Goal: Information Seeking & Learning: Learn about a topic

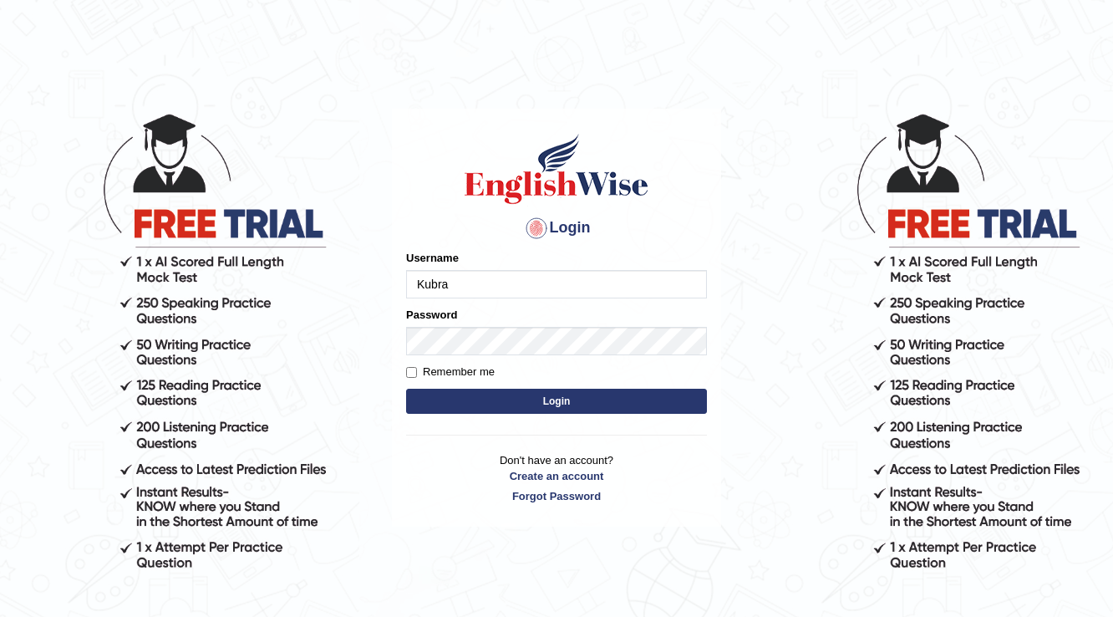
type input "Kubra"
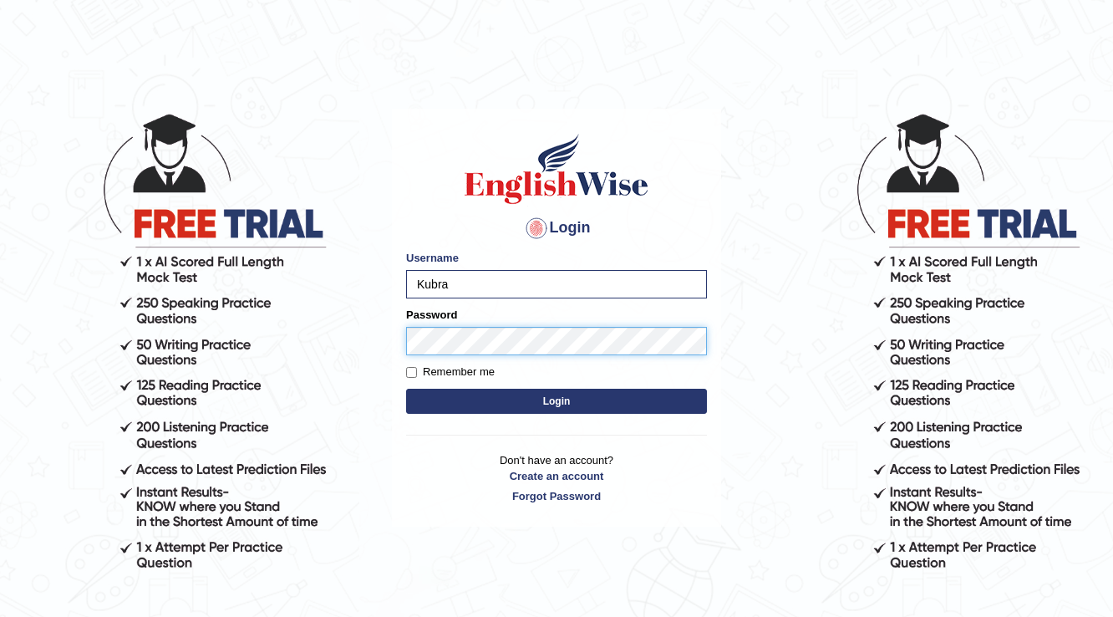
click at [406, 389] on button "Login" at bounding box center [556, 401] width 301 height 25
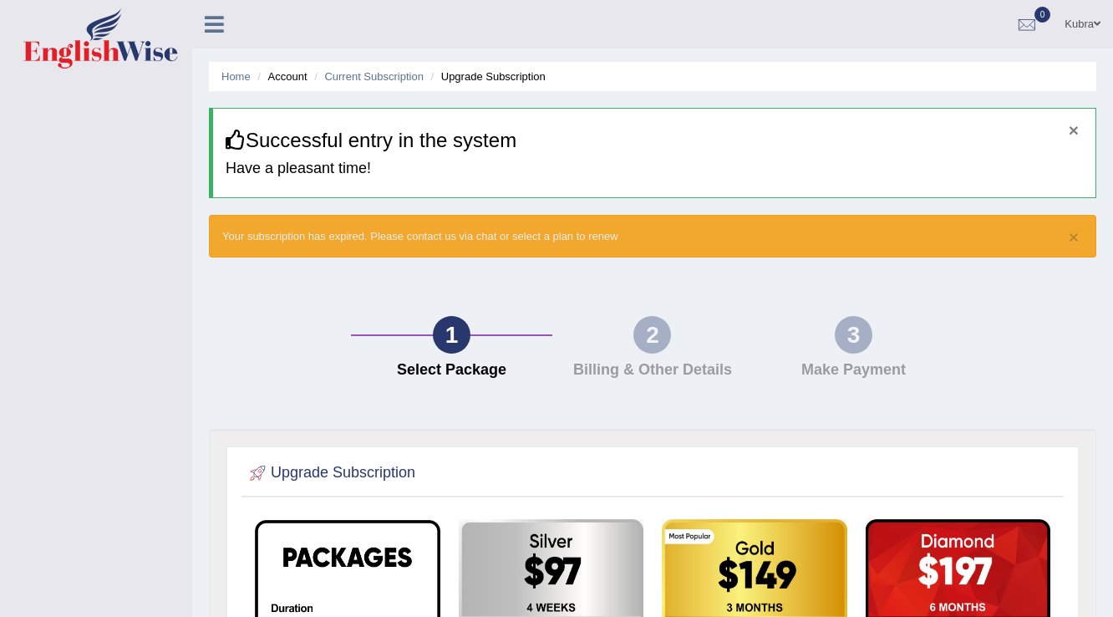
click at [1070, 132] on button "×" at bounding box center [1074, 130] width 10 height 18
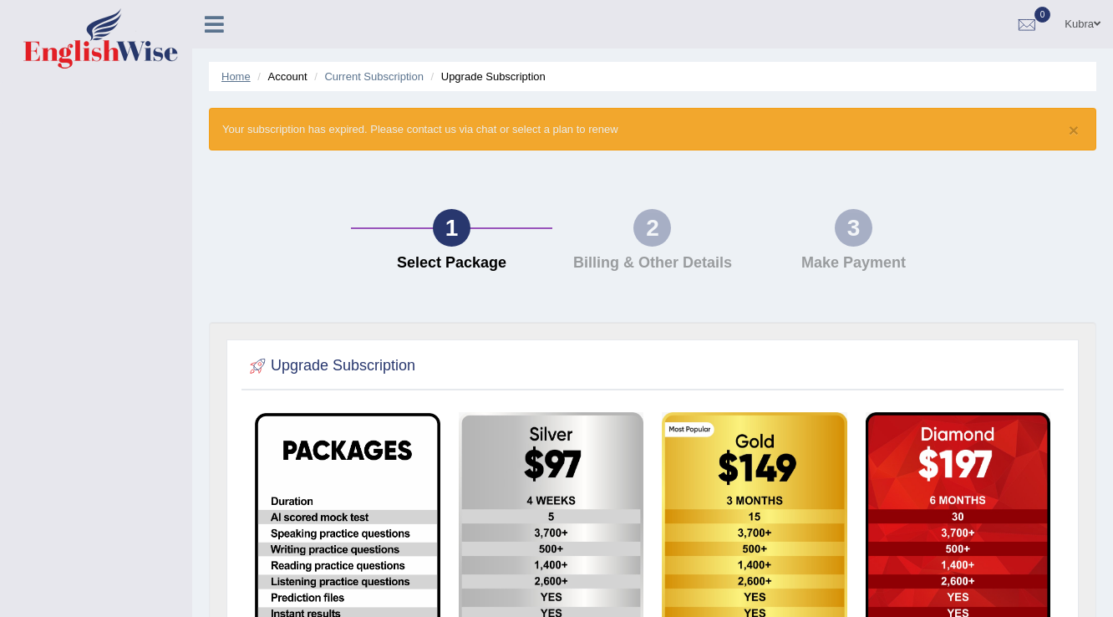
click at [227, 79] on link "Home" at bounding box center [235, 76] width 29 height 13
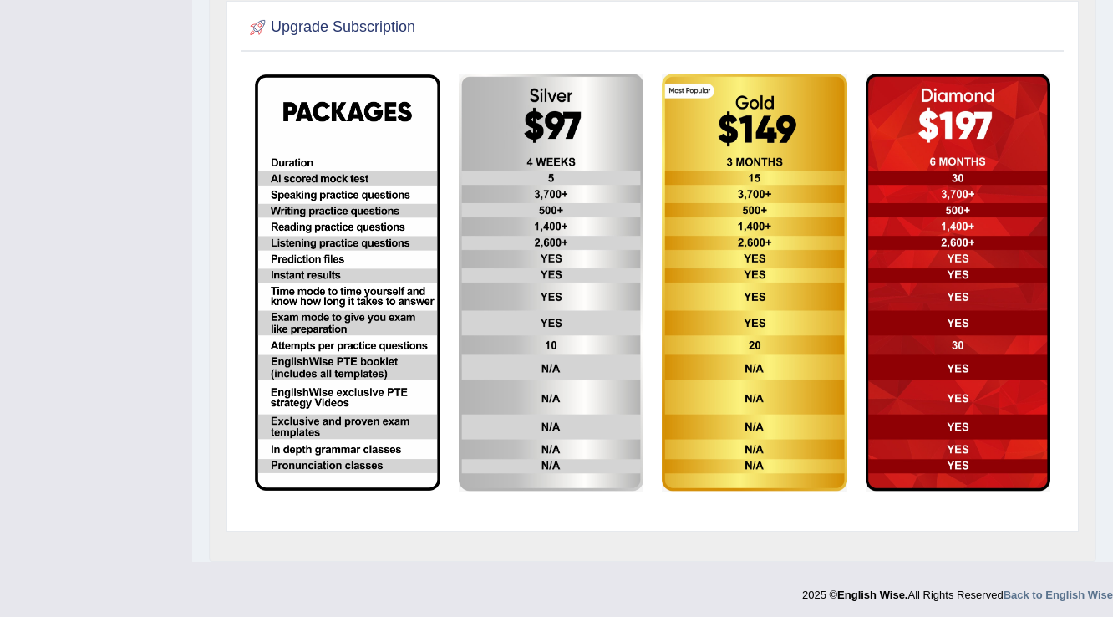
scroll to position [340, 0]
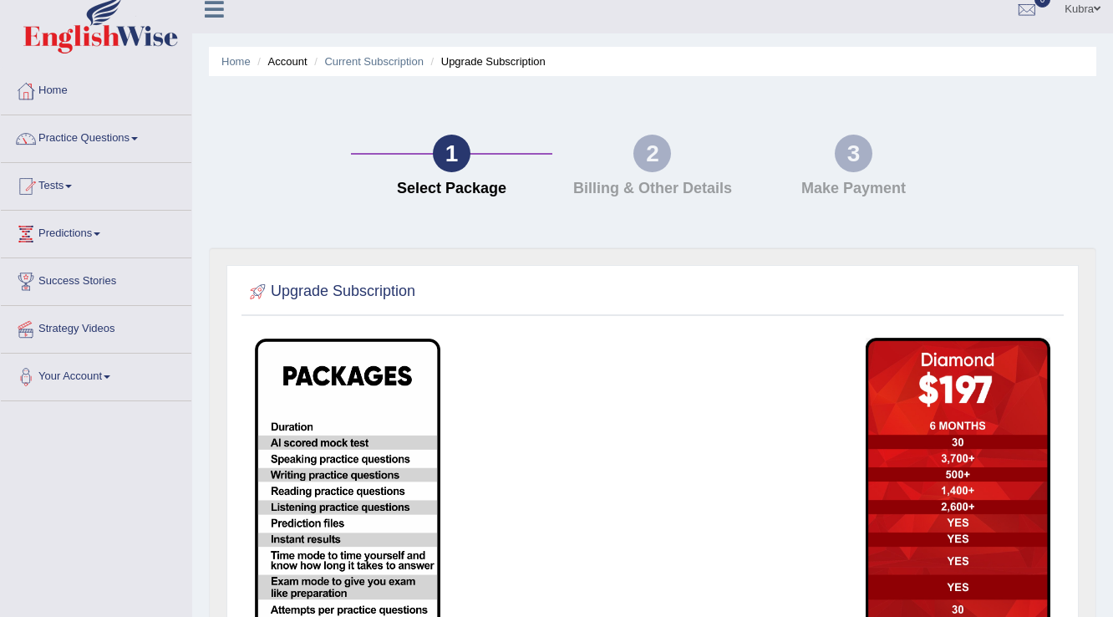
scroll to position [13, 0]
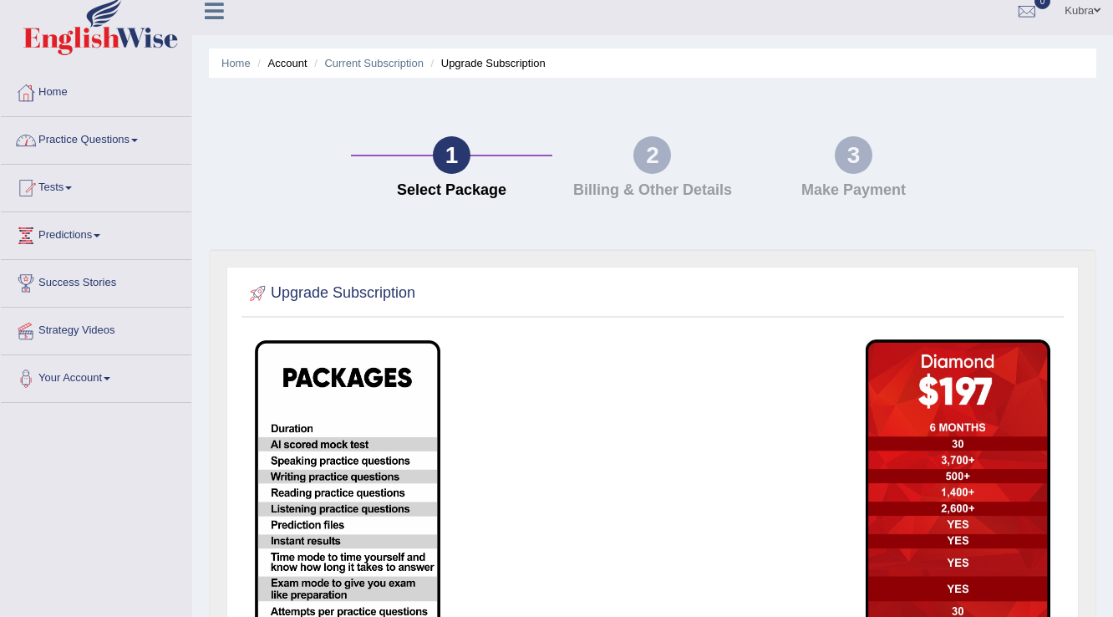
click at [125, 153] on link "Practice Questions" at bounding box center [96, 138] width 191 height 42
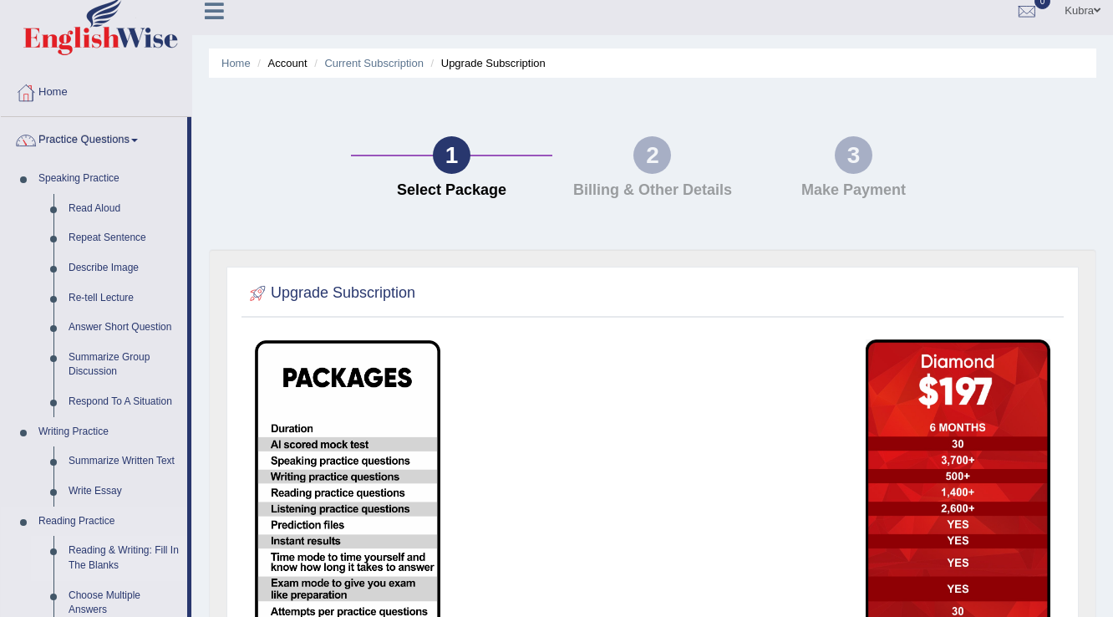
click at [92, 569] on link "Reading & Writing: Fill In The Blanks" at bounding box center [124, 558] width 126 height 44
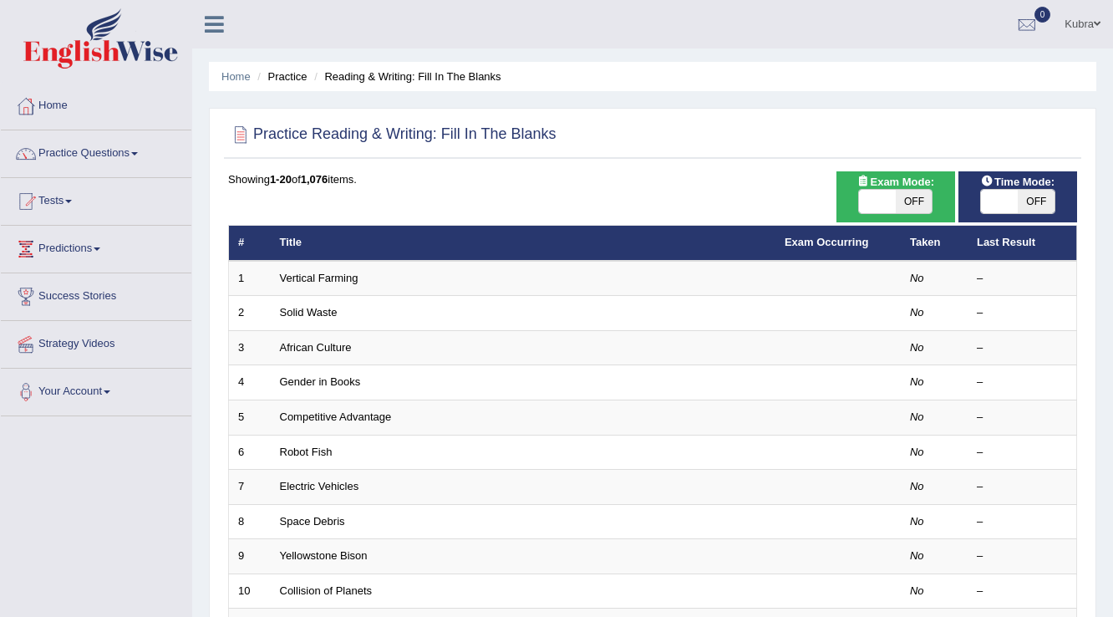
click at [912, 195] on span "OFF" at bounding box center [914, 201] width 37 height 23
checkbox input "true"
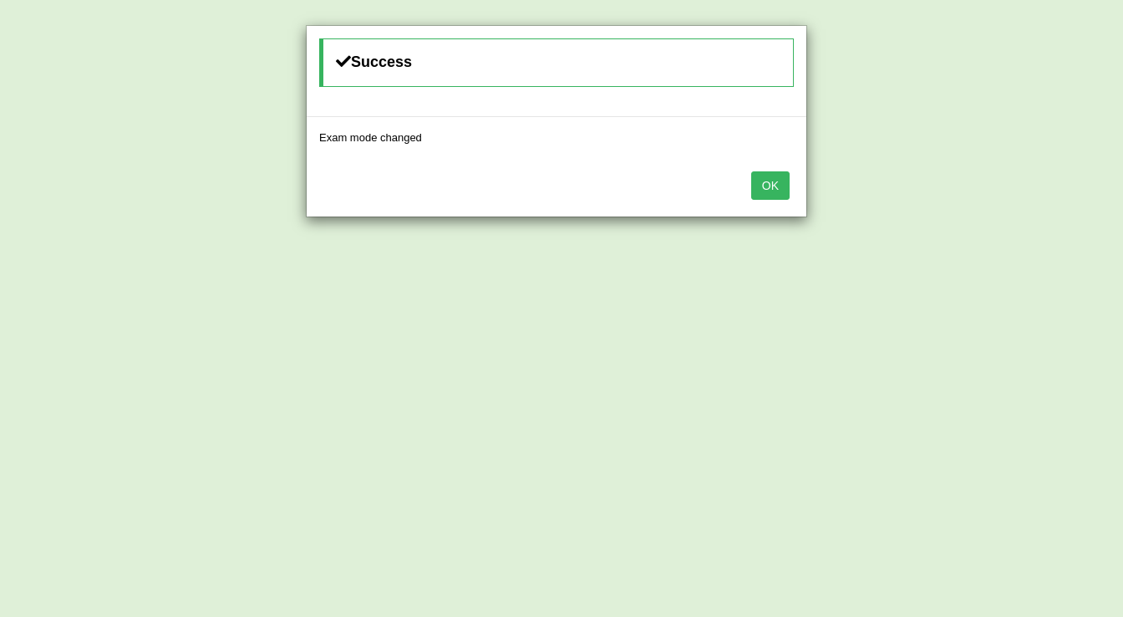
click at [774, 184] on button "OK" at bounding box center [770, 185] width 38 height 28
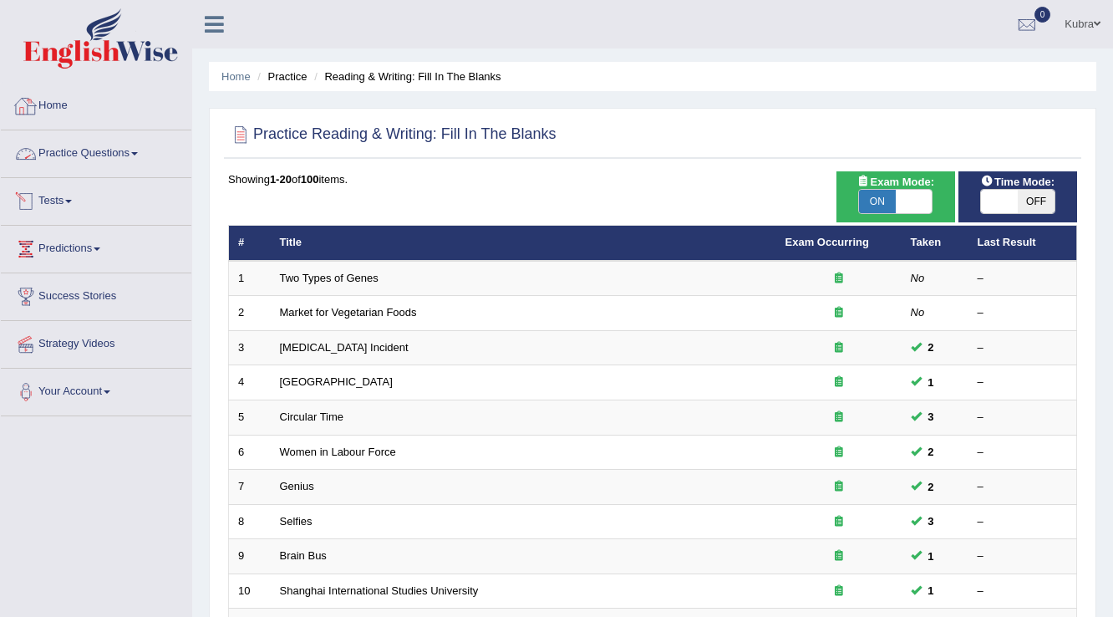
click at [49, 104] on link "Home" at bounding box center [96, 104] width 191 height 42
click at [1030, 196] on span "OFF" at bounding box center [1036, 201] width 37 height 23
checkbox input "true"
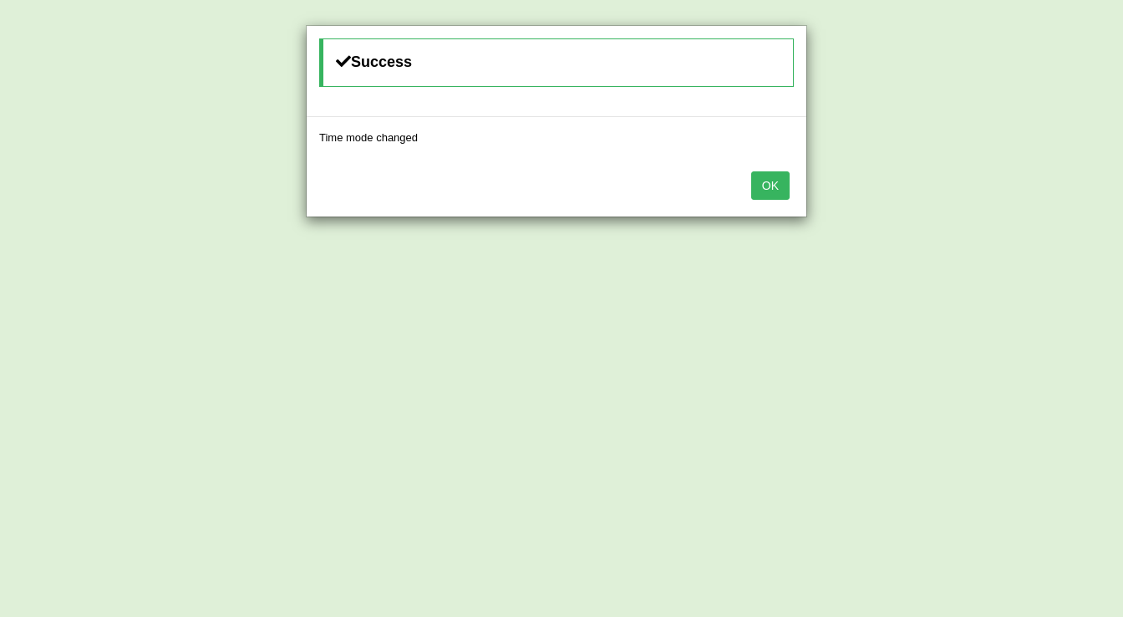
click at [757, 187] on button "OK" at bounding box center [770, 185] width 38 height 28
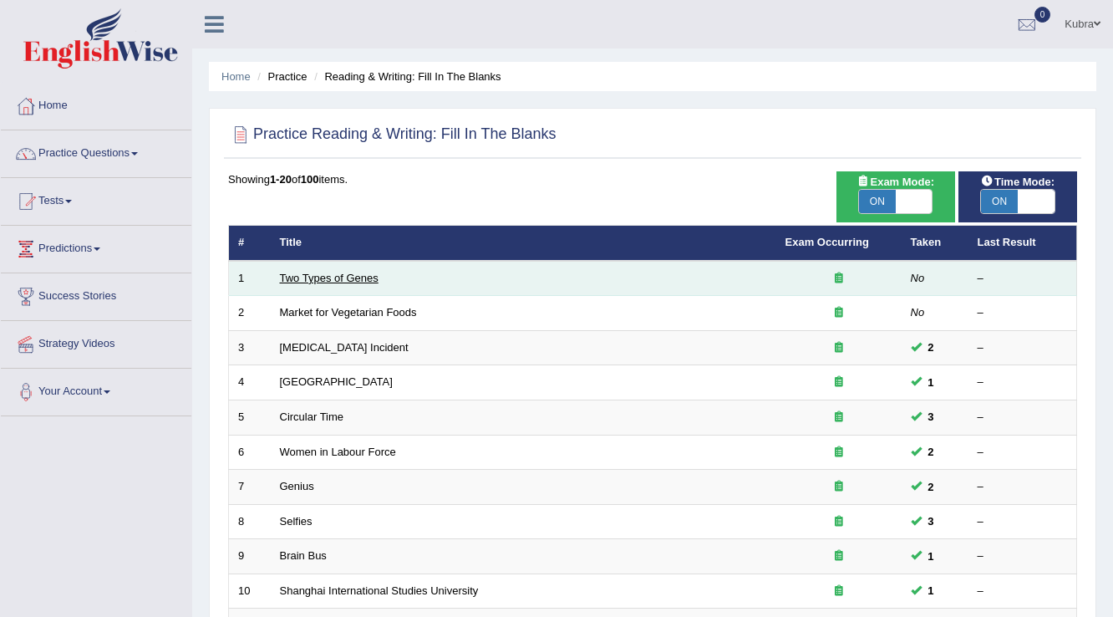
click at [291, 276] on link "Two Types of Genes" at bounding box center [329, 278] width 99 height 13
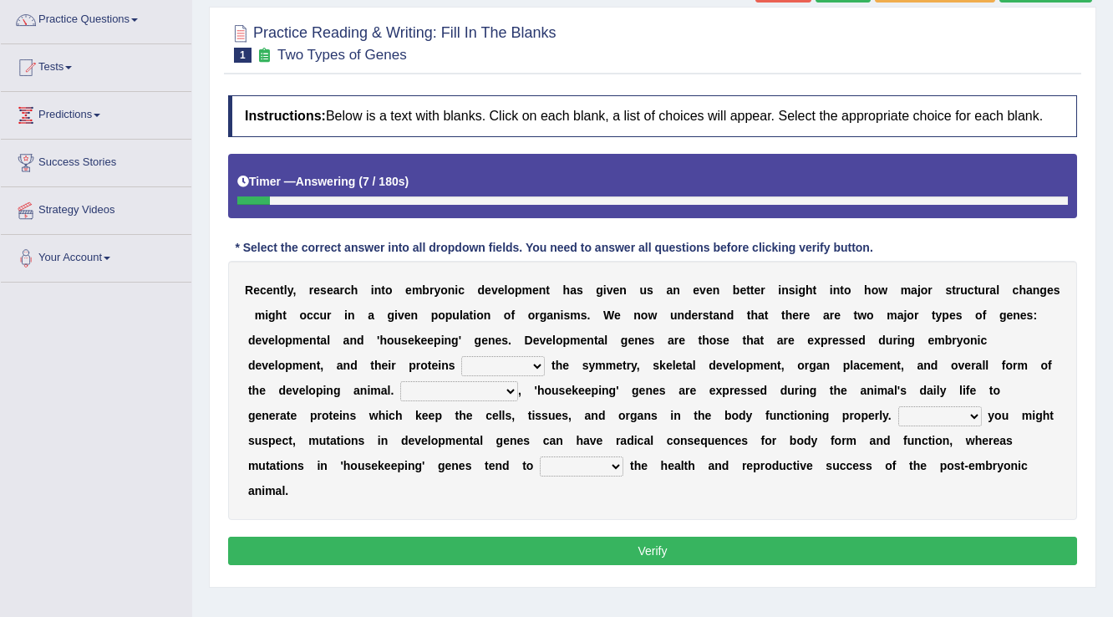
click at [493, 365] on select "push control hold elevate" at bounding box center [503, 366] width 84 height 20
select select "hold"
click at [461, 356] on select "push control hold elevate" at bounding box center [503, 366] width 84 height 20
click at [440, 391] on select "Correspondingly Inclusively Conversely In contrast" at bounding box center [459, 391] width 118 height 20
select select "Correspondingly"
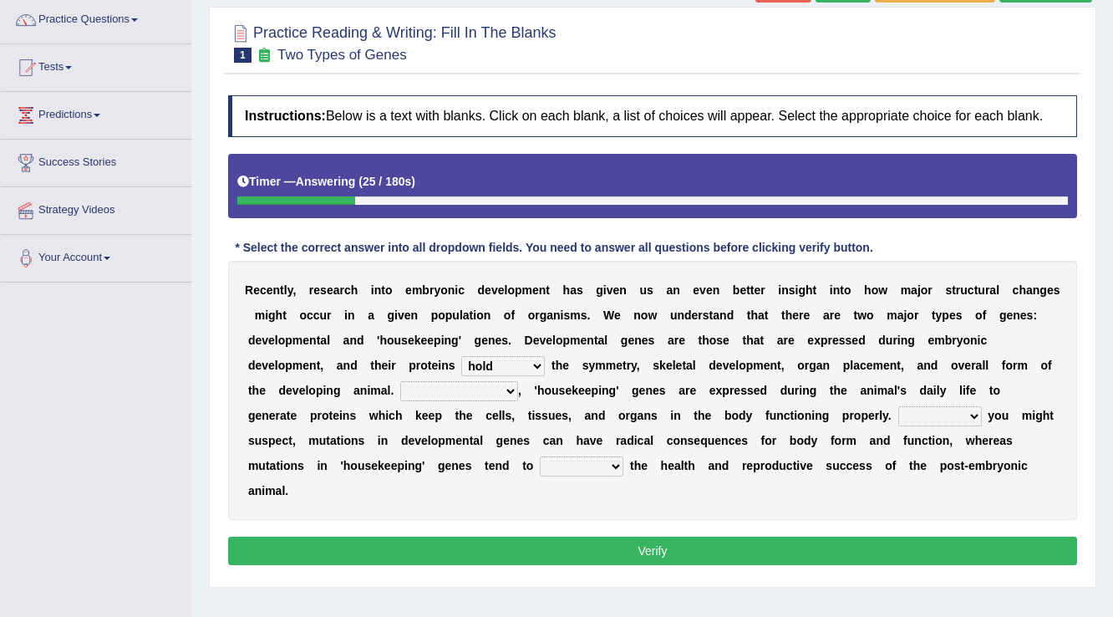
click at [400, 381] on select "Correspondingly Inclusively Conversely In contrast" at bounding box center [459, 391] width 118 height 20
click at [959, 415] on select "For As With Within" at bounding box center [940, 416] width 84 height 20
select select "As"
click at [898, 406] on select "For As With Within" at bounding box center [940, 416] width 84 height 20
click at [577, 465] on select "affect effect interrupt defect" at bounding box center [582, 466] width 84 height 20
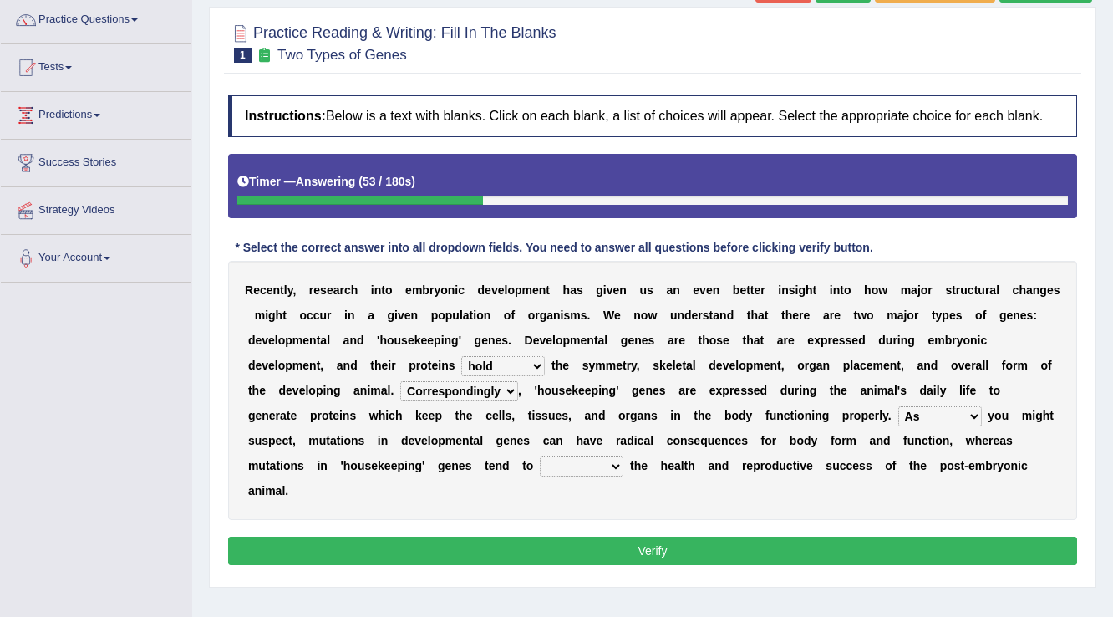
select select "effect"
click at [540, 456] on select "affect effect interrupt defect" at bounding box center [582, 466] width 84 height 20
click at [572, 550] on button "Verify" at bounding box center [652, 551] width 849 height 28
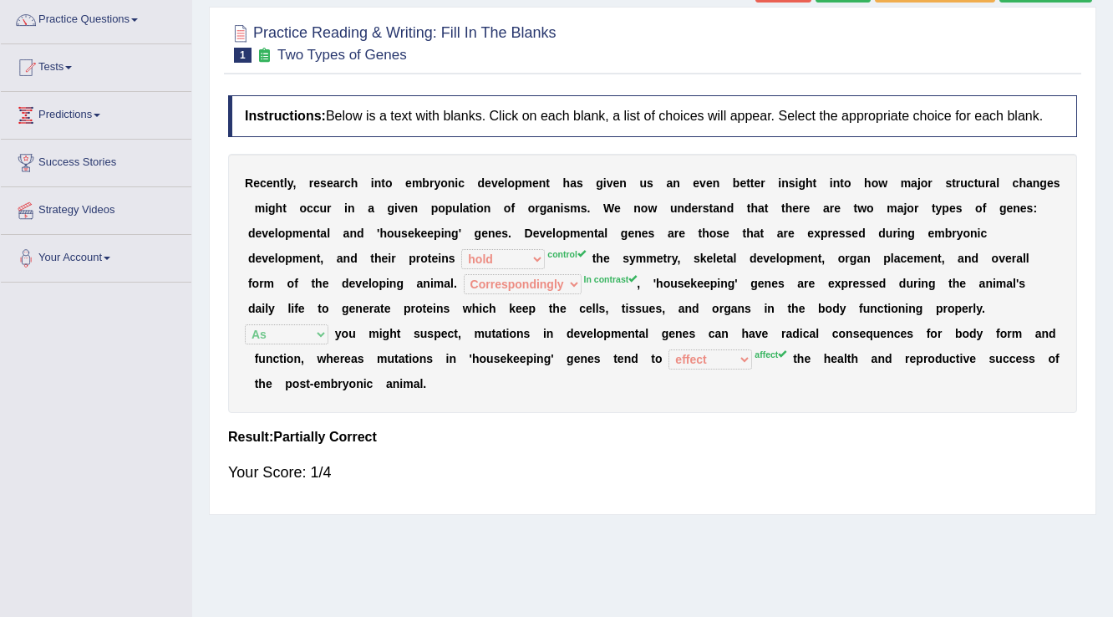
scroll to position [67, 0]
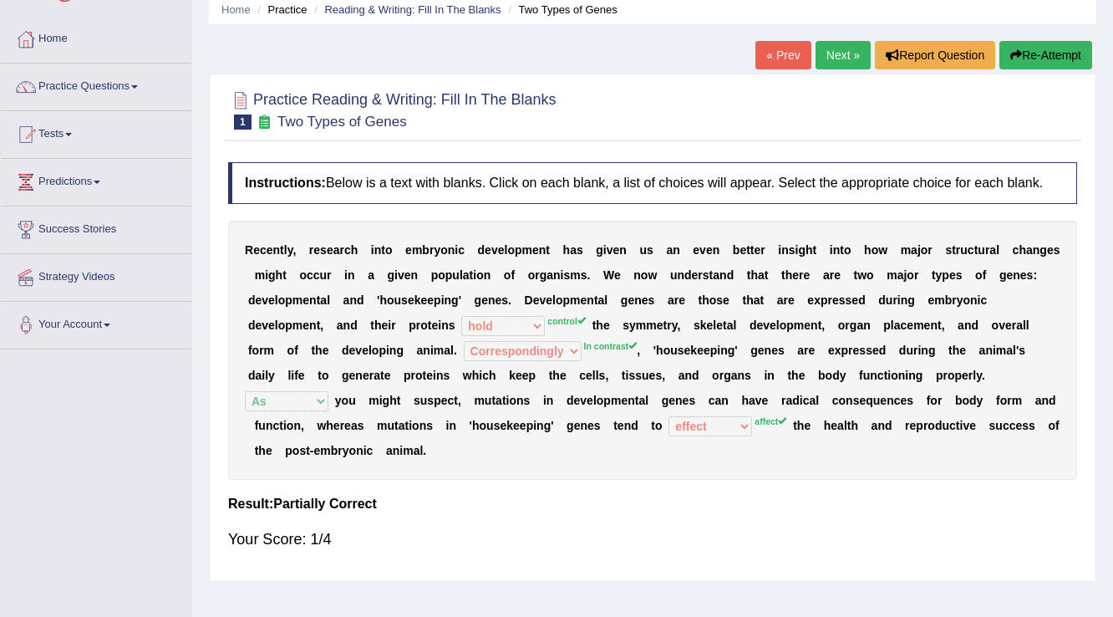
click at [1048, 57] on button "Re-Attempt" at bounding box center [1045, 55] width 93 height 28
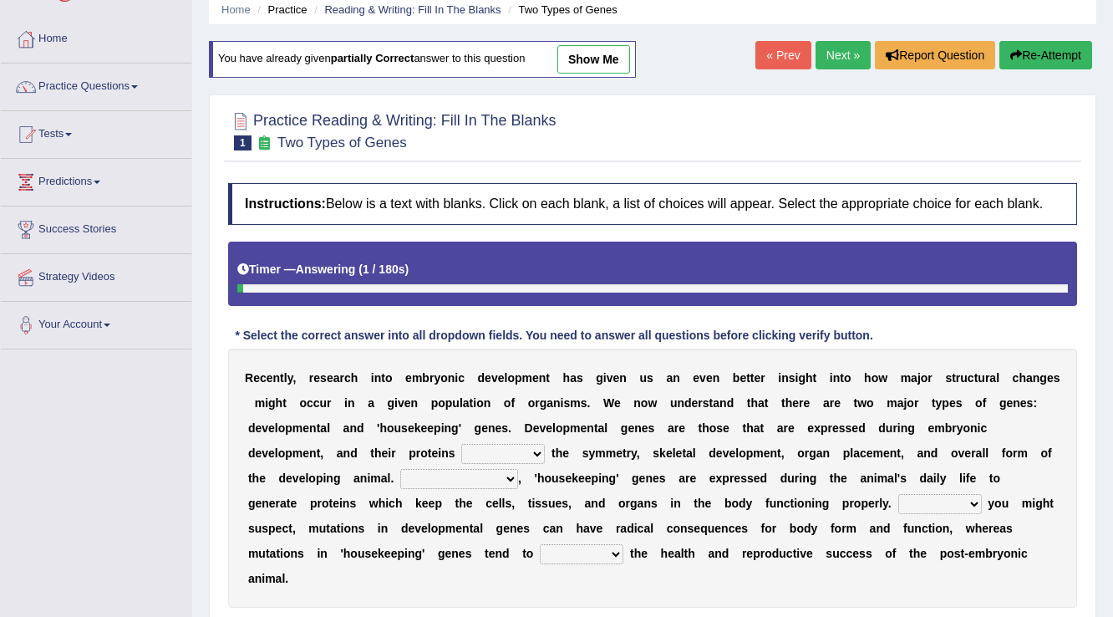
click at [520, 449] on select "push control hold elevate" at bounding box center [503, 454] width 84 height 20
select select "control"
click at [461, 444] on select "push control hold elevate" at bounding box center [503, 454] width 84 height 20
click at [455, 479] on select "Correspondingly Inclusively Conversely In contrast" at bounding box center [459, 479] width 118 height 20
select select "In contrast"
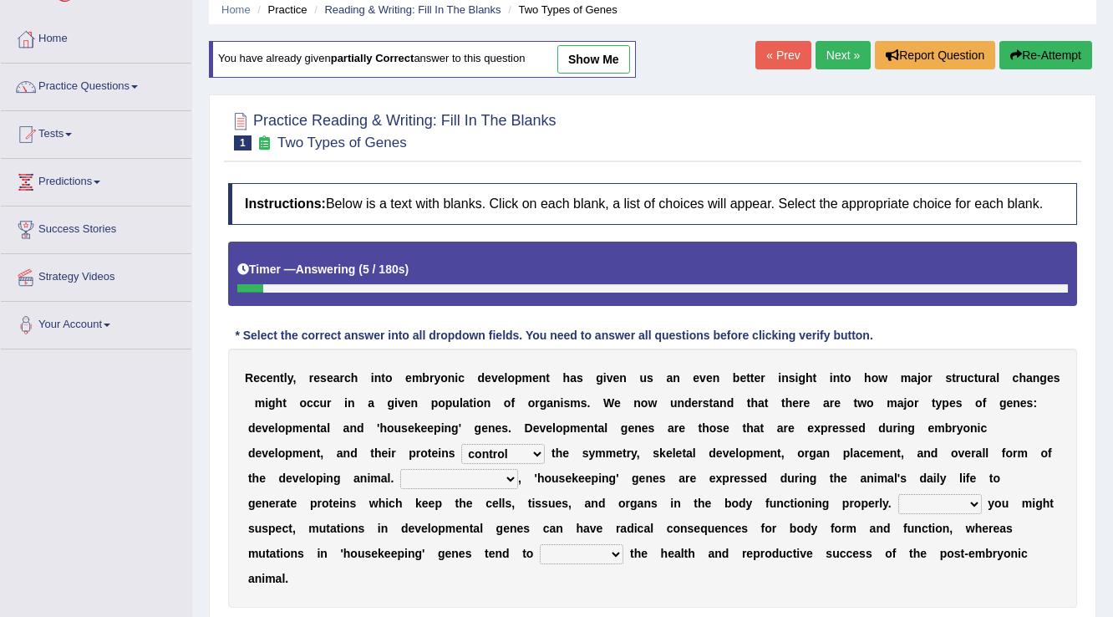
click at [400, 469] on select "Correspondingly Inclusively Conversely In contrast" at bounding box center [459, 479] width 118 height 20
click at [604, 554] on select "affect effect interrupt defect" at bounding box center [582, 554] width 84 height 20
select select "affect"
click at [540, 544] on select "affect effect interrupt defect" at bounding box center [582, 554] width 84 height 20
click at [923, 494] on select "For As With Within" at bounding box center [940, 504] width 84 height 20
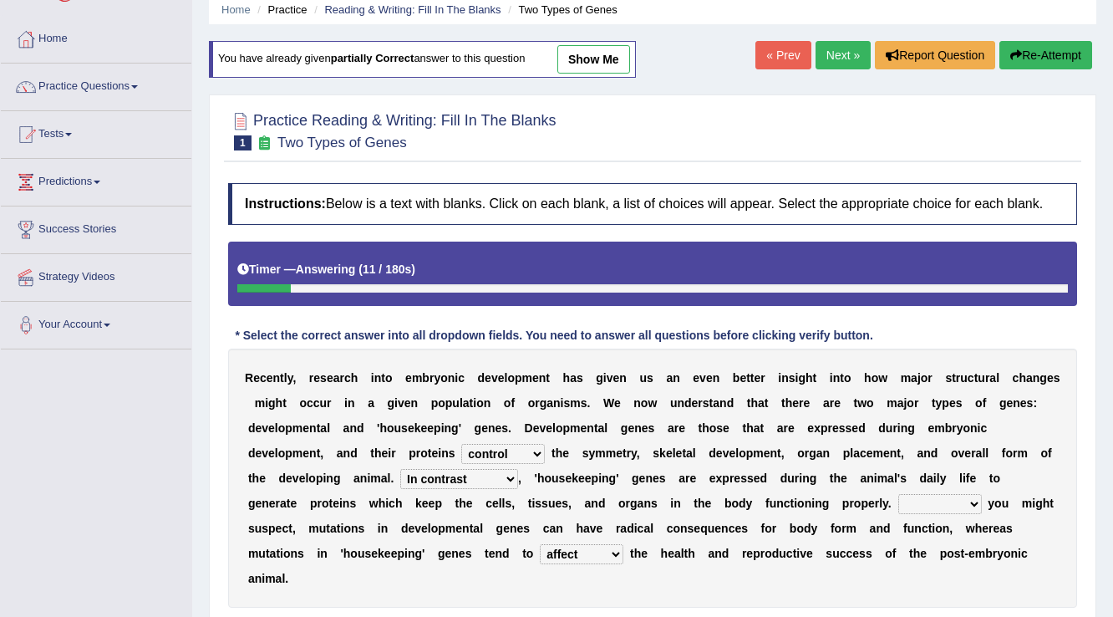
select select "As"
click at [898, 494] on select "For As With Within" at bounding box center [940, 504] width 84 height 20
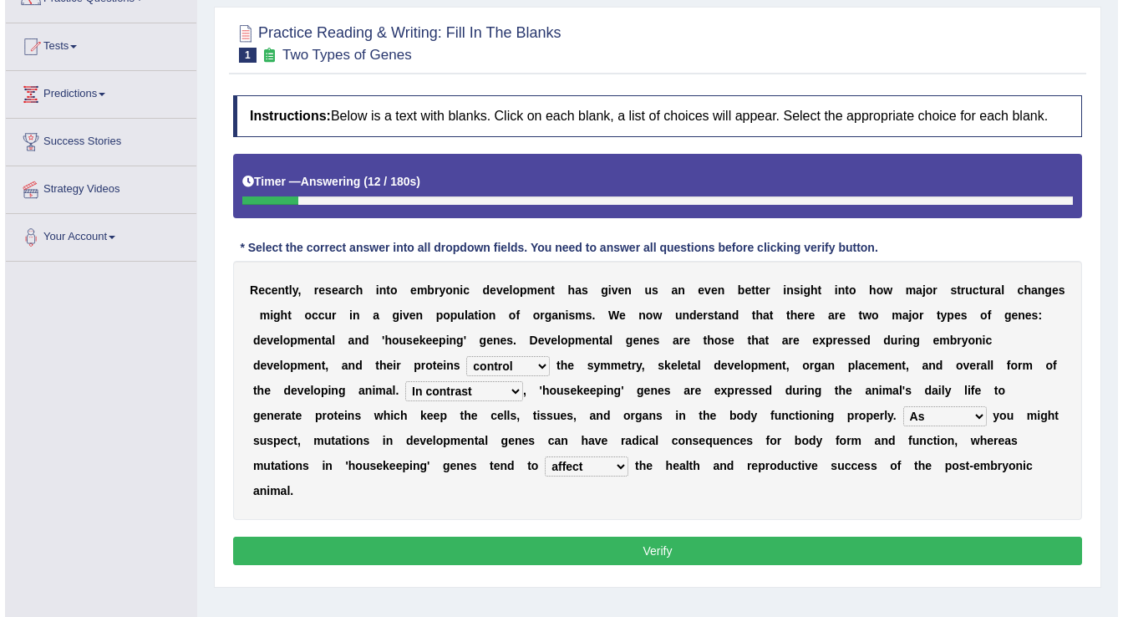
scroll to position [261, 0]
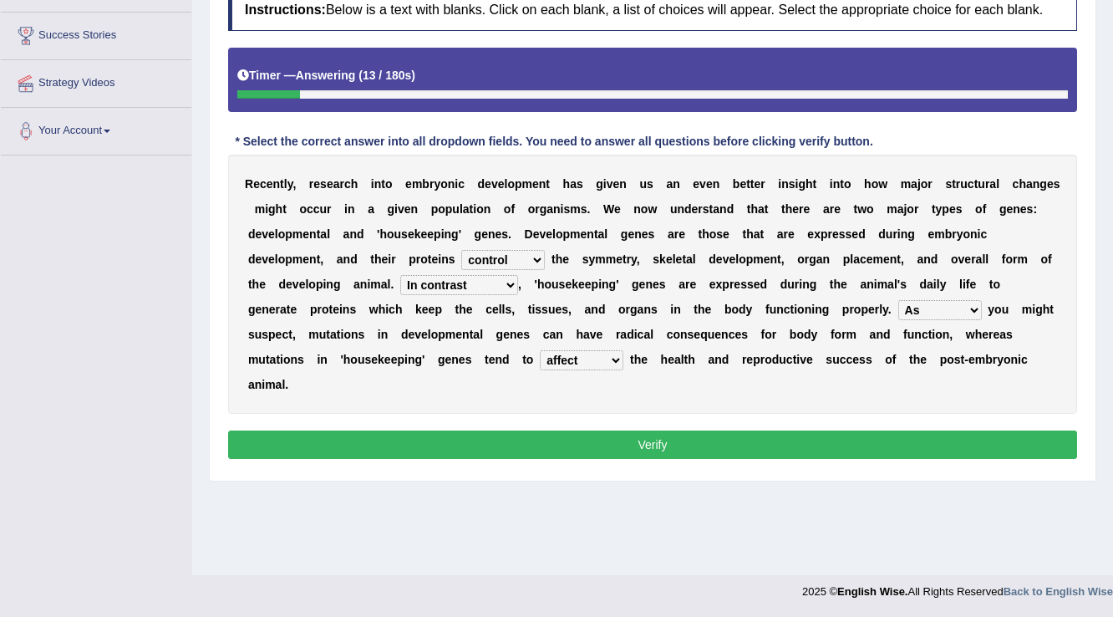
click at [745, 450] on button "Verify" at bounding box center [652, 444] width 849 height 28
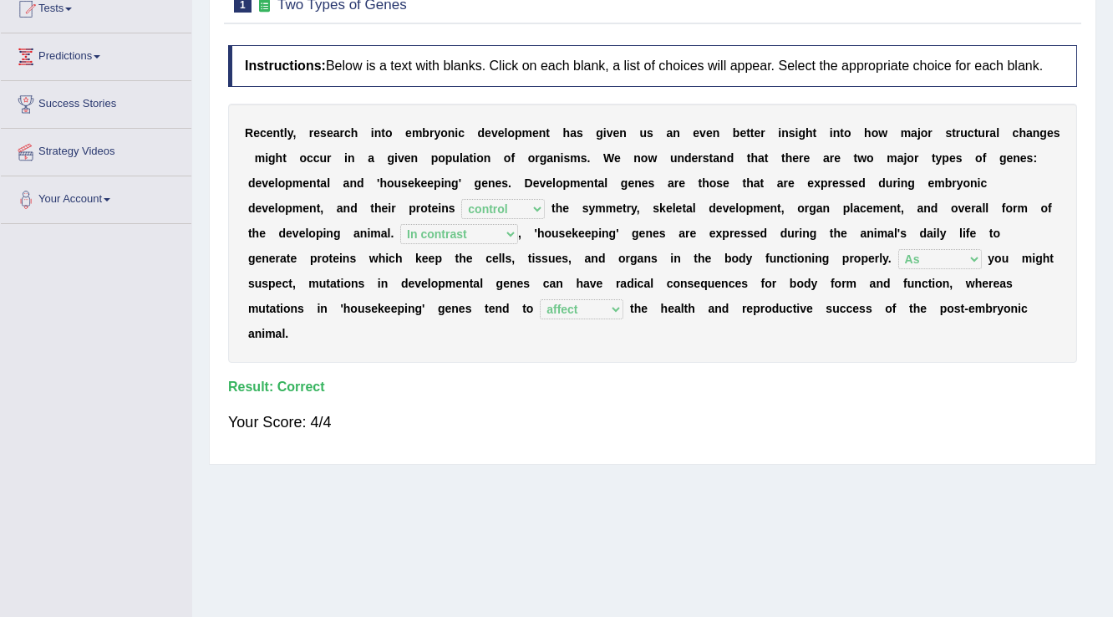
scroll to position [0, 0]
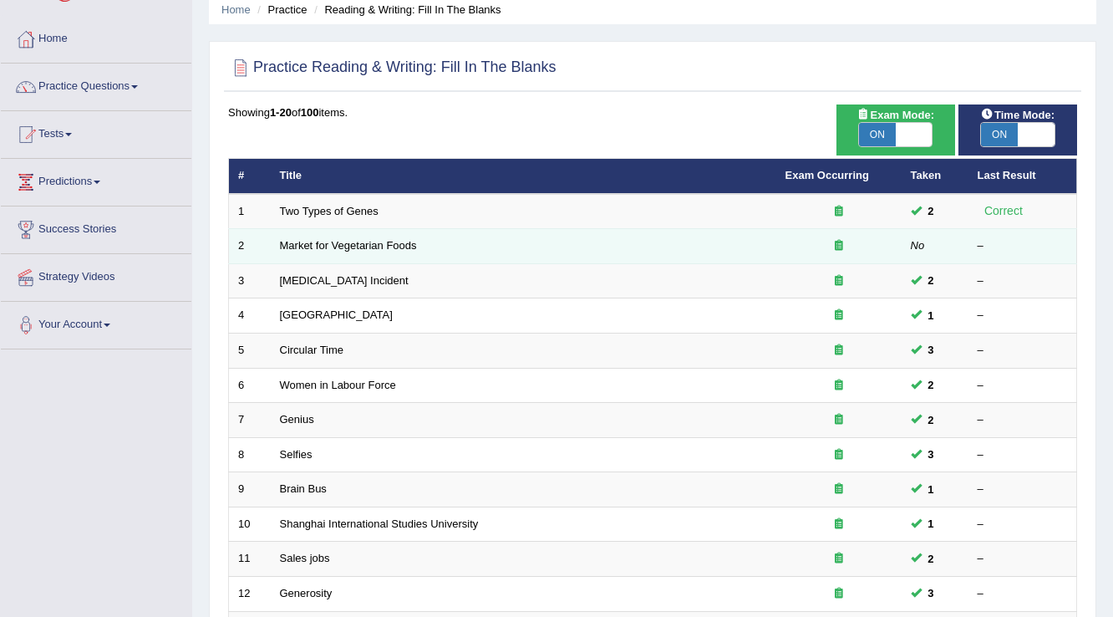
click at [308, 237] on td "Market for Vegetarian Foods" at bounding box center [524, 246] width 506 height 35
click at [322, 248] on link "Market for Vegetarian Foods" at bounding box center [348, 245] width 137 height 13
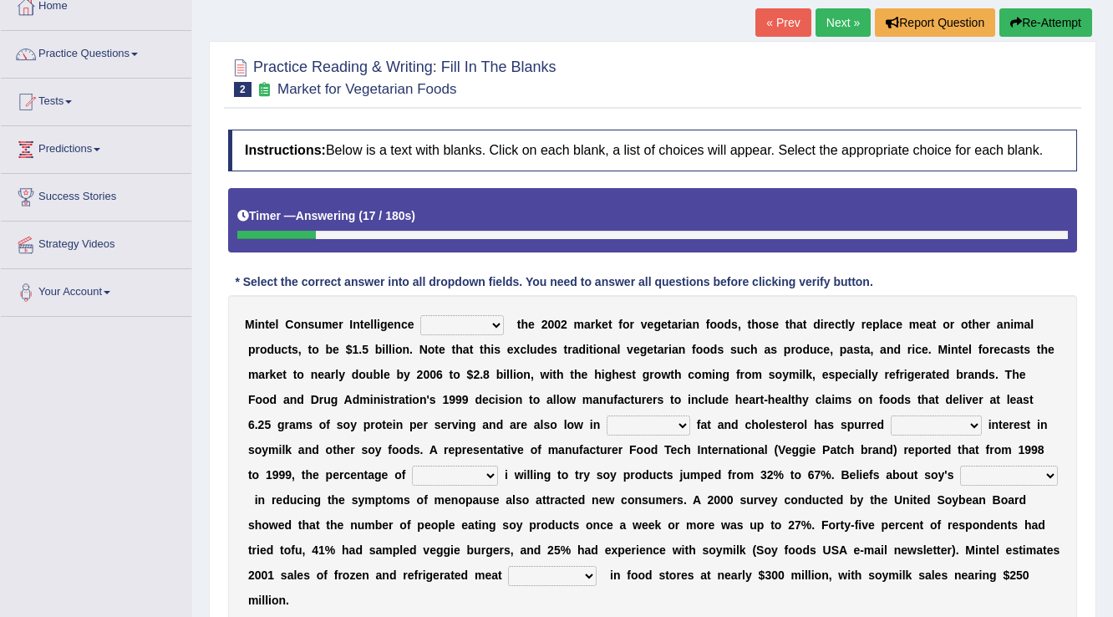
scroll to position [134, 0]
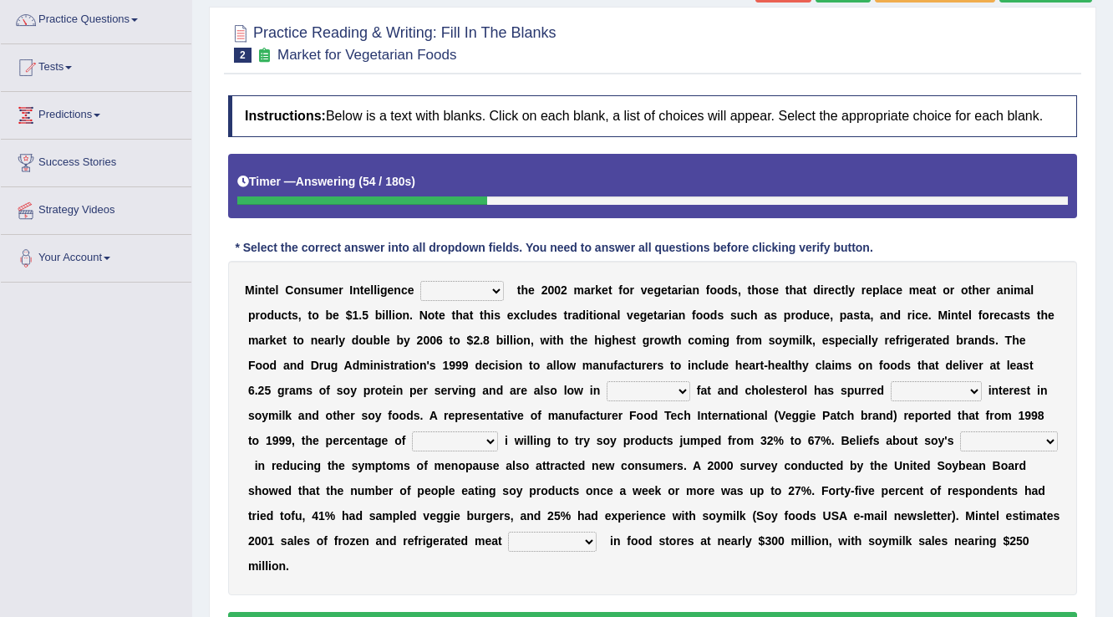
click at [438, 287] on select "deals fulfills creates estimates" at bounding box center [462, 291] width 84 height 20
click at [420, 281] on select "deals fulfills creates estimates" at bounding box center [462, 291] width 84 height 20
click at [457, 292] on select "deals fulfills creates estimates" at bounding box center [462, 291] width 84 height 20
select select "fulfills"
click at [420, 281] on select "deals fulfills creates estimates" at bounding box center [462, 291] width 84 height 20
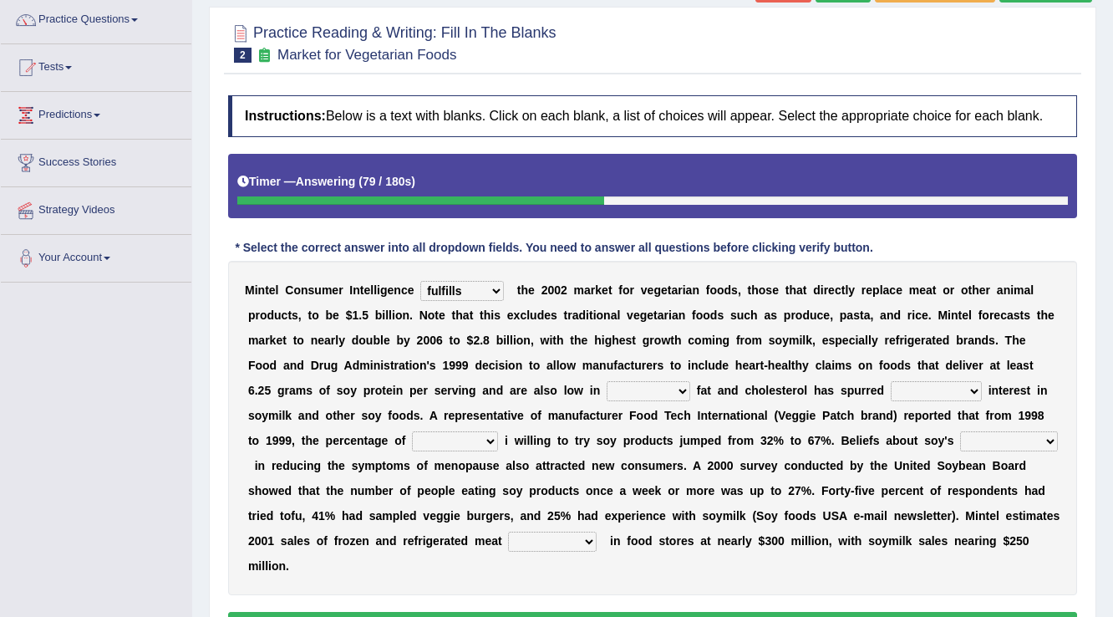
click at [607, 393] on select "saturated solid acid liquid" at bounding box center [649, 391] width 84 height 20
select select "acid"
click at [607, 381] on select "saturated solid acid liquid" at bounding box center [649, 391] width 84 height 20
click at [891, 388] on select "good big tremendous extreme" at bounding box center [936, 391] width 91 height 20
select select "tremendous"
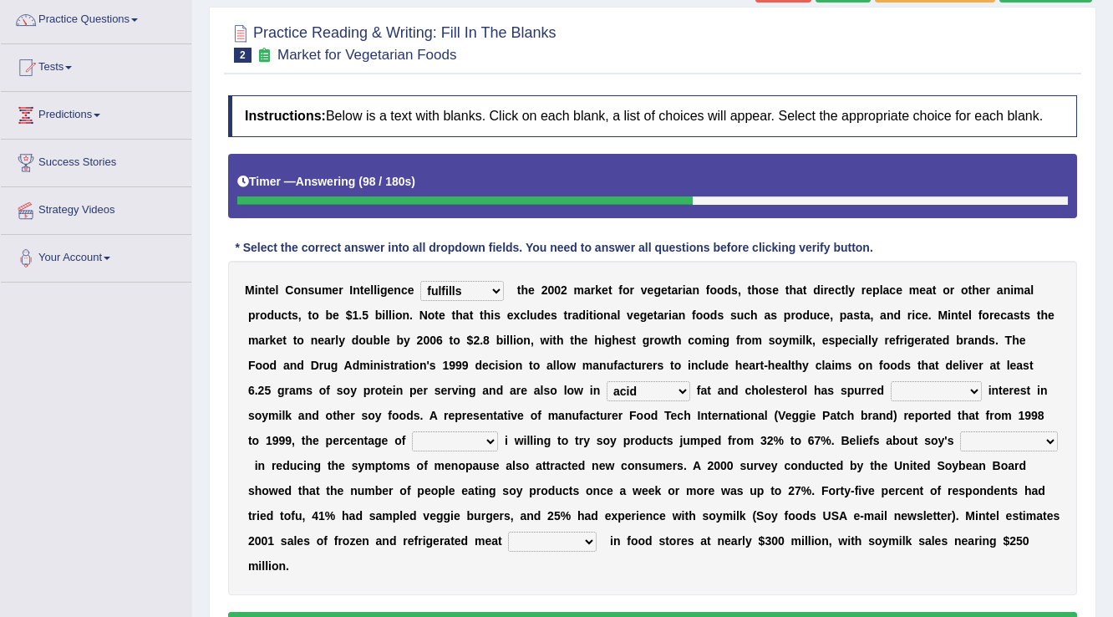
click at [891, 381] on select "good big tremendous extreme" at bounding box center [936, 391] width 91 height 20
click at [458, 447] on select "guests consumers customers clients" at bounding box center [455, 441] width 86 height 20
select select "customers"
click at [412, 431] on select "guests consumers customers clients" at bounding box center [455, 441] width 86 height 20
click at [970, 438] on select "effectiveness timeliness efficiency goodness" at bounding box center [1009, 441] width 98 height 20
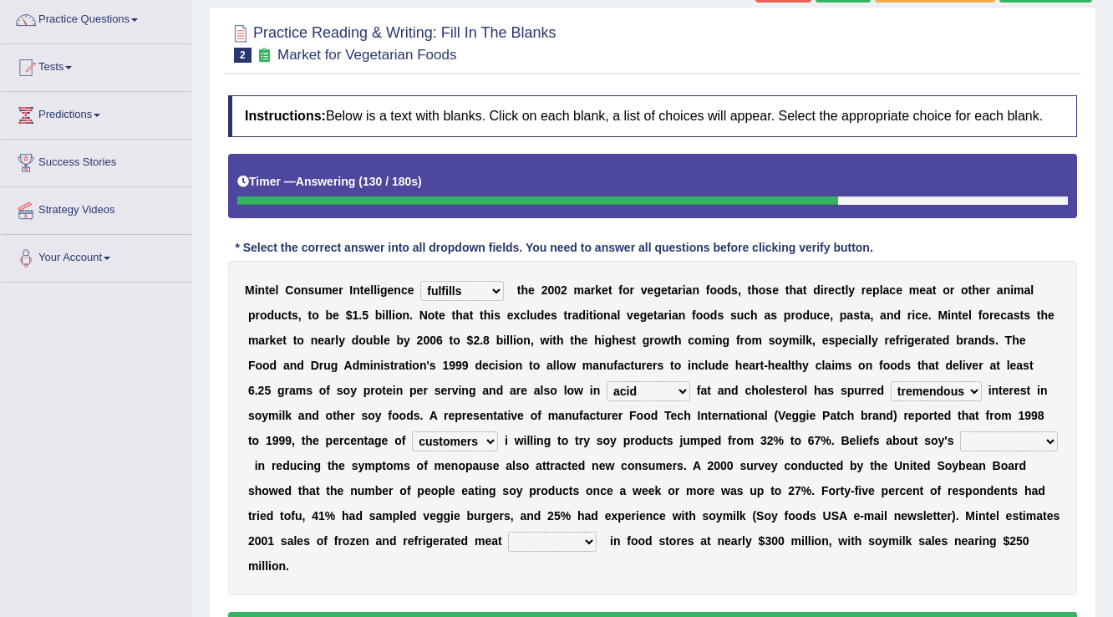
select select "timeliness"
click at [960, 431] on select "effectiveness timeliness efficiency goodness" at bounding box center [1009, 441] width 98 height 20
click at [541, 545] on select "foods choices staffs alternatives" at bounding box center [552, 541] width 89 height 20
select select "alternatives"
click at [508, 531] on select "foods choices staffs alternatives" at bounding box center [552, 541] width 89 height 20
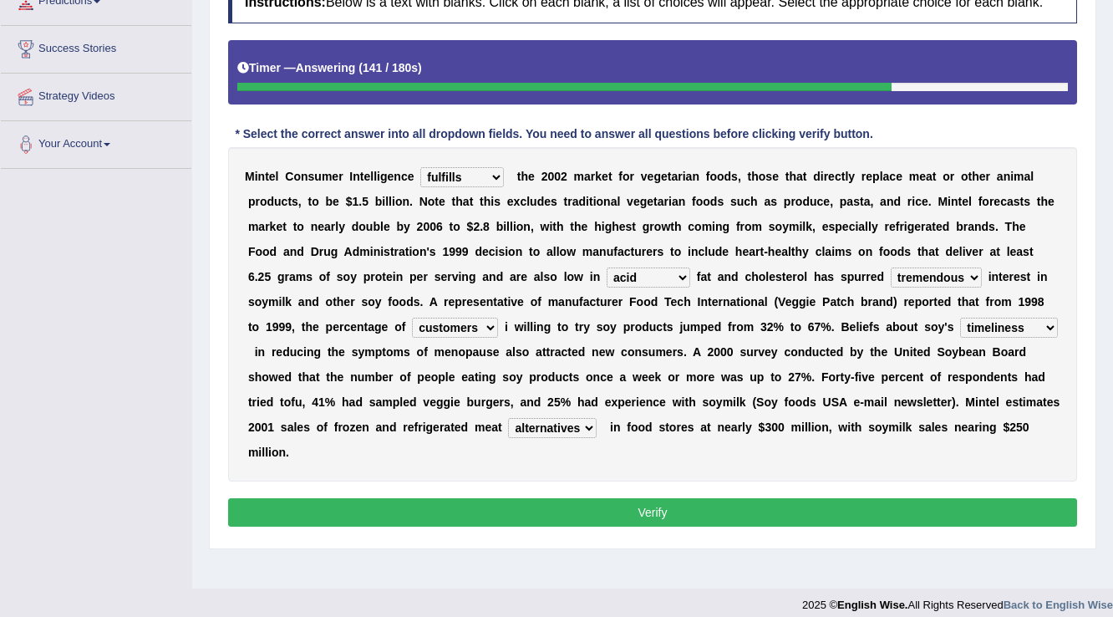
scroll to position [261, 0]
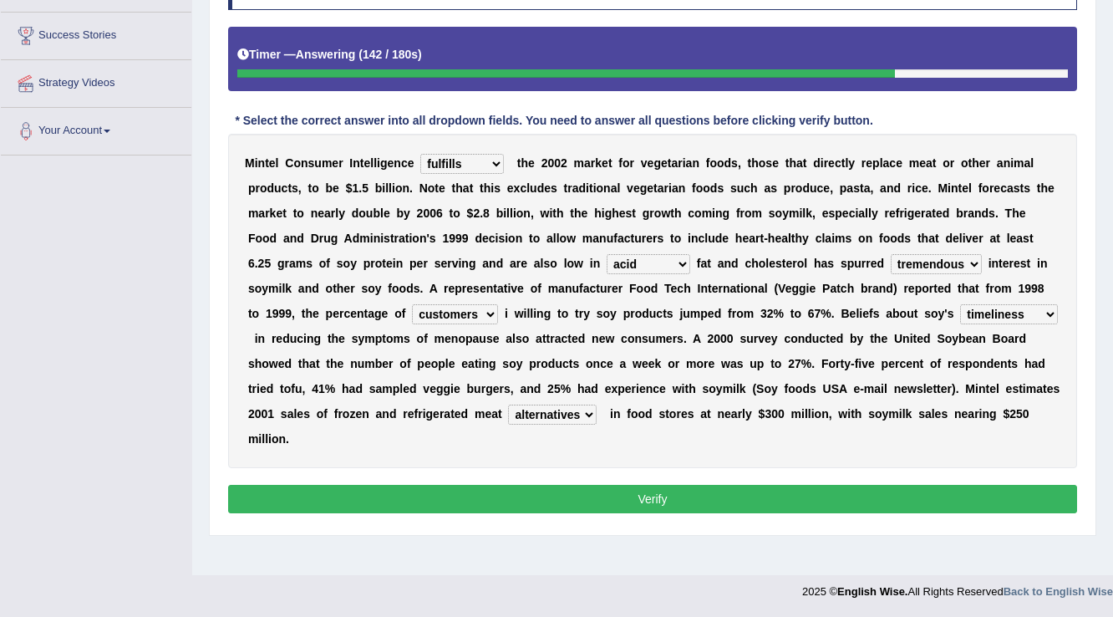
click at [573, 493] on button "Verify" at bounding box center [652, 499] width 849 height 28
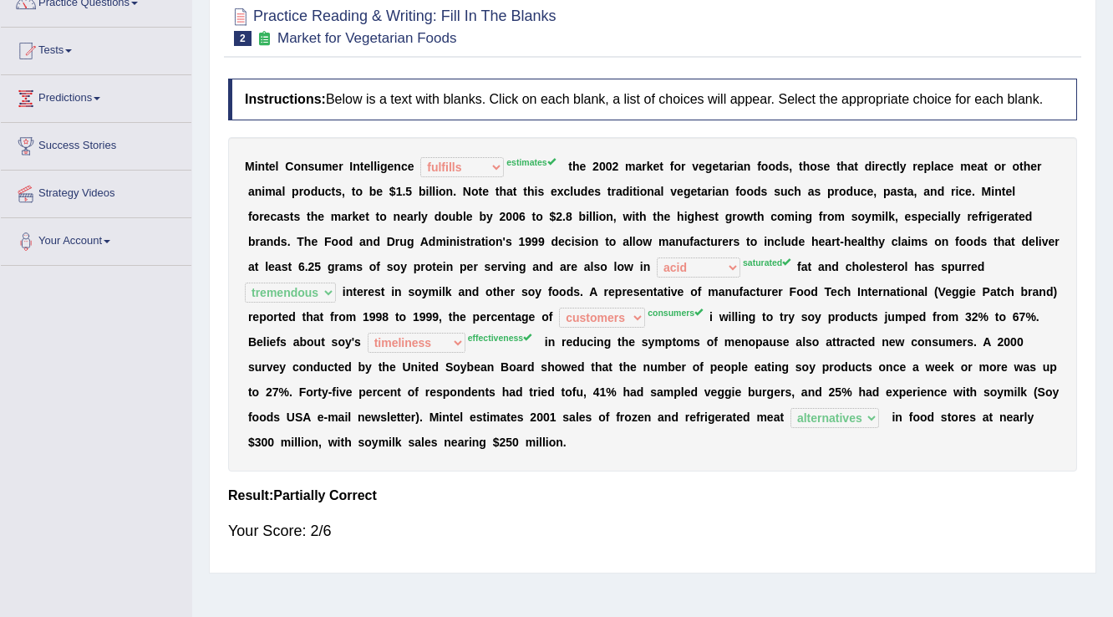
scroll to position [127, 0]
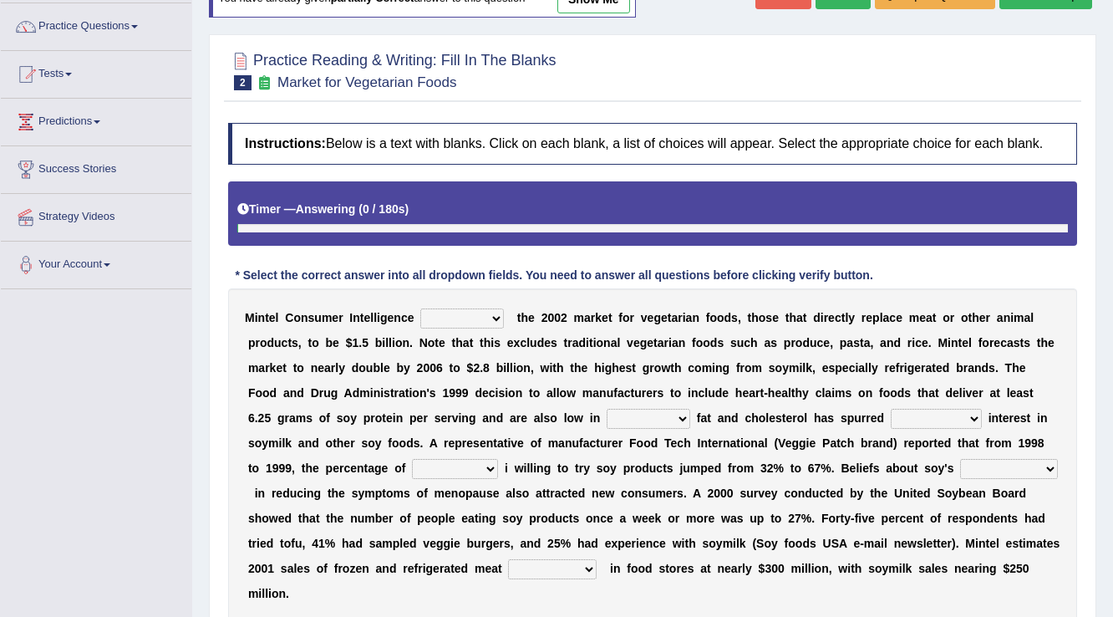
click at [484, 308] on select "deals fulfills creates estimates" at bounding box center [462, 318] width 84 height 20
select select "estimates"
click at [420, 308] on select "deals fulfills creates estimates" at bounding box center [462, 318] width 84 height 20
click at [891, 420] on select "good big tremendous extreme" at bounding box center [936, 419] width 91 height 20
click at [607, 419] on select "saturated solid acid liquid" at bounding box center [649, 419] width 84 height 20
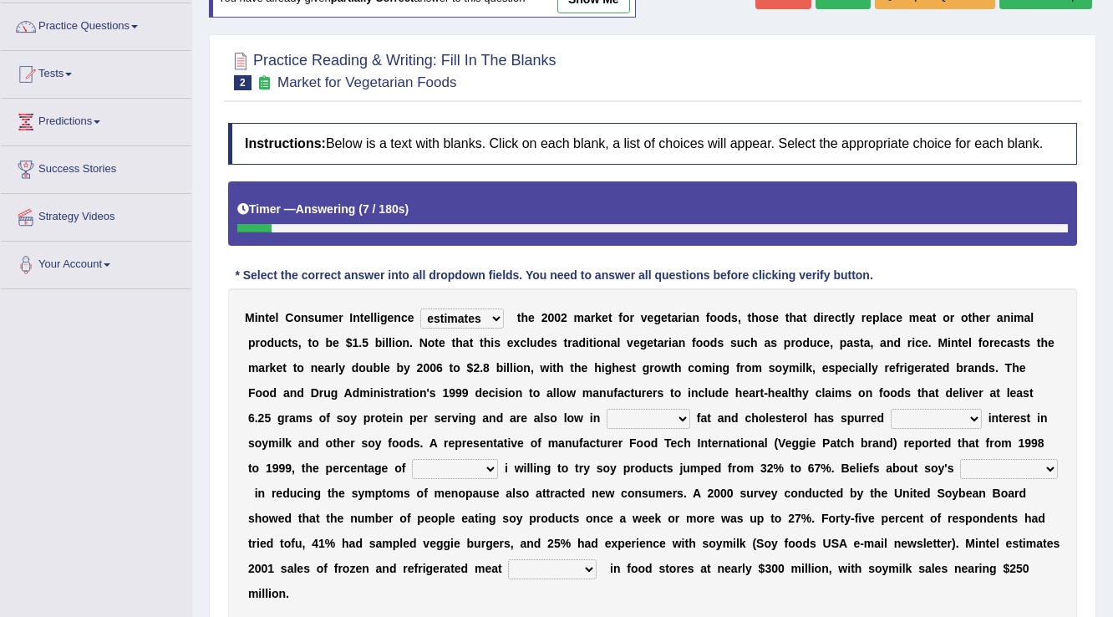
select select "saturated"
click at [607, 409] on select "saturated solid acid liquid" at bounding box center [649, 419] width 84 height 20
click at [979, 459] on select "effectiveness timeliness efficiency goodness" at bounding box center [1009, 469] width 98 height 20
select select "timeliness"
click at [960, 459] on select "effectiveness timeliness efficiency goodness" at bounding box center [1009, 469] width 98 height 20
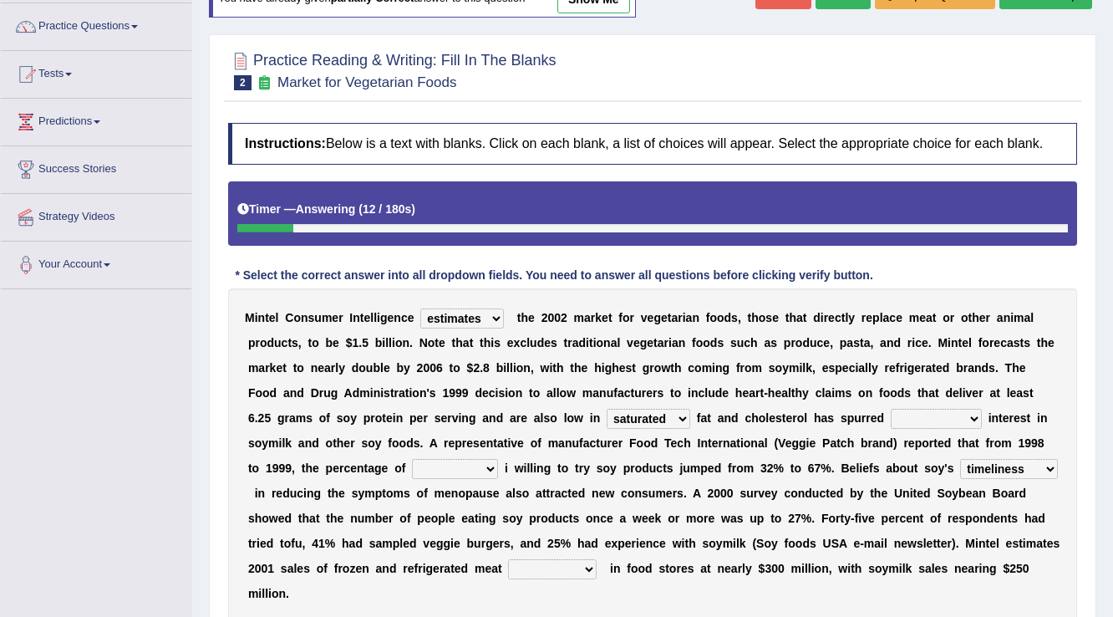
click at [553, 560] on select "foods choices staffs alternatives" at bounding box center [552, 569] width 89 height 20
select select "alternatives"
click at [508, 559] on select "foods choices staffs alternatives" at bounding box center [552, 569] width 89 height 20
click at [445, 468] on select "guests consumers customers clients" at bounding box center [455, 469] width 86 height 20
select select "clients"
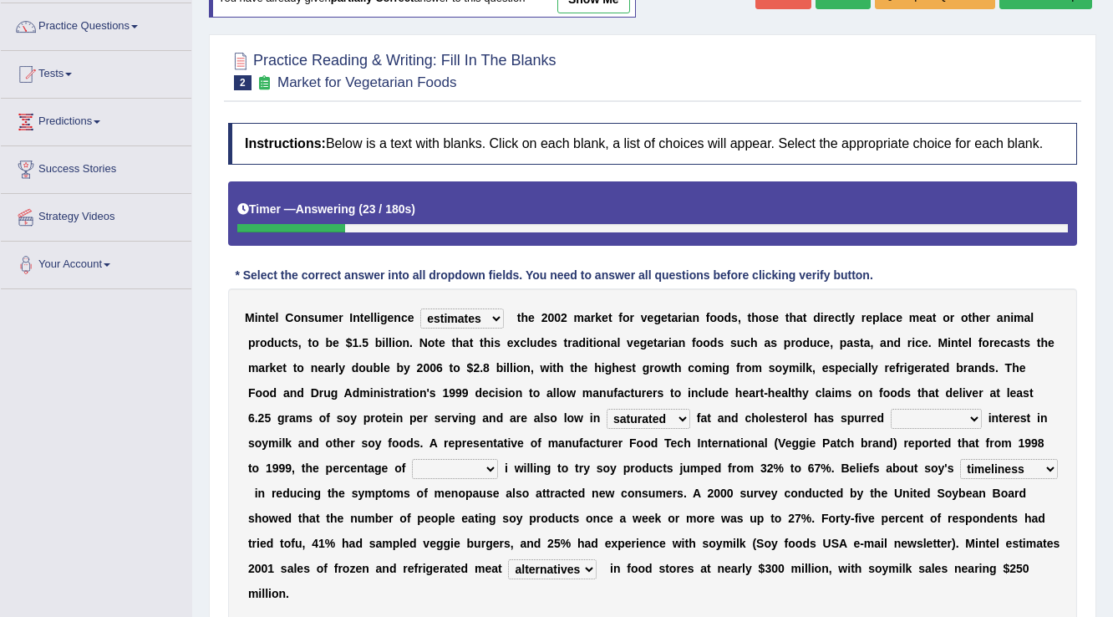
click at [412, 459] on select "guests consumers customers clients" at bounding box center [455, 469] width 86 height 20
click at [943, 419] on select "good big tremendous extreme" at bounding box center [936, 419] width 91 height 20
select select "tremendous"
click at [891, 409] on select "good big tremendous extreme" at bounding box center [936, 419] width 91 height 20
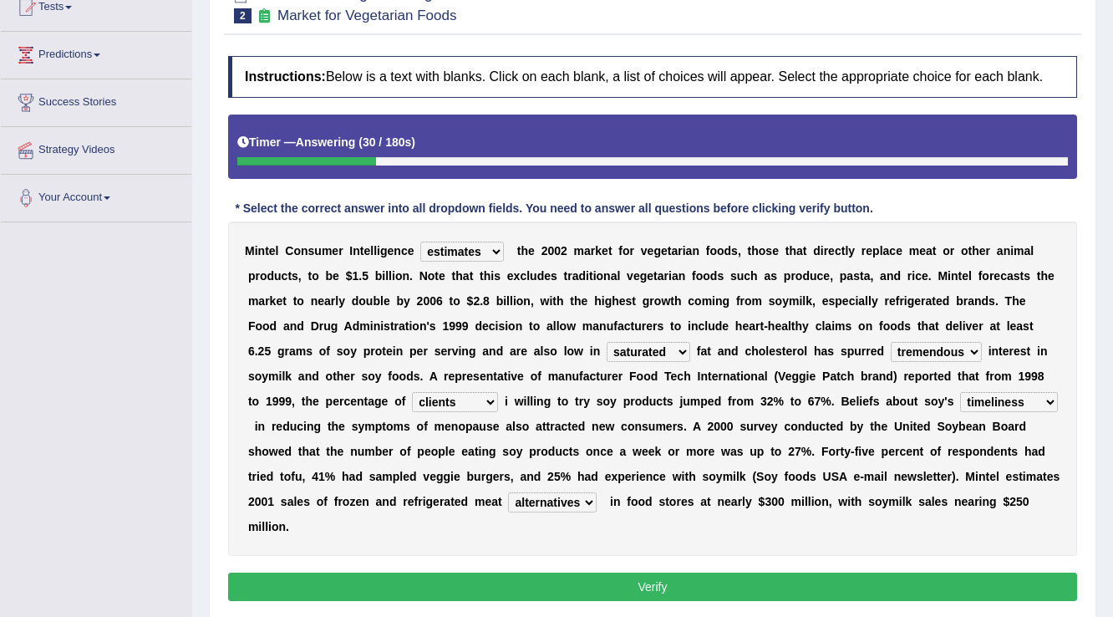
scroll to position [261, 0]
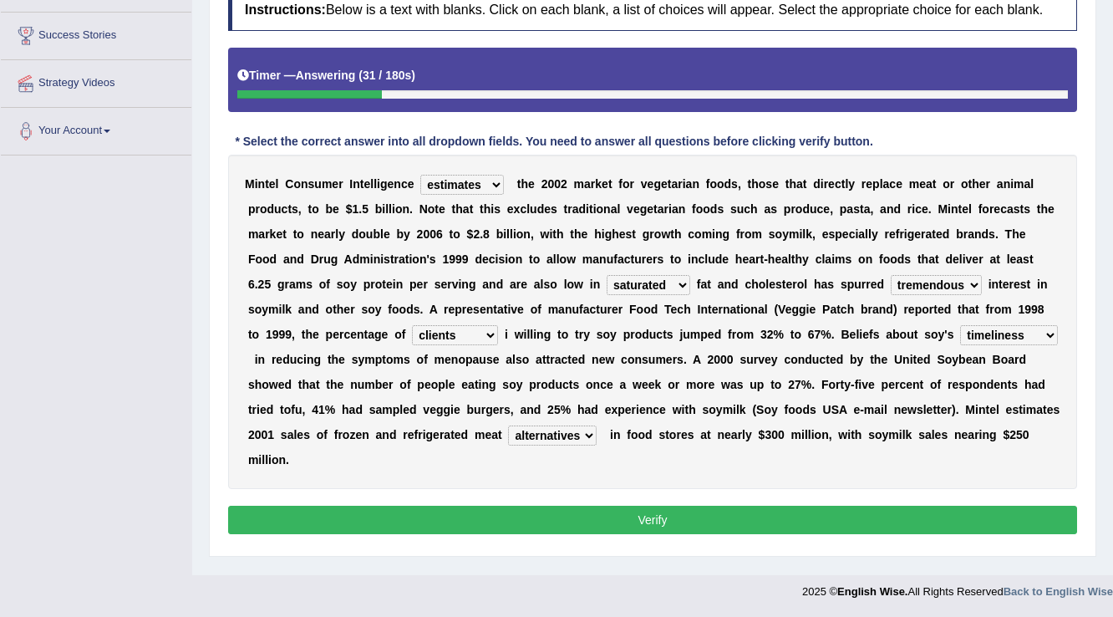
click at [905, 508] on button "Verify" at bounding box center [652, 520] width 849 height 28
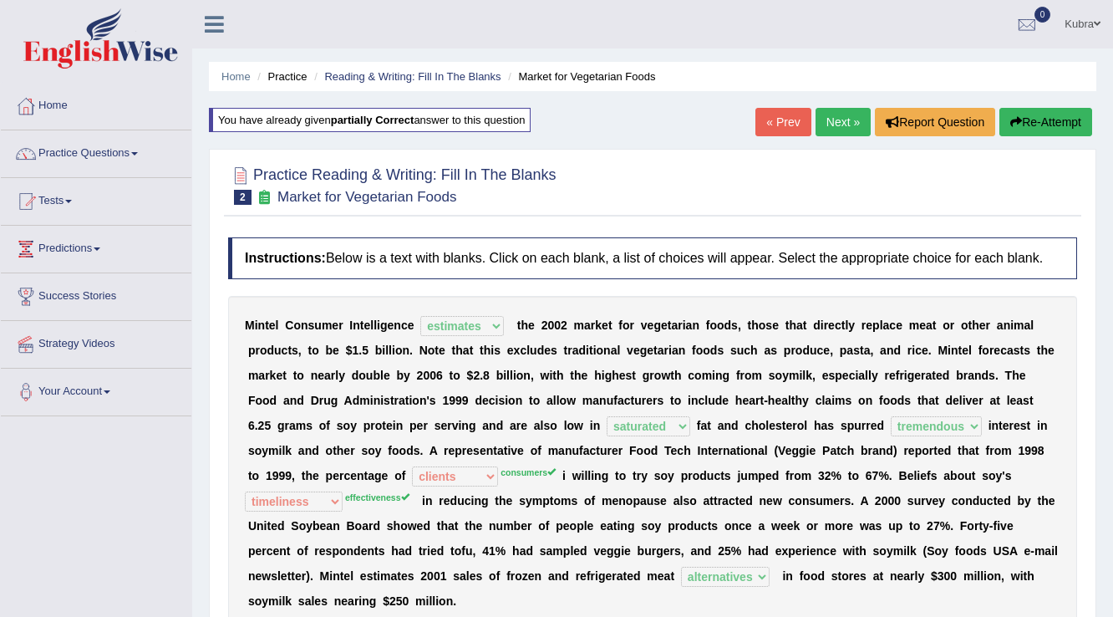
scroll to position [0, 0]
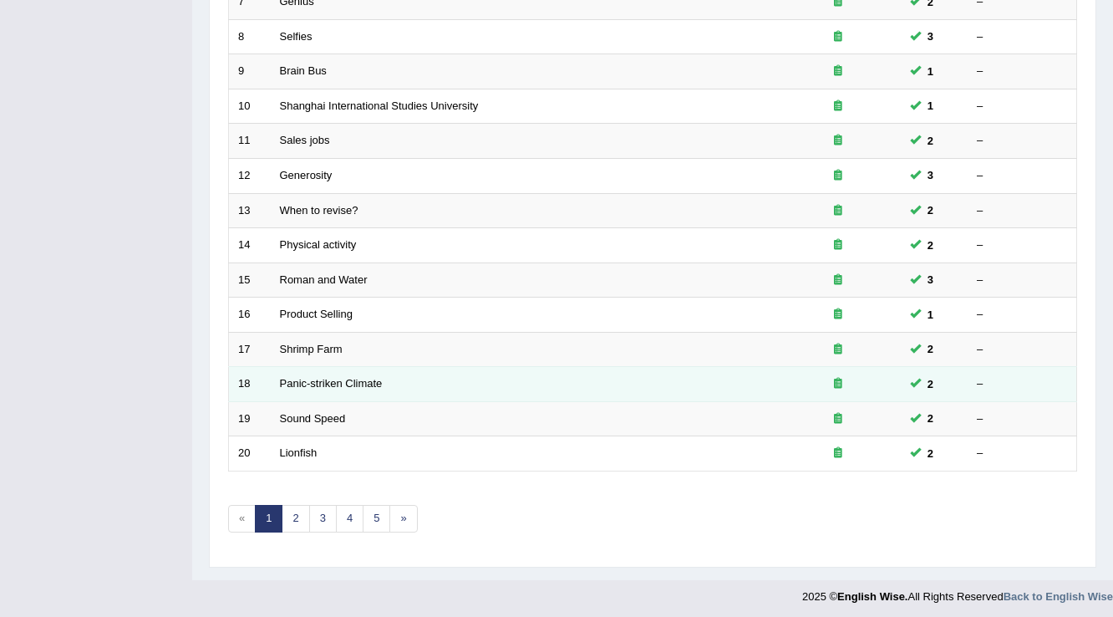
scroll to position [485, 0]
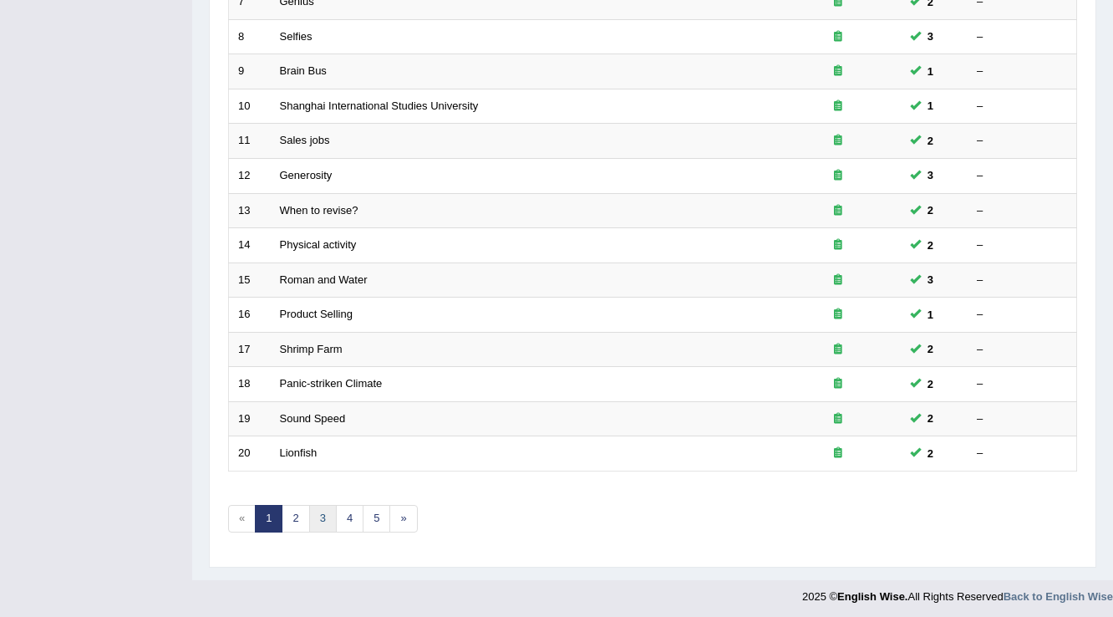
click at [332, 505] on link "3" at bounding box center [323, 519] width 28 height 28
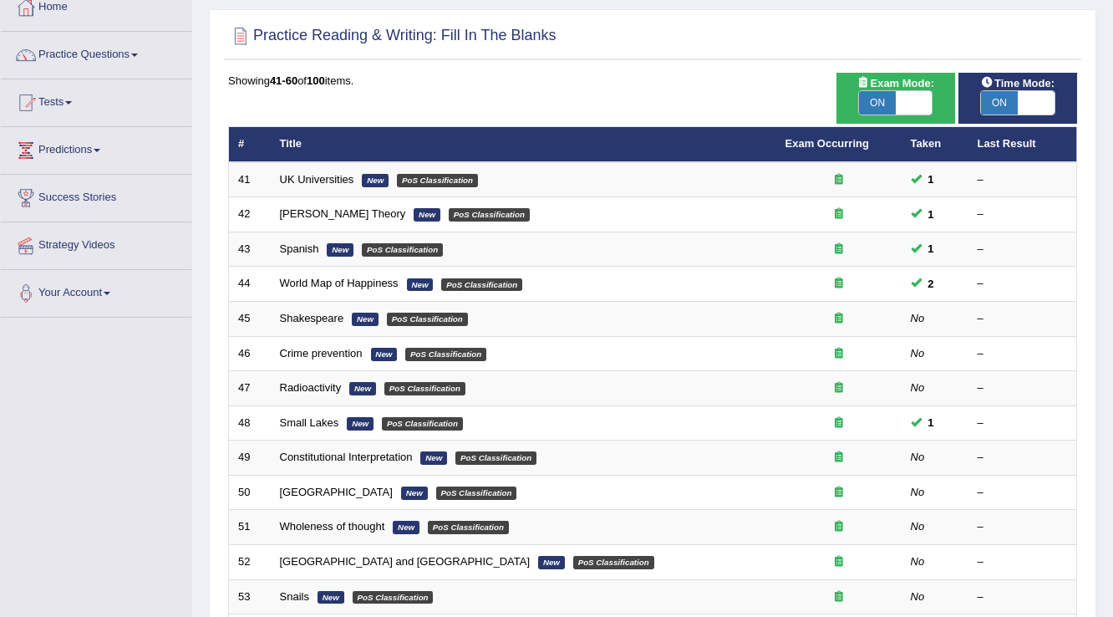
scroll to position [67, 0]
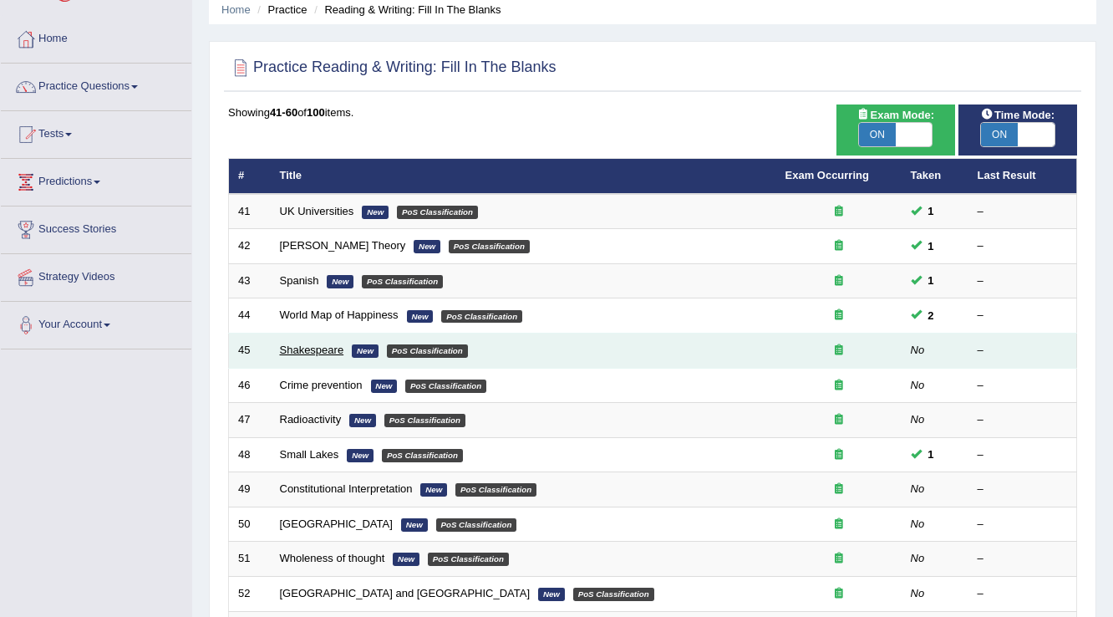
click at [329, 351] on link "Shakespeare" at bounding box center [312, 349] width 64 height 13
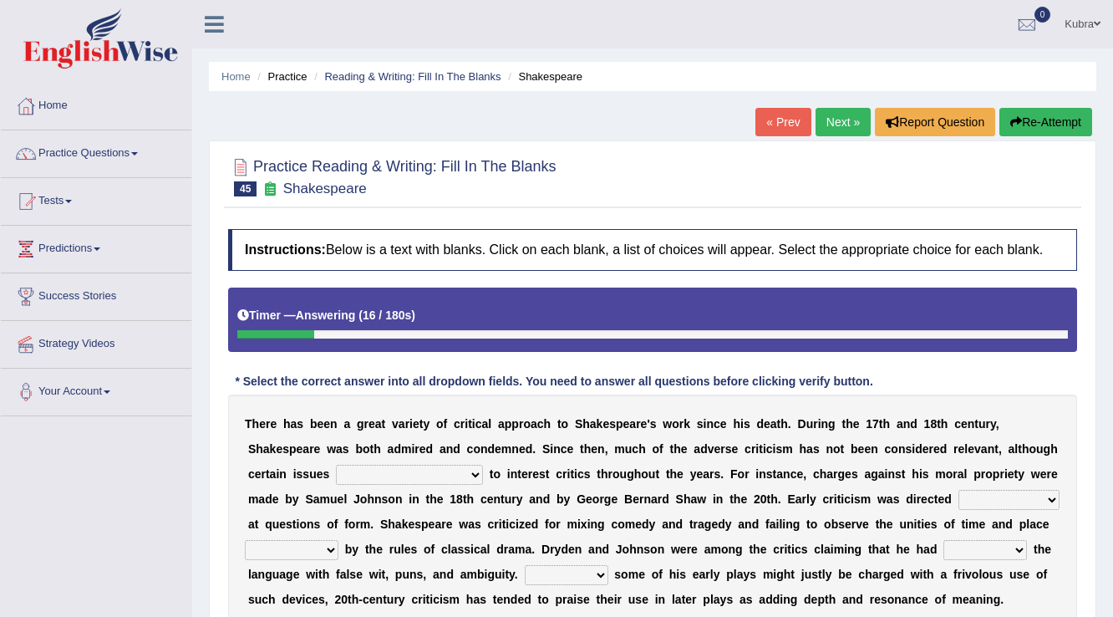
click at [367, 472] on select "have continued would have continued being continued continued" at bounding box center [409, 475] width 147 height 20
select select "have continued"
click at [336, 465] on select "have continued would have continued being continued continued" at bounding box center [409, 475] width 147 height 20
click at [1003, 501] on select "consecutively primarily hardly solely" at bounding box center [1009, 500] width 101 height 20
select select "primarily"
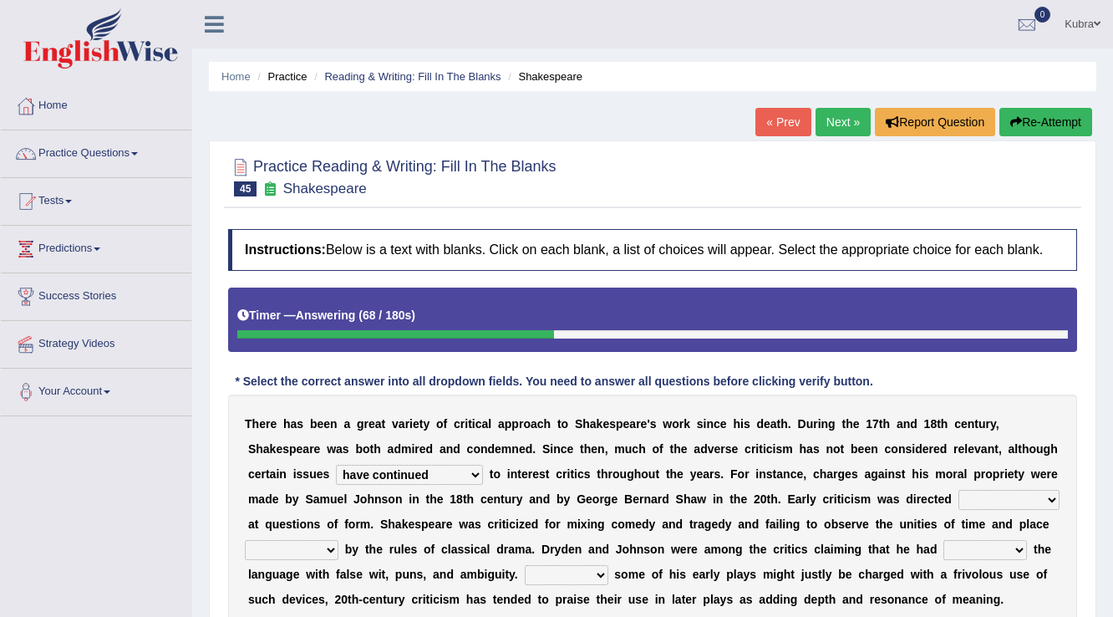
click at [959, 490] on select "consecutively primarily hardly solely" at bounding box center [1009, 500] width 101 height 20
click at [313, 540] on select "subscribed documented described prescribed" at bounding box center [292, 550] width 94 height 20
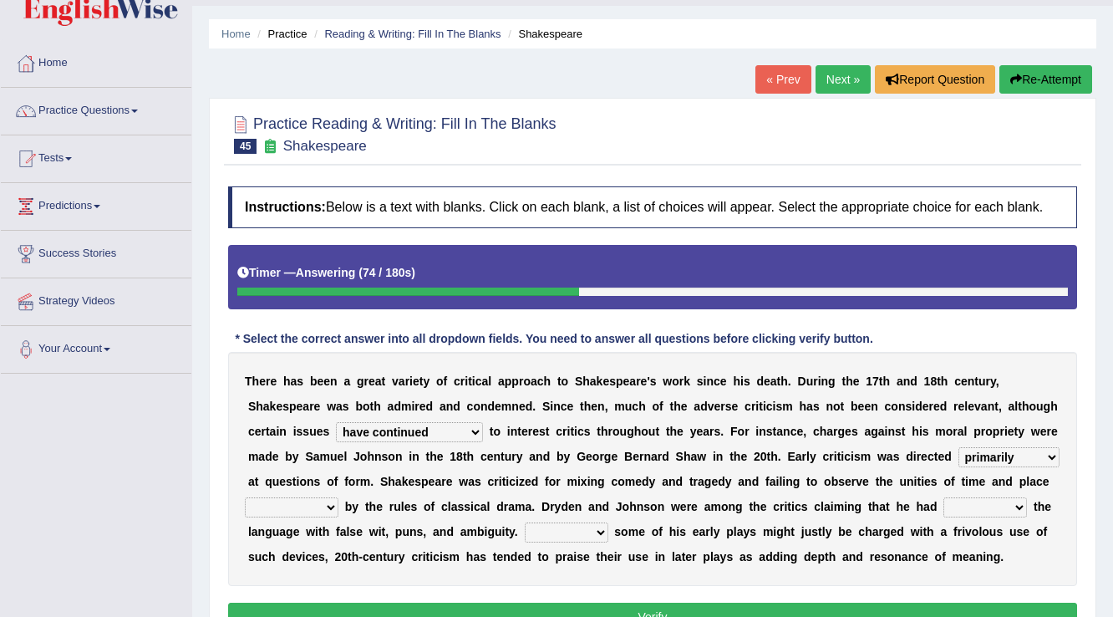
scroll to position [67, 0]
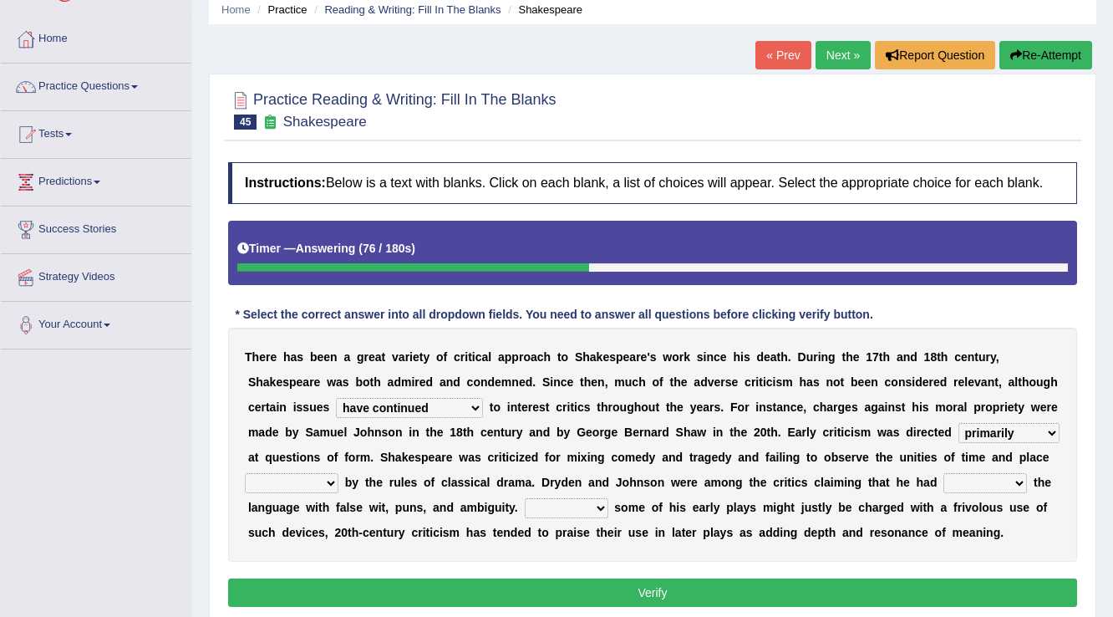
click at [311, 537] on div "T h e r e h a s b e e n a g r e a t v a r i e t y o f c r i t i c a l a p p r o…" at bounding box center [652, 445] width 849 height 234
click at [311, 486] on select "subscribed documented described prescribed" at bounding box center [292, 483] width 94 height 20
click at [245, 473] on select "subscribed documented described prescribed" at bounding box center [292, 483] width 94 height 20
click at [304, 473] on select "subscribed documented described prescribed" at bounding box center [292, 483] width 94 height 20
select select "documented"
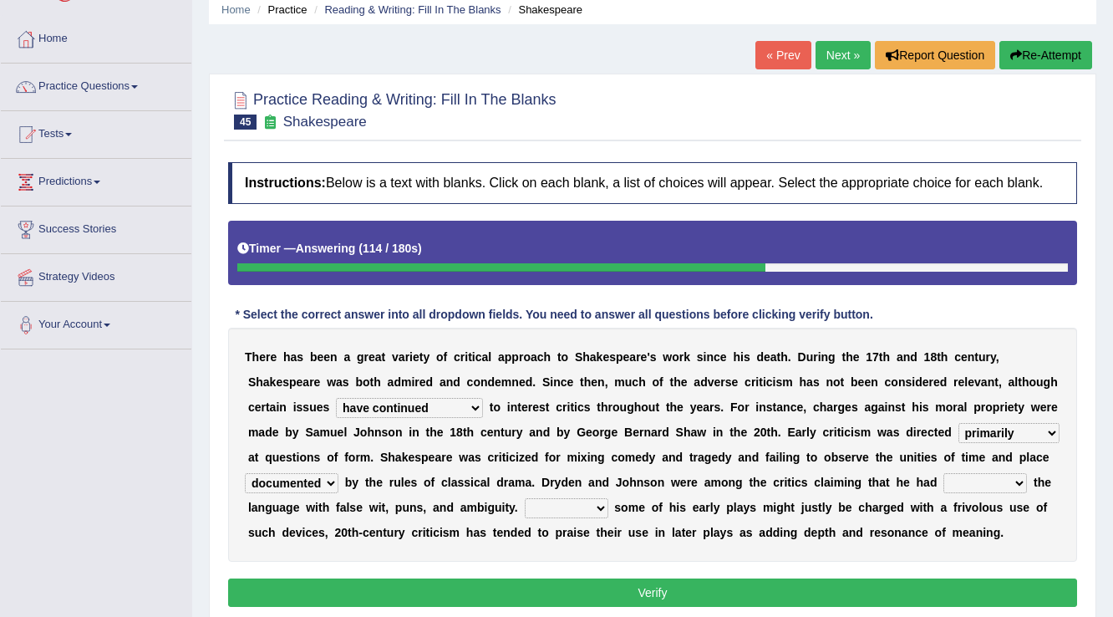
click at [245, 473] on select "subscribed documented described prescribed" at bounding box center [292, 483] width 94 height 20
click at [996, 481] on select "versed referred transverse corrupted" at bounding box center [985, 483] width 84 height 20
select select "referred"
click at [943, 473] on select "versed referred transverse corrupted" at bounding box center [985, 483] width 84 height 20
click at [565, 508] on select "Since Because That While" at bounding box center [567, 508] width 84 height 20
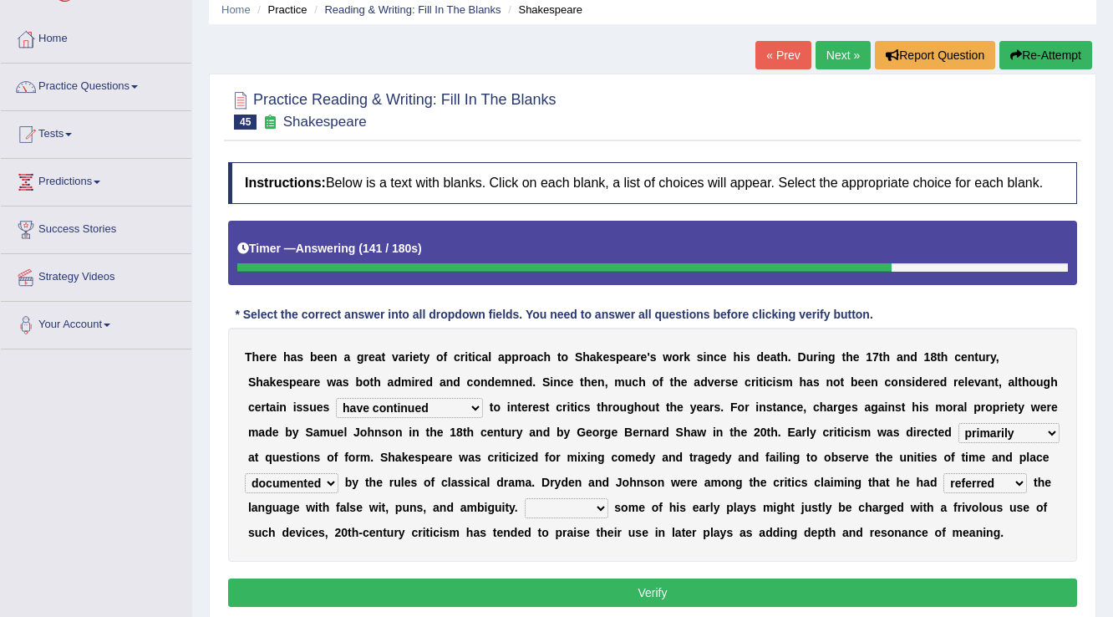
select select "Because"
click at [525, 498] on select "Since Because That While" at bounding box center [567, 508] width 84 height 20
click at [568, 589] on button "Verify" at bounding box center [652, 592] width 849 height 28
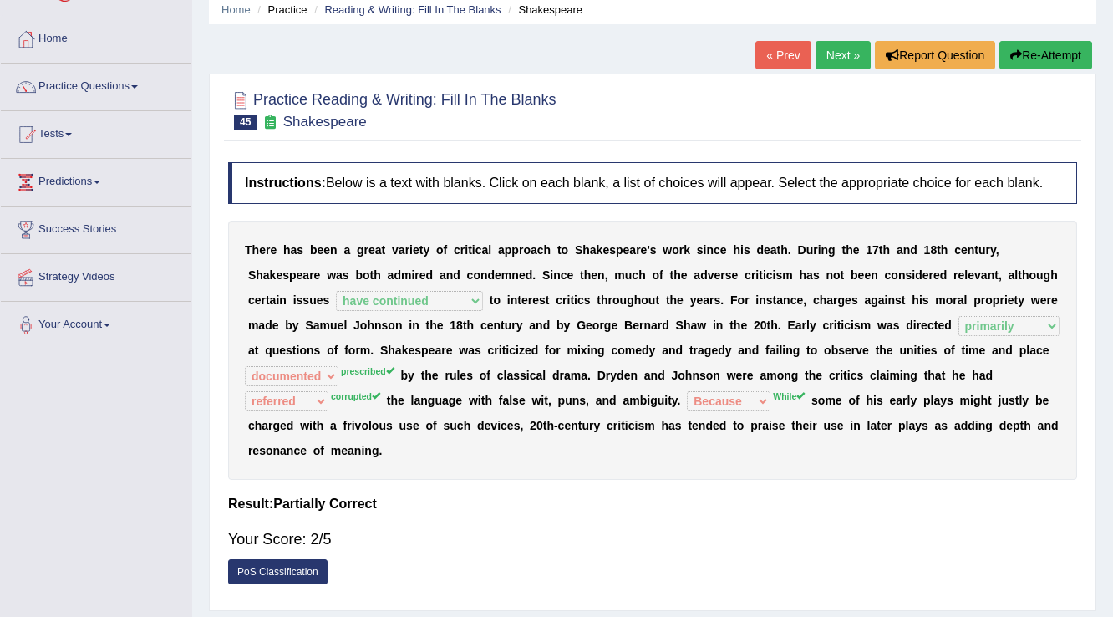
scroll to position [0, 0]
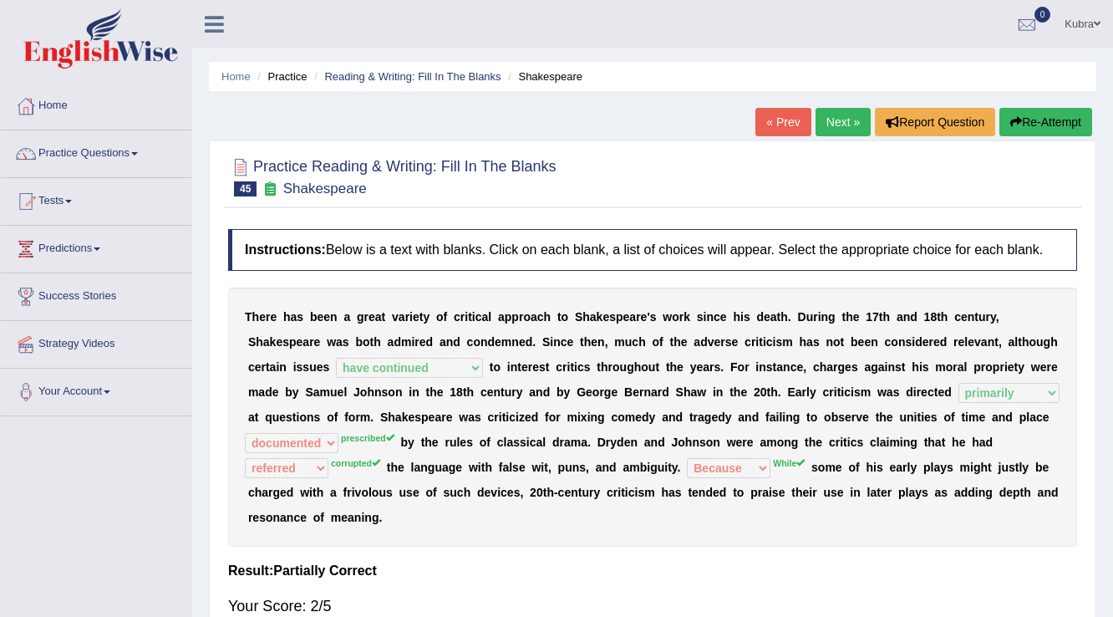
click at [1063, 120] on button "Re-Attempt" at bounding box center [1045, 122] width 93 height 28
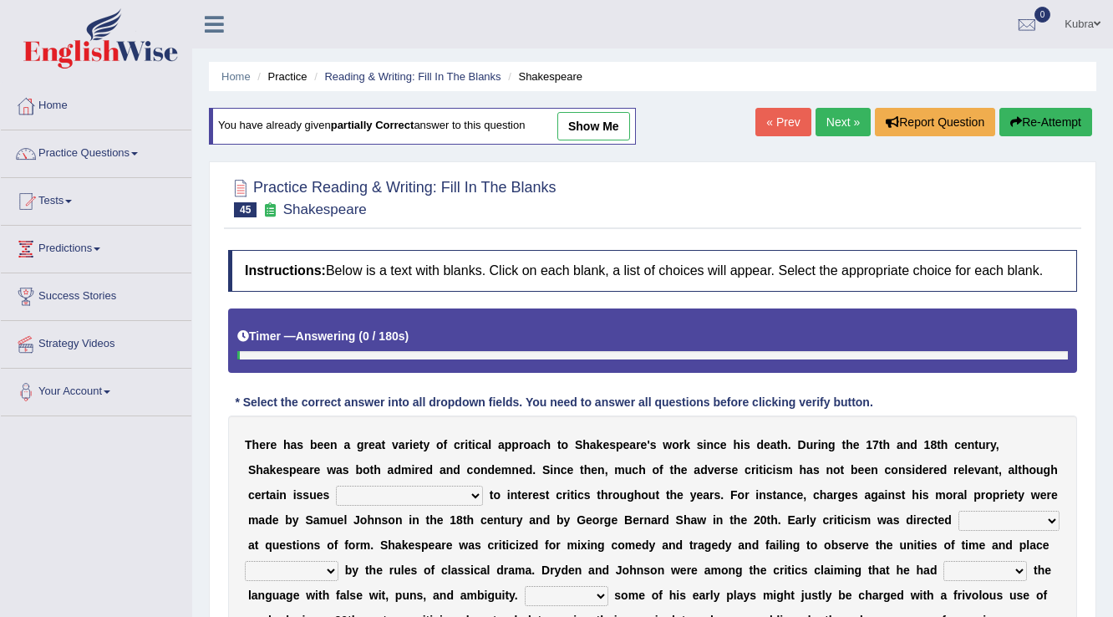
click at [409, 503] on div "T h e r e h a s b e e n a g r e a t v a r i e t y o f c r i t i c a l a p p r o…" at bounding box center [652, 532] width 849 height 234
click at [411, 488] on select "have continued would have continued being continued continued" at bounding box center [409, 496] width 147 height 20
select select "have continued"
click at [336, 486] on select "have continued would have continued being continued continued" at bounding box center [409, 496] width 147 height 20
click at [1016, 518] on select "consecutively primarily hardly solely" at bounding box center [1009, 521] width 101 height 20
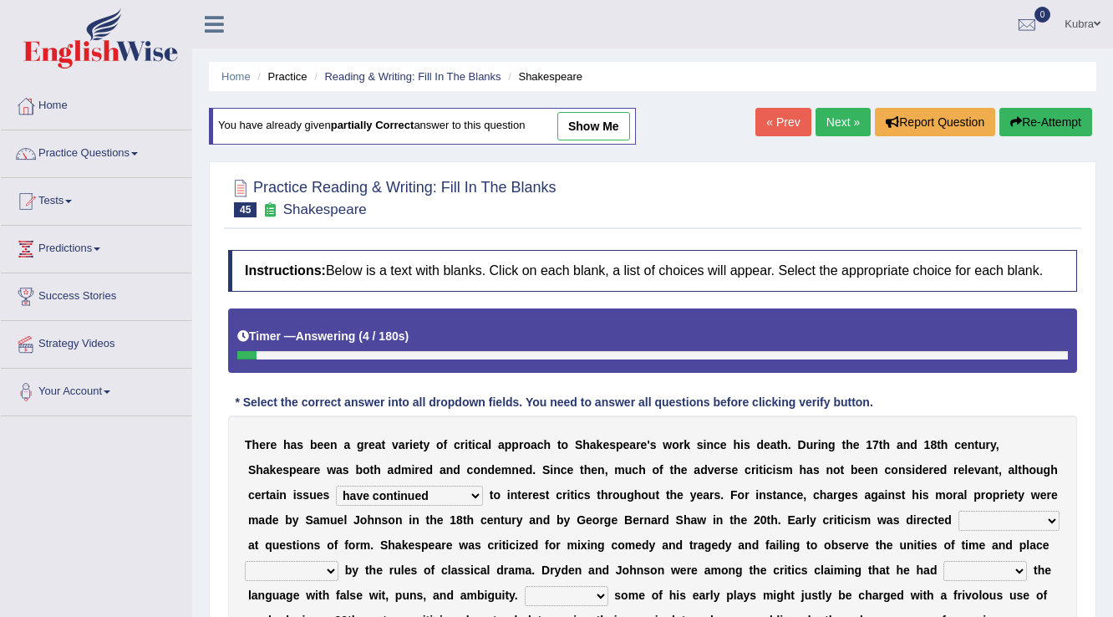
select select "primarily"
click at [959, 511] on select "consecutively primarily hardly solely" at bounding box center [1009, 521] width 101 height 20
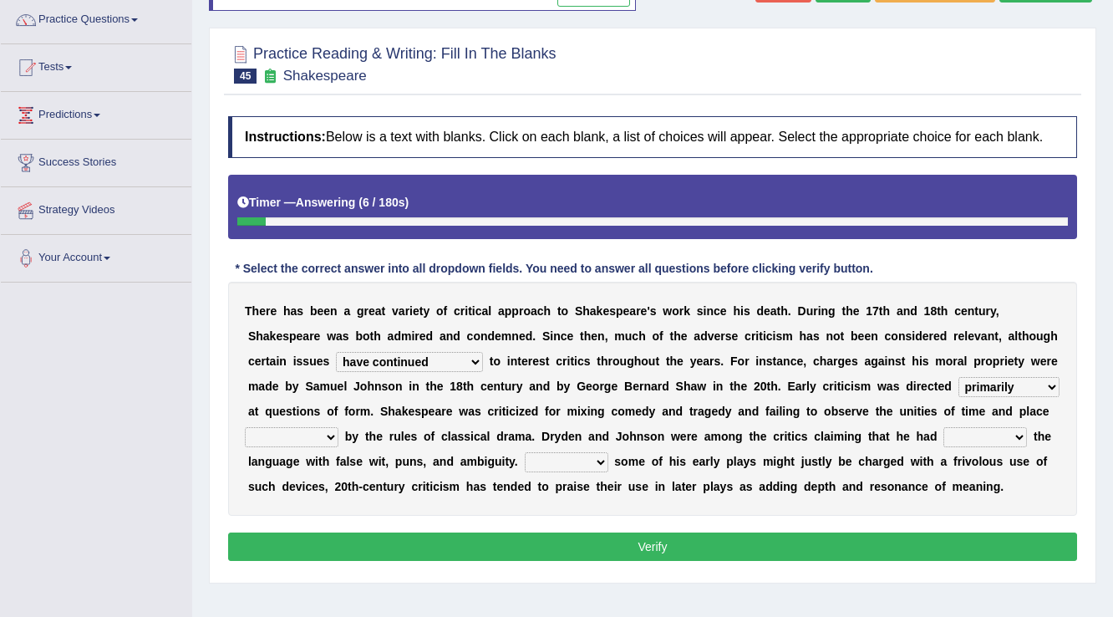
click at [594, 456] on select "Since Because That While" at bounding box center [567, 462] width 84 height 20
select select "While"
click at [525, 452] on select "Since Because That While" at bounding box center [567, 462] width 84 height 20
click at [271, 438] on select "subscribed documented described prescribed" at bounding box center [292, 437] width 94 height 20
select select "prescribed"
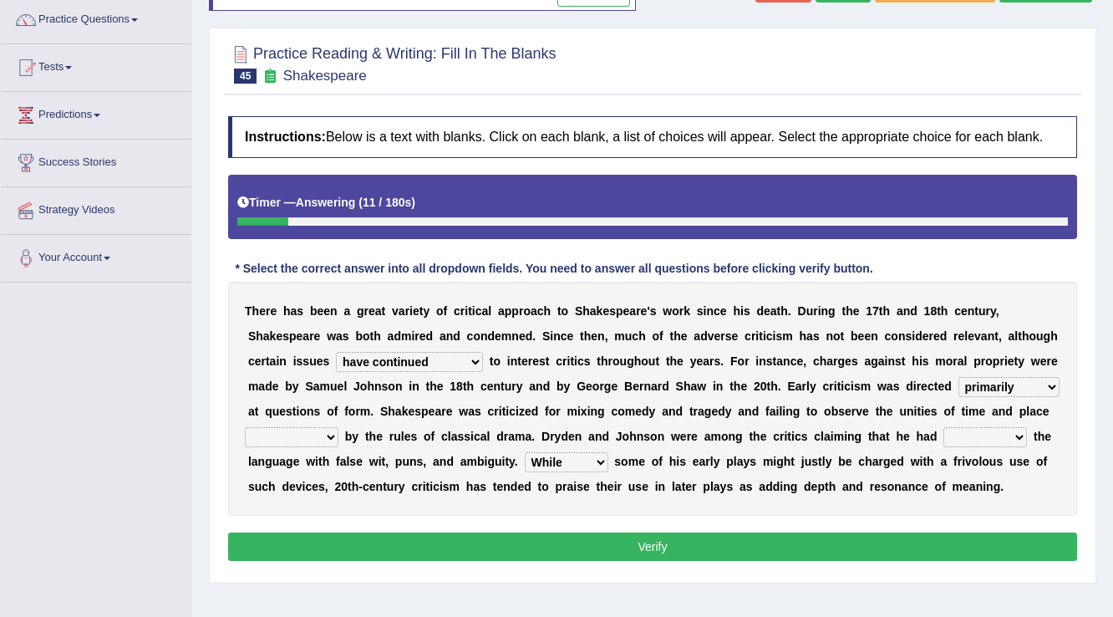
click at [245, 427] on select "subscribed documented described prescribed" at bounding box center [292, 437] width 94 height 20
click at [1016, 435] on select "versed referred transverse corrupted" at bounding box center [985, 437] width 84 height 20
select select "referred"
click at [943, 427] on select "versed referred transverse corrupted" at bounding box center [985, 437] width 84 height 20
click at [938, 538] on button "Verify" at bounding box center [652, 546] width 849 height 28
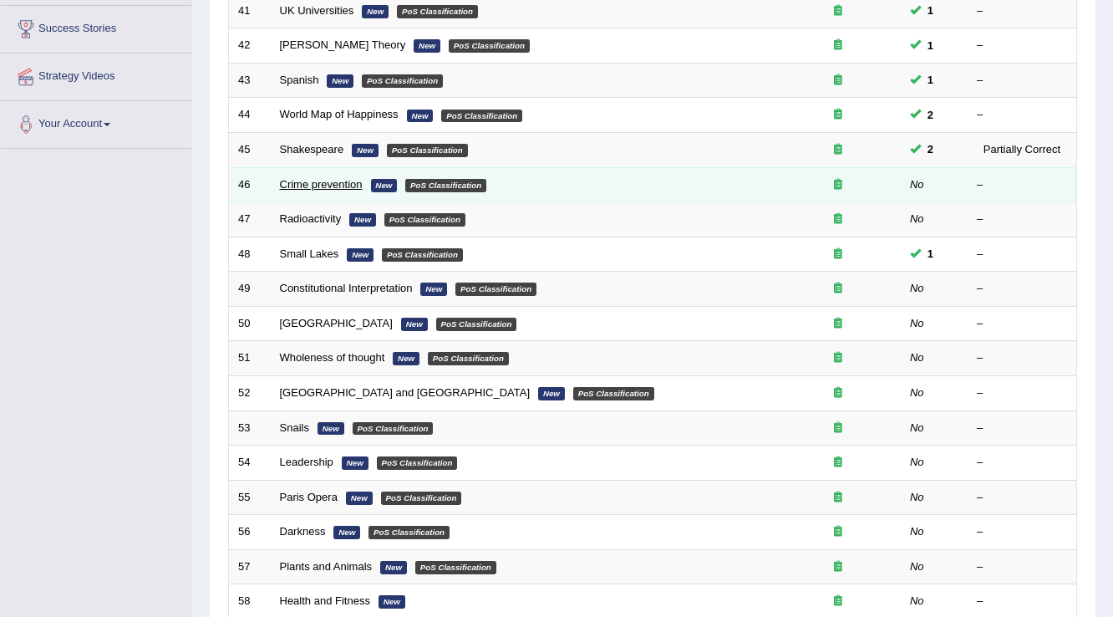
click at [342, 181] on link "Crime prevention" at bounding box center [321, 184] width 83 height 13
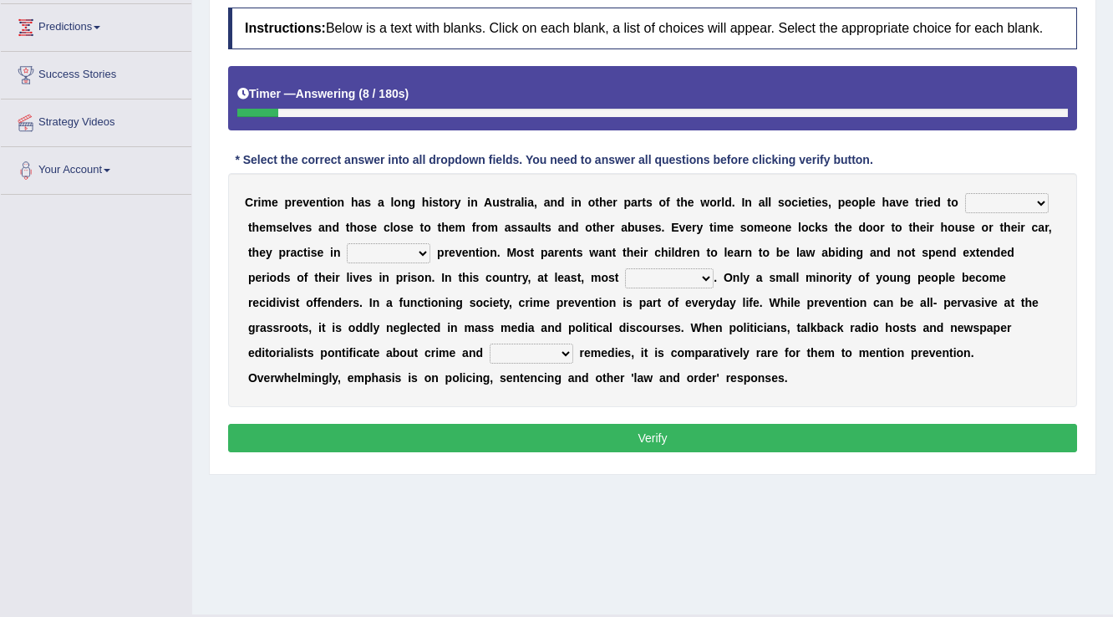
click at [1002, 195] on select "promote respect protect enhance" at bounding box center [1007, 203] width 84 height 20
select select "protect"
click at [965, 193] on select "promote respect protect enhance" at bounding box center [1007, 203] width 84 height 20
click at [392, 262] on div "C r i m e p r e v e n t i o n h a s a l o n g h i s t o r y i n A u s t r a l i…" at bounding box center [652, 290] width 849 height 234
click at [399, 261] on div "C r i m e p r e v e n t i o n h a s a l o n g h i s t o r y i n A u s t r a l i…" at bounding box center [652, 290] width 849 height 234
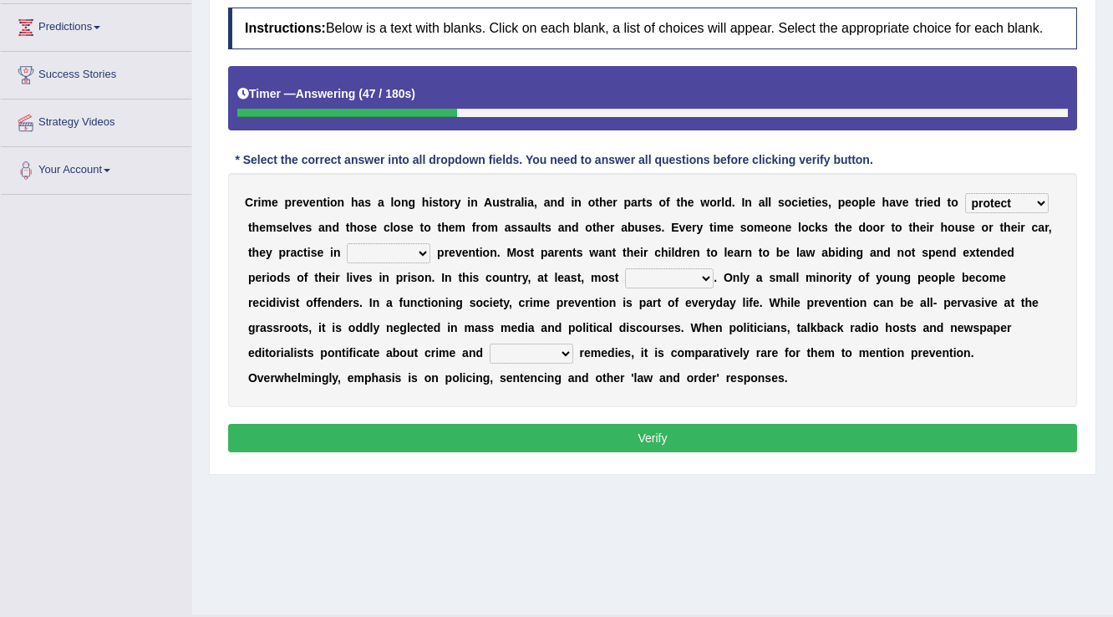
click at [404, 254] on select "part of a form of relation to addition to" at bounding box center [389, 253] width 84 height 20
select select "a form of"
click at [347, 243] on select "part of a form of relation to addition to" at bounding box center [389, 253] width 84 height 20
click at [670, 274] on select "success succeed successful succeeding" at bounding box center [669, 278] width 89 height 20
select select "succeed"
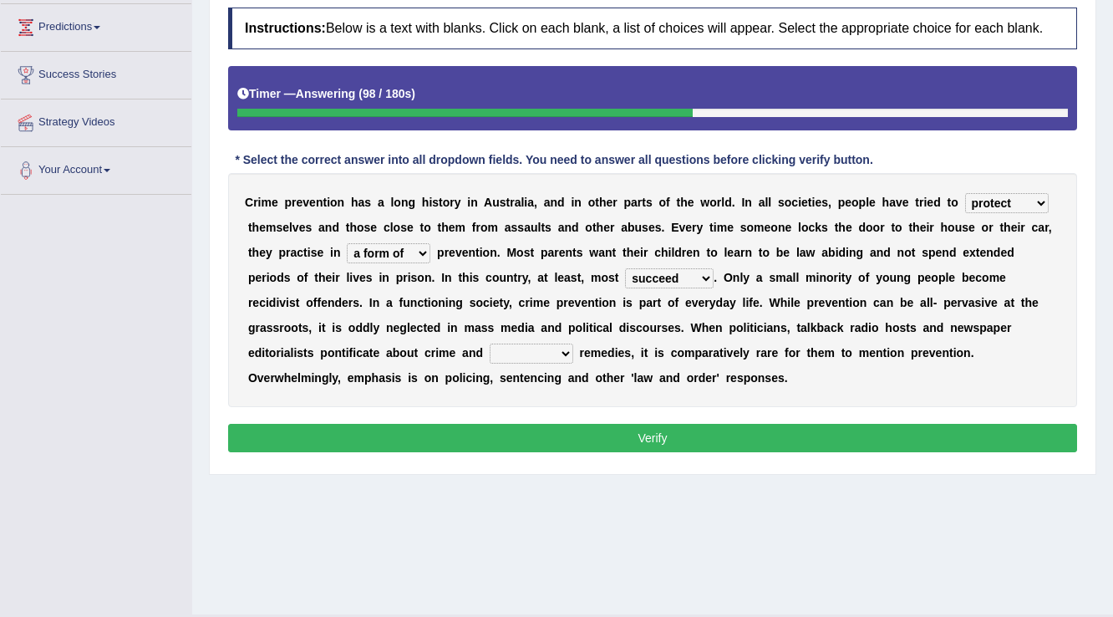
click at [625, 268] on select "success succeed successful succeeding" at bounding box center [669, 278] width 89 height 20
click at [540, 359] on select "default possible articulate absolute" at bounding box center [532, 353] width 84 height 20
select select "possible"
click at [490, 343] on select "default possible articulate absolute" at bounding box center [532, 353] width 84 height 20
click at [567, 414] on div "Instructions: Below is a text with blanks. Click on each blank, a list of choic…" at bounding box center [652, 232] width 857 height 466
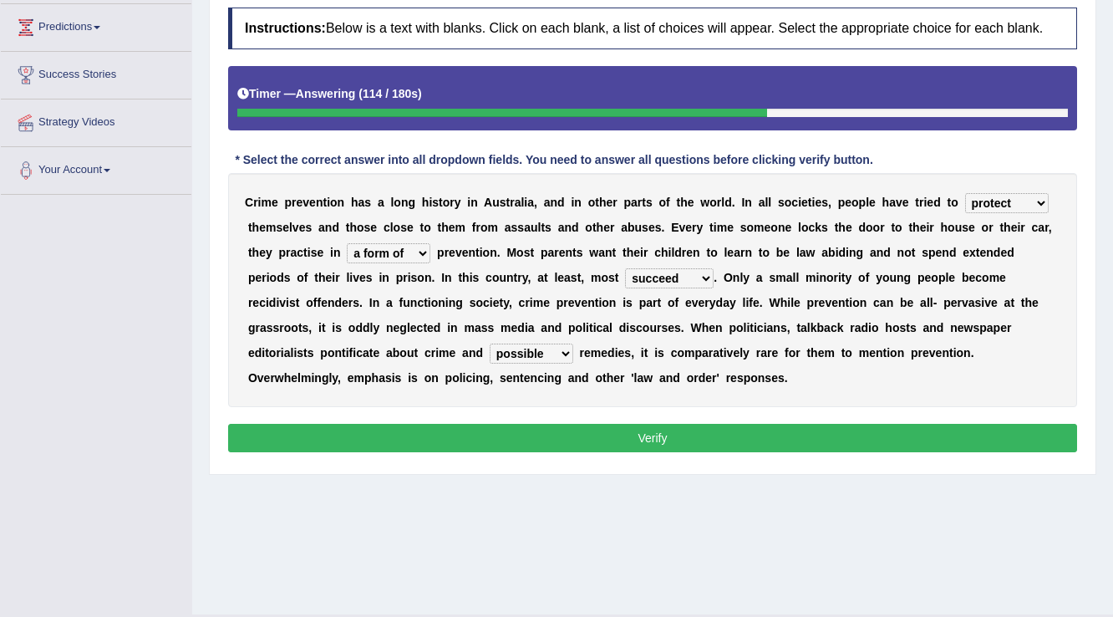
click at [567, 426] on button "Verify" at bounding box center [652, 438] width 849 height 28
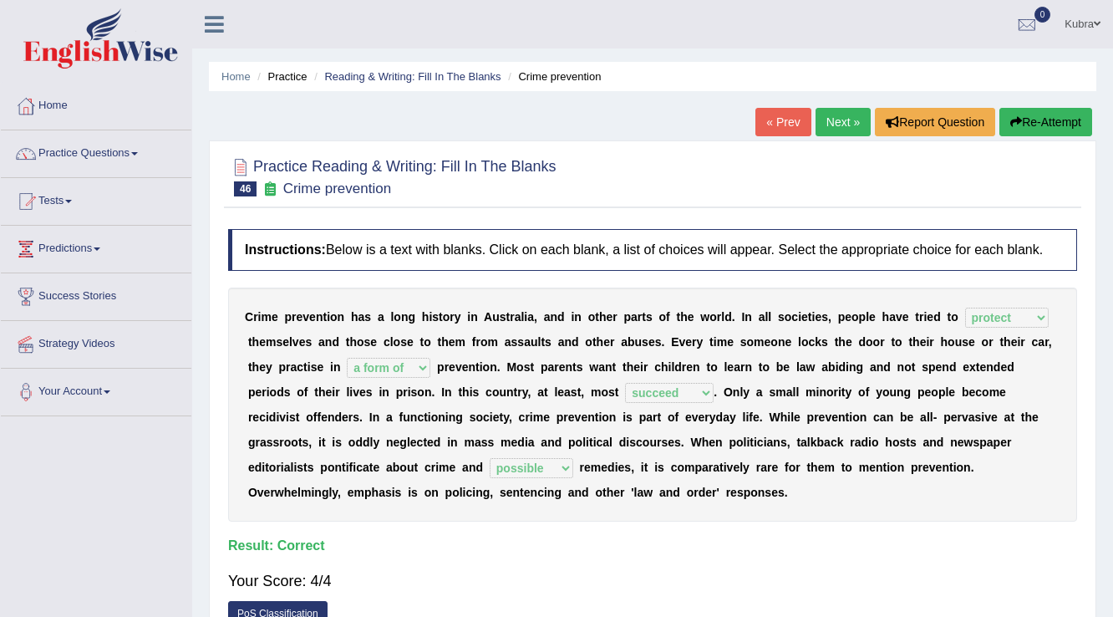
click at [823, 124] on link "Next »" at bounding box center [843, 122] width 55 height 28
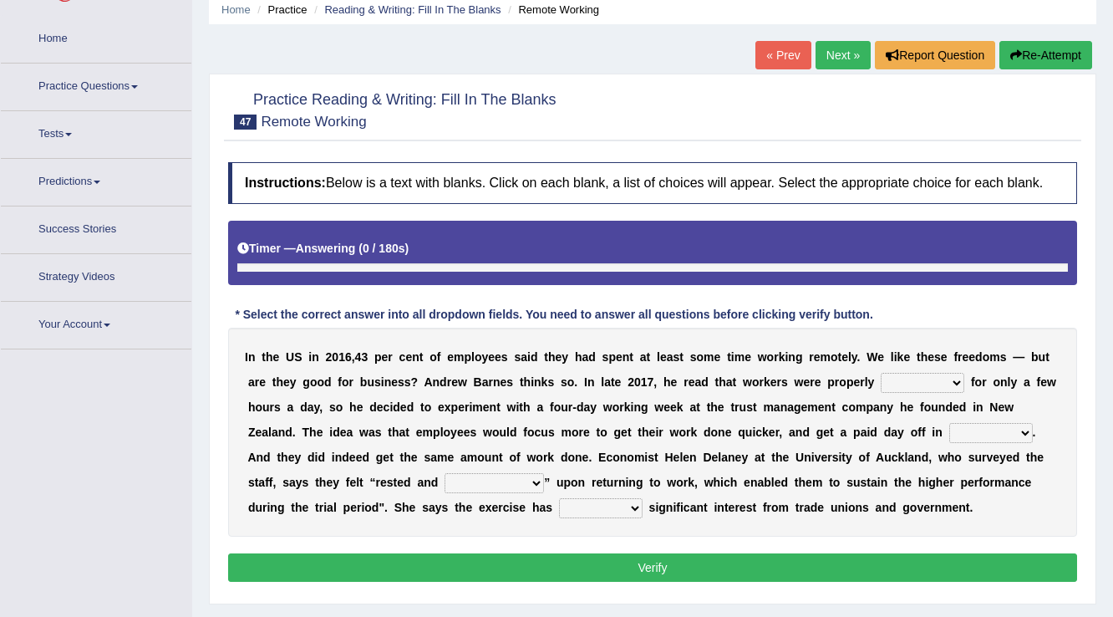
scroll to position [67, 0]
click at [953, 384] on select "inductive illusive productive patriarchy" at bounding box center [923, 383] width 84 height 20
select select "productive"
click at [881, 373] on select "inductive illusive productive patriarchy" at bounding box center [923, 383] width 84 height 20
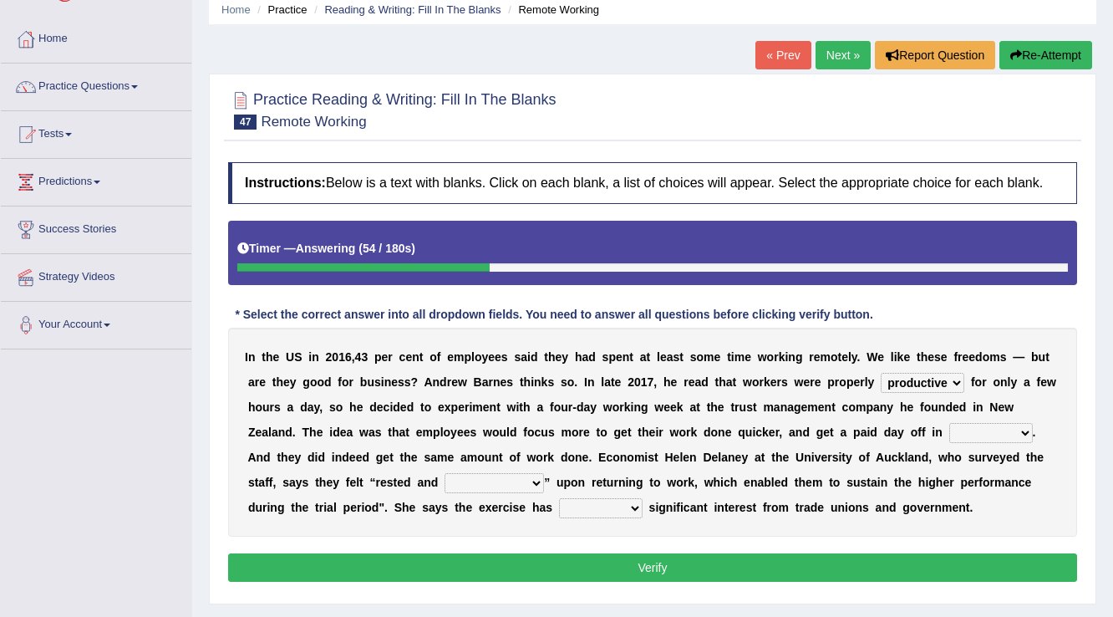
click at [1021, 440] on select "return mind part order" at bounding box center [991, 433] width 84 height 20
select select "return"
click at [949, 423] on select "return mind part order" at bounding box center [991, 433] width 84 height 20
click at [985, 430] on select "return mind part order" at bounding box center [991, 433] width 84 height 20
click at [481, 481] on select "rejuvenated decorated oriented sophisticated" at bounding box center [494, 483] width 99 height 20
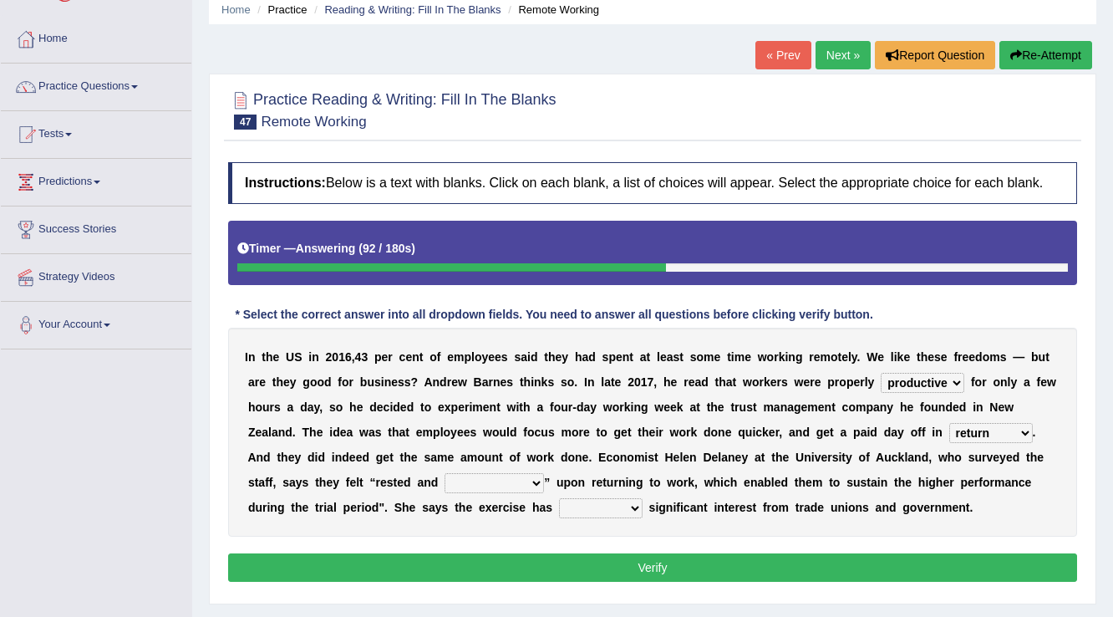
select select "oriented"
click at [445, 473] on select "rejuvenated decorated oriented sophisticated" at bounding box center [494, 483] width 99 height 20
click at [584, 505] on select "generated benefited numbered proposed" at bounding box center [601, 508] width 84 height 20
select select "benefited"
click at [559, 498] on select "generated benefited numbered proposed" at bounding box center [601, 508] width 84 height 20
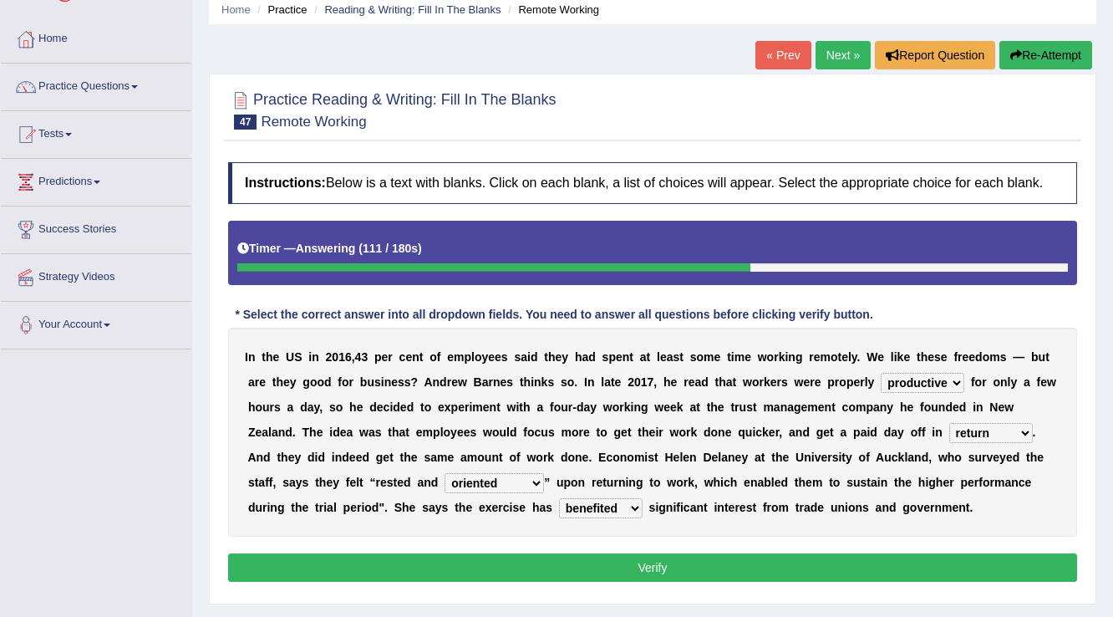
click at [595, 515] on select "generated benefited numbered proposed" at bounding box center [601, 508] width 84 height 20
click at [577, 565] on button "Verify" at bounding box center [652, 567] width 849 height 28
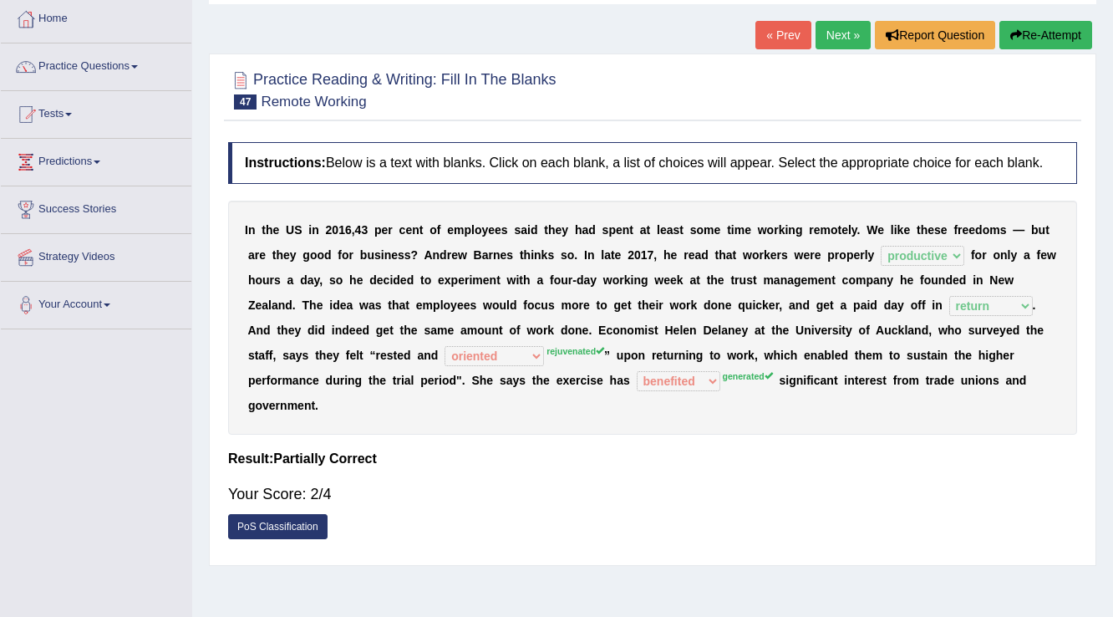
scroll to position [0, 0]
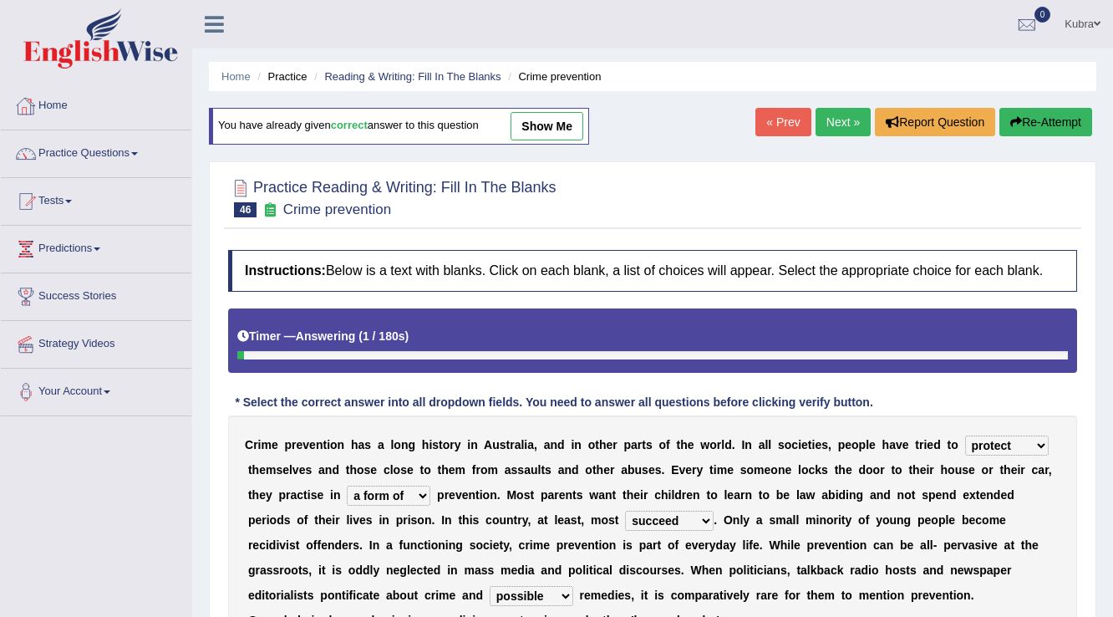
select select "protect"
select select "a form of"
select select "succeed"
select select "possible"
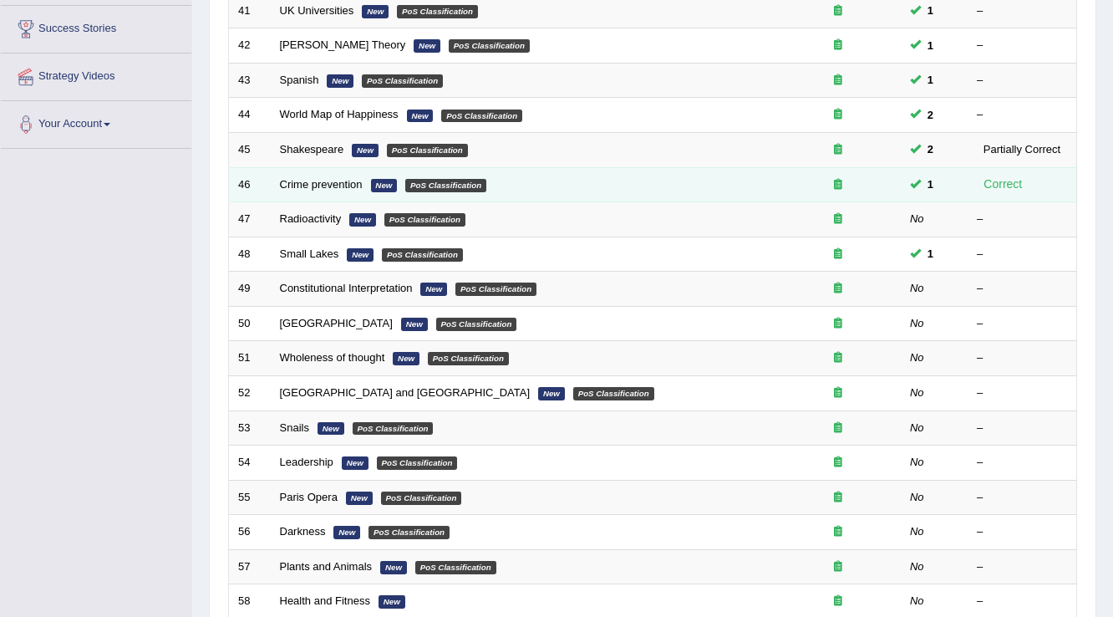
click at [312, 190] on td "Crime prevention New PoS Classification" at bounding box center [523, 184] width 505 height 35
click at [341, 186] on link "Crime prevention" at bounding box center [321, 184] width 83 height 13
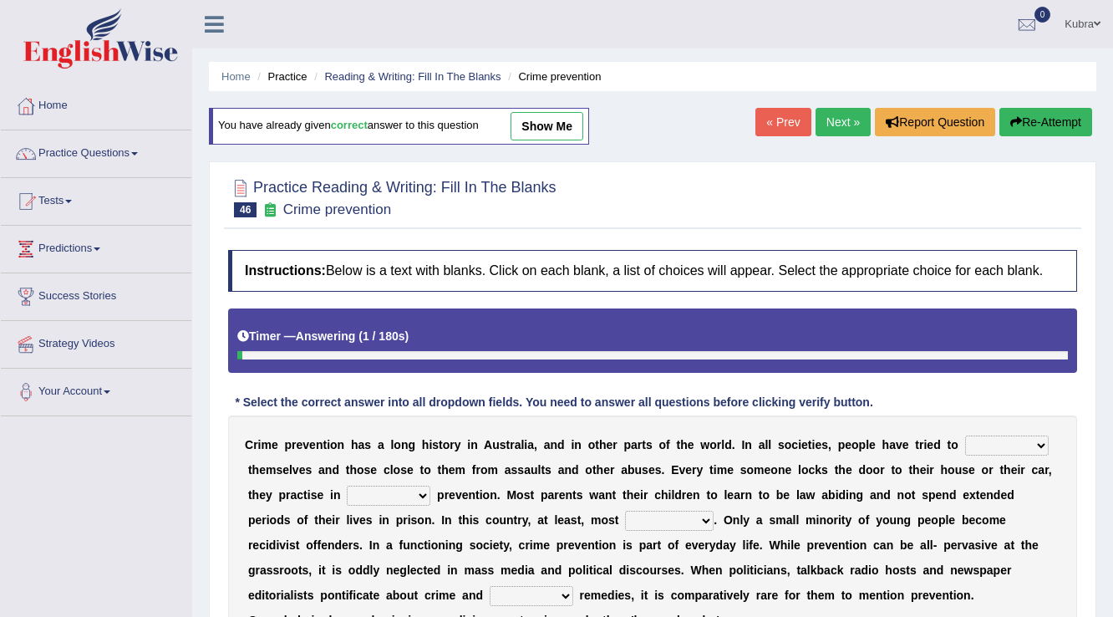
click at [845, 128] on link "Next »" at bounding box center [843, 122] width 55 height 28
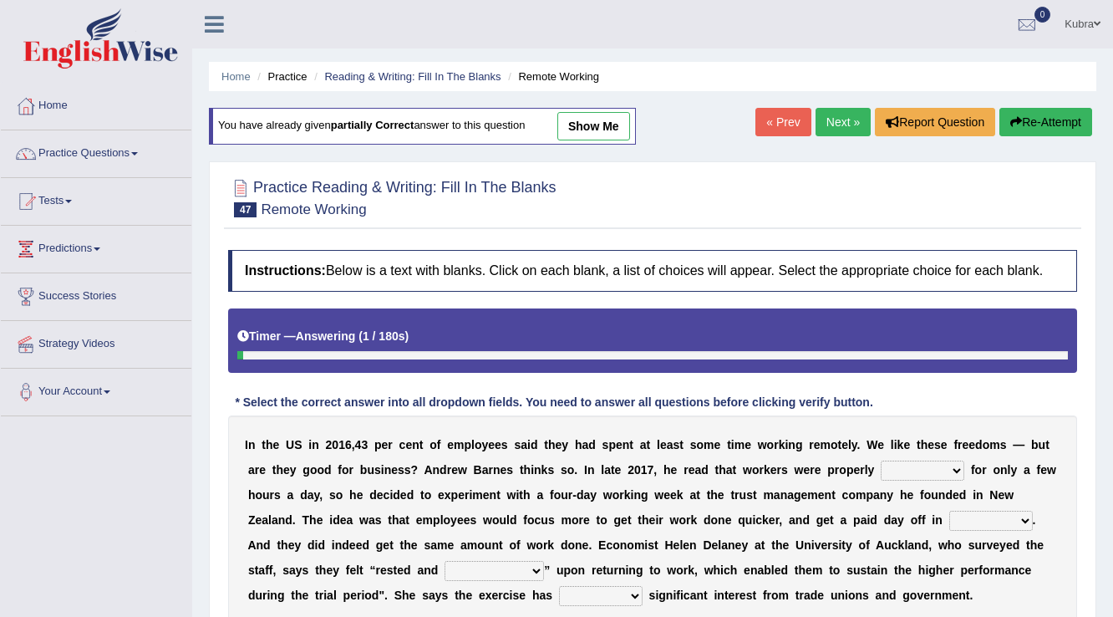
click at [585, 124] on link "show me" at bounding box center [593, 126] width 73 height 28
select select "productive"
select select "return"
select select "oriented"
select select "benefited"
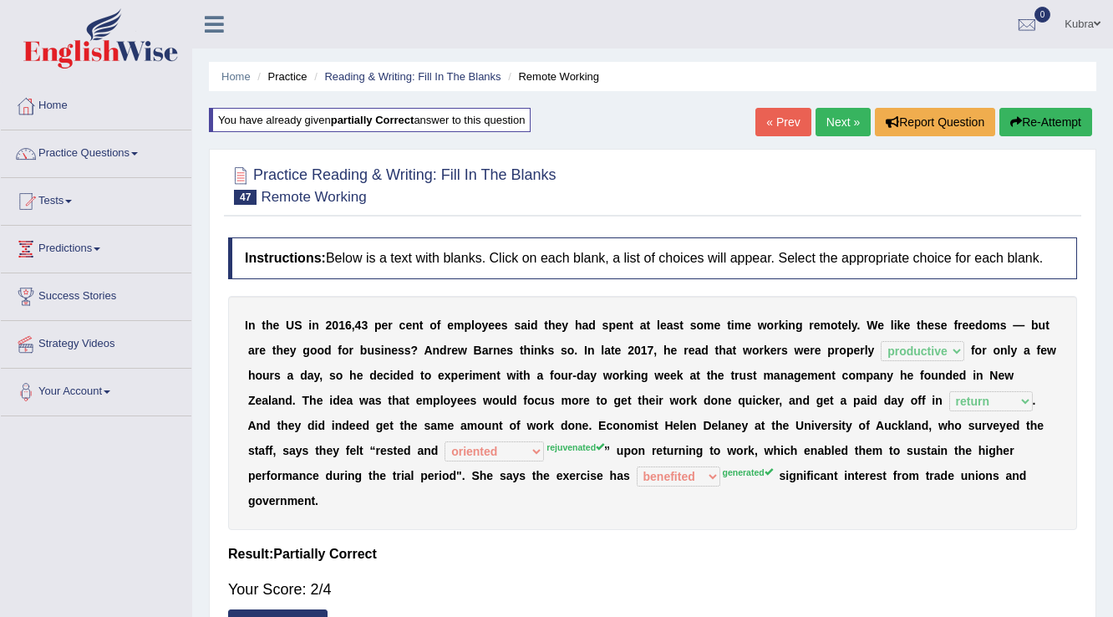
drag, startPoint x: 546, startPoint y: 444, endPoint x: 592, endPoint y: 453, distance: 46.9
click at [592, 453] on div "I n t h e U S i n 2 0 1 6 , 4 3 p e r c e n t o f e m p l o y e e s s a i d t h…" at bounding box center [652, 413] width 849 height 234
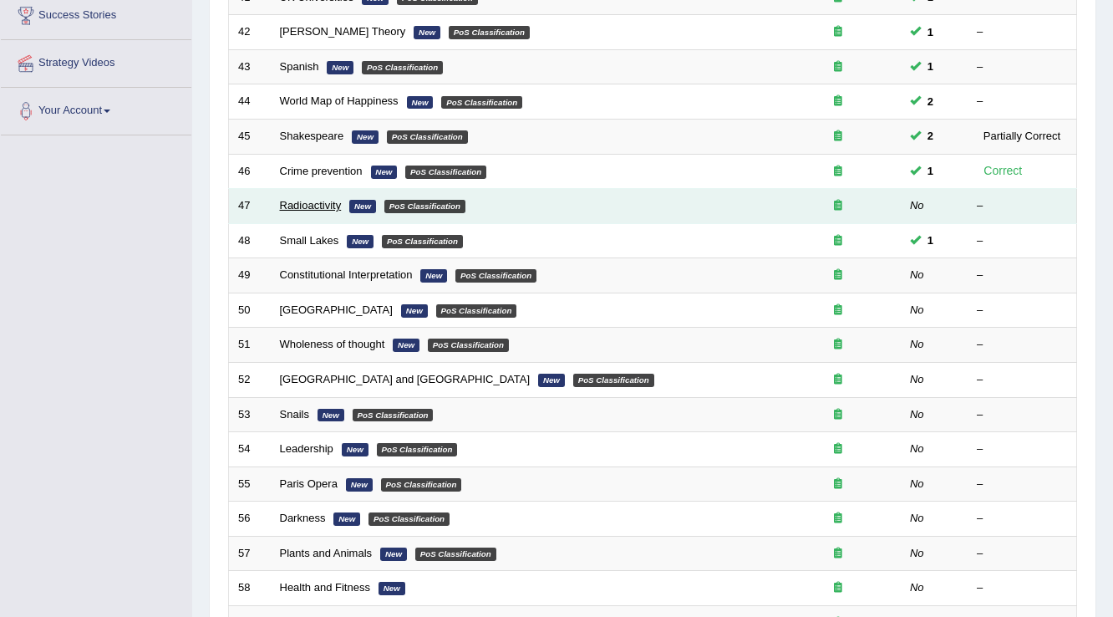
click at [328, 207] on link "Radioactivity" at bounding box center [311, 205] width 62 height 13
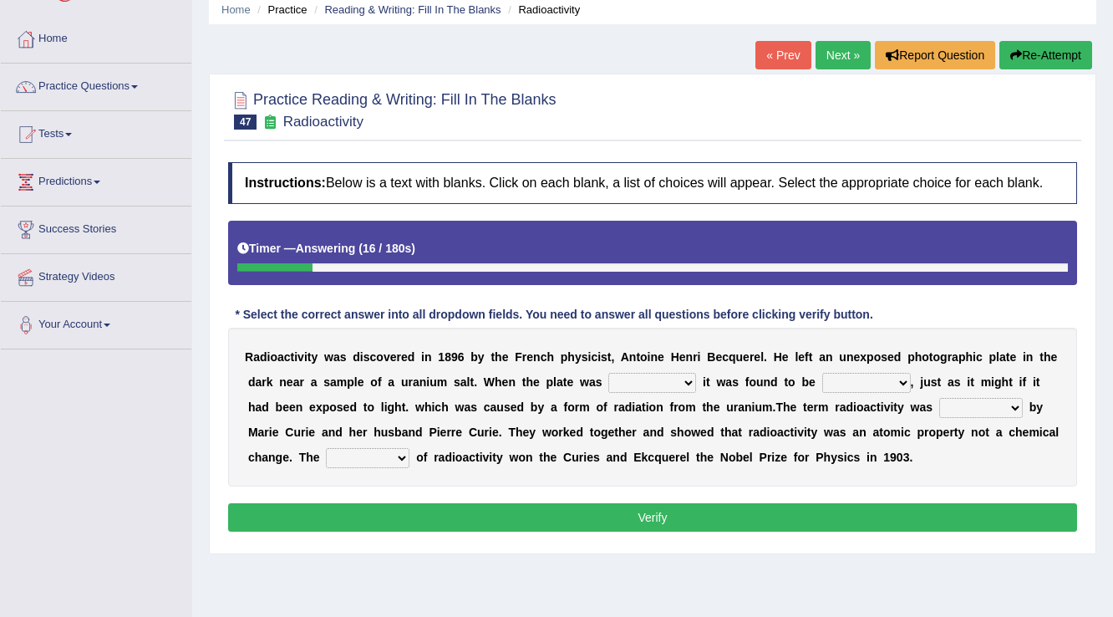
click at [627, 381] on select "developed unraveled overlapped transmitted" at bounding box center [652, 383] width 88 height 20
select select "developed"
click at [608, 373] on select "developed unraveled overlapped transmitted" at bounding box center [652, 383] width 88 height 20
click at [860, 381] on select "transparent corrugated fogged clarified" at bounding box center [866, 383] width 89 height 20
select select "clarified"
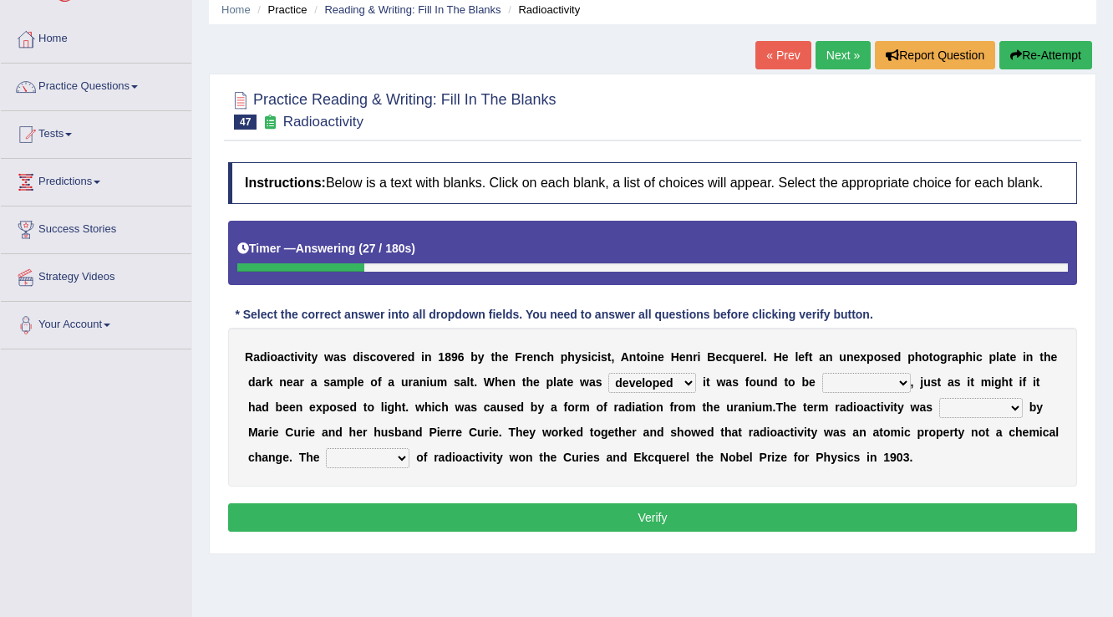
click at [822, 373] on select "transparent corrugated fogged clarified" at bounding box center [866, 383] width 89 height 20
click at [988, 399] on select "concocted coined expected estimated" at bounding box center [981, 408] width 84 height 20
select select "estimated"
click at [939, 398] on select "concocted coined expected estimated" at bounding box center [981, 408] width 84 height 20
click at [354, 455] on select "fabrication invention discharge discovery" at bounding box center [368, 458] width 84 height 20
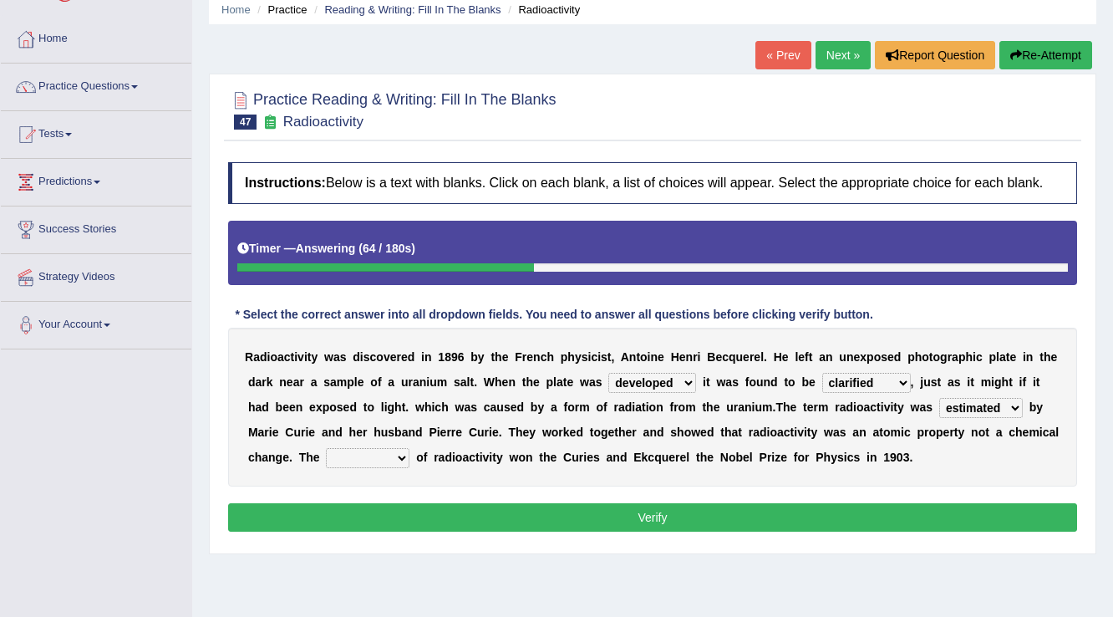
select select "discovery"
click at [326, 448] on select "fabrication invention discharge discovery" at bounding box center [368, 458] width 84 height 20
click at [400, 516] on button "Verify" at bounding box center [652, 517] width 849 height 28
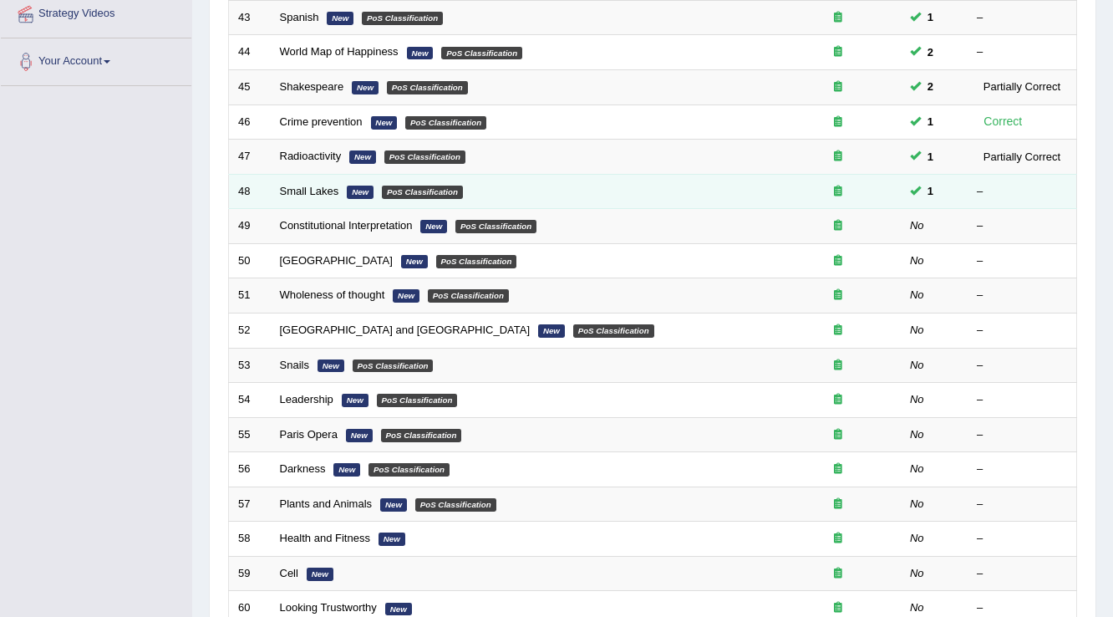
scroll to position [281, 0]
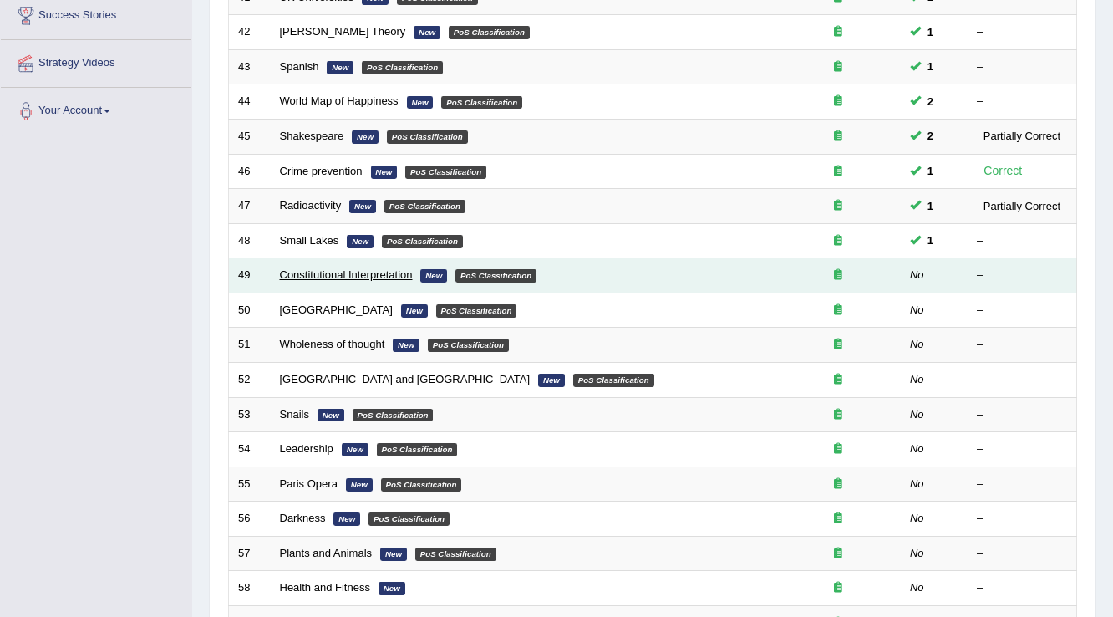
click at [362, 268] on link "Constitutional Interpretation" at bounding box center [346, 274] width 133 height 13
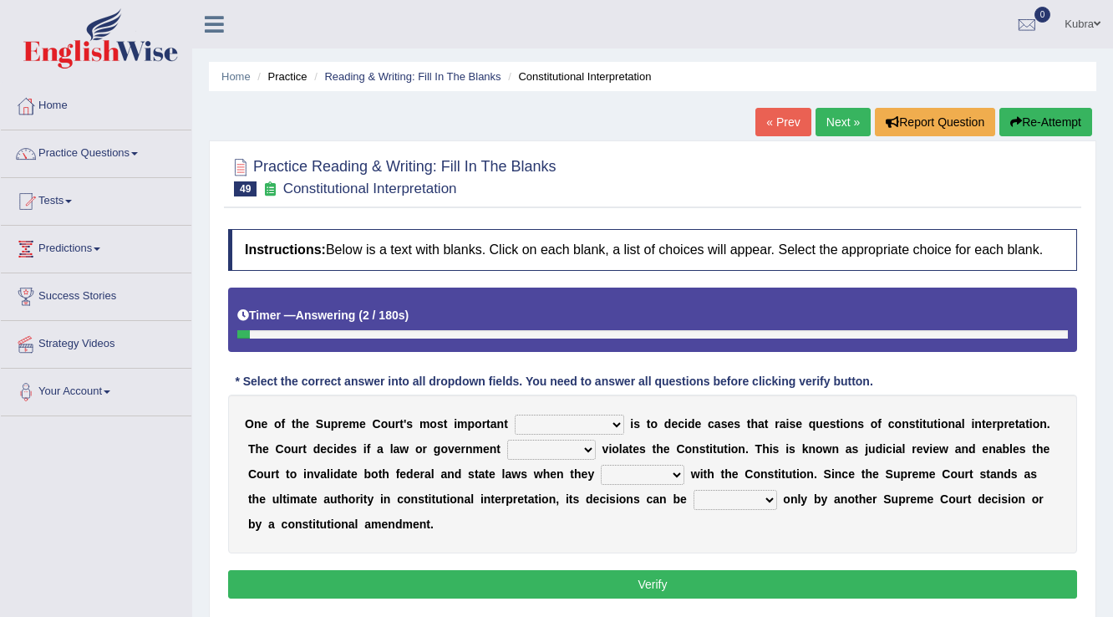
click at [560, 429] on select "legislation purviews permissions responsibilities" at bounding box center [569, 424] width 109 height 20
select select "legislation"
click at [515, 414] on select "legislation purviews permissions responsibilities" at bounding box center [569, 424] width 109 height 20
click at [575, 446] on select "auction action approach speculation" at bounding box center [551, 450] width 89 height 20
select select "action"
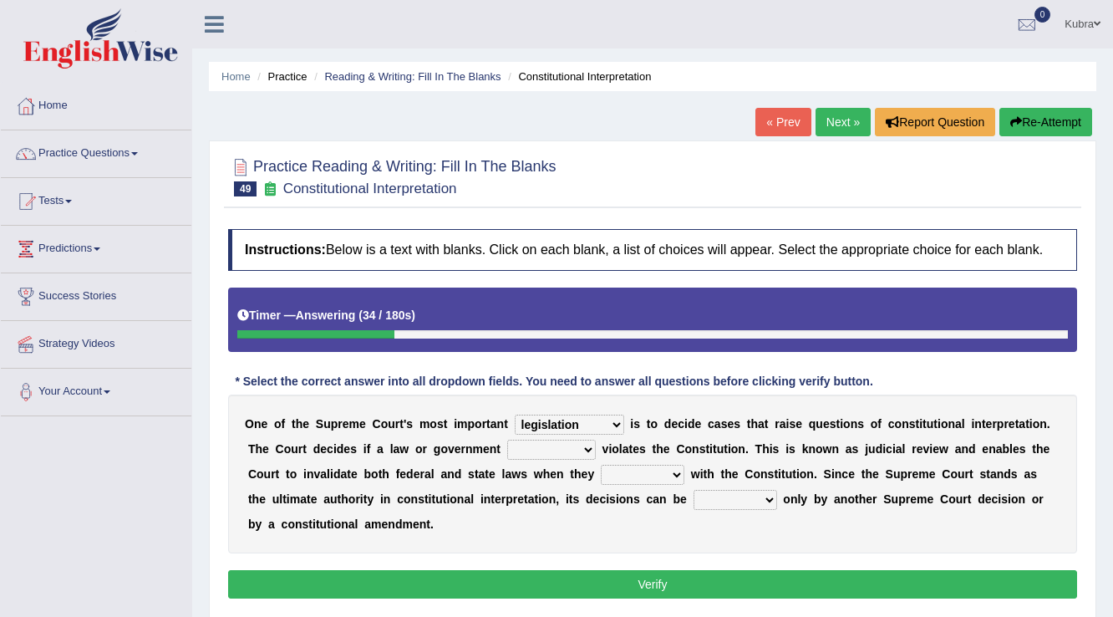
click at [507, 440] on select "auction action approach speculation" at bounding box center [551, 450] width 89 height 20
click at [651, 472] on select "tally conflict accord overlap" at bounding box center [643, 475] width 84 height 20
select select "conflict"
click at [601, 465] on select "tally conflict accord overlap" at bounding box center [643, 475] width 84 height 20
click at [715, 500] on select "charged changed followed altered" at bounding box center [736, 500] width 84 height 20
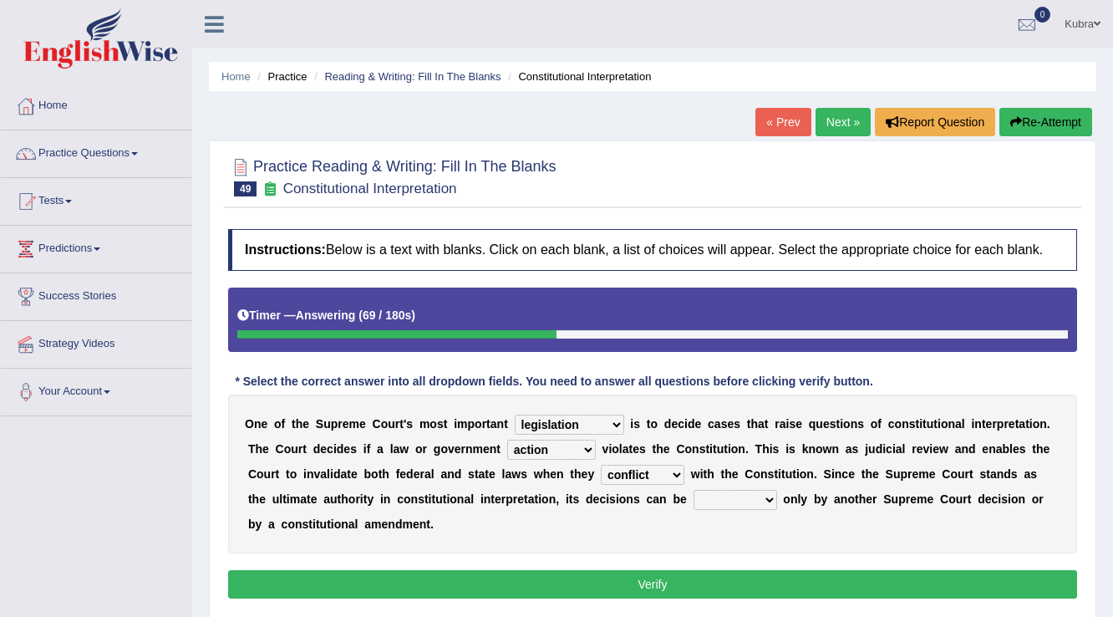
select select "changed"
click at [694, 490] on select "charged changed followed altered" at bounding box center [736, 500] width 84 height 20
click at [612, 592] on button "Verify" at bounding box center [652, 584] width 849 height 28
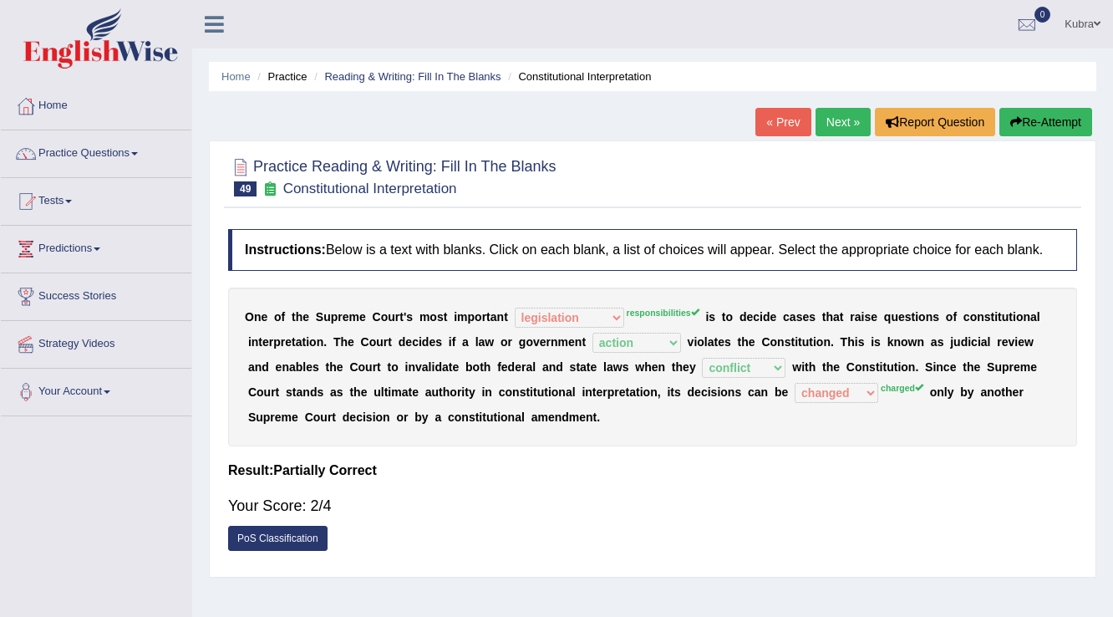
click at [1020, 114] on button "Re-Attempt" at bounding box center [1045, 122] width 93 height 28
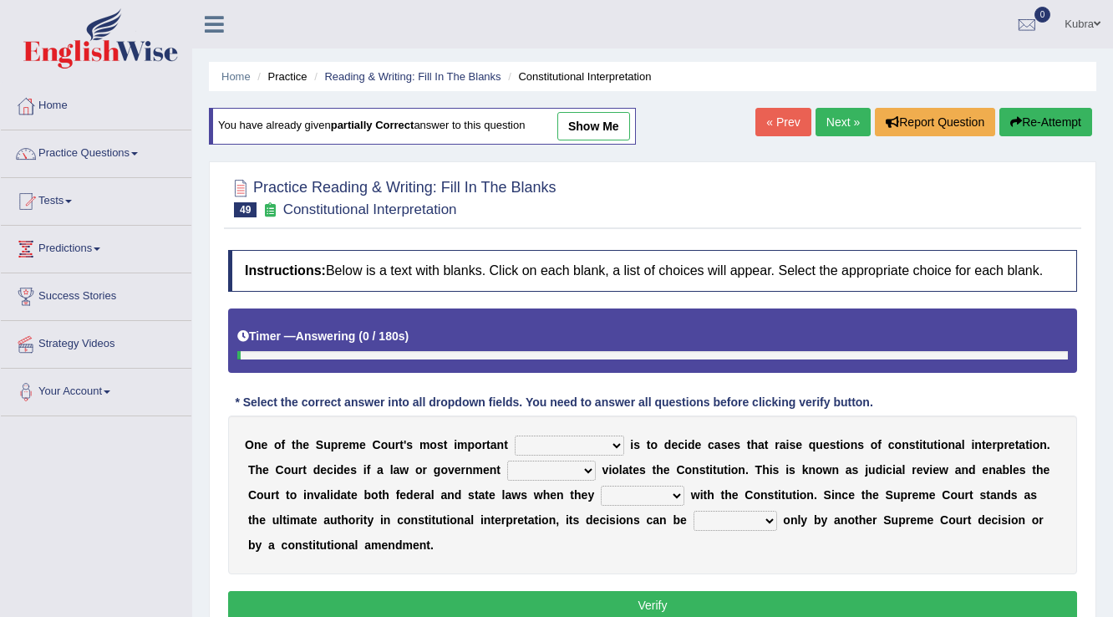
click at [526, 436] on select "legislation purviews permissions responsibilities" at bounding box center [569, 445] width 109 height 20
select select "responsibilities"
click at [515, 435] on select "legislation purviews permissions responsibilities" at bounding box center [569, 445] width 109 height 20
click at [565, 471] on select "auction action approach speculation" at bounding box center [551, 470] width 89 height 20
select select "action"
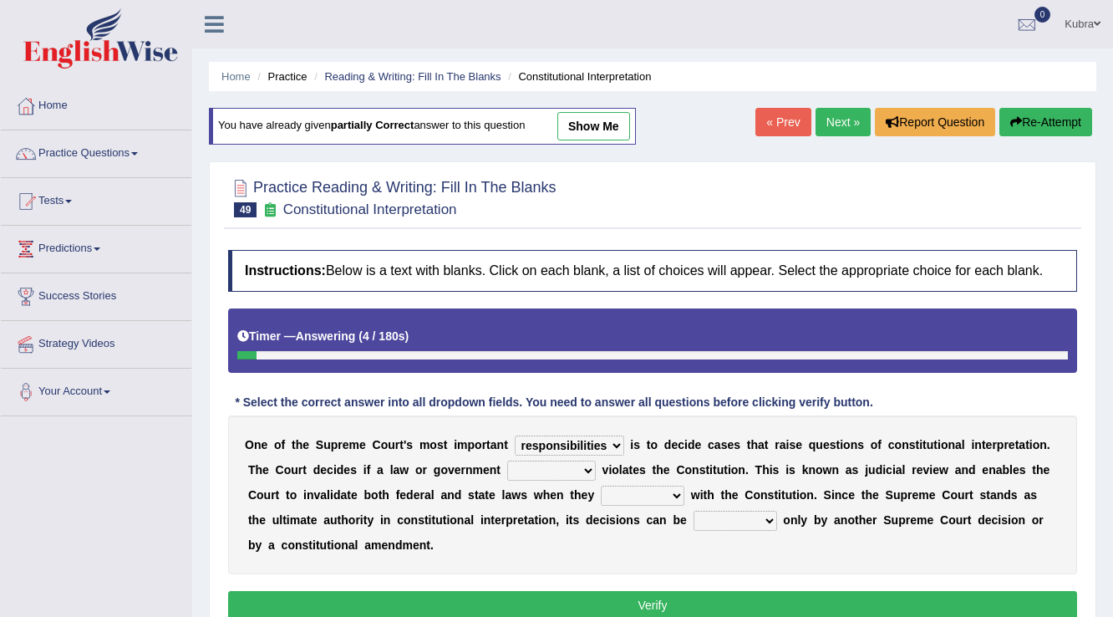
click at [507, 460] on select "auction action approach speculation" at bounding box center [551, 470] width 89 height 20
click at [645, 495] on select "tally conflict accord overlap" at bounding box center [643, 496] width 84 height 20
select select "conflict"
click at [601, 486] on select "tally conflict accord overlap" at bounding box center [643, 496] width 84 height 20
click at [702, 511] on select "charged changed followed altered" at bounding box center [736, 521] width 84 height 20
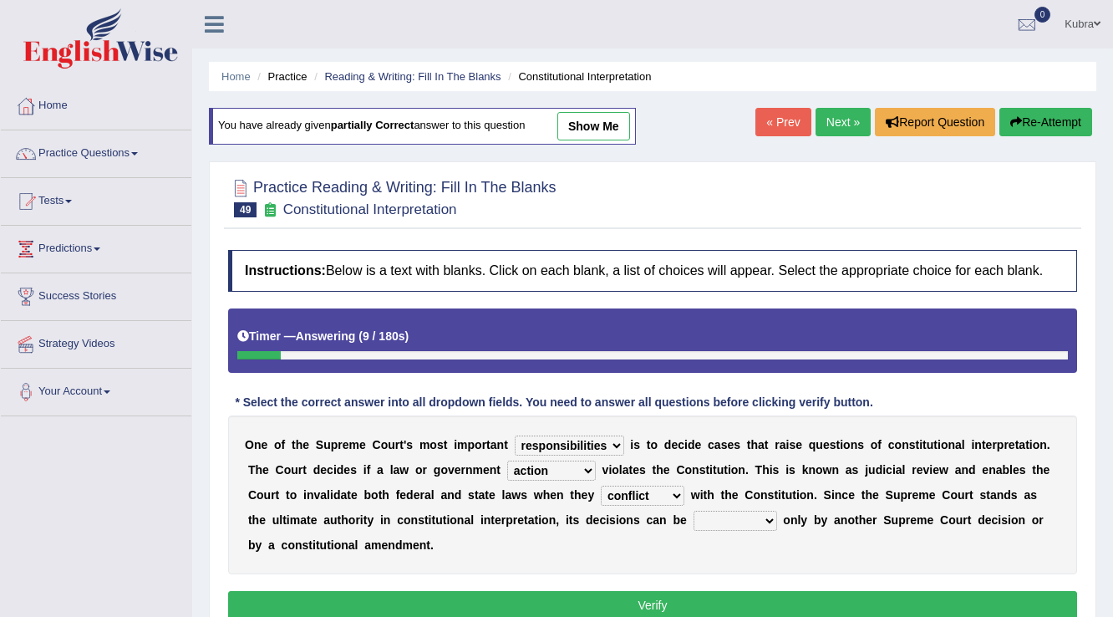
select select "charged"
click at [694, 511] on select "charged changed followed altered" at bounding box center [736, 521] width 84 height 20
click at [645, 604] on button "Verify" at bounding box center [652, 605] width 849 height 28
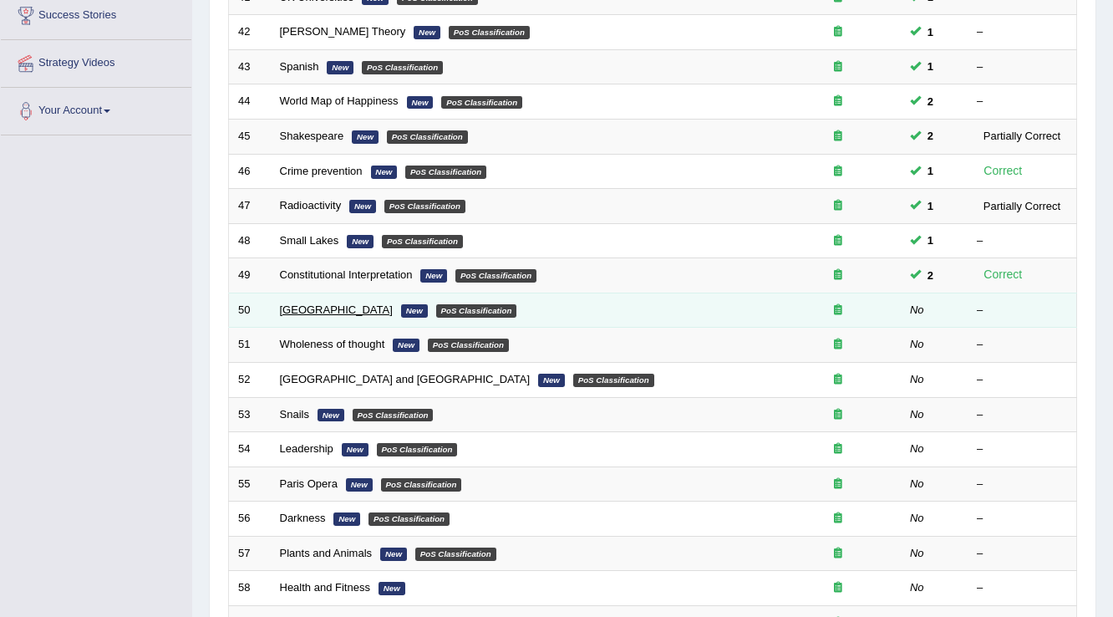
click at [287, 306] on link "[GEOGRAPHIC_DATA]" at bounding box center [336, 309] width 113 height 13
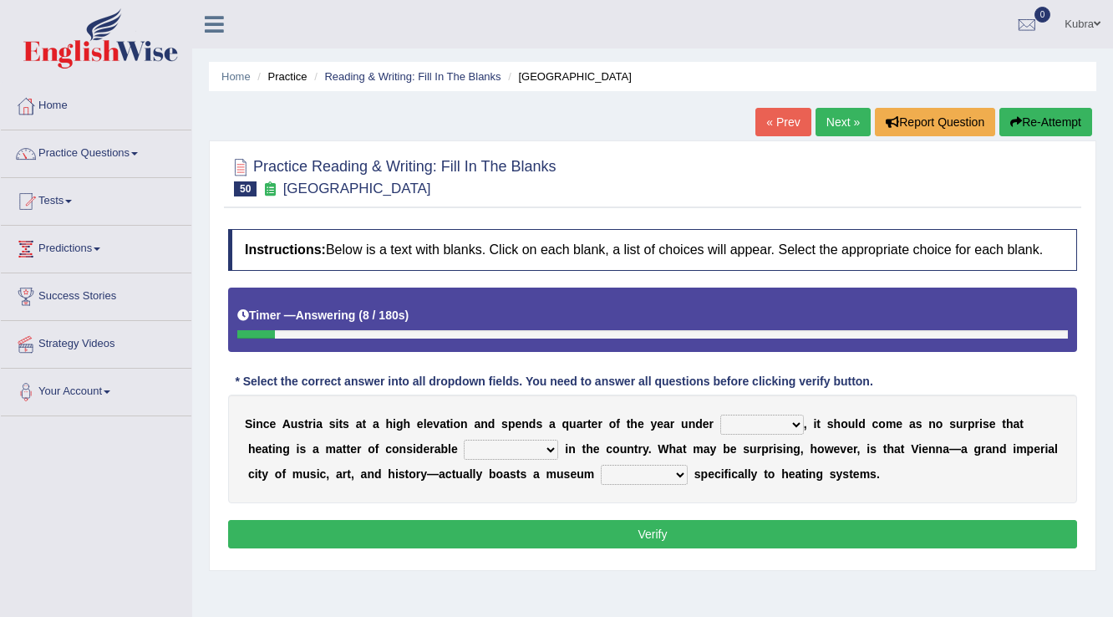
click at [742, 421] on select "rain wind typhoon snow" at bounding box center [762, 424] width 84 height 20
click at [720, 414] on select "rain wind typhoon snow" at bounding box center [762, 424] width 84 height 20
click at [757, 420] on select "rain wind typhoon snow" at bounding box center [762, 424] width 84 height 20
select select "rain"
click at [720, 414] on select "rain wind typhoon snow" at bounding box center [762, 424] width 84 height 20
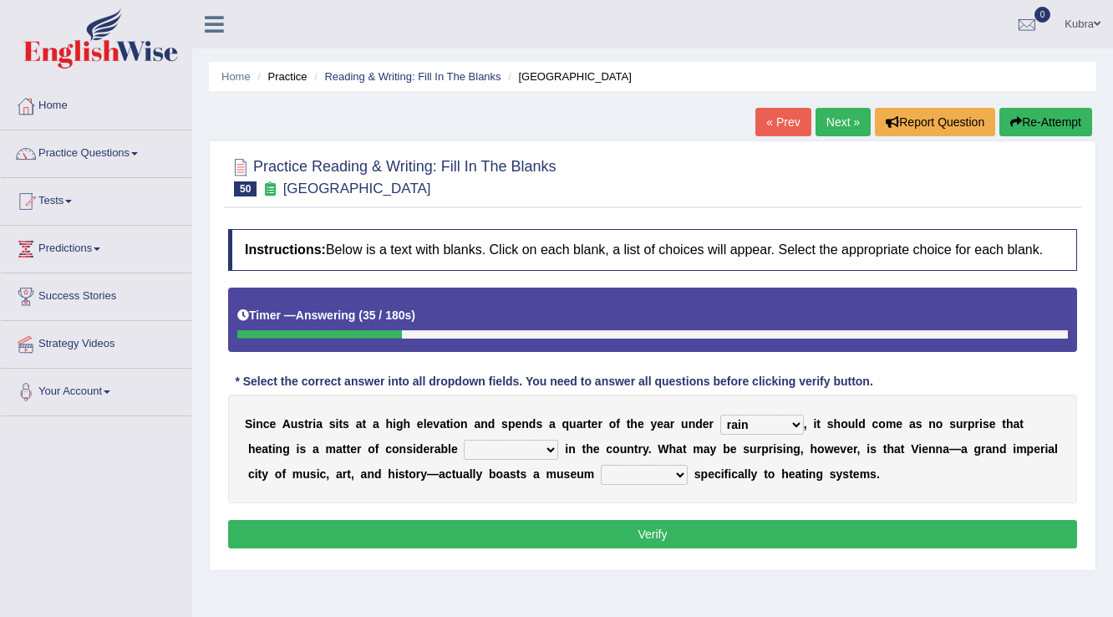
click at [516, 452] on select "leakage importance memory convenience" at bounding box center [511, 450] width 94 height 20
select select "convenience"
click at [464, 440] on select "leakage importance memory convenience" at bounding box center [511, 450] width 94 height 20
click at [643, 477] on select "repellent dictated dedicated determined" at bounding box center [644, 475] width 87 height 20
select select "determined"
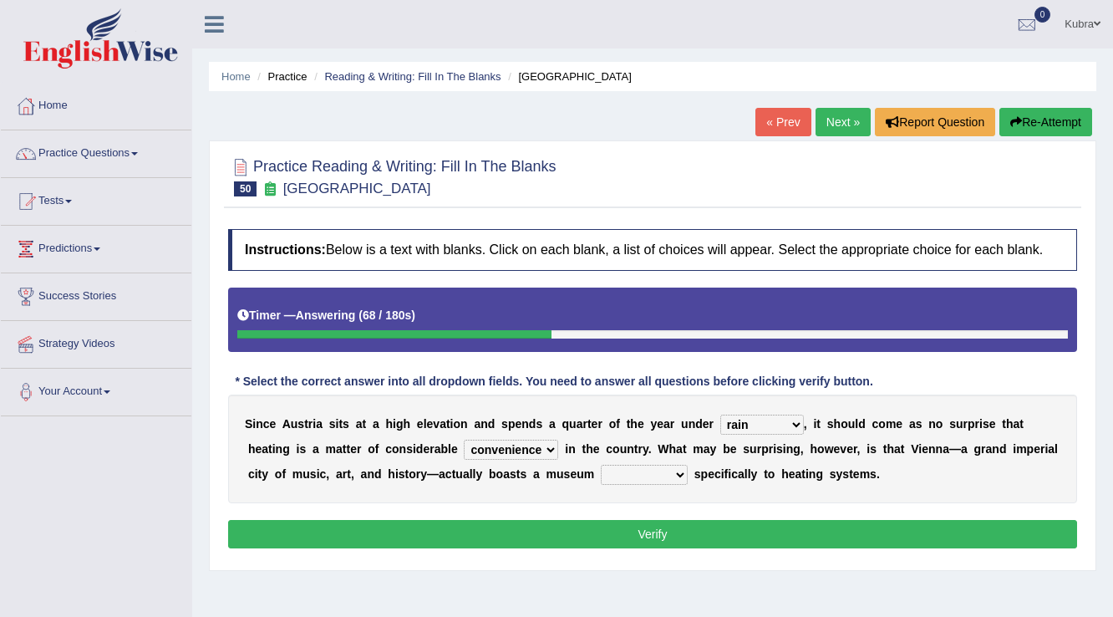
click at [601, 465] on select "repellent dictated dedicated determined" at bounding box center [644, 475] width 87 height 20
click at [782, 421] on select "rain wind typhoon snow" at bounding box center [762, 424] width 84 height 20
select select "typhoon"
click at [720, 414] on select "rain wind typhoon snow" at bounding box center [762, 424] width 84 height 20
click at [769, 535] on button "Verify" at bounding box center [652, 534] width 849 height 28
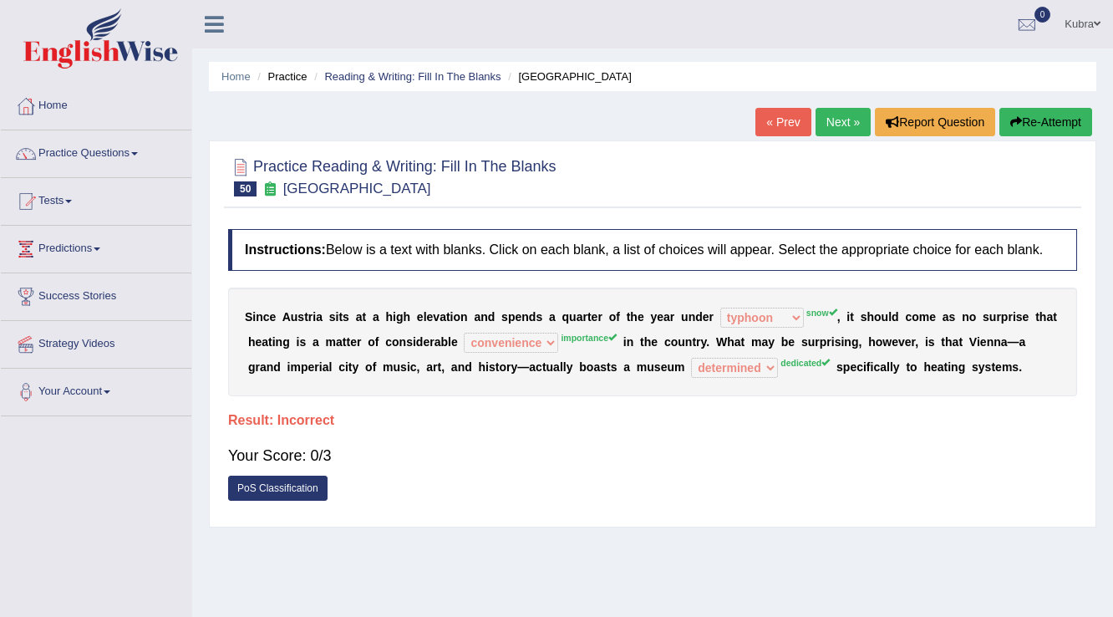
click at [1066, 120] on button "Re-Attempt" at bounding box center [1045, 122] width 93 height 28
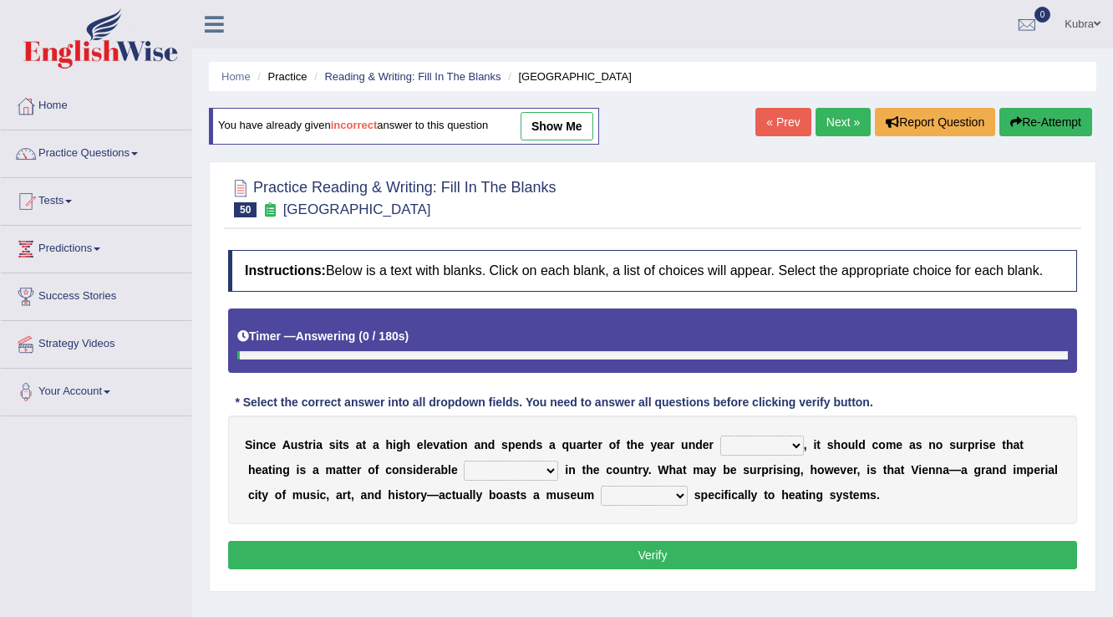
click at [742, 449] on select "rain wind typhoon snow" at bounding box center [762, 445] width 84 height 20
select select "snow"
click at [720, 435] on select "rain wind typhoon snow" at bounding box center [762, 445] width 84 height 20
click at [615, 492] on select "repellent dictated dedicated determined" at bounding box center [644, 496] width 87 height 20
select select "determined"
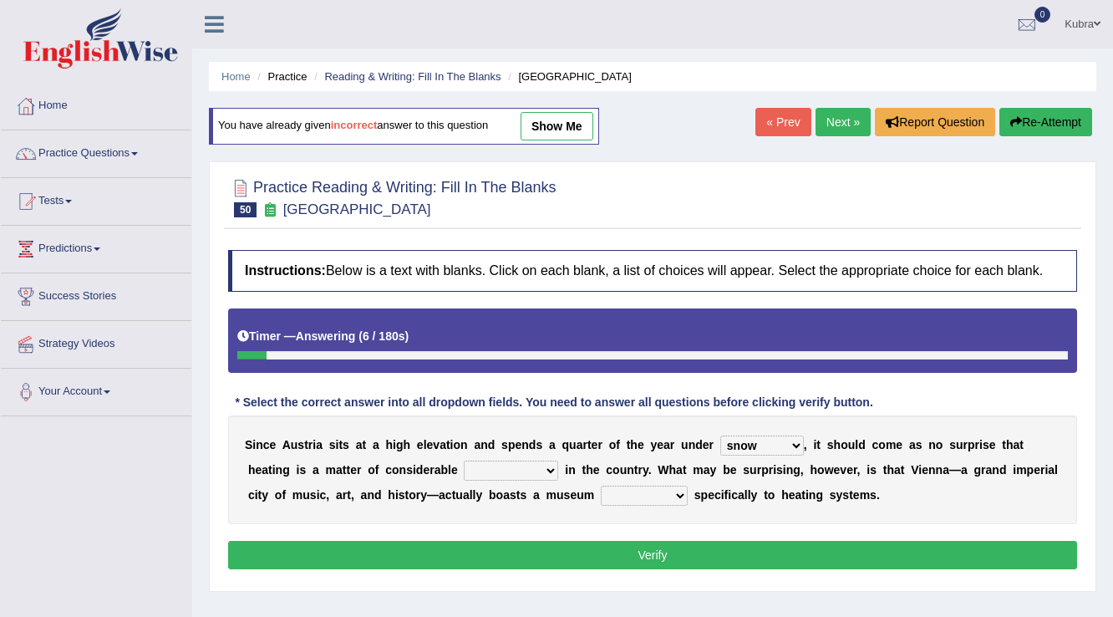
click at [601, 486] on select "repellent dictated dedicated determined" at bounding box center [644, 496] width 87 height 20
click at [515, 457] on div "S i n c e A u s t r i a s i t s a t a h i g h e l e v a t i o n a n d s p e n d…" at bounding box center [652, 469] width 849 height 109
click at [515, 461] on select "leakage importance memory convenience" at bounding box center [511, 470] width 94 height 20
select select "importance"
click at [464, 460] on select "leakage importance memory convenience" at bounding box center [511, 470] width 94 height 20
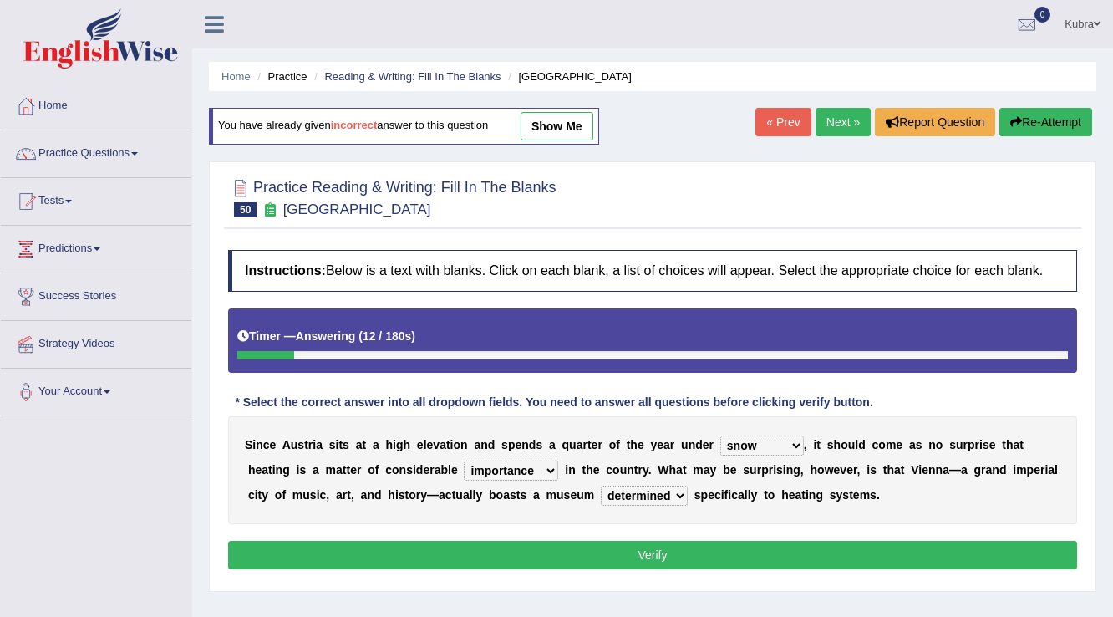
click at [652, 486] on select "repellent dictated dedicated determined" at bounding box center [644, 496] width 87 height 20
select select "dedicated"
click at [601, 486] on select "repellent dictated dedicated determined" at bounding box center [644, 496] width 87 height 20
click at [655, 552] on button "Verify" at bounding box center [652, 555] width 849 height 28
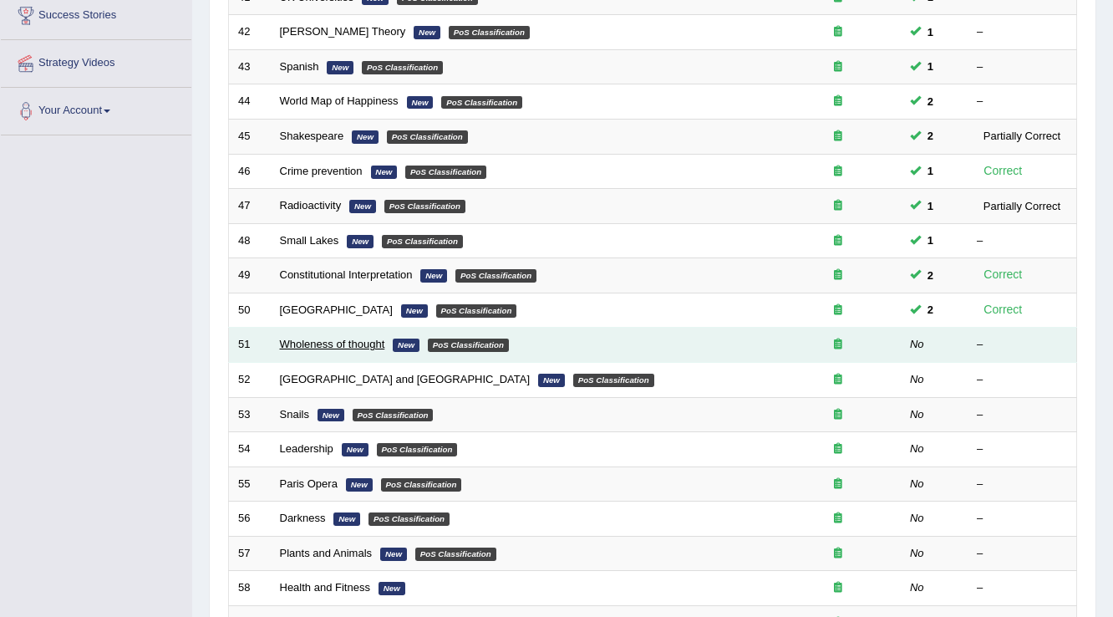
click at [345, 345] on link "Wholeness of thought" at bounding box center [332, 344] width 105 height 13
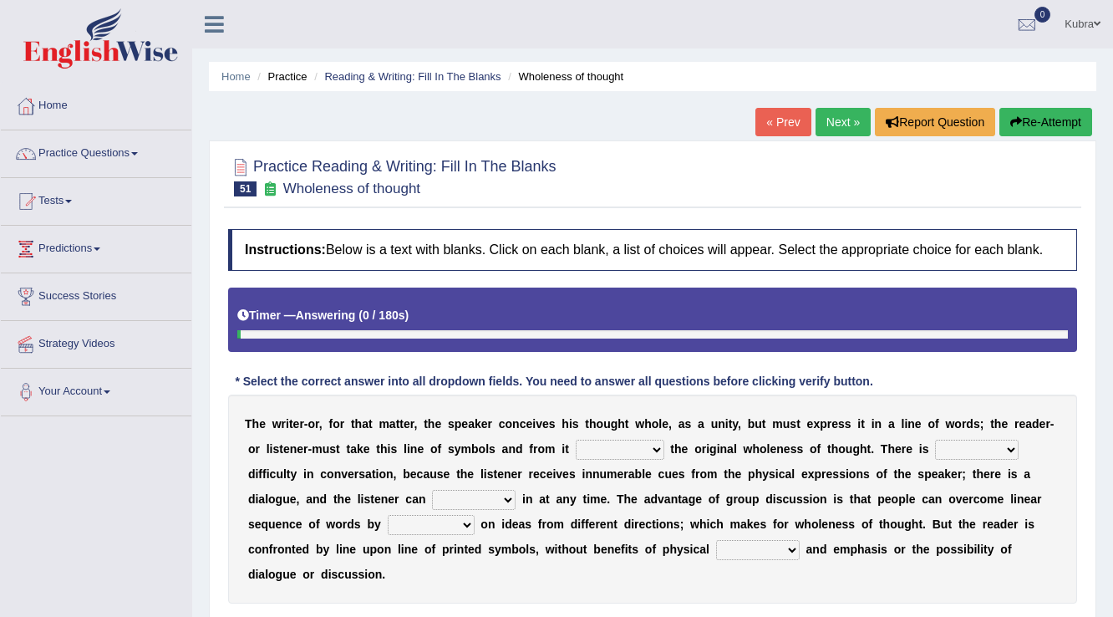
click at [612, 445] on select "respect reduce recover reconstruct" at bounding box center [620, 450] width 89 height 20
select select "reduce"
click at [576, 440] on select "respect reduce recover reconstruct" at bounding box center [620, 450] width 89 height 20
click at [949, 448] on select "little many few no" at bounding box center [977, 450] width 84 height 20
select select "many"
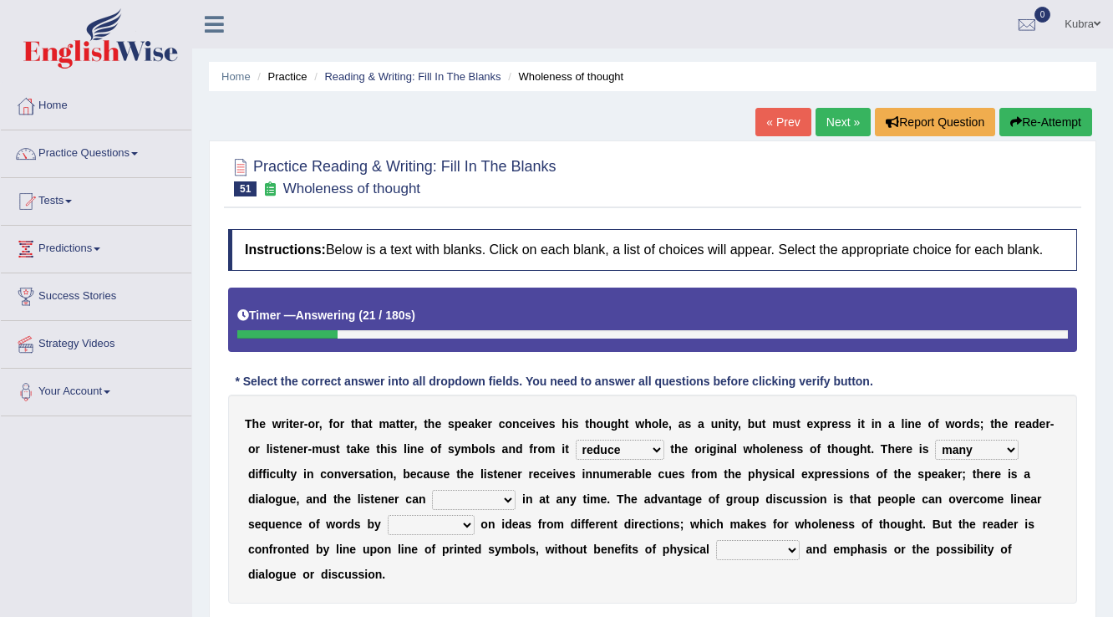
click at [935, 440] on select "little many few no" at bounding box center [977, 450] width 84 height 20
click at [460, 501] on select "get team cut intrude" at bounding box center [474, 500] width 84 height 20
select select "team"
click at [432, 490] on select "get team cut intrude" at bounding box center [474, 500] width 84 height 20
click at [403, 521] on select "converging spending inventing conceiving" at bounding box center [431, 525] width 87 height 20
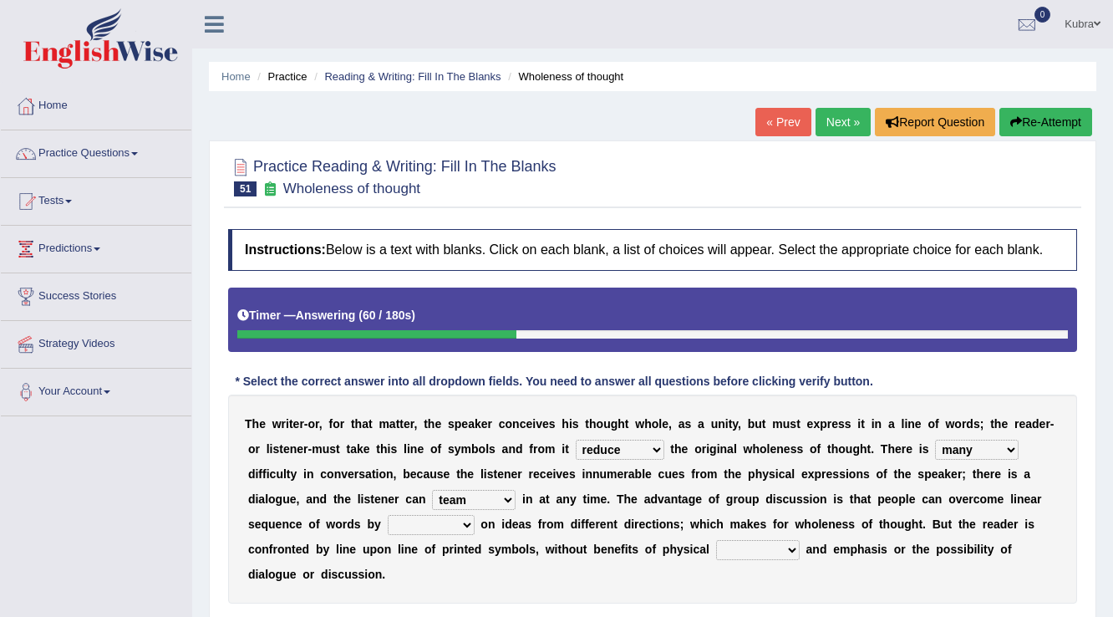
click at [388, 515] on select "converging spending inventing conceiving" at bounding box center [431, 525] width 87 height 20
click at [425, 530] on select "converging spending inventing conceiving" at bounding box center [431, 525] width 87 height 20
click at [388, 515] on select "converging spending inventing conceiving" at bounding box center [431, 525] width 87 height 20
click at [434, 518] on select "converging spending inventing conceiving" at bounding box center [431, 525] width 87 height 20
select select "converging"
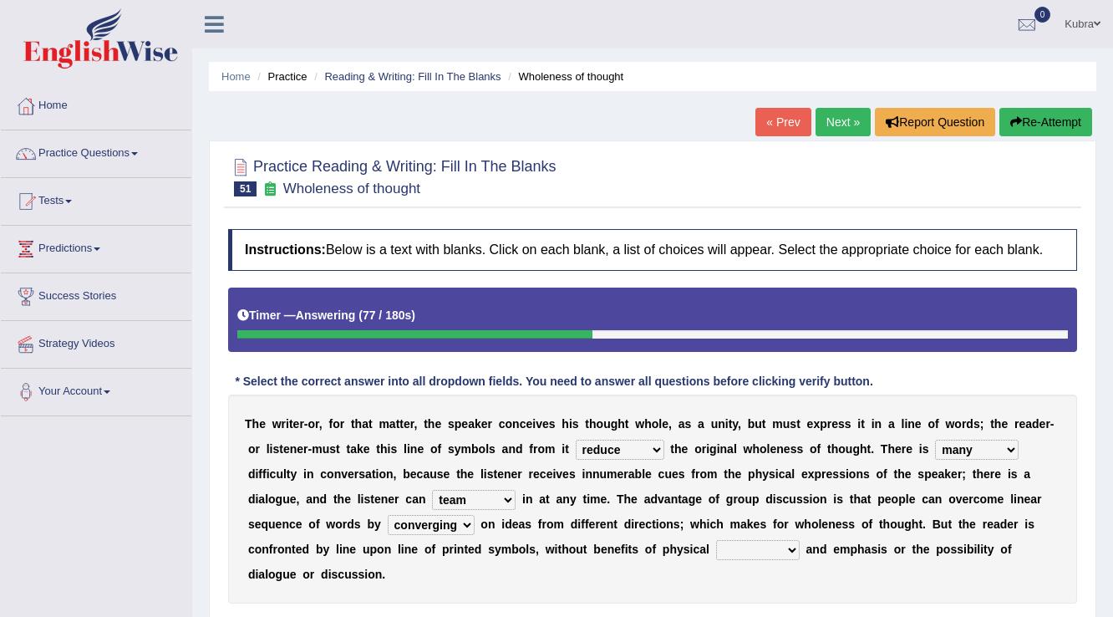
click at [388, 515] on select "converging spending inventing conceiving" at bounding box center [431, 525] width 87 height 20
click at [748, 555] on select "title tone tune tomb" at bounding box center [758, 550] width 84 height 20
select select "tone"
click at [716, 540] on select "title tone tune tomb" at bounding box center [758, 550] width 84 height 20
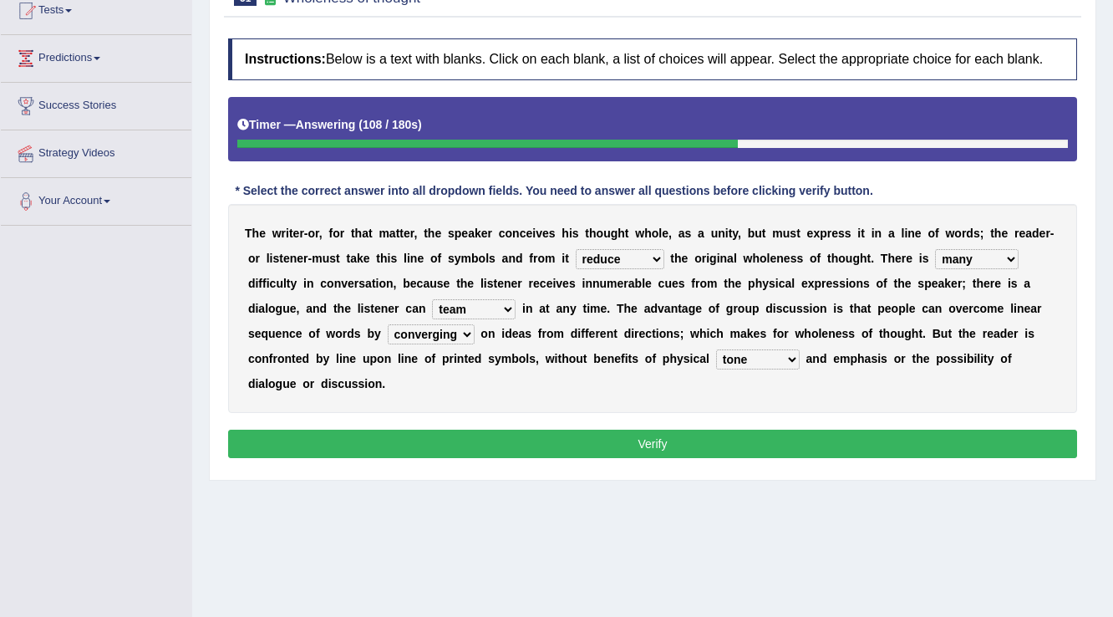
scroll to position [201, 0]
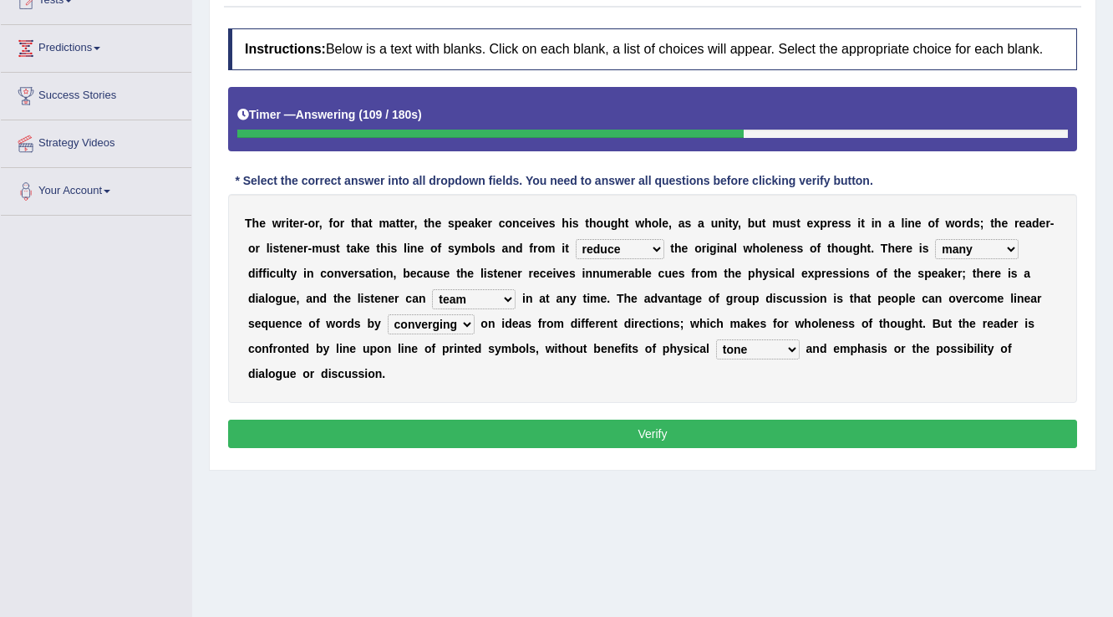
click at [628, 442] on button "Verify" at bounding box center [652, 434] width 849 height 28
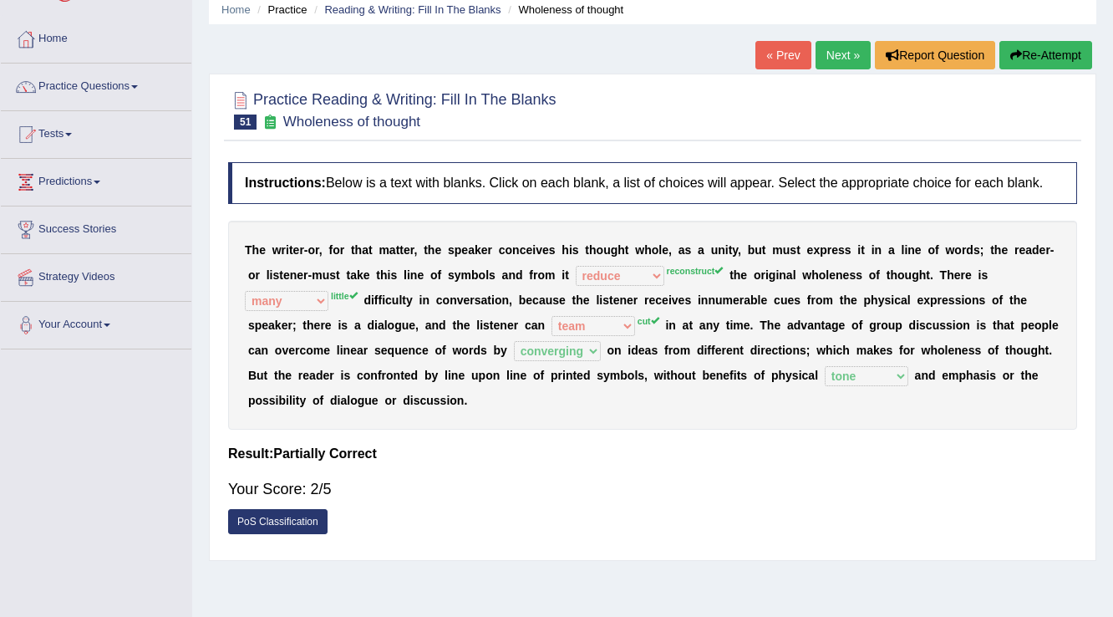
scroll to position [0, 0]
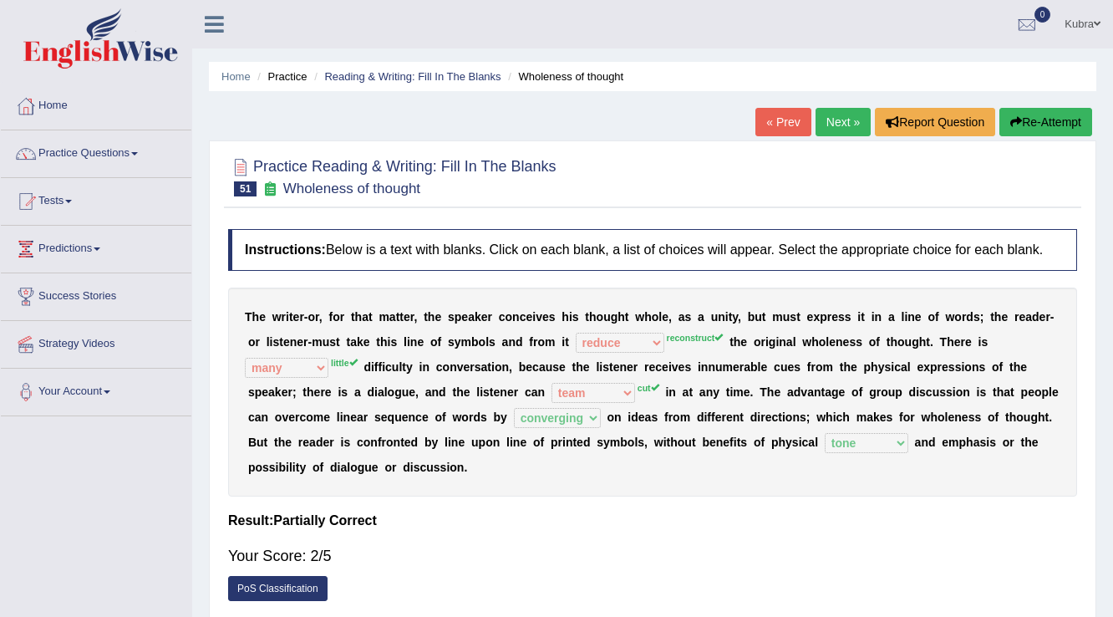
click at [1058, 109] on button "Re-Attempt" at bounding box center [1045, 122] width 93 height 28
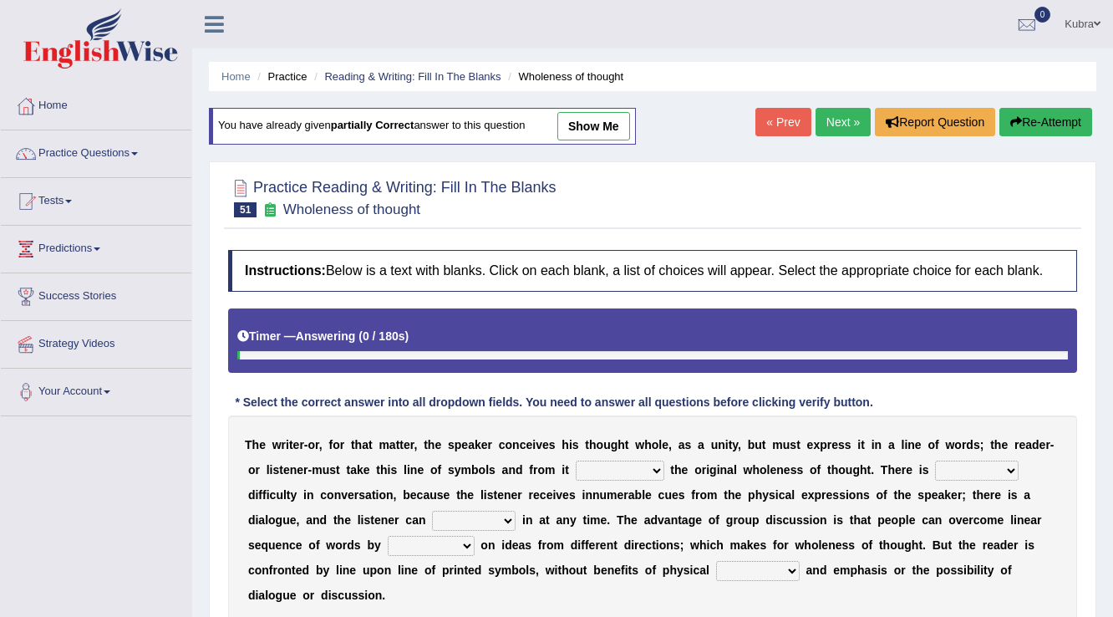
click at [628, 481] on div "T h e w r i t e r - o r , f o r t h a t m a t t e r , t h e s p e a k e r c o n…" at bounding box center [652, 519] width 849 height 209
click at [628, 467] on select "respect reduce recover reconstruct" at bounding box center [620, 470] width 89 height 20
select select "reconstruct"
click at [576, 460] on select "respect reduce recover reconstruct" at bounding box center [620, 470] width 89 height 20
click at [475, 507] on div "T h e w r i t e r - o r , f o r t h a t m a t t e r , t h e s p e a k e r c o n…" at bounding box center [652, 519] width 849 height 209
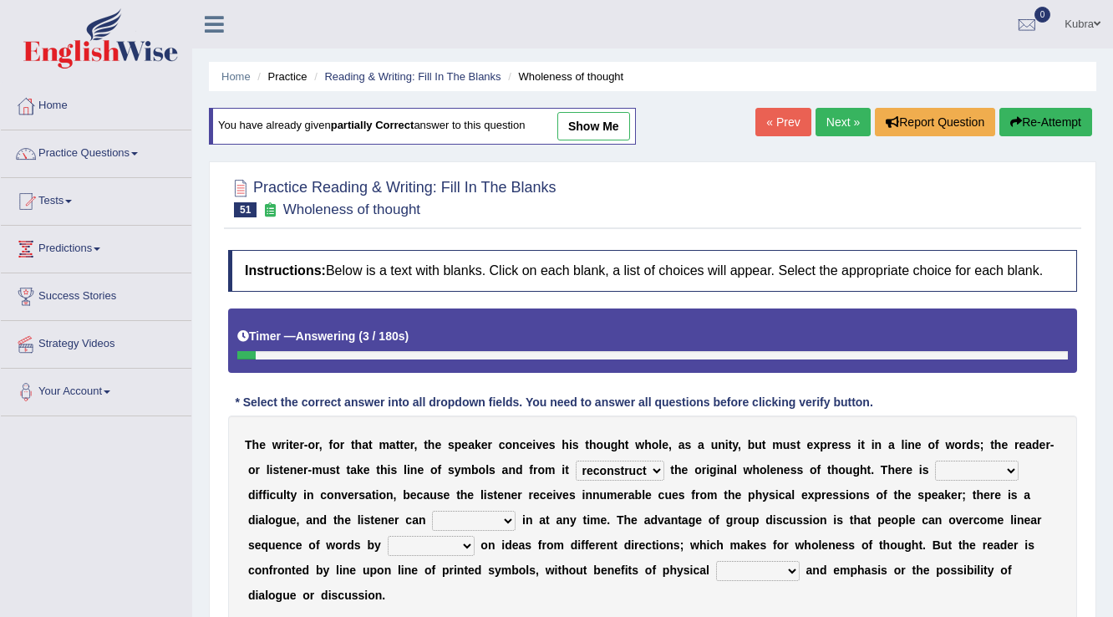
click at [486, 525] on select "get team cut intrude" at bounding box center [474, 521] width 84 height 20
select select "cut"
click at [432, 511] on select "get team cut intrude" at bounding box center [474, 521] width 84 height 20
click at [427, 545] on select "converging spending inventing conceiving" at bounding box center [431, 546] width 87 height 20
click at [953, 468] on select "little many few no" at bounding box center [977, 470] width 84 height 20
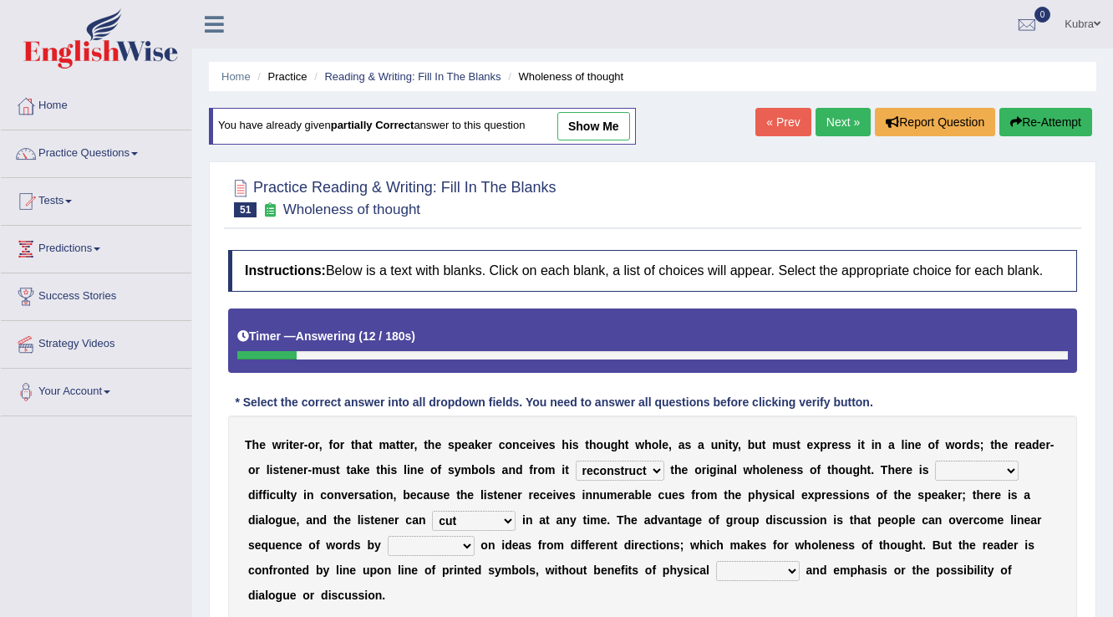
select select "little"
click at [935, 460] on select "little many few no" at bounding box center [977, 470] width 84 height 20
click at [436, 543] on select "converging spending inventing conceiving" at bounding box center [431, 546] width 87 height 20
select select "converging"
click at [388, 536] on select "converging spending inventing conceiving" at bounding box center [431, 546] width 87 height 20
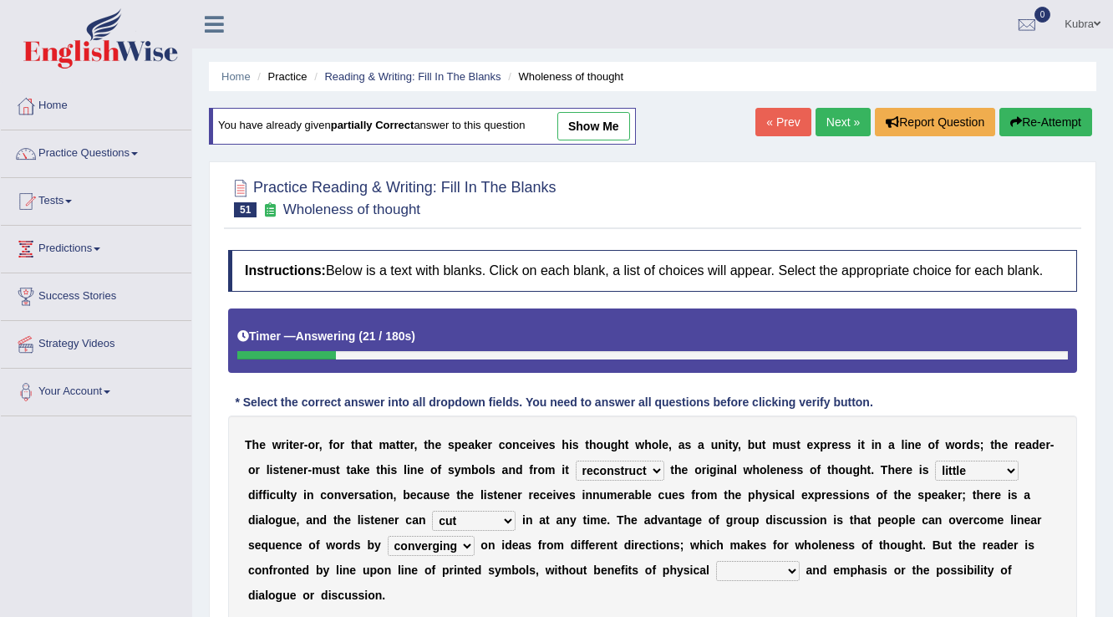
click at [755, 572] on select "title tone tune tomb" at bounding box center [758, 571] width 84 height 20
select select "tone"
click at [716, 561] on select "title tone tune tomb" at bounding box center [758, 571] width 84 height 20
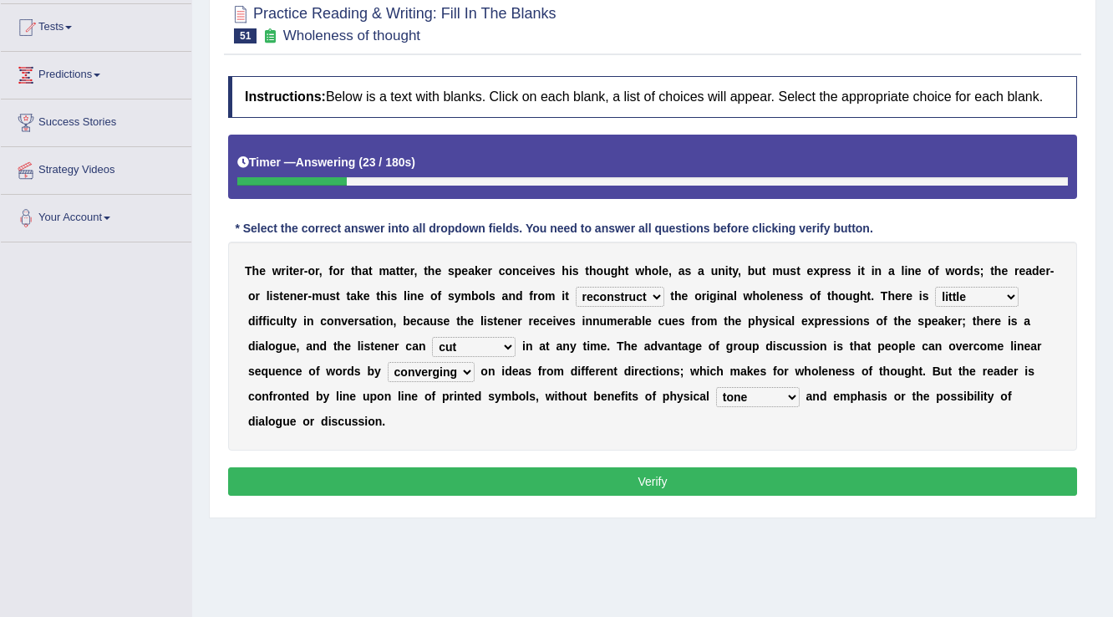
scroll to position [201, 0]
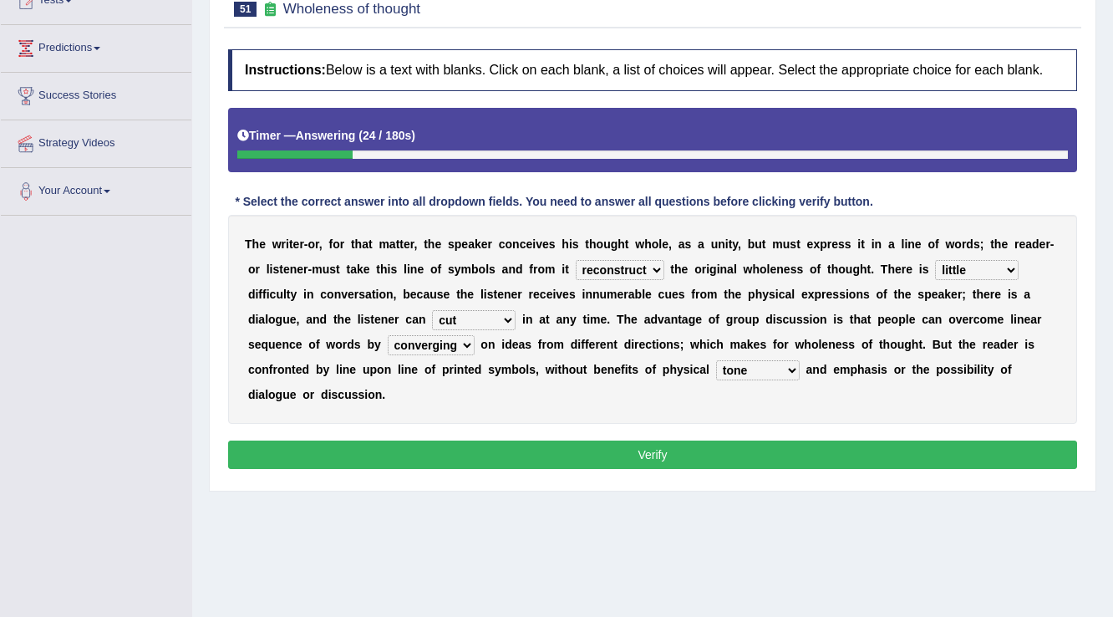
click at [625, 443] on button "Verify" at bounding box center [652, 454] width 849 height 28
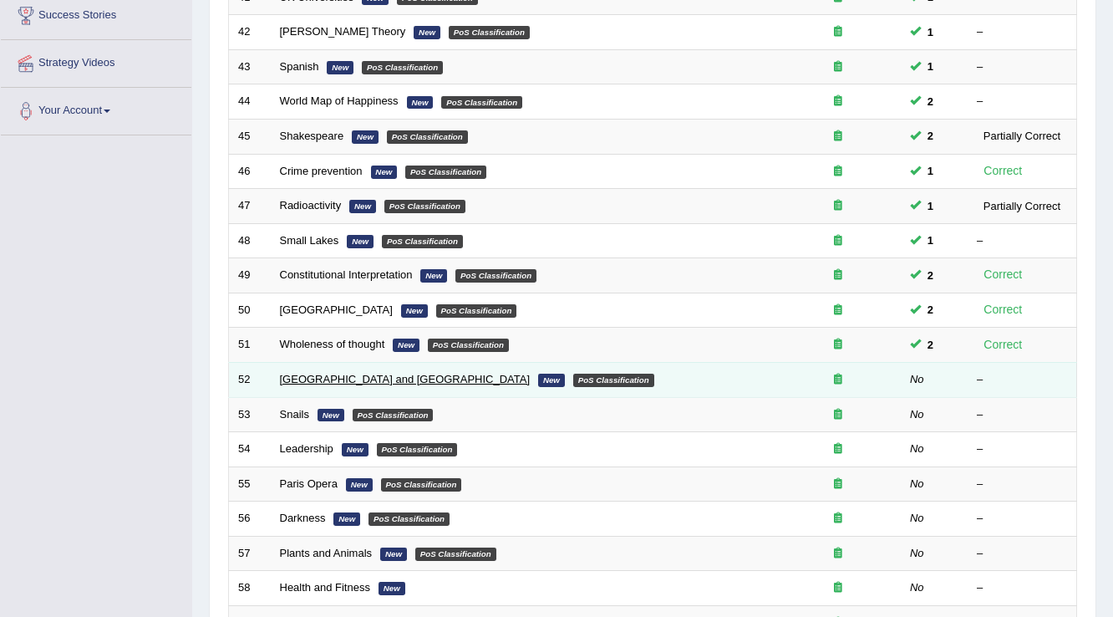
click at [391, 381] on link "[GEOGRAPHIC_DATA] and [GEOGRAPHIC_DATA]" at bounding box center [405, 379] width 251 height 13
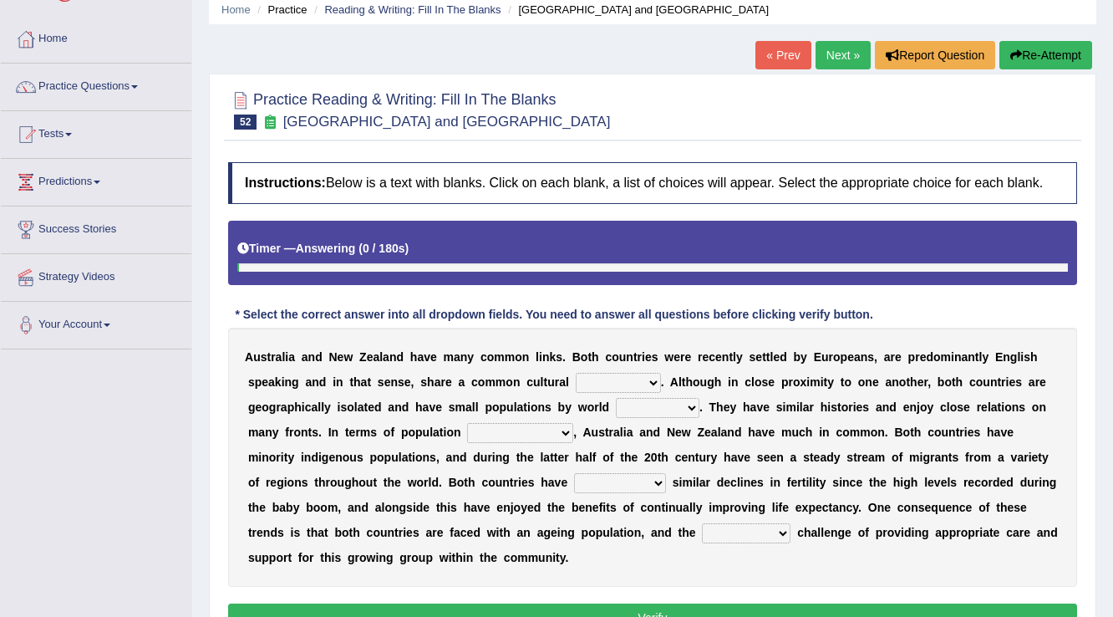
scroll to position [134, 0]
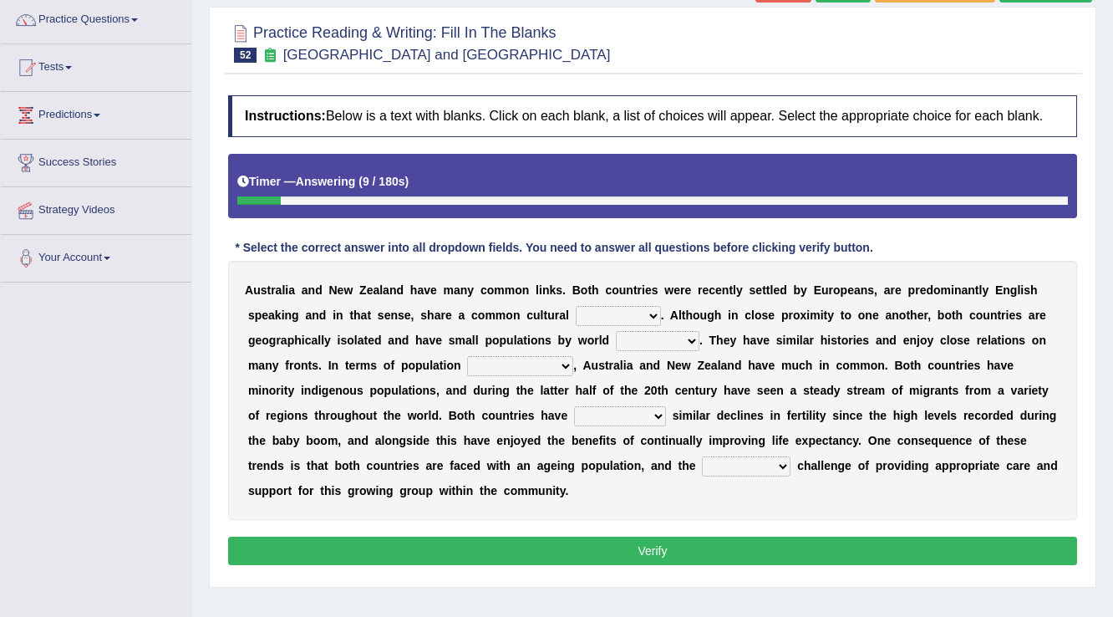
click at [618, 315] on select "heritage history experience heritages" at bounding box center [618, 316] width 85 height 20
select select "heritage"
click at [576, 306] on select "heritage history experience heritages" at bounding box center [618, 316] width 85 height 20
click at [603, 306] on select "heritage history experience heritages" at bounding box center [618, 316] width 85 height 20
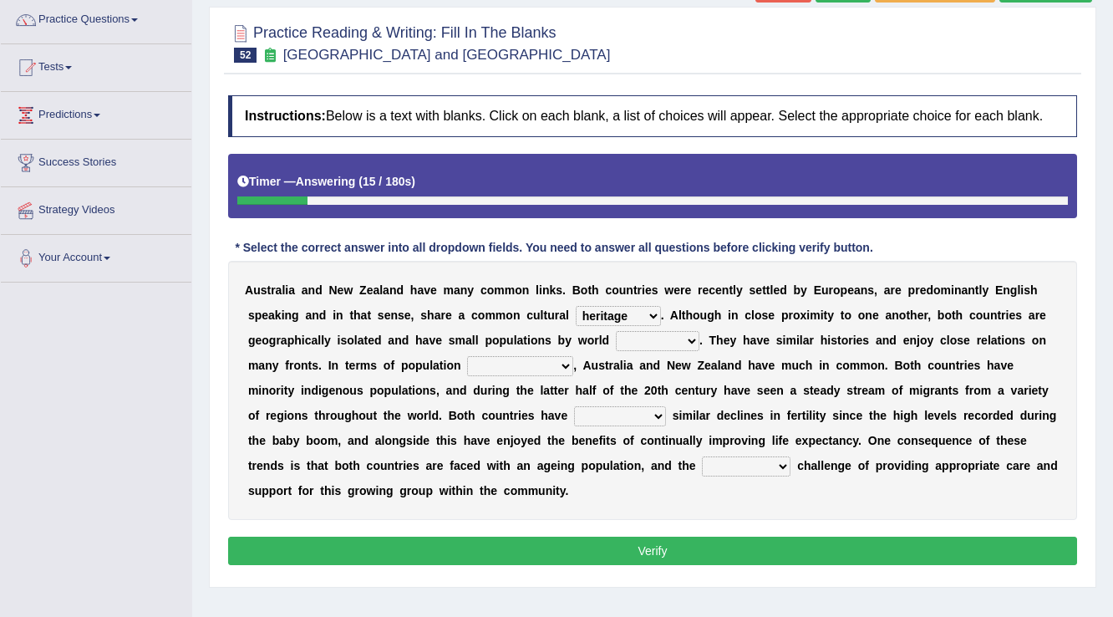
click at [603, 306] on select "heritage history experience heritages" at bounding box center [618, 316] width 85 height 20
click at [745, 336] on b "h" at bounding box center [747, 339] width 8 height 13
click at [667, 339] on select "standards classes methods subjects" at bounding box center [658, 341] width 84 height 20
select select "standards"
click at [616, 331] on select "standards classes methods subjects" at bounding box center [658, 341] width 84 height 20
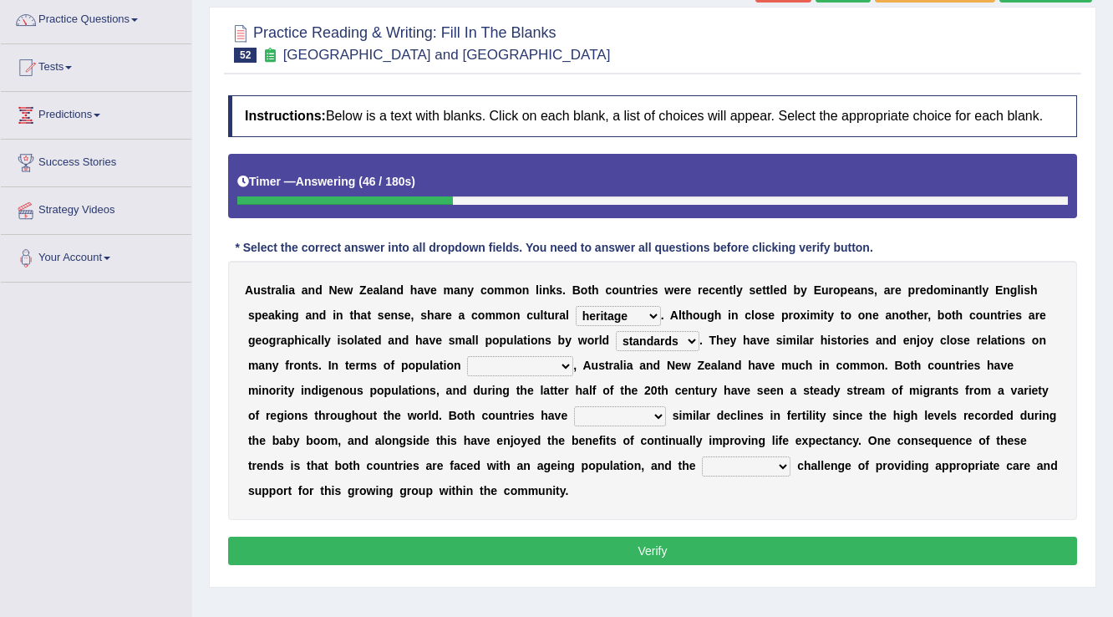
click at [491, 365] on select "characteristics features diversity defects" at bounding box center [520, 366] width 106 height 20
select select "diversity"
click at [467, 356] on select "characteristics features diversity defects" at bounding box center [520, 366] width 106 height 20
click at [603, 418] on select "experienced launched connected reached" at bounding box center [620, 416] width 92 height 20
select select "reached"
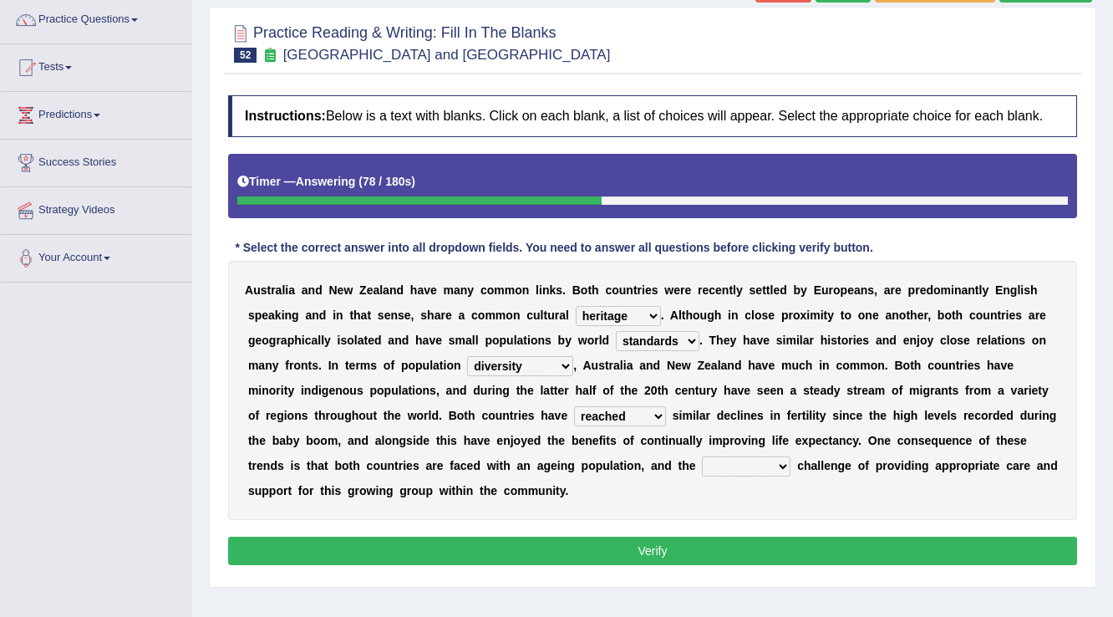
click at [574, 406] on select "experienced launched connected reached" at bounding box center [620, 416] width 92 height 20
click at [750, 464] on select "associated association past coming" at bounding box center [746, 466] width 89 height 20
select select "past"
click at [702, 456] on select "associated association past coming" at bounding box center [746, 466] width 89 height 20
click at [736, 544] on button "Verify" at bounding box center [652, 551] width 849 height 28
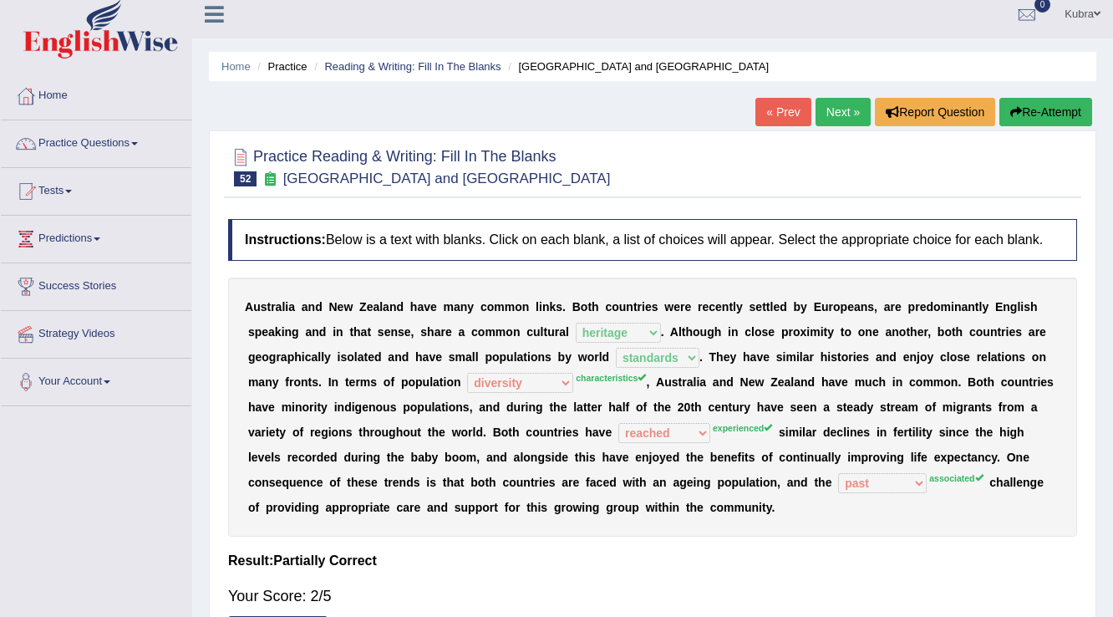
scroll to position [0, 0]
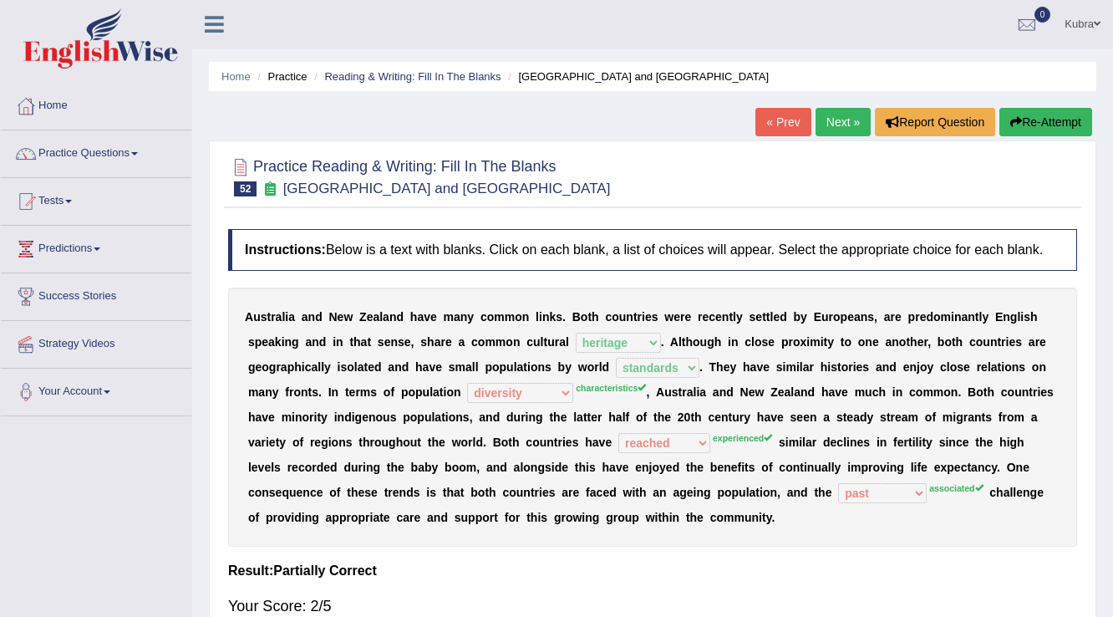
click at [1051, 129] on button "Re-Attempt" at bounding box center [1045, 122] width 93 height 28
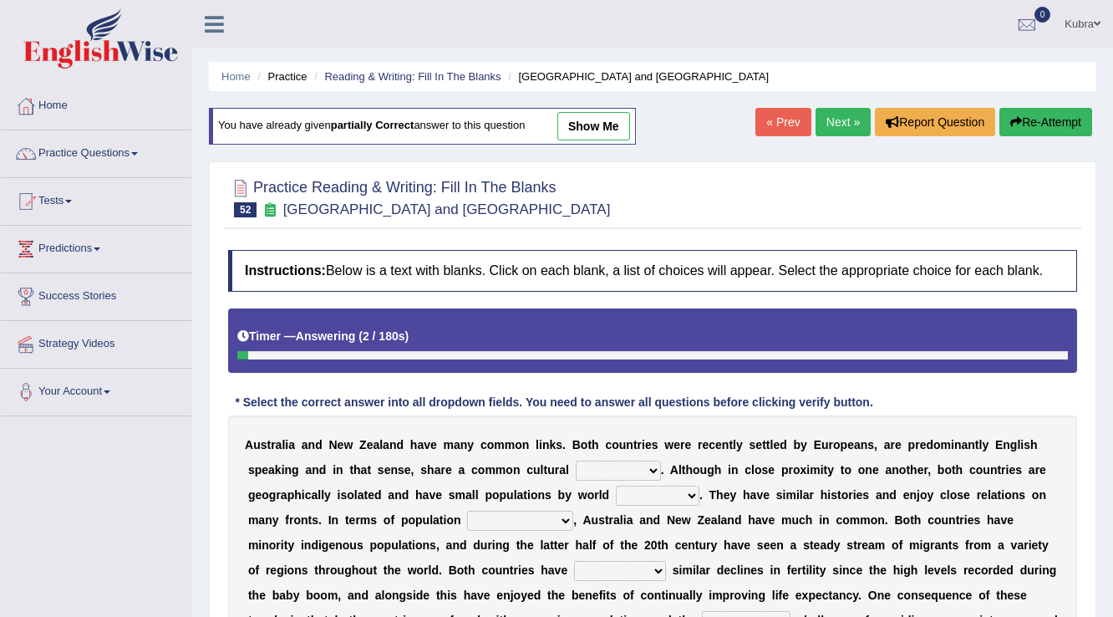
select select "heritage"
click at [576, 460] on select "heritage history experience heritages" at bounding box center [618, 470] width 85 height 20
click at [665, 487] on select "standards classes methods subjects" at bounding box center [658, 496] width 84 height 20
select select "standards"
click at [616, 486] on select "standards classes methods subjects" at bounding box center [658, 496] width 84 height 20
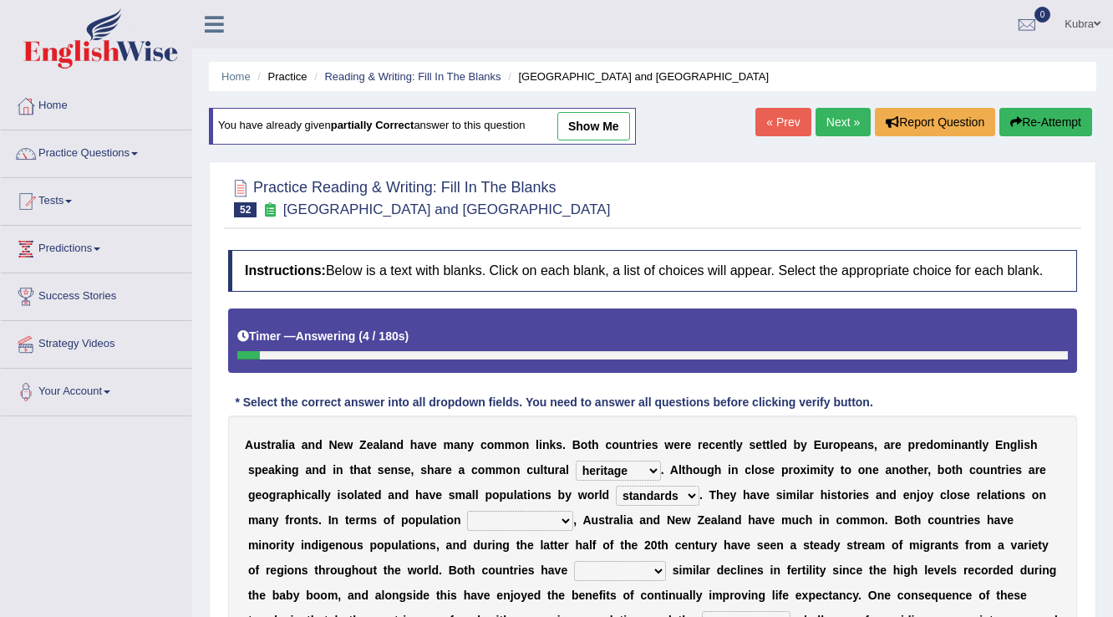
click at [555, 519] on select "characteristics features diversity defects" at bounding box center [520, 521] width 106 height 20
select select "characteristics"
click at [467, 511] on select "characteristics features diversity defects" at bounding box center [520, 521] width 106 height 20
click at [613, 565] on select "experienced launched connected reached" at bounding box center [620, 571] width 92 height 20
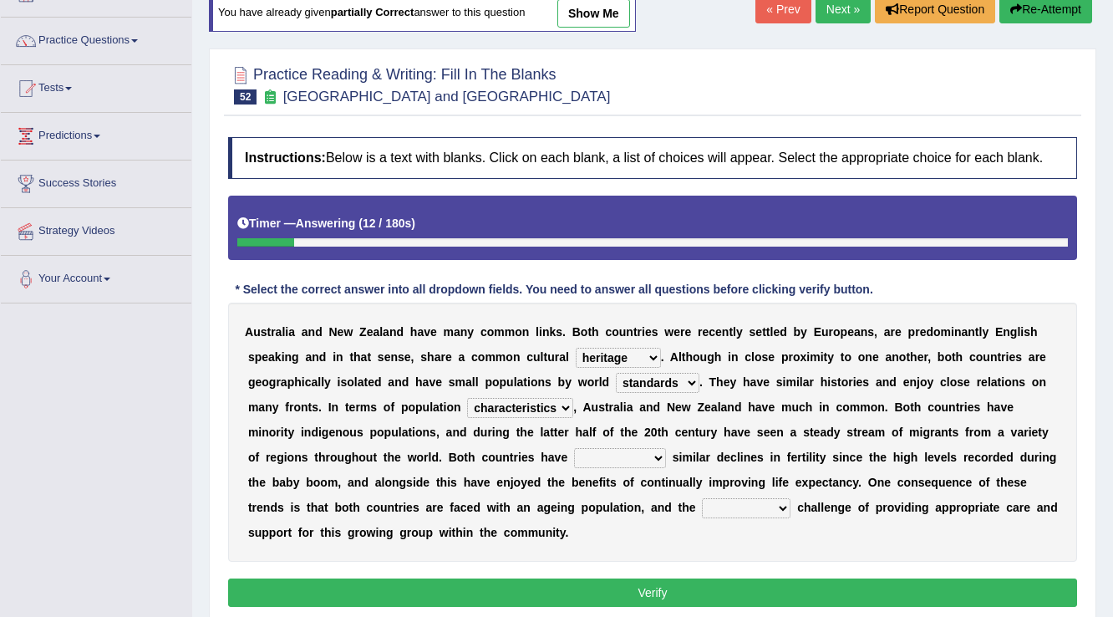
scroll to position [134, 0]
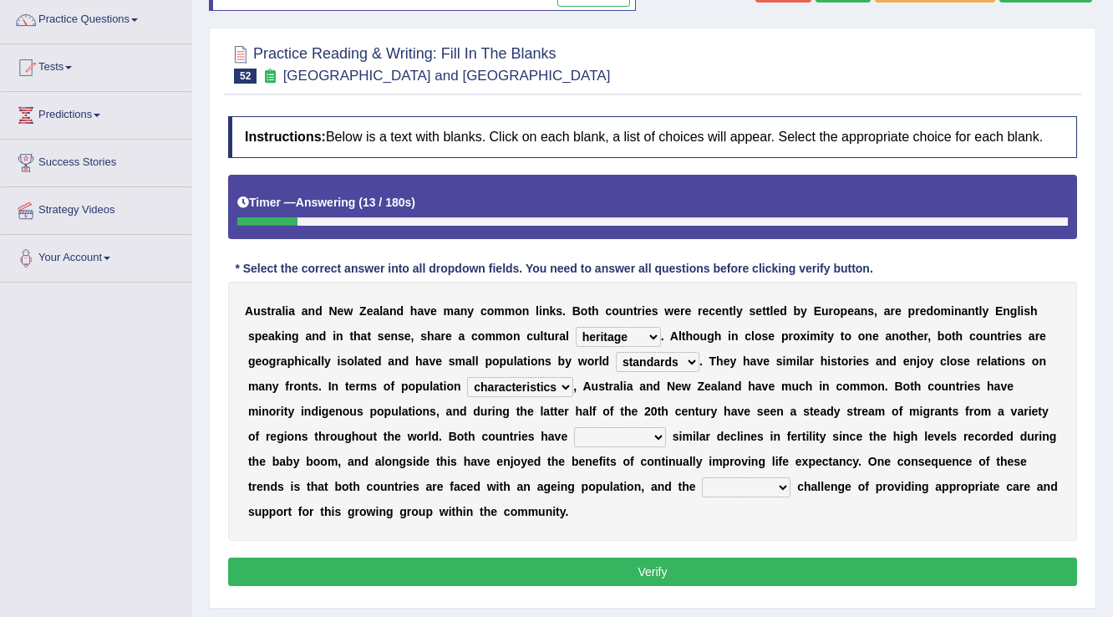
click at [727, 494] on select "associated association past coming" at bounding box center [746, 487] width 89 height 20
select select "associated"
click at [702, 477] on select "associated association past coming" at bounding box center [746, 487] width 89 height 20
click at [639, 438] on select "experienced launched connected reached" at bounding box center [620, 437] width 92 height 20
select select "reached"
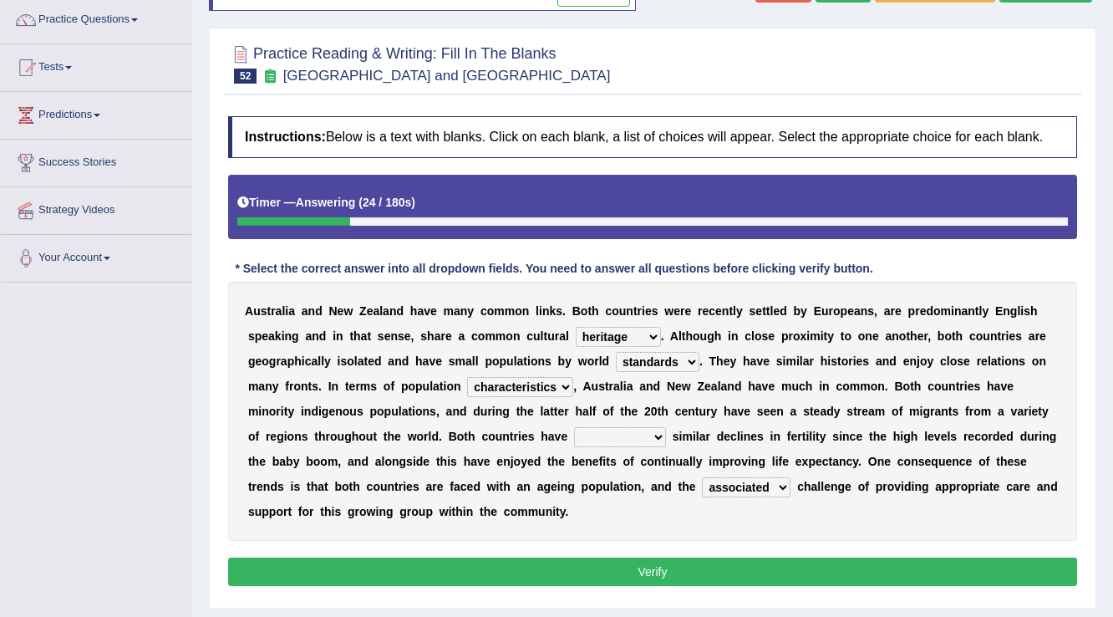
click at [574, 427] on select "experienced launched connected reached" at bounding box center [620, 437] width 92 height 20
click at [618, 563] on button "Verify" at bounding box center [652, 571] width 849 height 28
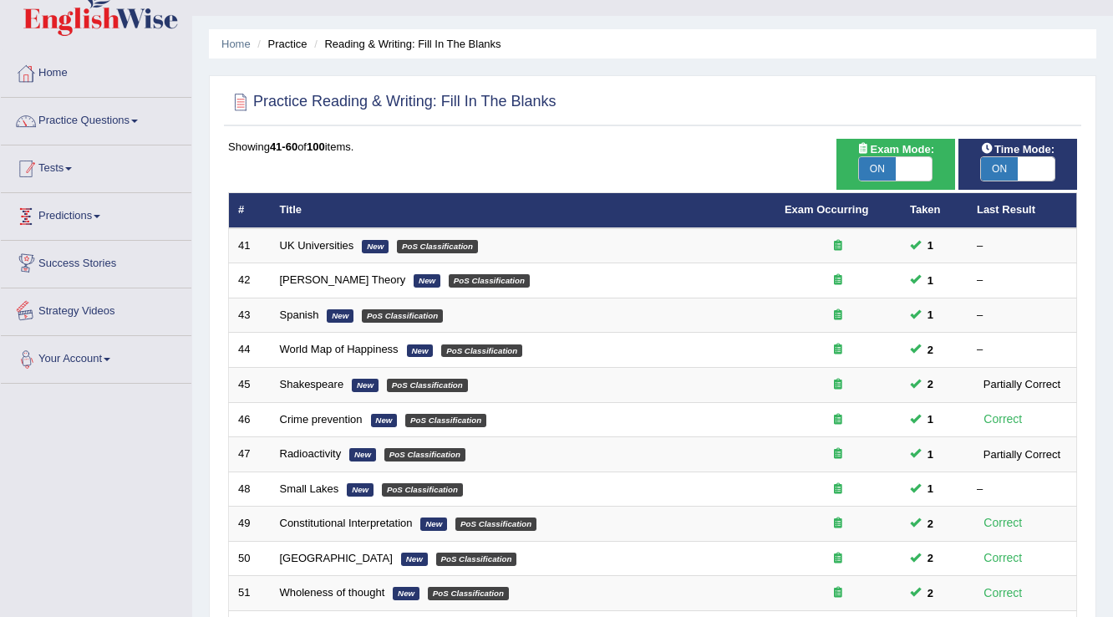
scroll to position [13, 0]
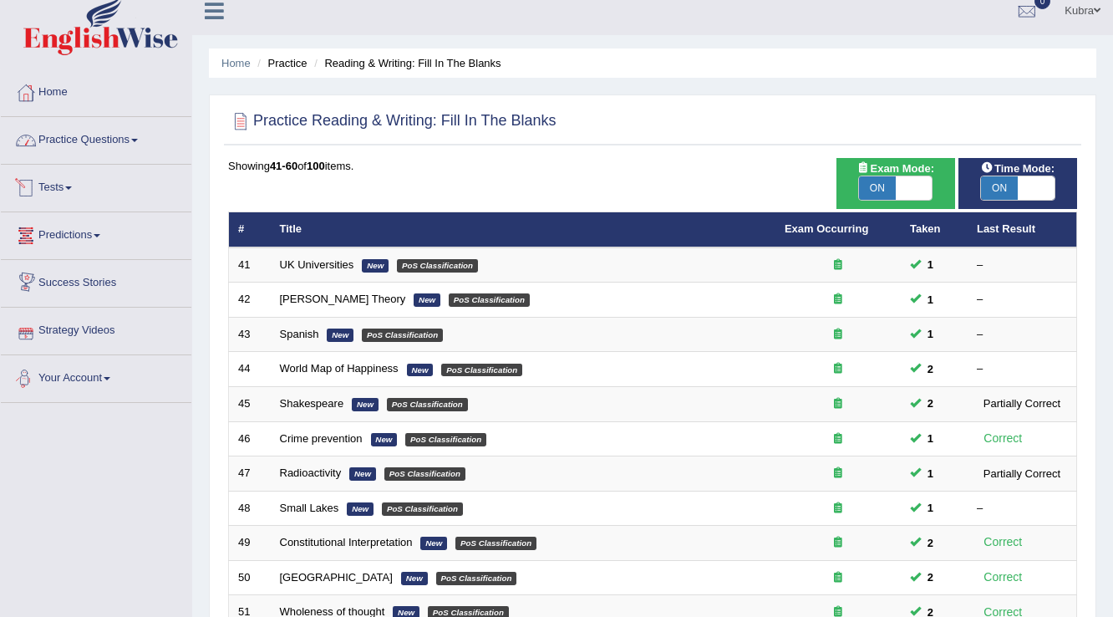
click at [99, 157] on link "Practice Questions" at bounding box center [96, 138] width 191 height 42
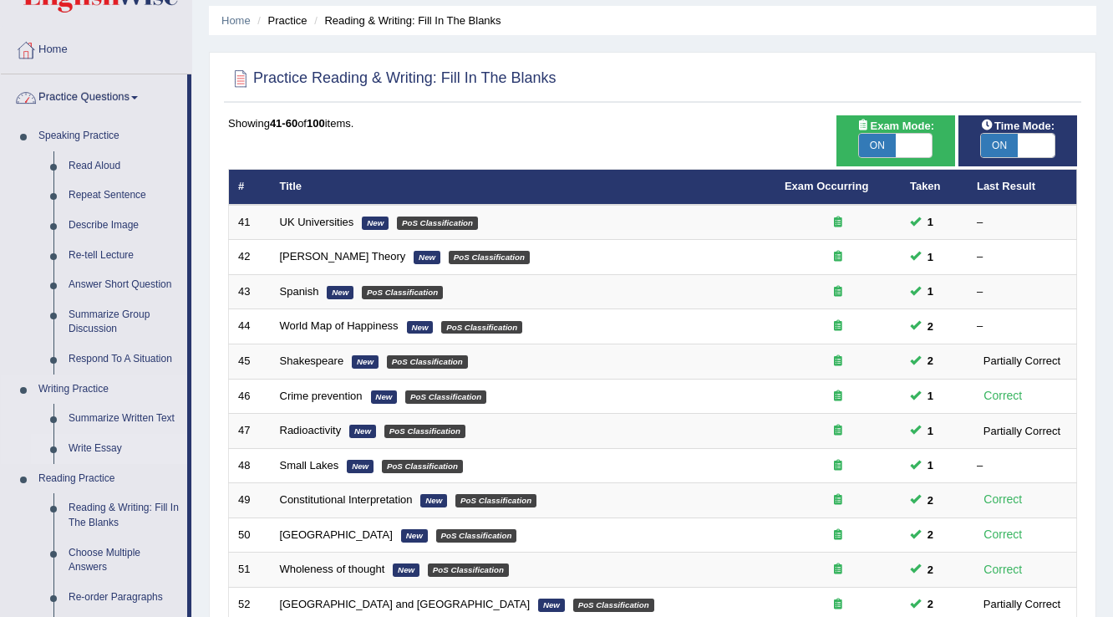
scroll to position [80, 0]
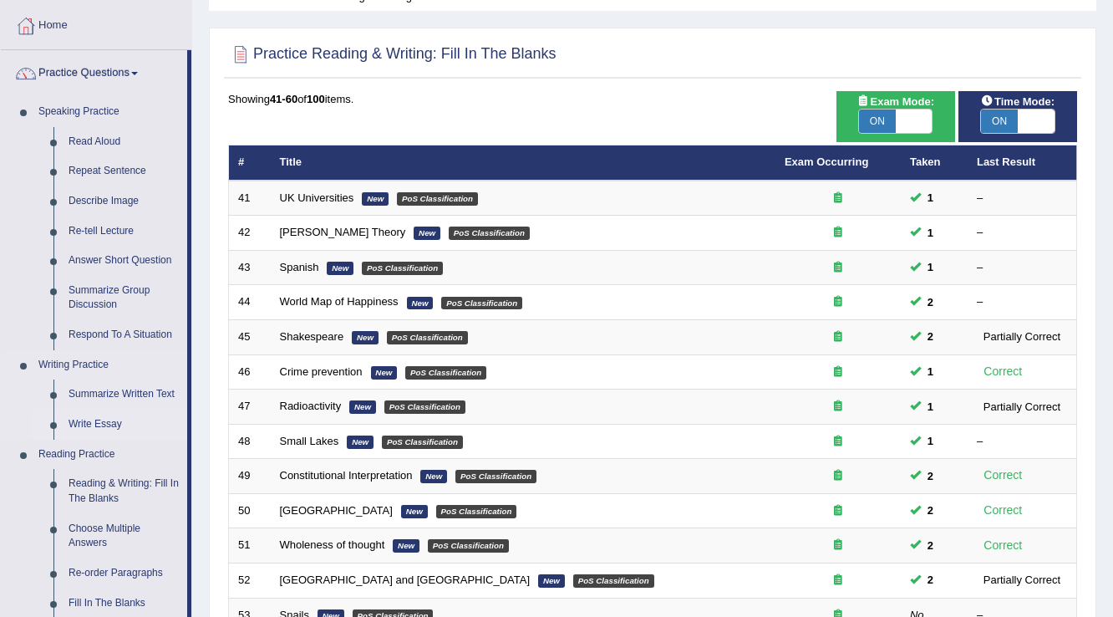
click at [95, 418] on link "Write Essay" at bounding box center [124, 424] width 126 height 30
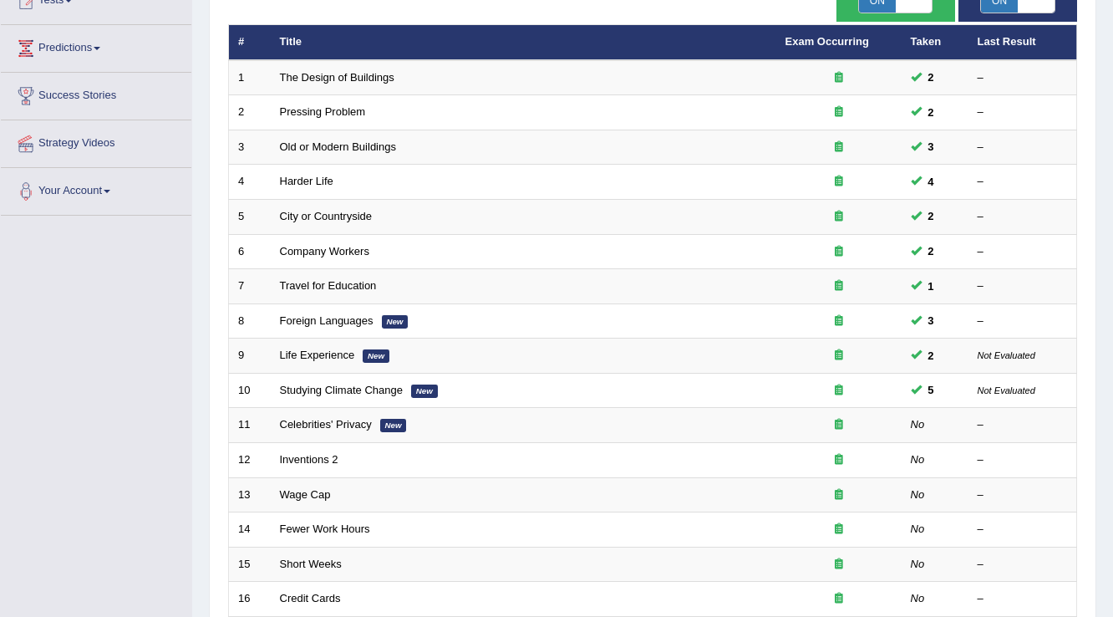
click at [1003, 7] on span "ON" at bounding box center [999, 0] width 37 height 23
checkbox input "false"
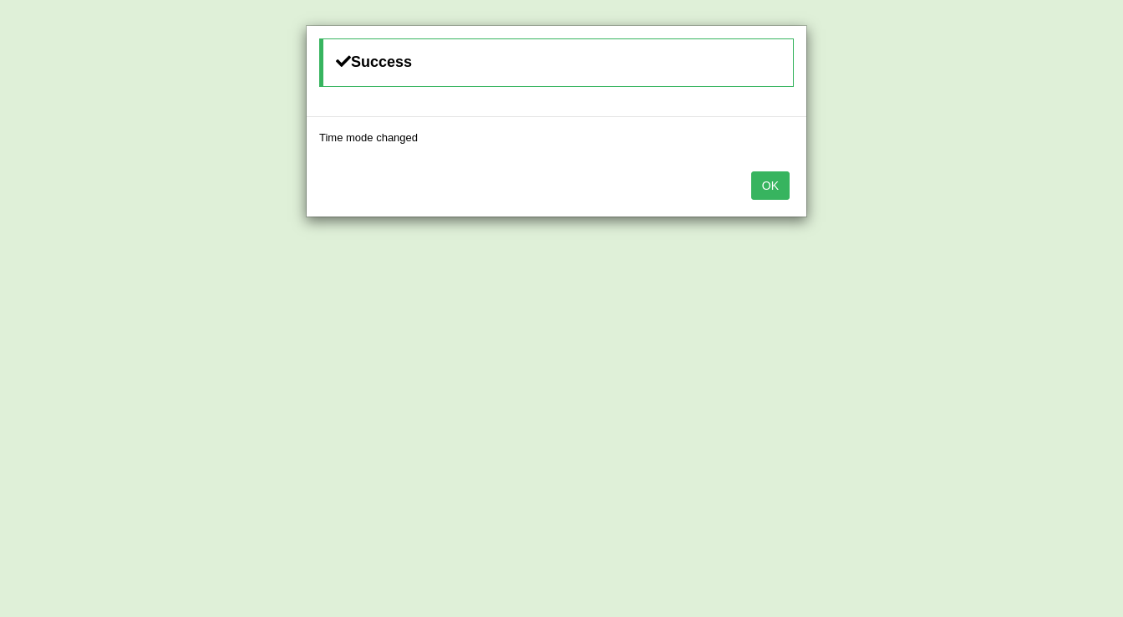
click at [765, 190] on button "OK" at bounding box center [770, 185] width 38 height 28
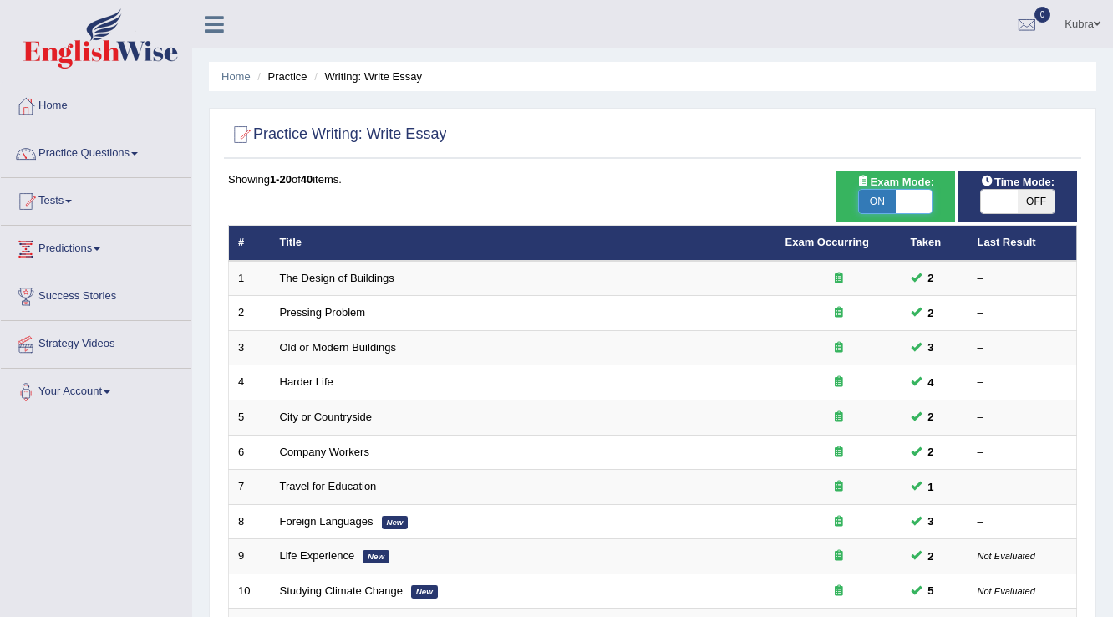
click at [920, 206] on span at bounding box center [914, 201] width 37 height 23
checkbox input "false"
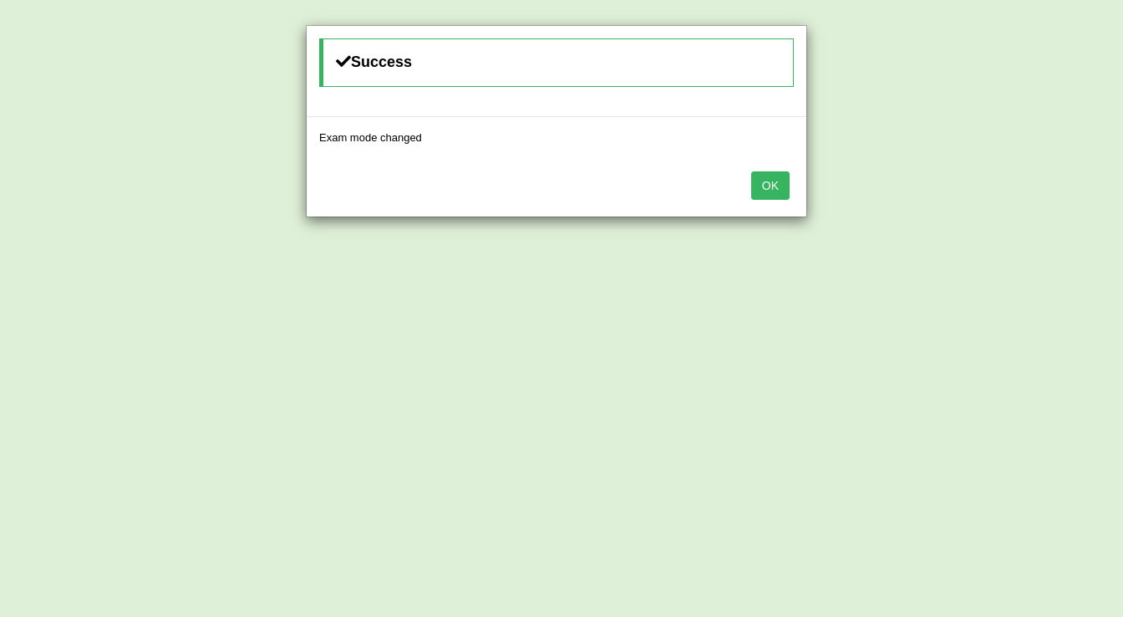
click at [762, 181] on button "OK" at bounding box center [770, 185] width 38 height 28
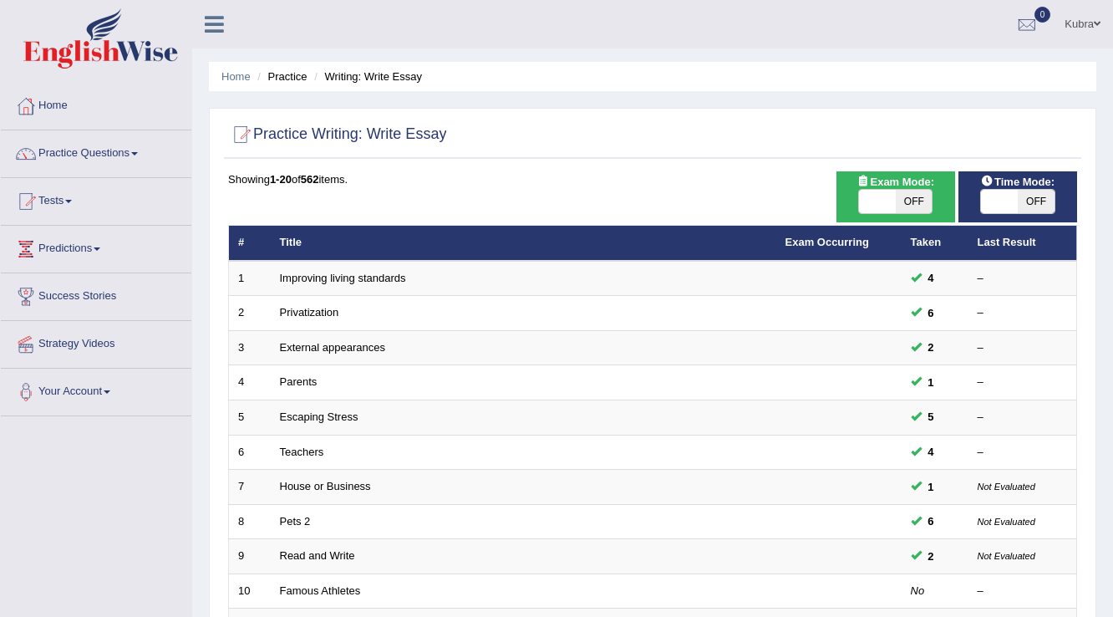
click at [1044, 205] on span "OFF" at bounding box center [1036, 201] width 37 height 23
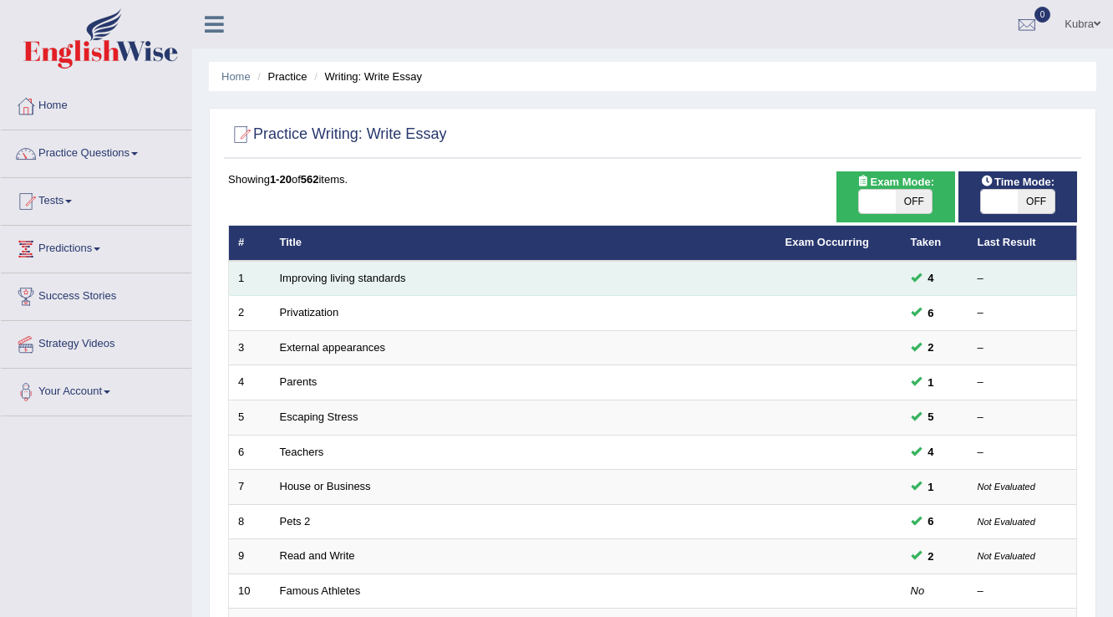
checkbox input "true"
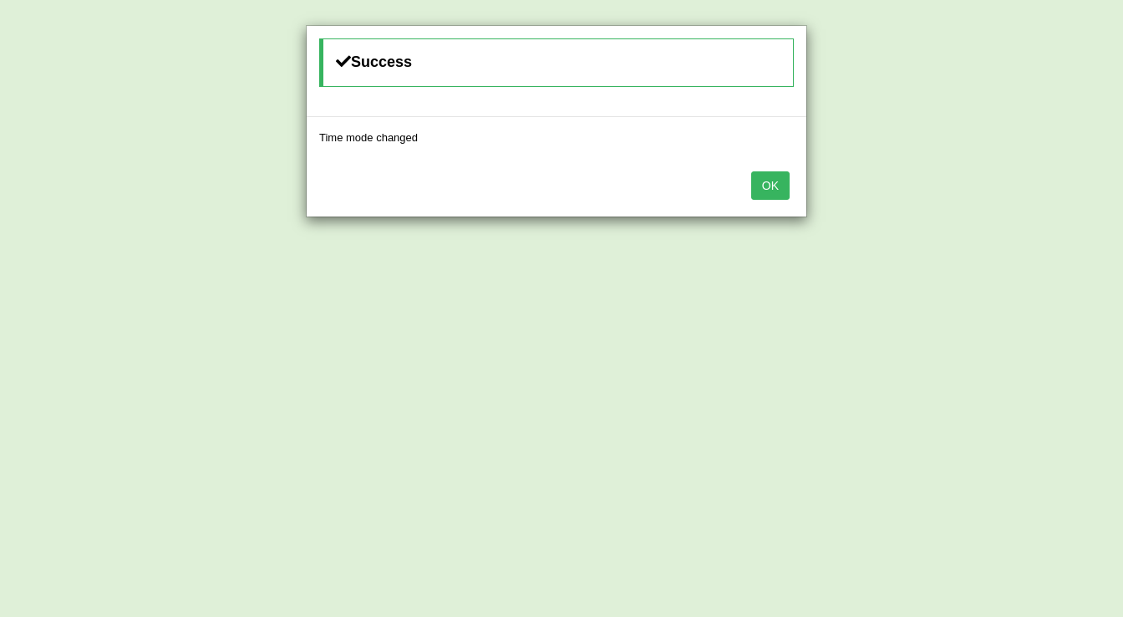
click at [759, 187] on button "OK" at bounding box center [770, 185] width 38 height 28
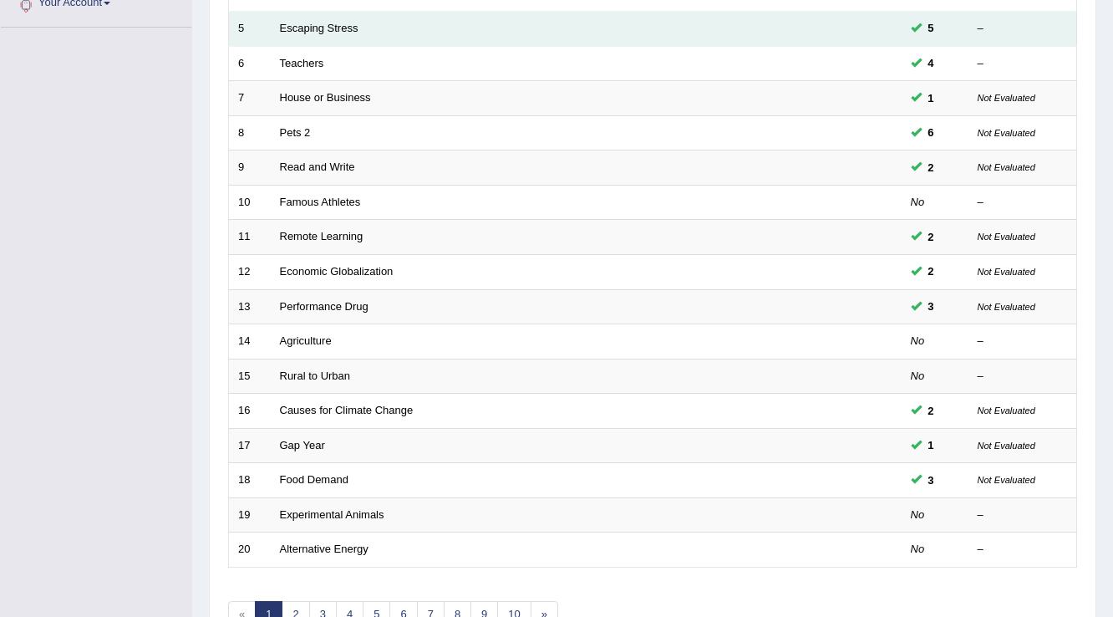
scroll to position [468, 0]
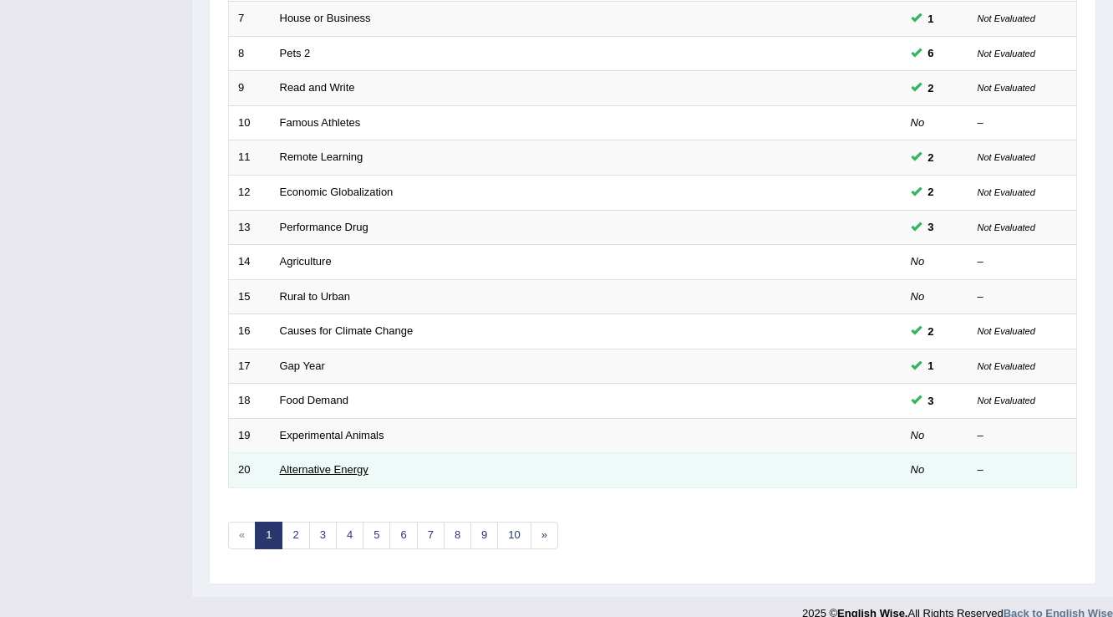
click at [338, 463] on link "Alternative Energy" at bounding box center [324, 469] width 89 height 13
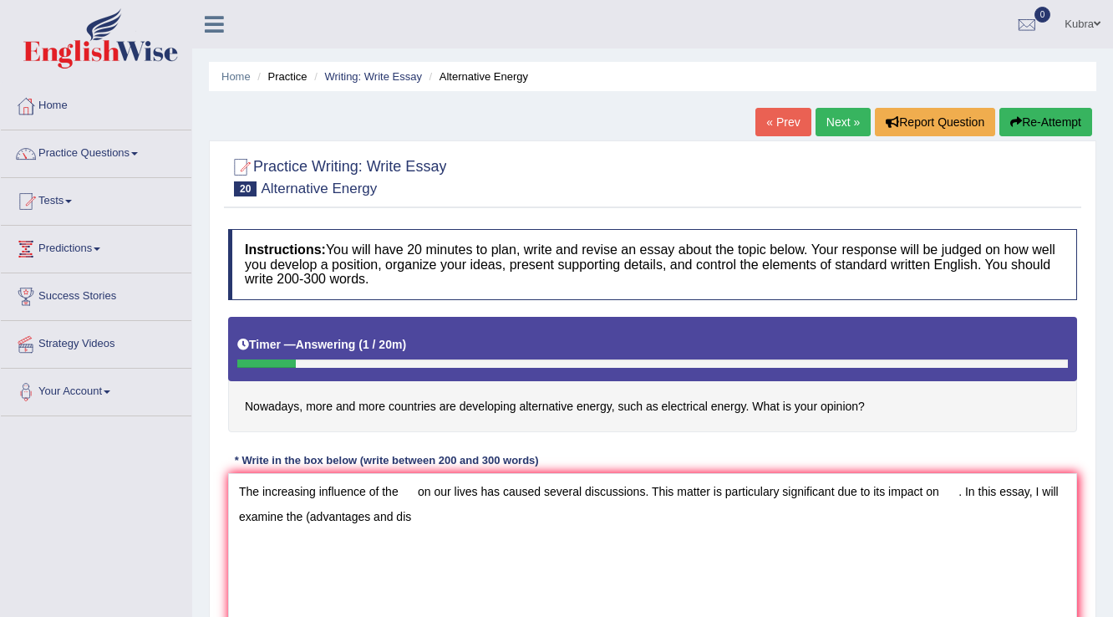
drag, startPoint x: 311, startPoint y: 521, endPoint x: 369, endPoint y: 529, distance: 59.0
click at [369, 529] on textarea "The increasing influence of the on our lives has caused several discussions. Th…" at bounding box center [652, 554] width 849 height 162
click at [418, 517] on textarea "The increasing influence of the on our lives has caused several discussions. Th…" at bounding box center [652, 554] width 849 height 162
click at [754, 522] on textarea "The increasing influence of the on our lives has caused several discussions. Th…" at bounding box center [652, 554] width 849 height 162
click at [925, 502] on textarea "The increasing influence of the on our lives has caused several discussions. Th…" at bounding box center [652, 554] width 849 height 162
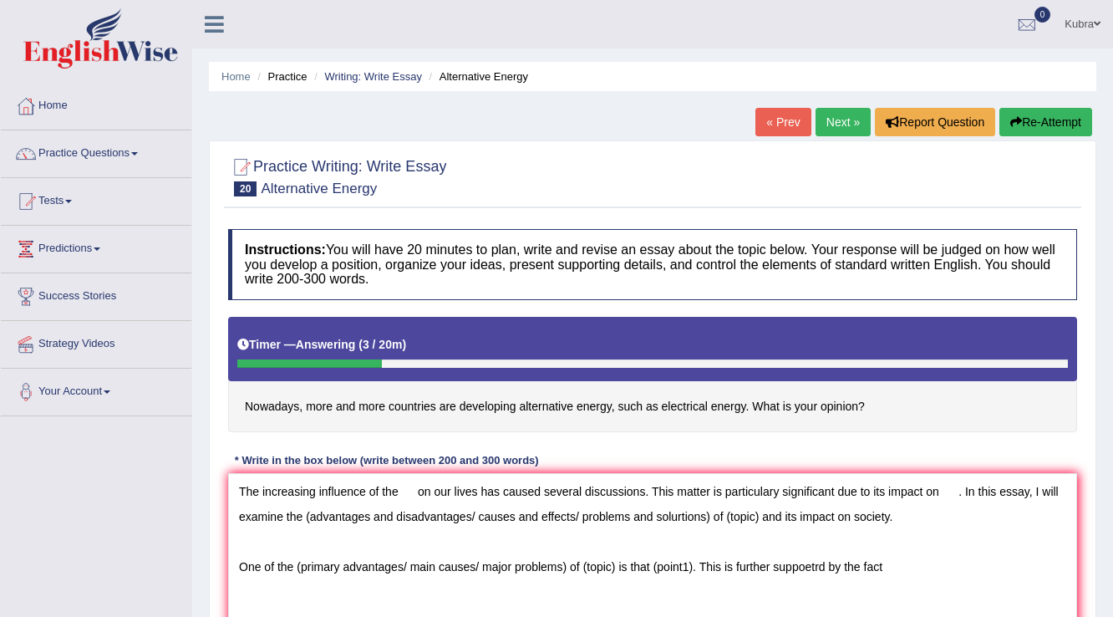
click at [817, 567] on textarea "The increasing influence of the on our lives has caused several discussions. Th…" at bounding box center [652, 554] width 849 height 162
click at [806, 570] on textarea "The increasing influence of the on our lives has caused several discussions. Th…" at bounding box center [652, 554] width 849 height 162
click at [949, 577] on textarea "The increasing influence of the on our lives has caused several discussions. Th…" at bounding box center [652, 554] width 849 height 162
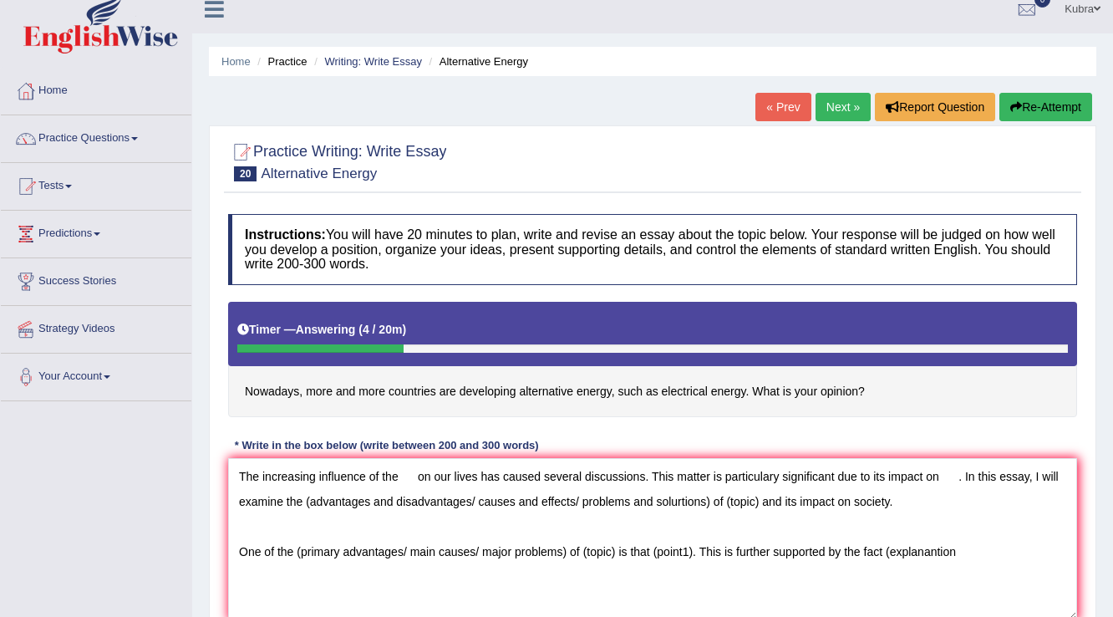
click at [928, 553] on textarea "The increasing influence of the on our lives has caused several discussions. Th…" at bounding box center [652, 539] width 849 height 162
click at [1000, 547] on textarea "The increasing influence of the on our lives has caused several discussions. Th…" at bounding box center [652, 539] width 849 height 162
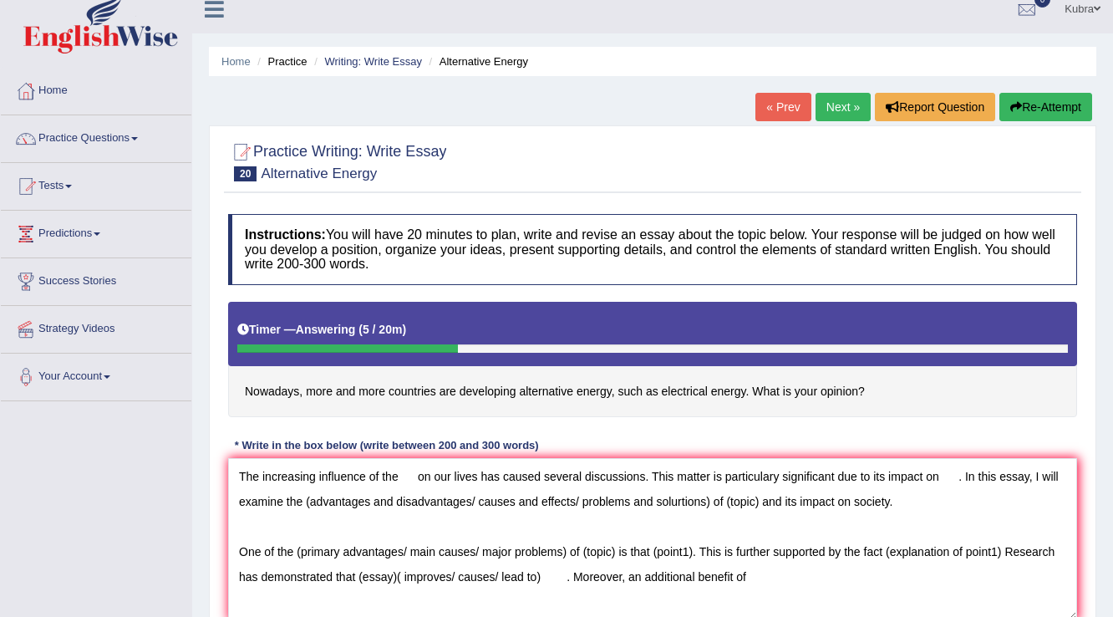
click at [701, 578] on textarea "The increasing influence of the on our lives has caused several discussions. Th…" at bounding box center [652, 539] width 849 height 162
click at [699, 578] on textarea "The increasing influence of the on our lives has caused several discussions. Th…" at bounding box center [652, 539] width 849 height 162
click at [736, 577] on textarea "The increasing influence of the on our lives has caused several discussions. Th…" at bounding box center [652, 539] width 849 height 162
click at [868, 578] on textarea "The increasing influence of the on our lives has caused several discussions. Th…" at bounding box center [652, 539] width 849 height 162
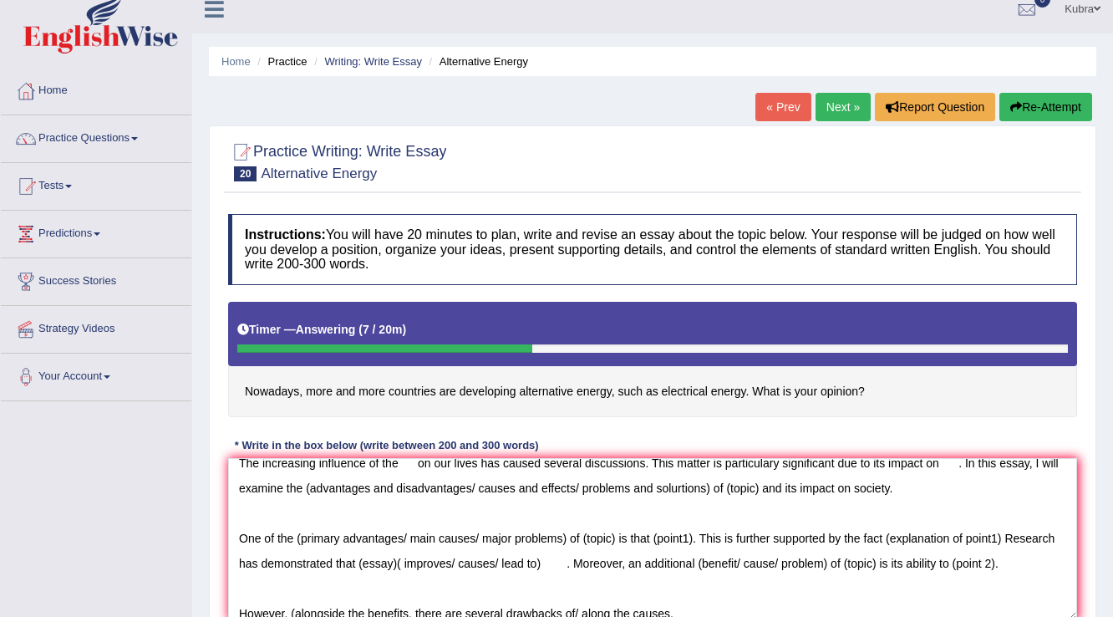
click at [614, 611] on textarea "The increasing influence of the on our lives has caused several discussions. Th…" at bounding box center [652, 539] width 849 height 162
click at [740, 610] on textarea "The increasing influence of the on our lives has caused several discussions. Th…" at bounding box center [652, 539] width 849 height 162
click at [885, 616] on textarea "The increasing influence of the on our lives has caused several discussions. Th…" at bounding box center [652, 539] width 849 height 162
click at [956, 606] on textarea "The increasing influence of the on our lives has caused several discussions. Th…" at bounding box center [652, 539] width 849 height 162
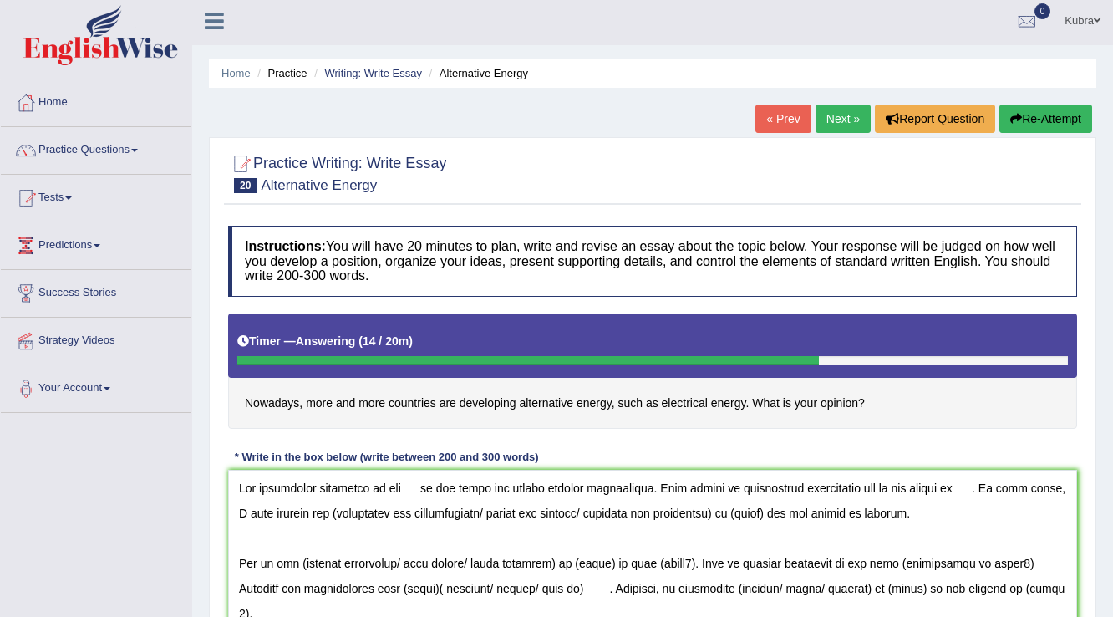
scroll to position [0, 0]
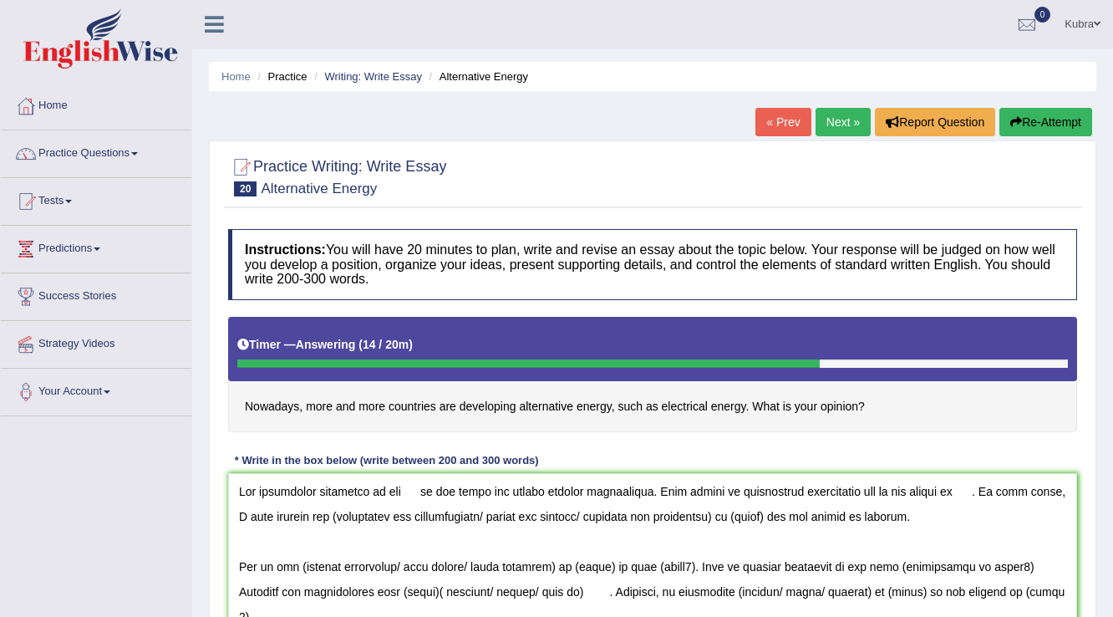
click at [408, 490] on textarea at bounding box center [652, 554] width 849 height 162
click at [416, 490] on textarea at bounding box center [652, 554] width 849 height 162
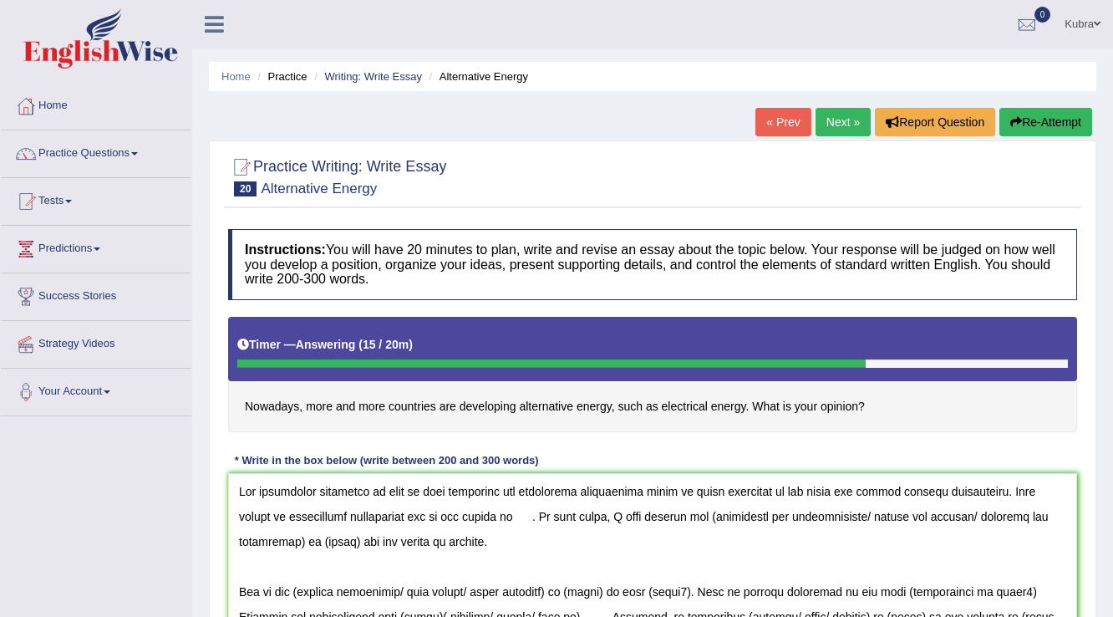
click at [484, 518] on textarea at bounding box center [652, 554] width 849 height 162
click at [679, 521] on textarea at bounding box center [652, 554] width 849 height 162
click at [837, 518] on textarea at bounding box center [652, 554] width 849 height 162
click at [833, 518] on textarea at bounding box center [652, 554] width 849 height 162
click at [881, 524] on textarea at bounding box center [652, 554] width 849 height 162
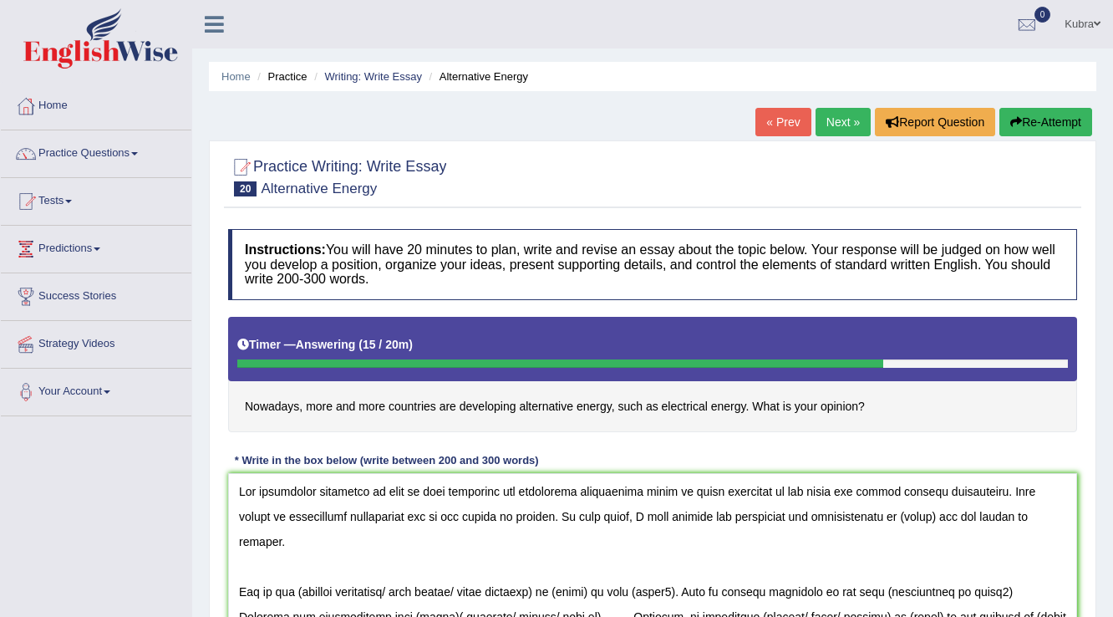
click at [882, 521] on textarea at bounding box center [652, 554] width 849 height 162
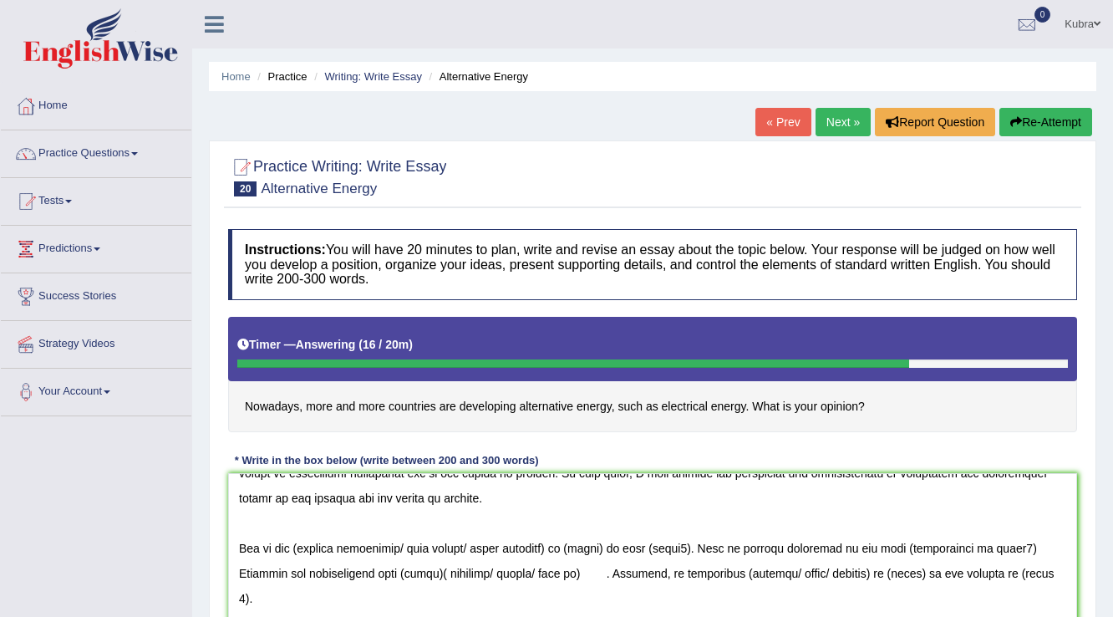
scroll to position [67, 0]
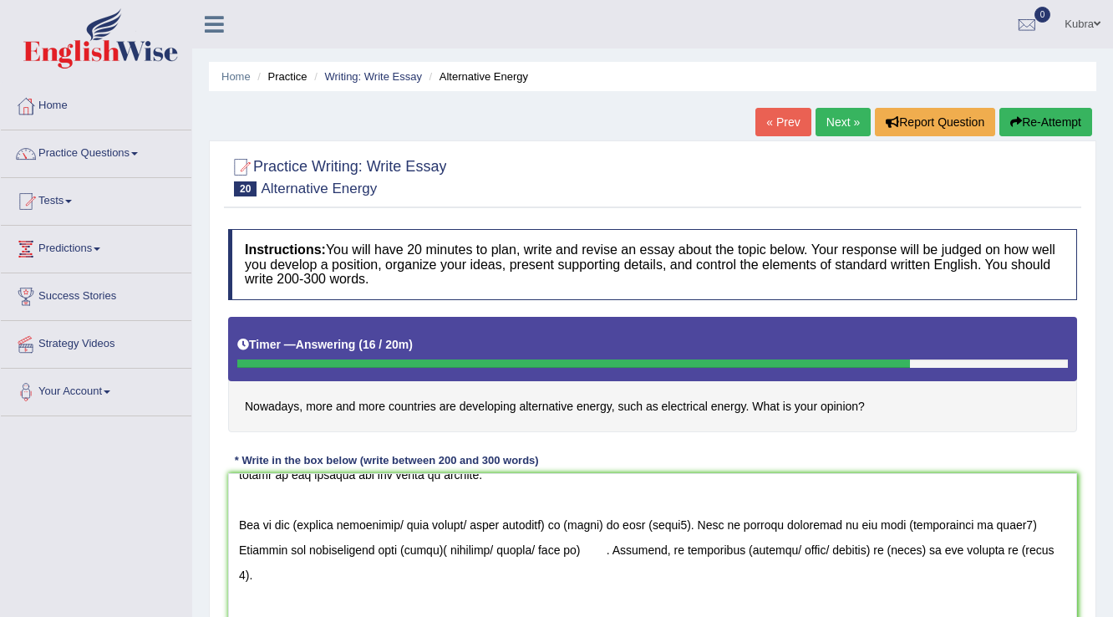
click at [301, 524] on textarea at bounding box center [652, 554] width 849 height 162
click at [398, 528] on textarea at bounding box center [652, 554] width 849 height 162
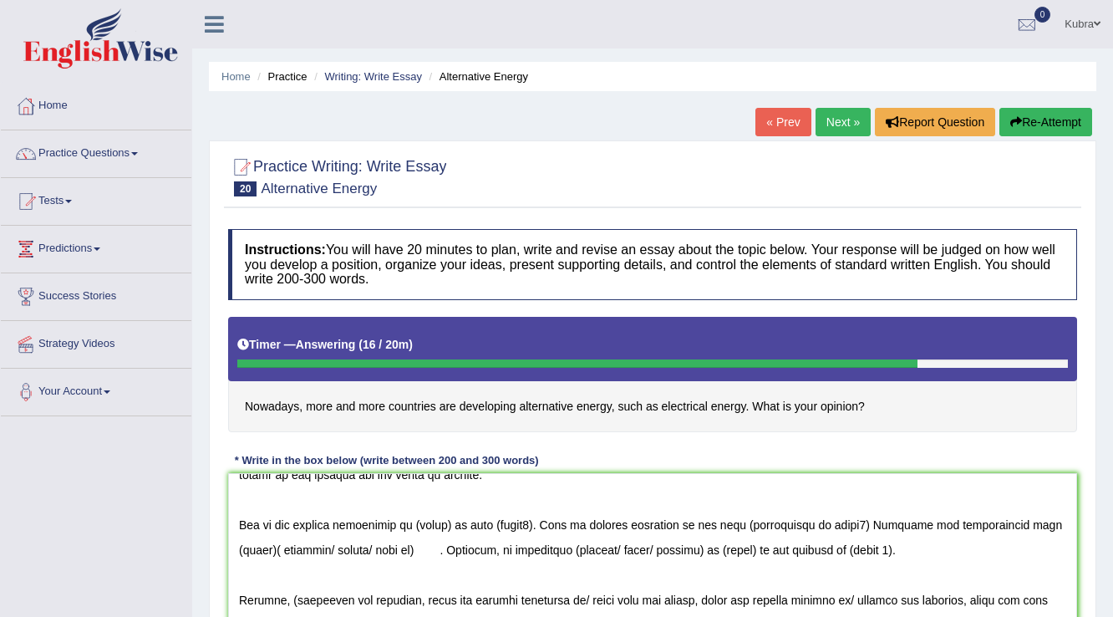
click at [448, 526] on textarea at bounding box center [652, 554] width 849 height 162
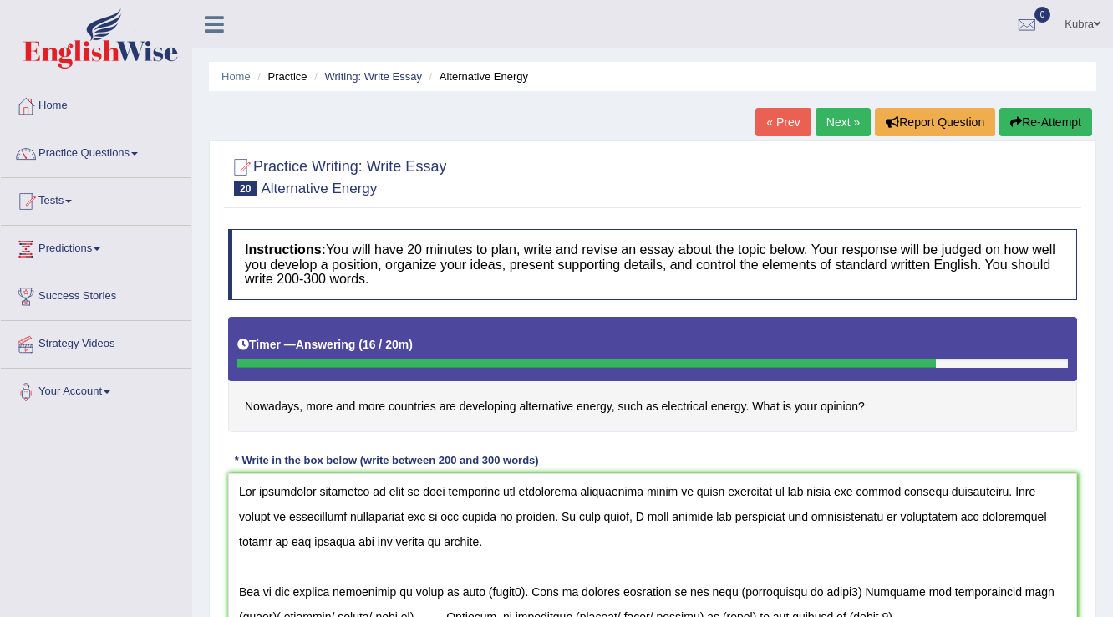
drag, startPoint x: 382, startPoint y: 489, endPoint x: 760, endPoint y: 491, distance: 378.6
click at [760, 491] on textarea at bounding box center [652, 554] width 849 height 162
click at [635, 491] on textarea at bounding box center [652, 554] width 849 height 162
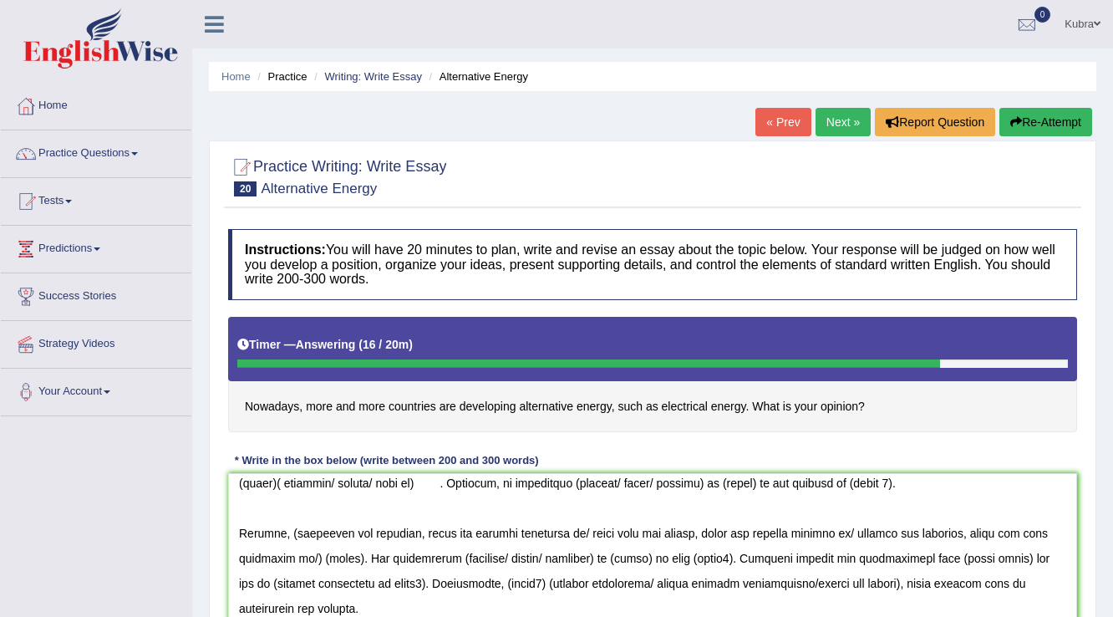
scroll to position [67, 0]
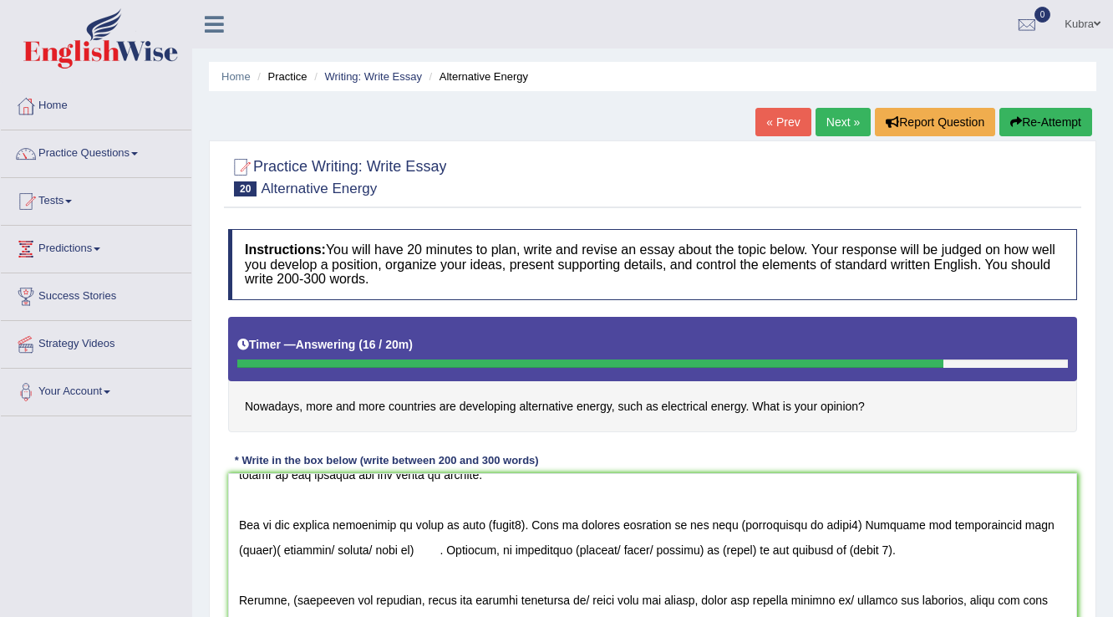
drag, startPoint x: 712, startPoint y: 547, endPoint x: 679, endPoint y: 548, distance: 32.6
click at [679, 548] on textarea at bounding box center [652, 554] width 849 height 162
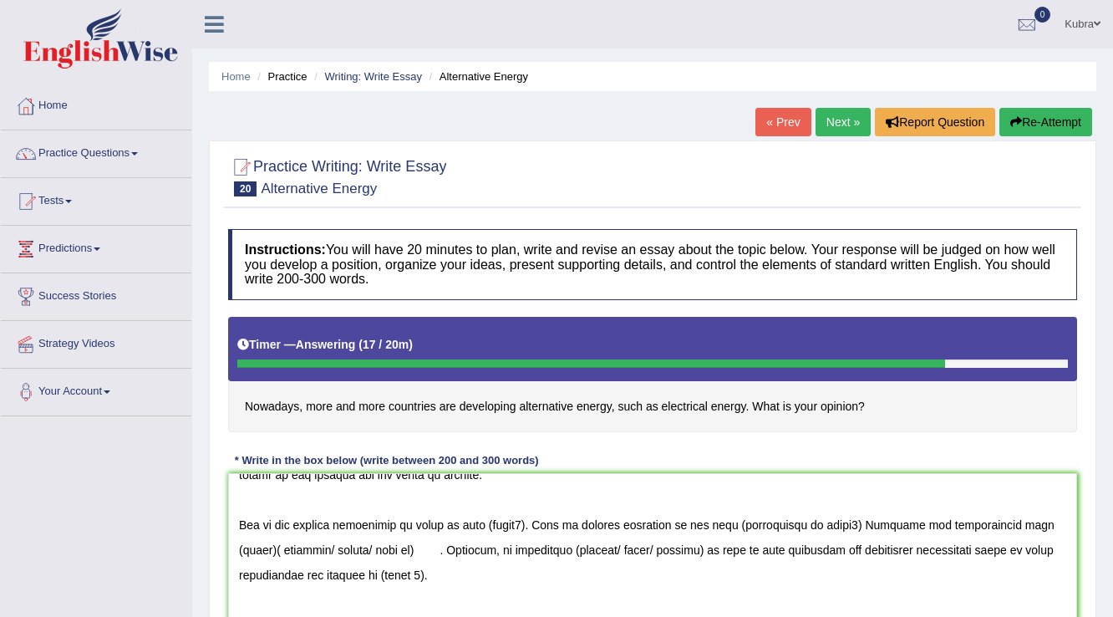
click at [933, 547] on textarea at bounding box center [652, 554] width 849 height 162
click at [917, 552] on textarea at bounding box center [652, 554] width 849 height 162
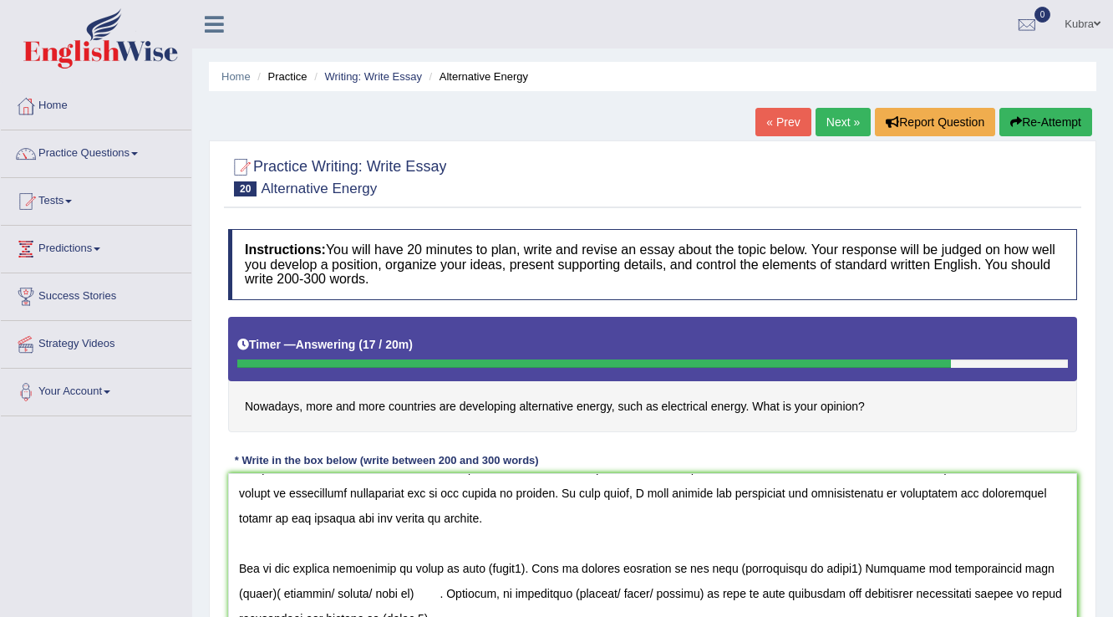
scroll to position [0, 0]
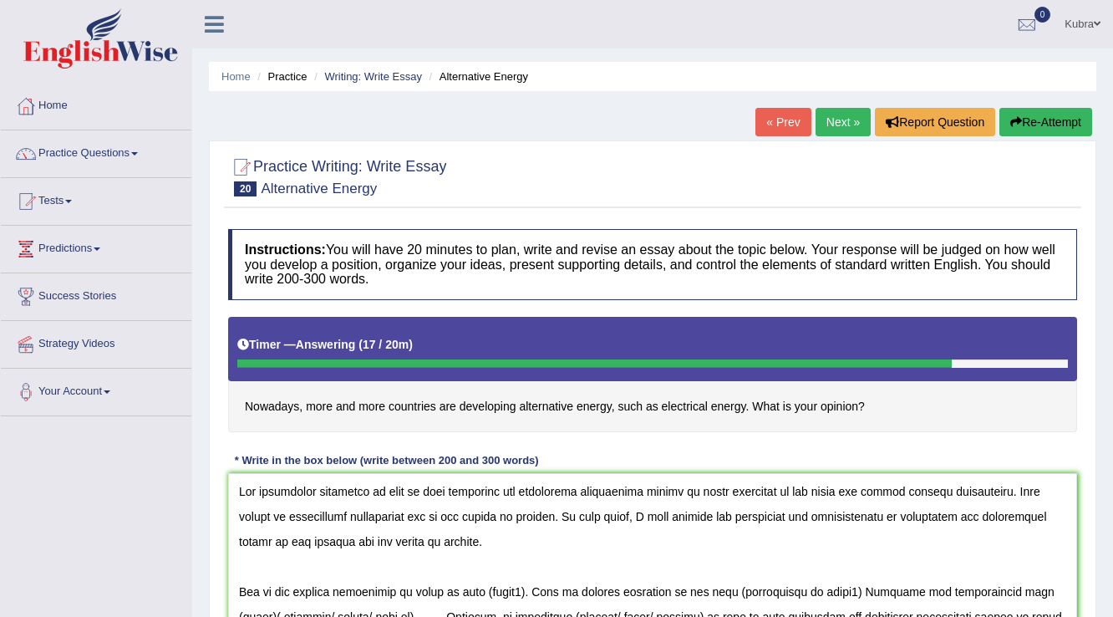
click at [623, 493] on textarea at bounding box center [652, 554] width 849 height 162
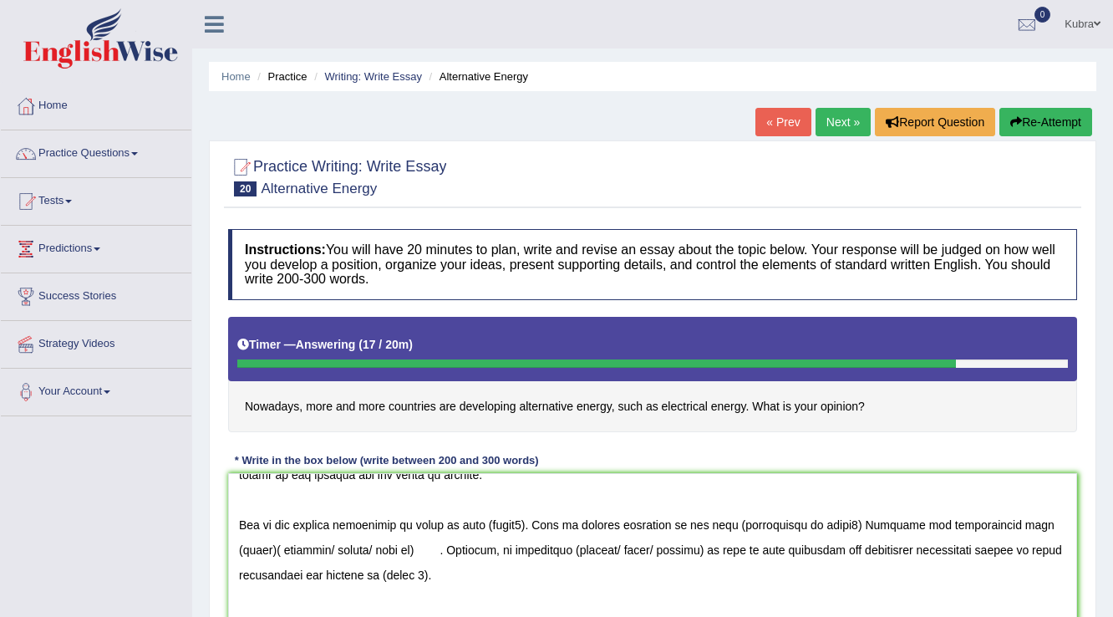
click at [536, 550] on textarea at bounding box center [652, 554] width 849 height 162
drag, startPoint x: 567, startPoint y: 550, endPoint x: 658, endPoint y: 553, distance: 90.3
click at [658, 553] on textarea at bounding box center [652, 554] width 849 height 162
drag, startPoint x: 287, startPoint y: 552, endPoint x: 374, endPoint y: 551, distance: 87.8
click at [374, 551] on textarea at bounding box center [652, 554] width 849 height 162
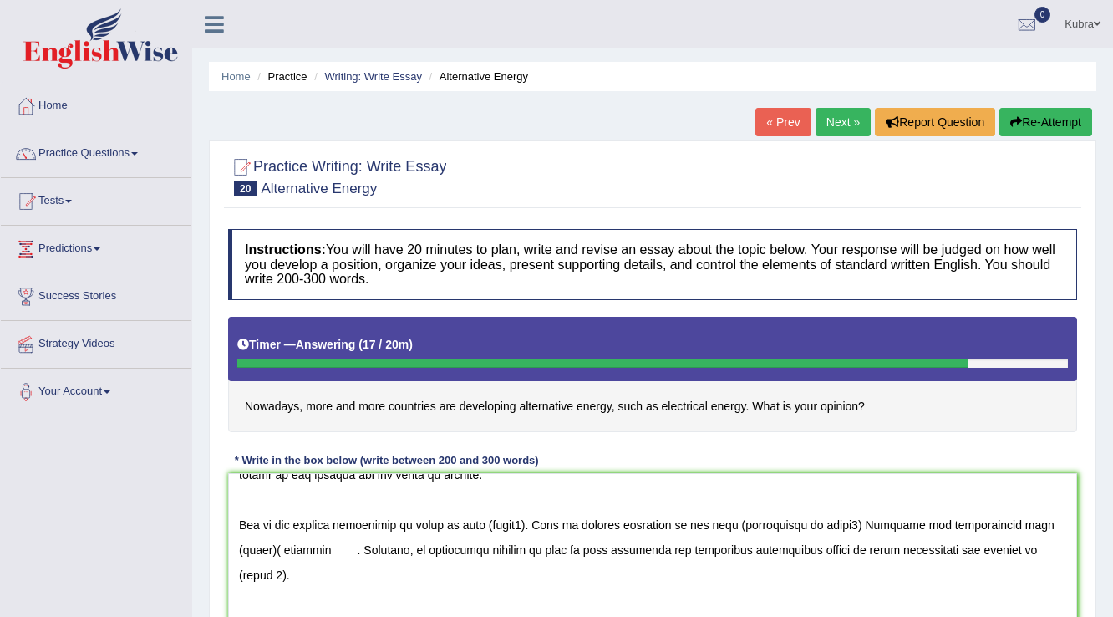
click at [1004, 526] on textarea at bounding box center [652, 554] width 849 height 162
drag, startPoint x: 1004, startPoint y: 525, endPoint x: 1040, endPoint y: 532, distance: 35.9
click at [1040, 532] on textarea at bounding box center [652, 554] width 849 height 162
click at [590, 552] on textarea at bounding box center [652, 554] width 849 height 162
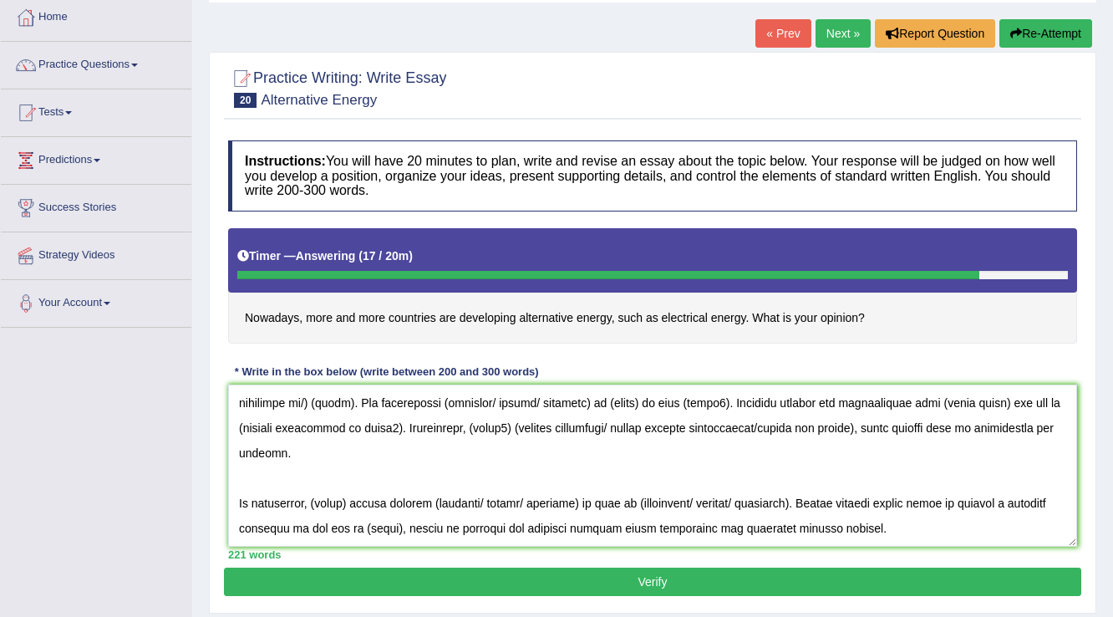
scroll to position [261, 0]
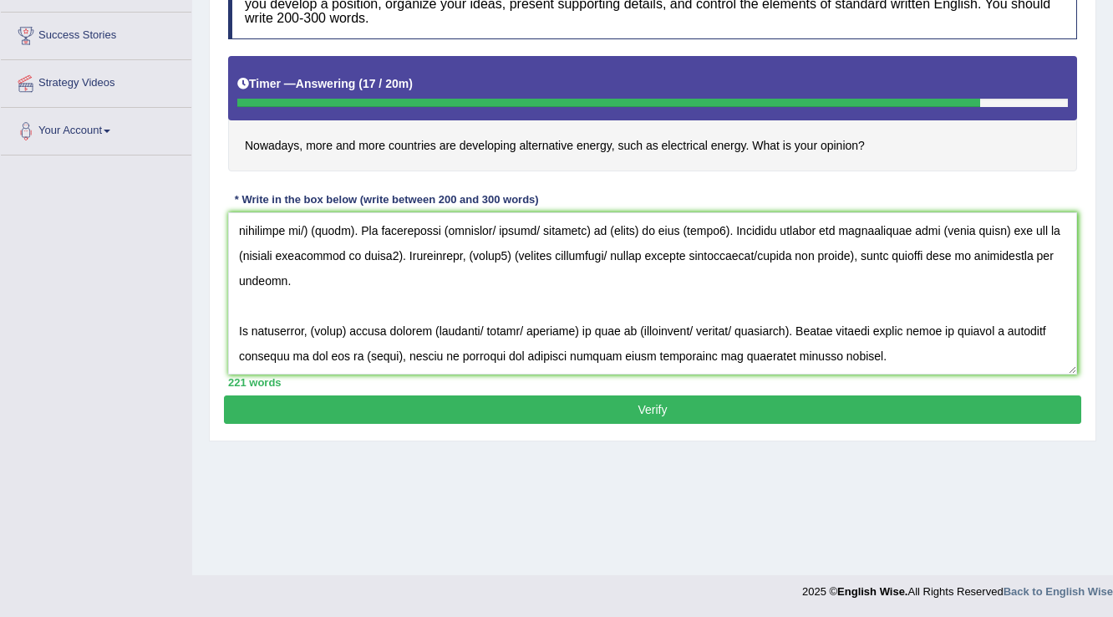
type textarea "The increasing influence of that is many countries are developing alternative e…"
click at [595, 401] on button "Verify" at bounding box center [652, 409] width 857 height 28
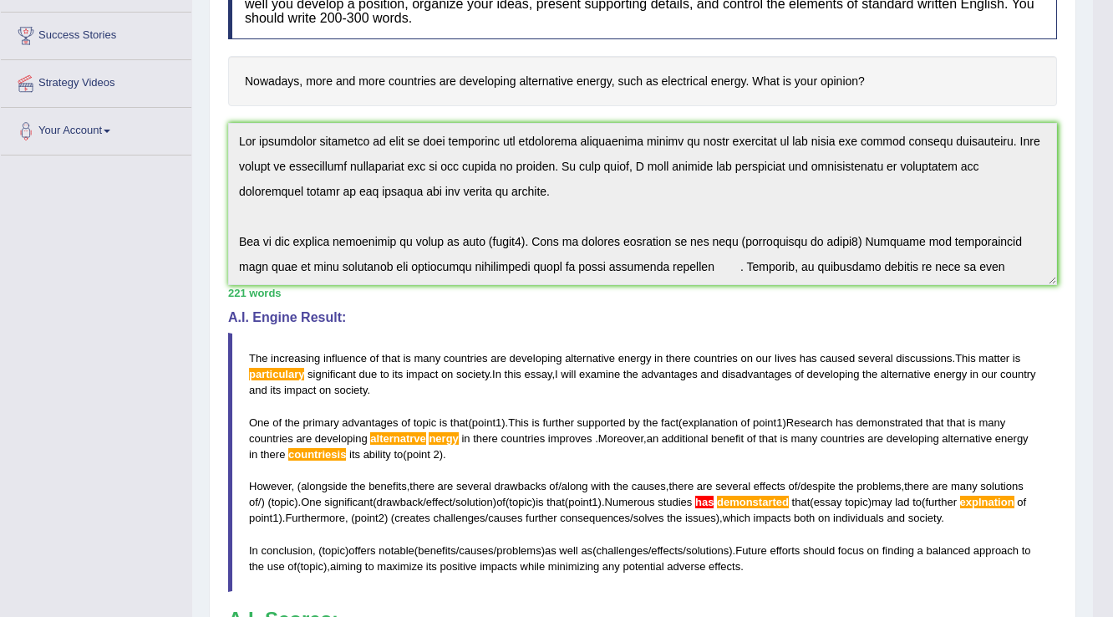
scroll to position [226, 0]
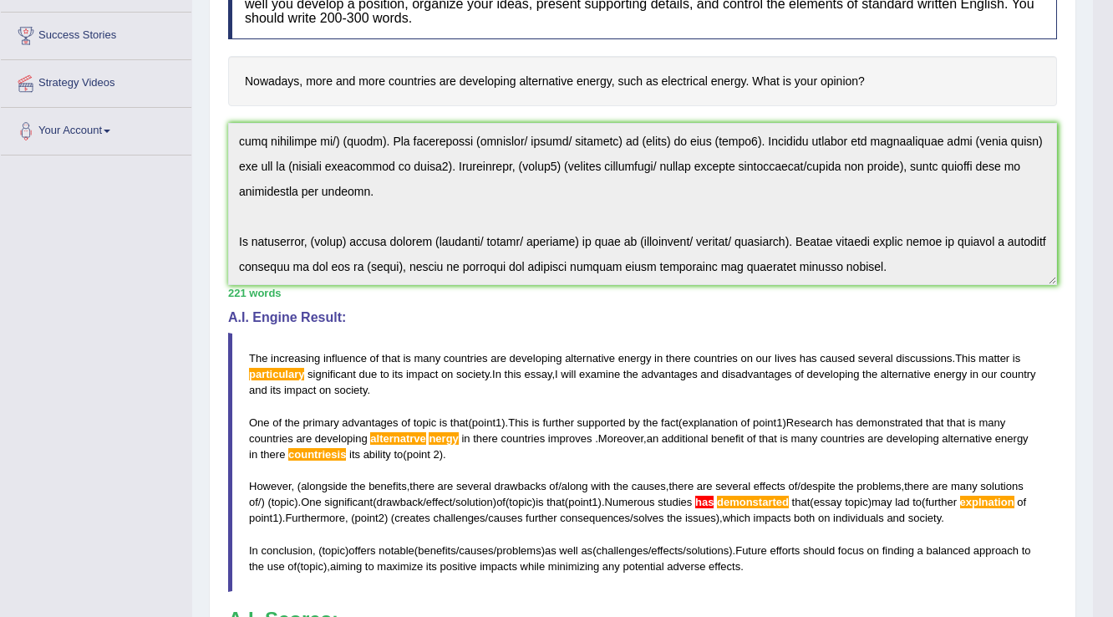
click at [1112, 356] on html "Toggle navigation Home Practice Questions Speaking Practice Read Aloud Repeat S…" at bounding box center [556, 47] width 1113 height 617
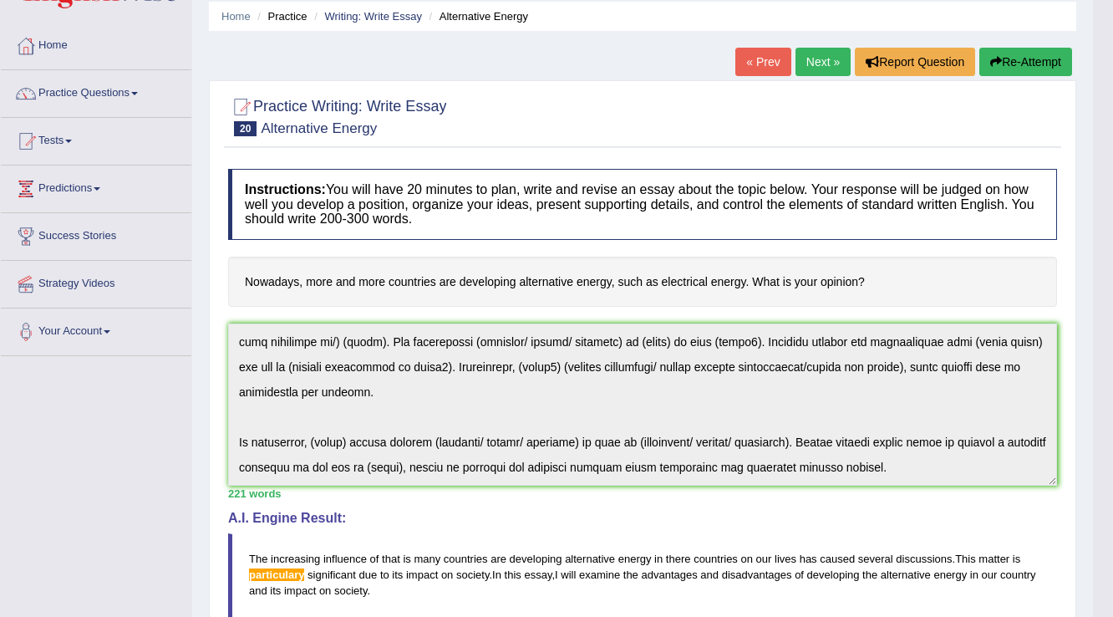
scroll to position [0, 0]
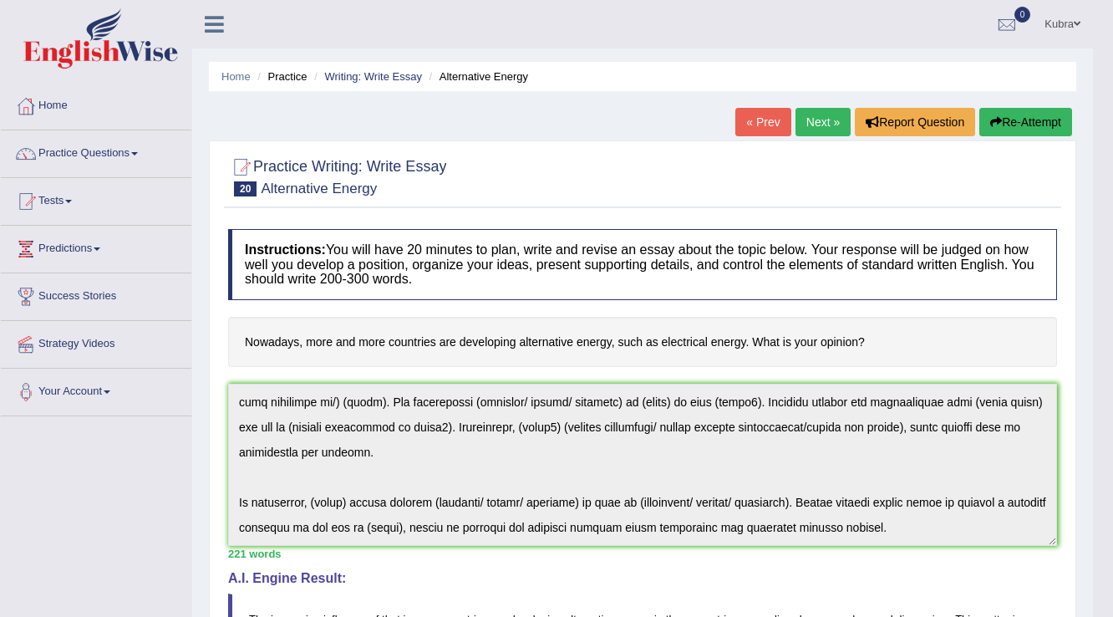
click at [1019, 124] on button "Re-Attempt" at bounding box center [1025, 122] width 93 height 28
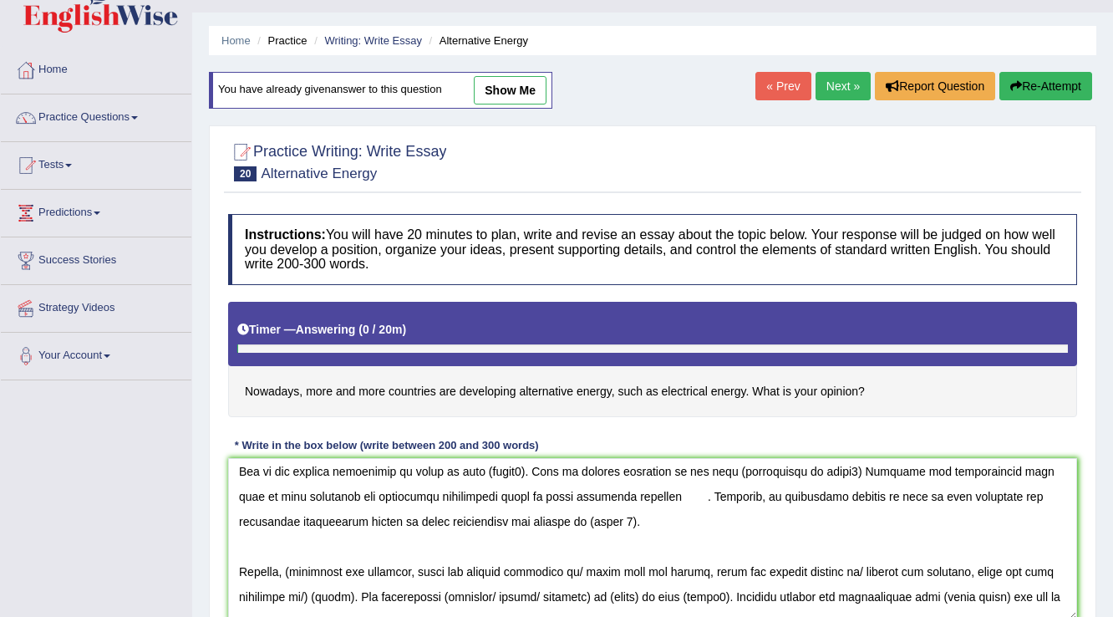
scroll to position [92, 0]
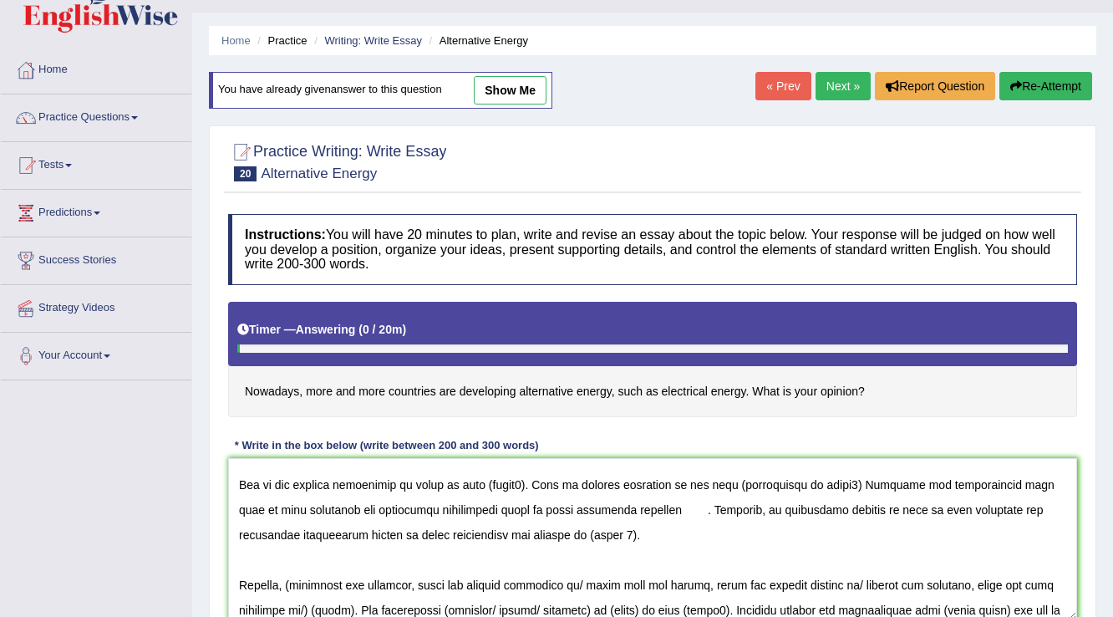
click at [442, 515] on textarea at bounding box center [652, 539] width 849 height 162
click at [460, 507] on textarea at bounding box center [652, 539] width 849 height 162
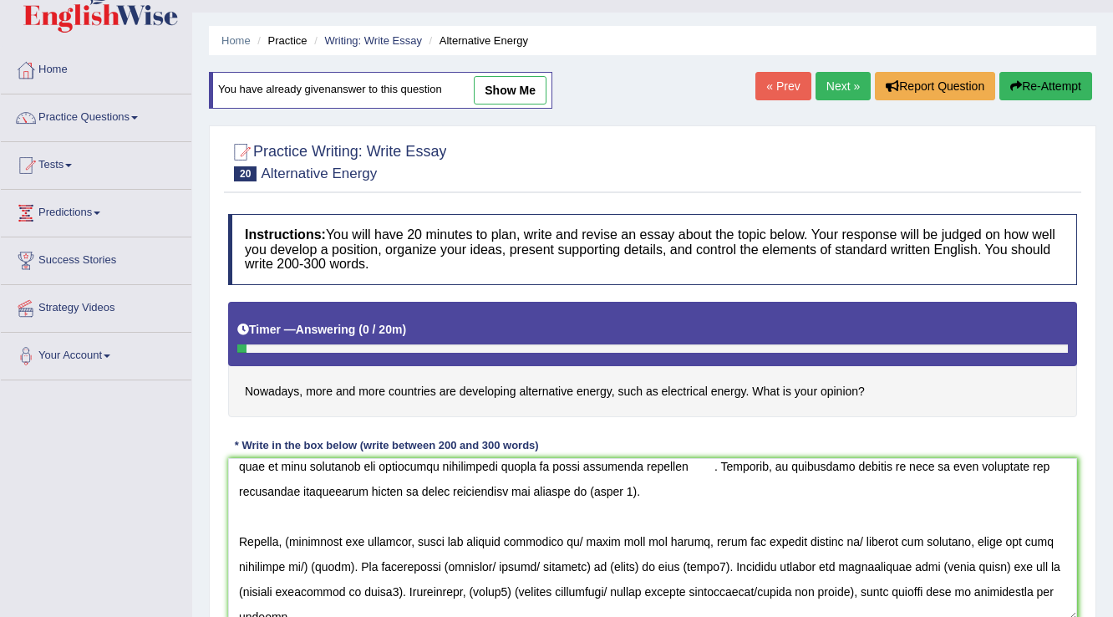
scroll to position [159, 0]
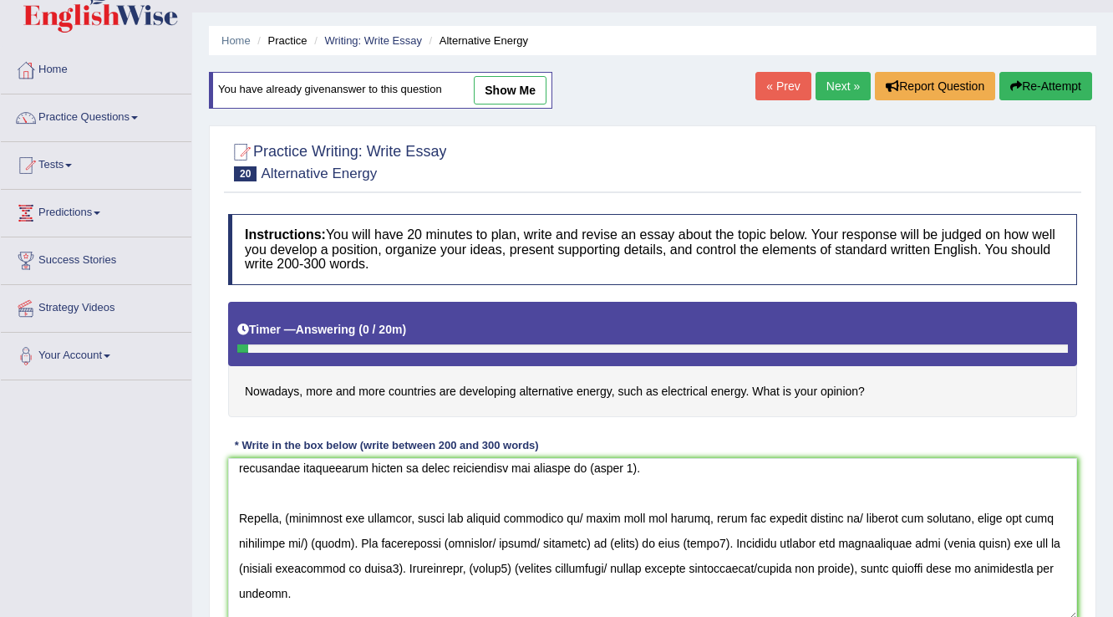
click at [294, 517] on textarea at bounding box center [652, 539] width 849 height 162
click at [571, 520] on textarea at bounding box center [652, 539] width 849 height 162
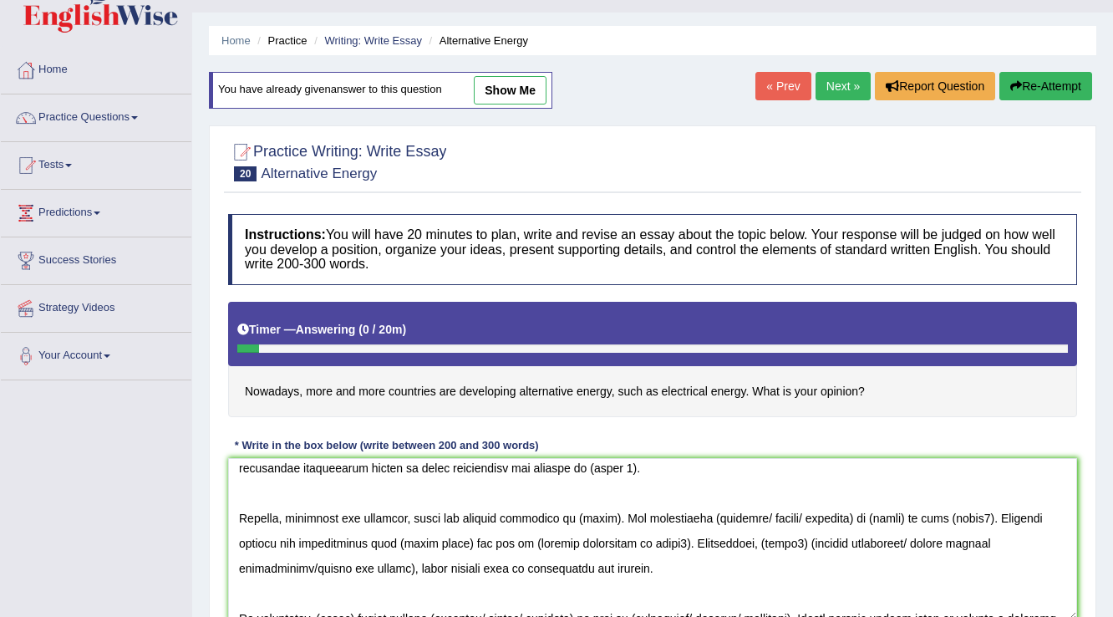
drag, startPoint x: 606, startPoint y: 518, endPoint x: 575, endPoint y: 522, distance: 31.2
click at [575, 522] on textarea at bounding box center [652, 539] width 849 height 162
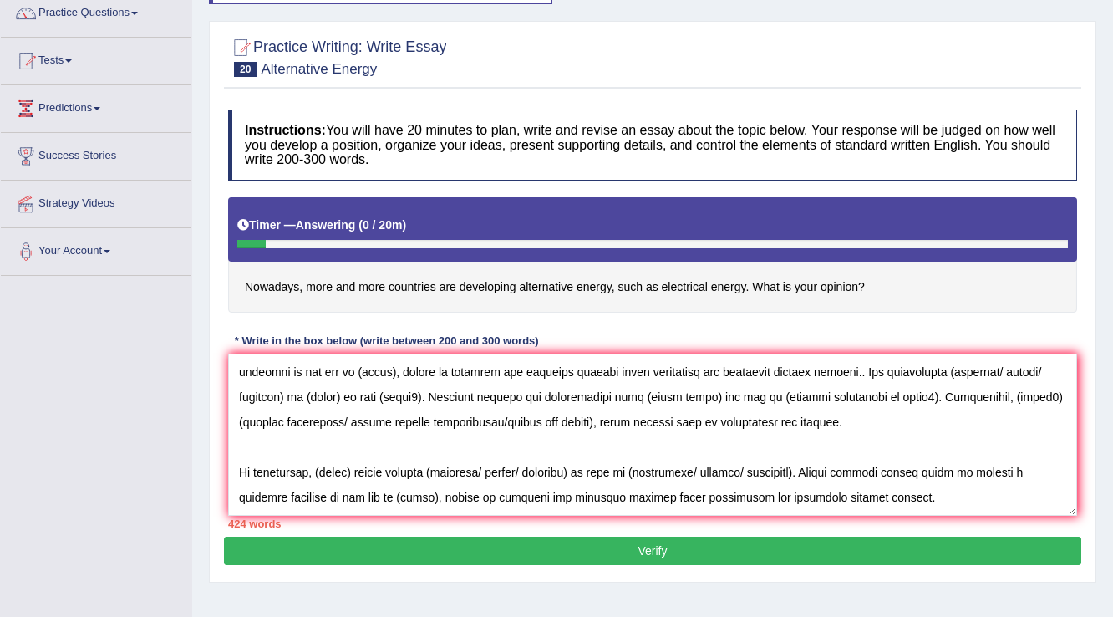
scroll to position [0, 0]
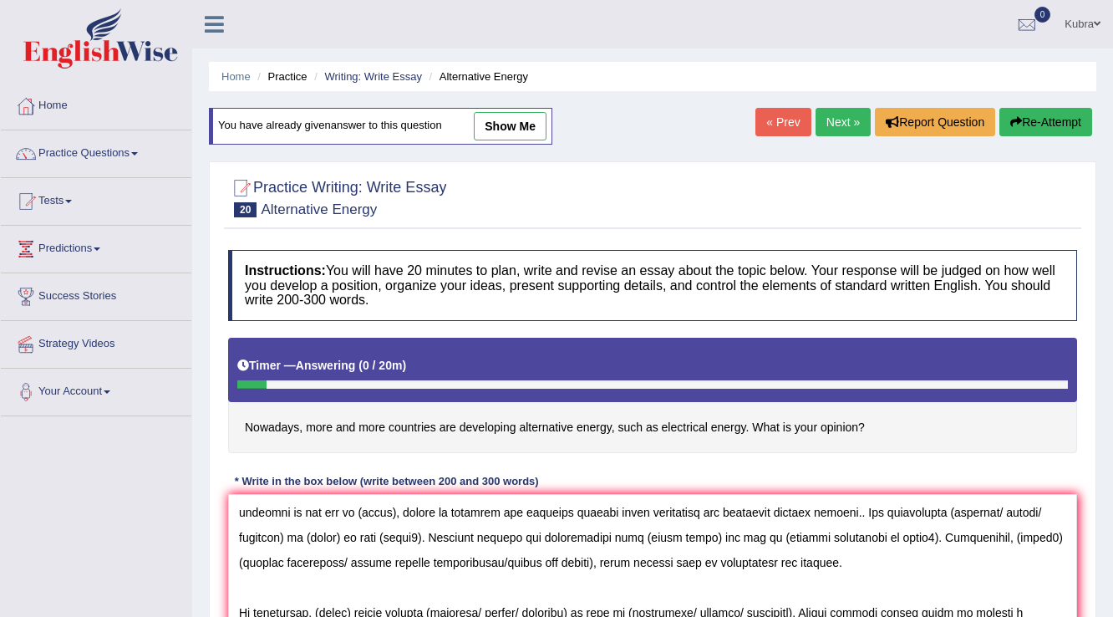
type textarea "The increasing influence of that is many countries are developing alternative e…"
click at [1044, 117] on button "Re-Attempt" at bounding box center [1045, 122] width 93 height 28
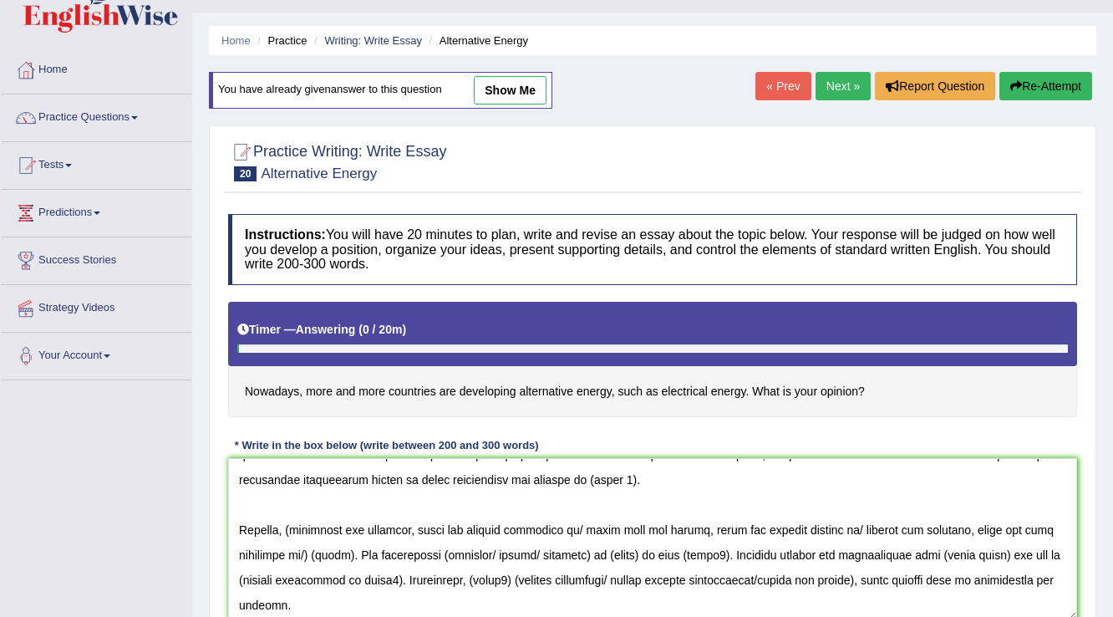
scroll to position [80, 0]
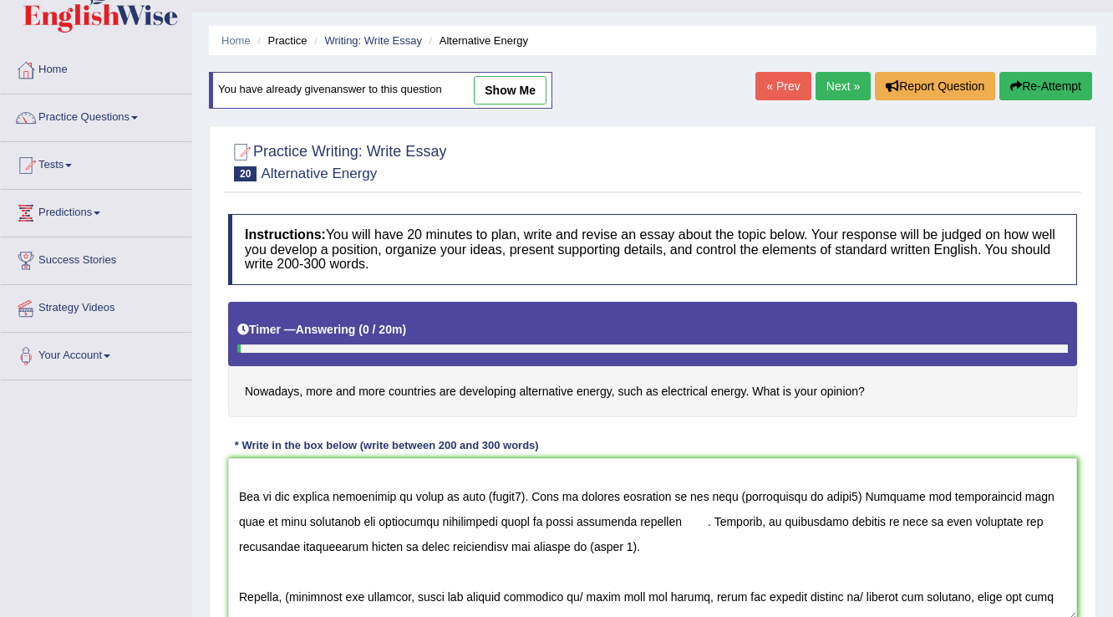
click at [444, 524] on textarea at bounding box center [652, 539] width 849 height 162
click at [1023, 498] on textarea at bounding box center [652, 539] width 849 height 162
click at [976, 497] on textarea at bounding box center [652, 539] width 849 height 162
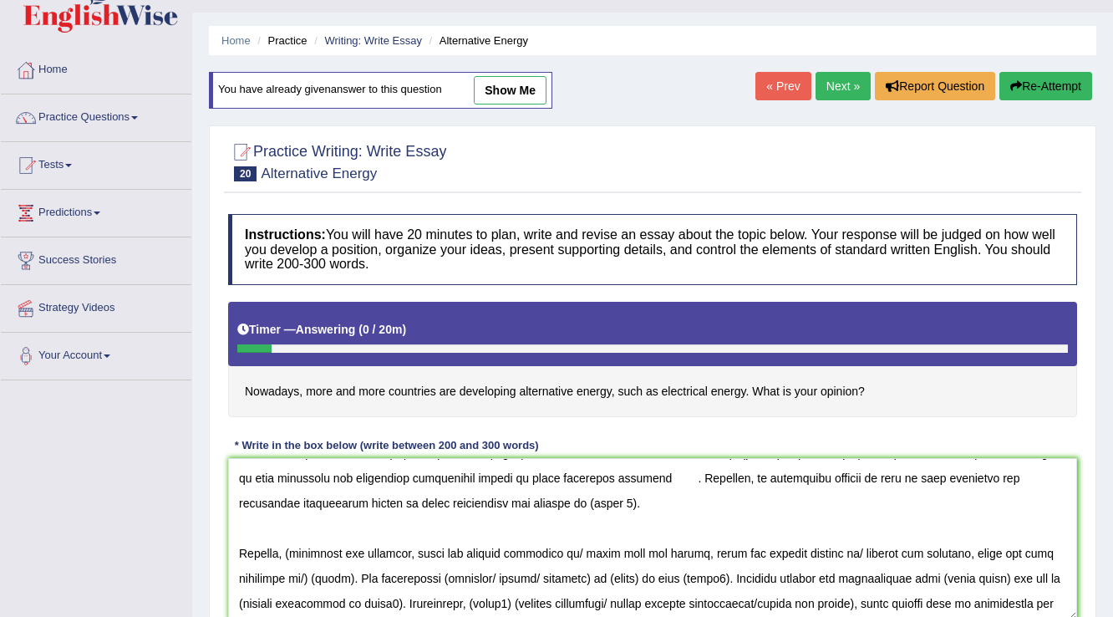
scroll to position [147, 0]
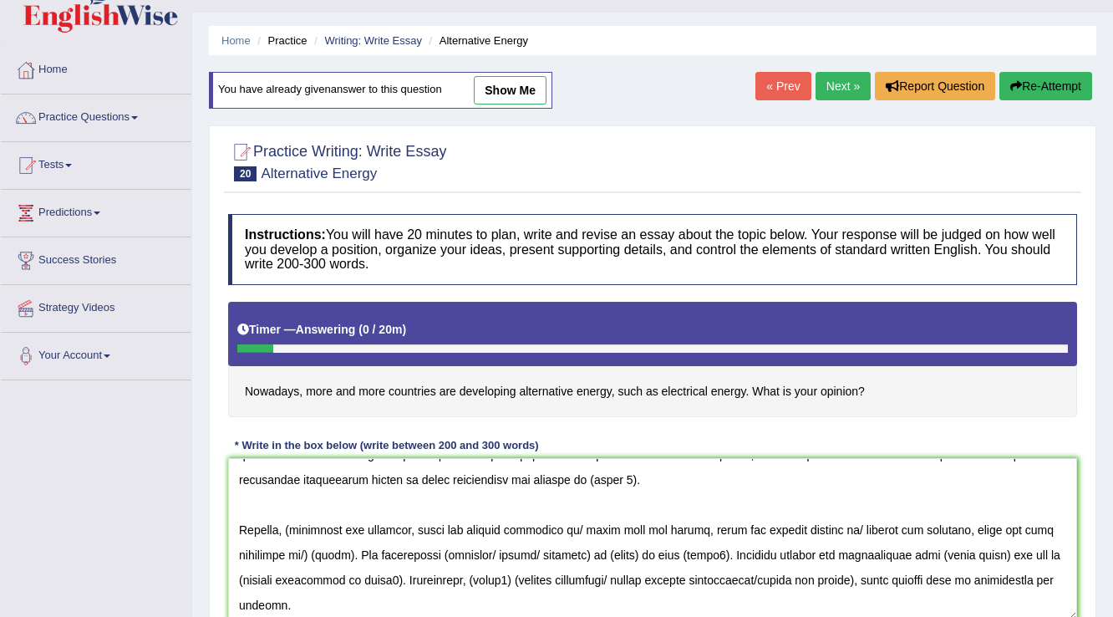
click at [893, 556] on textarea at bounding box center [652, 539] width 849 height 162
drag, startPoint x: 957, startPoint y: 556, endPoint x: 893, endPoint y: 558, distance: 64.4
click at [893, 558] on textarea at bounding box center [652, 539] width 849 height 162
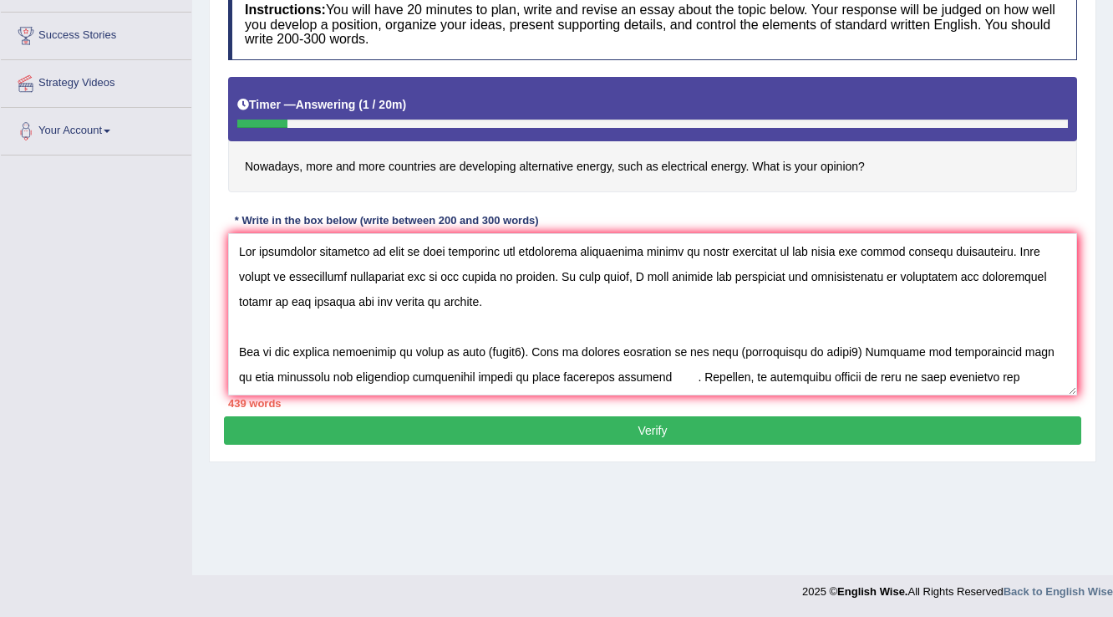
scroll to position [0, 0]
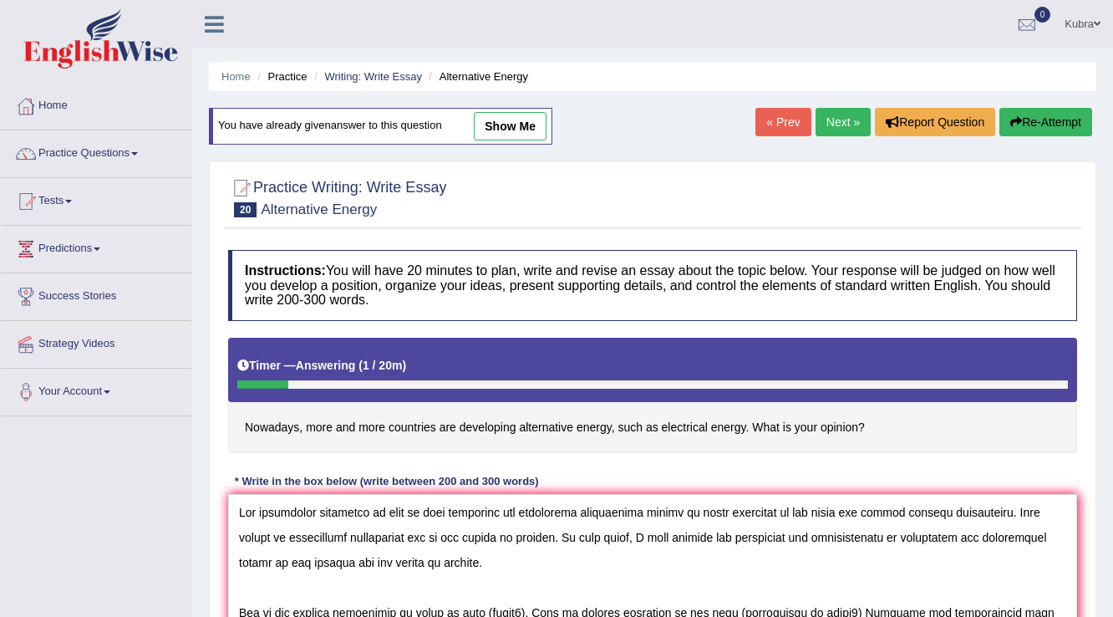
type textarea "The increasing influence of that is many countries are developing alternative e…"
click at [1015, 120] on icon "button" at bounding box center [1016, 122] width 12 height 12
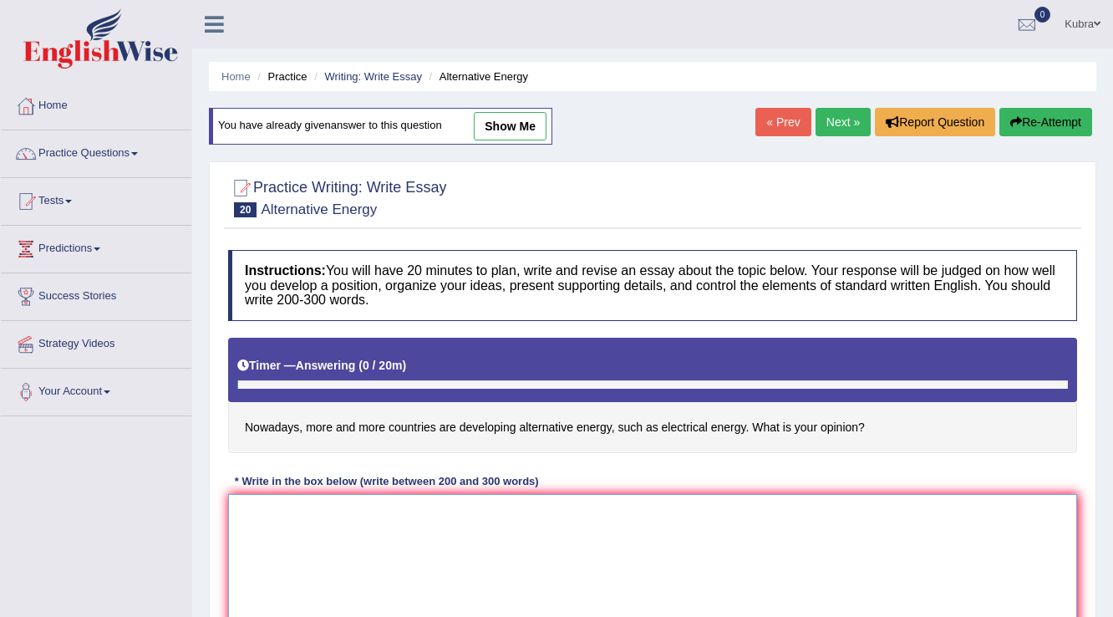
click at [454, 557] on textarea at bounding box center [652, 575] width 849 height 162
paste textarea "The increasing influence of that is many countries are developing alternative e…"
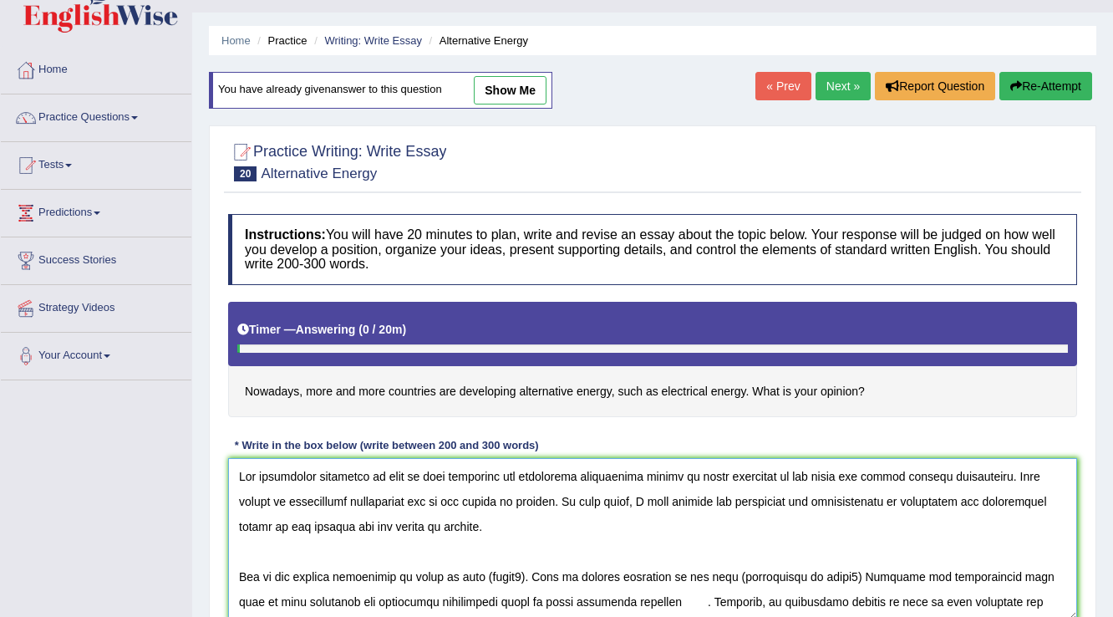
scroll to position [67, 0]
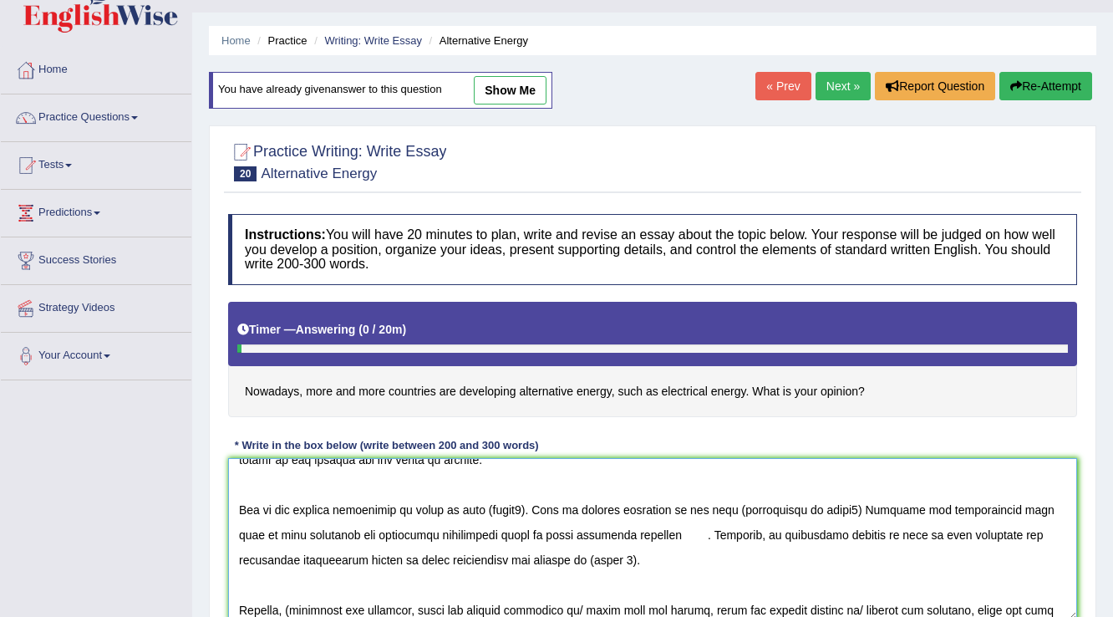
click at [440, 537] on textarea at bounding box center [652, 539] width 849 height 162
click at [445, 538] on textarea at bounding box center [652, 539] width 849 height 162
click at [459, 533] on textarea at bounding box center [652, 539] width 849 height 162
click at [1020, 513] on textarea at bounding box center [652, 539] width 849 height 162
click at [1014, 511] on textarea at bounding box center [652, 539] width 849 height 162
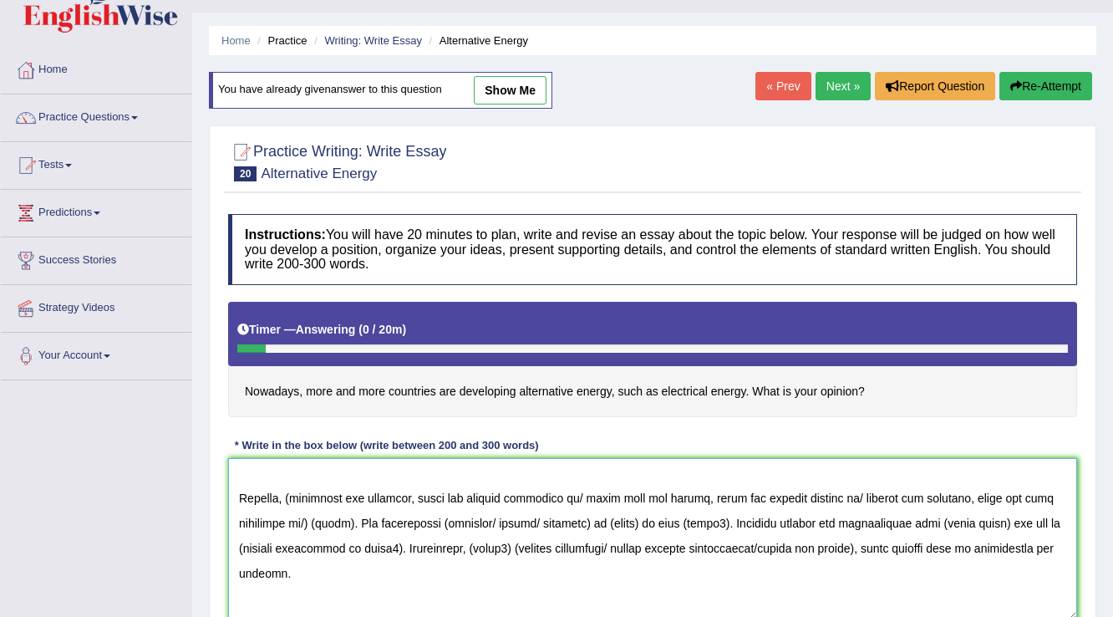
scroll to position [201, 0]
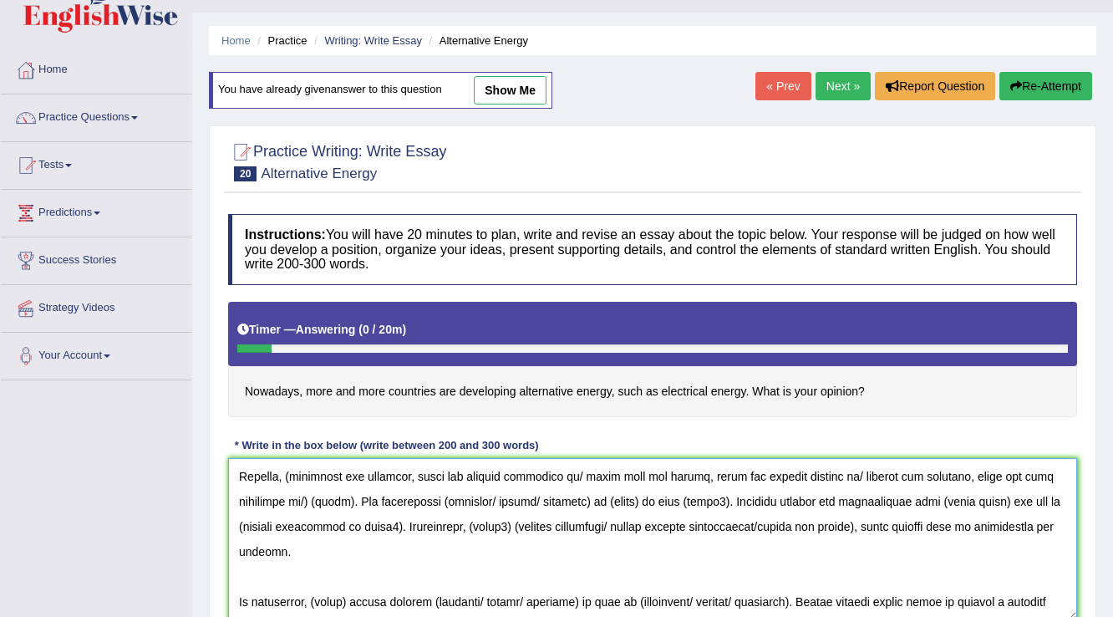
drag, startPoint x: 306, startPoint y: 498, endPoint x: 341, endPoint y: 500, distance: 35.1
click at [341, 500] on textarea at bounding box center [652, 539] width 849 height 162
paste textarea "many countries are developing alternative energy in there countries"
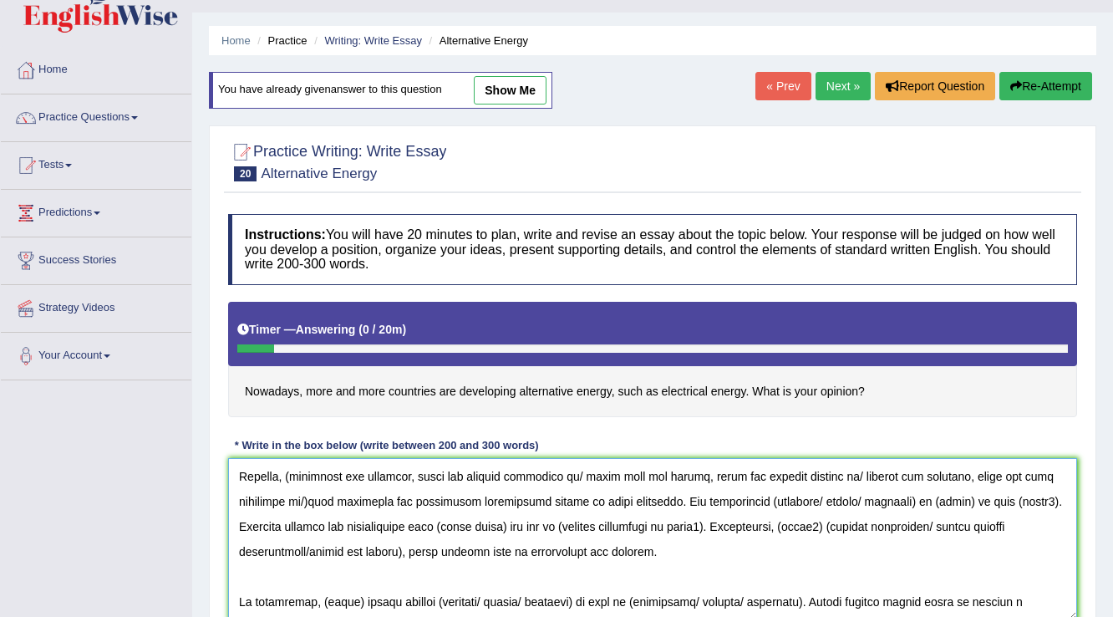
click at [304, 505] on textarea at bounding box center [652, 539] width 849 height 162
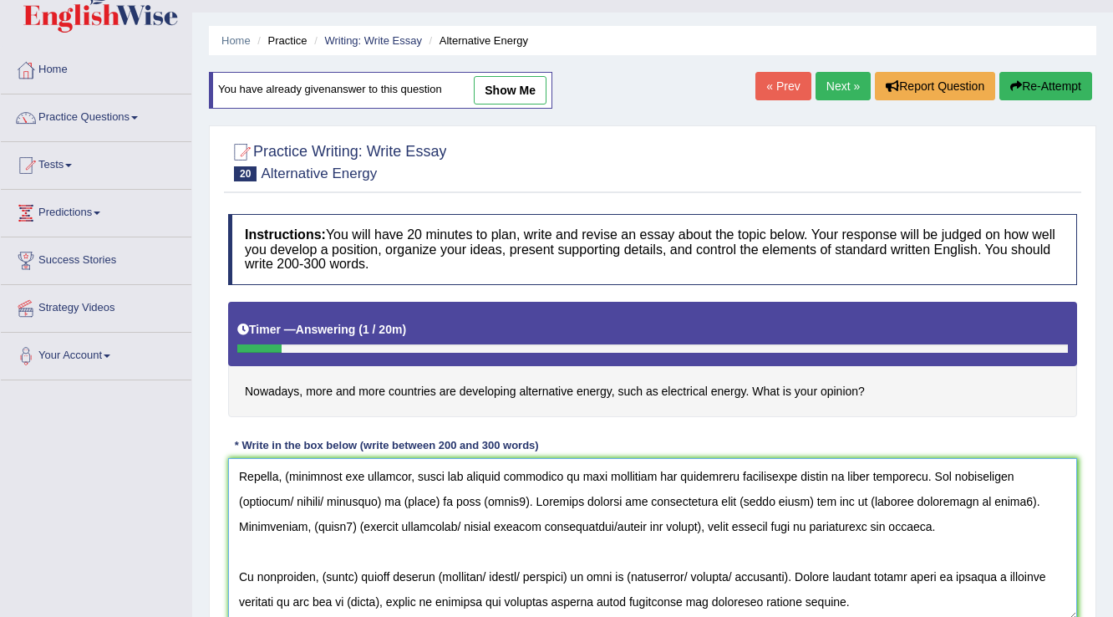
click at [244, 506] on textarea at bounding box center [652, 539] width 849 height 162
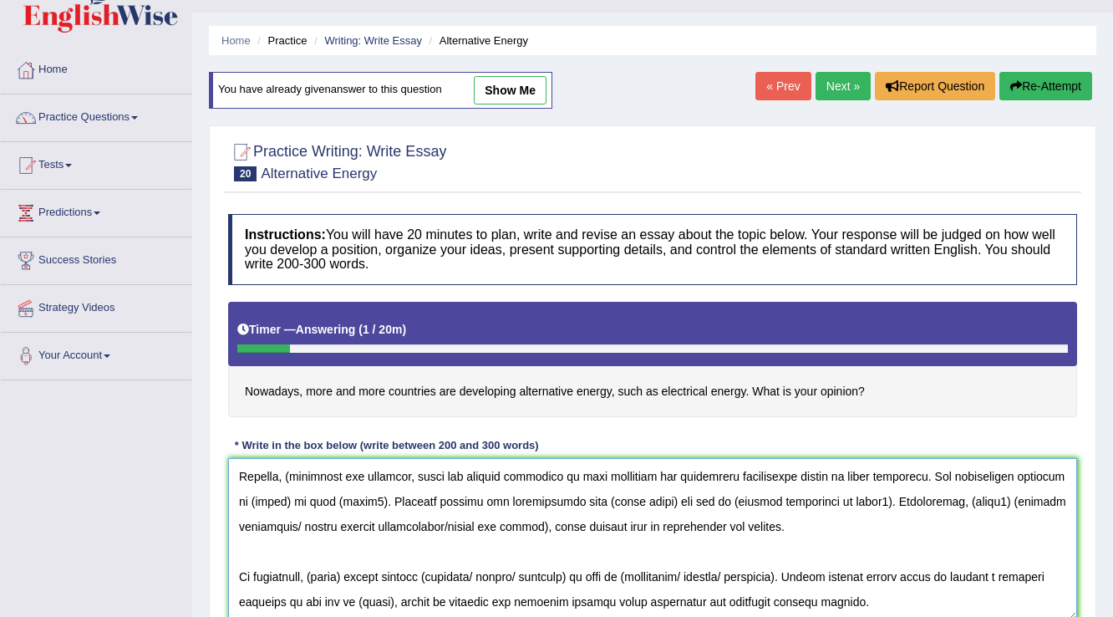
drag, startPoint x: 337, startPoint y: 505, endPoint x: 305, endPoint y: 506, distance: 31.8
click at [305, 506] on textarea at bounding box center [652, 539] width 849 height 162
paste textarea "many countries are developing alternative energy in there countries"
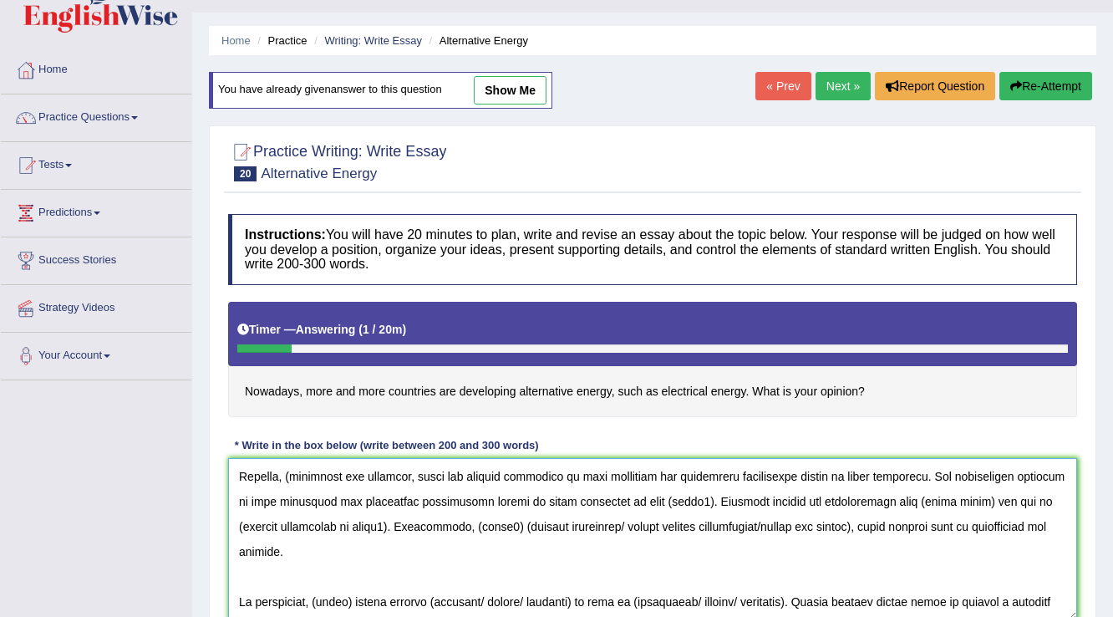
click at [305, 506] on textarea at bounding box center [652, 539] width 849 height 162
click at [984, 501] on textarea at bounding box center [652, 539] width 849 height 162
click at [978, 501] on textarea at bounding box center [652, 539] width 849 height 162
paste textarea "many countries are developing alternative energy in there countries"
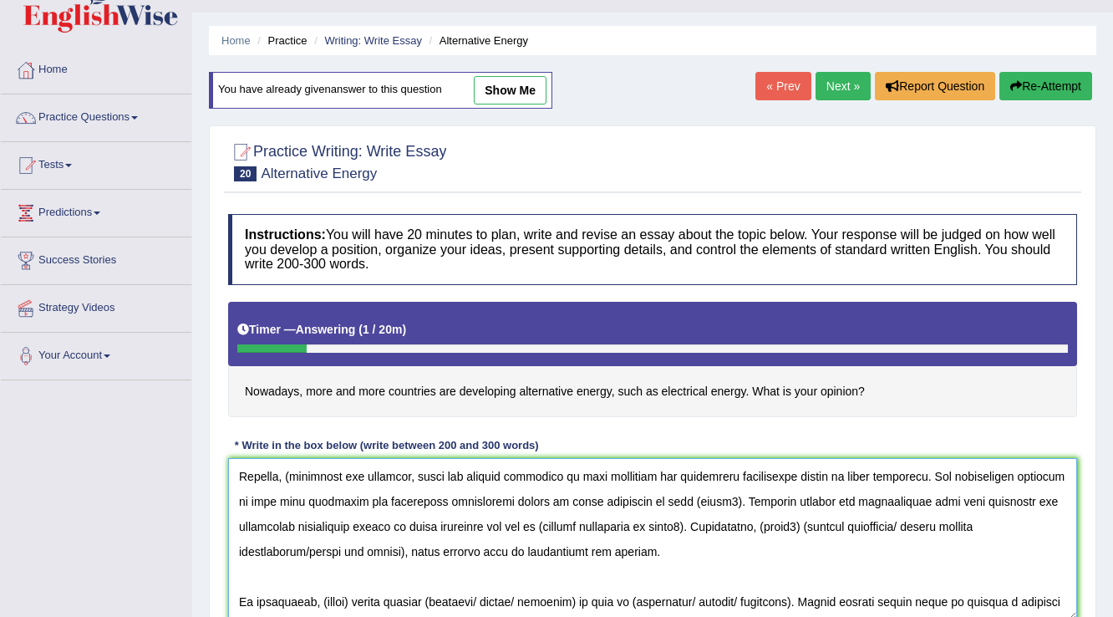
click at [593, 531] on textarea at bounding box center [652, 539] width 849 height 162
click at [893, 528] on textarea at bounding box center [652, 539] width 849 height 162
click at [294, 474] on textarea at bounding box center [652, 539] width 849 height 162
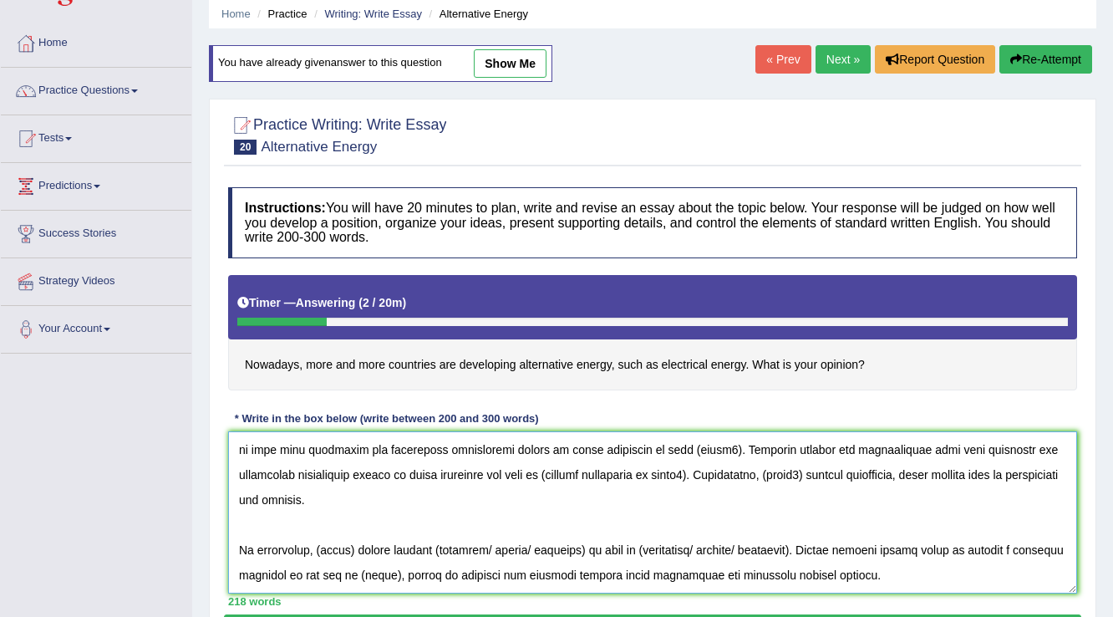
scroll to position [73, 0]
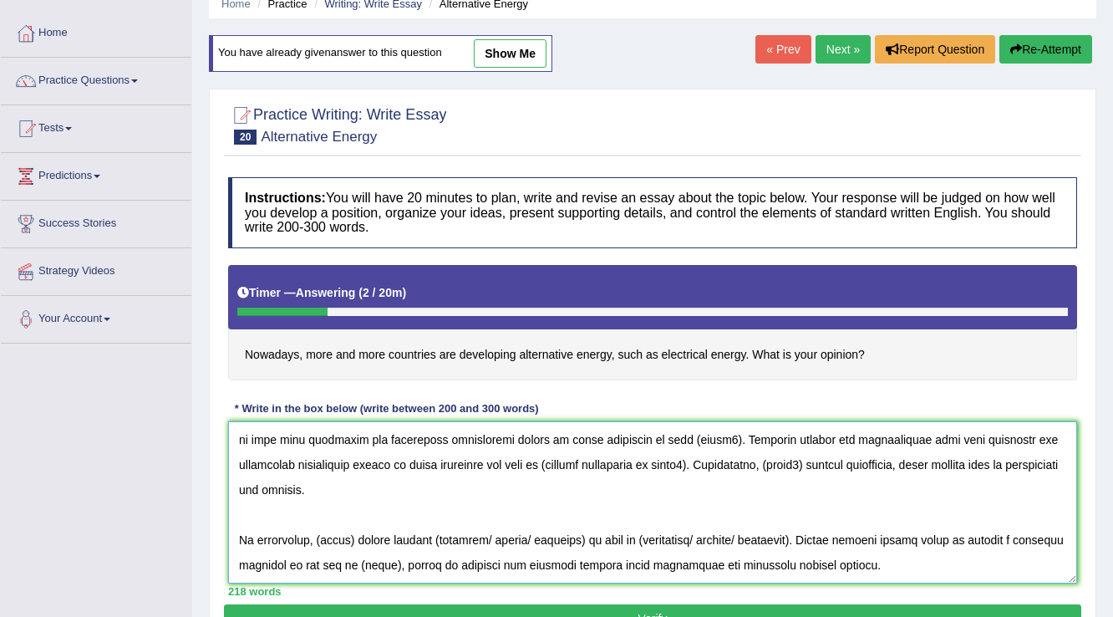
drag, startPoint x: 344, startPoint y: 602, endPoint x: 314, endPoint y: 543, distance: 65.8
click at [314, 543] on textarea at bounding box center [652, 502] width 849 height 162
paste textarea "many countries are developing alternative energy in there countries"
click at [314, 543] on textarea at bounding box center [652, 502] width 849 height 162
click at [743, 542] on textarea at bounding box center [652, 502] width 849 height 162
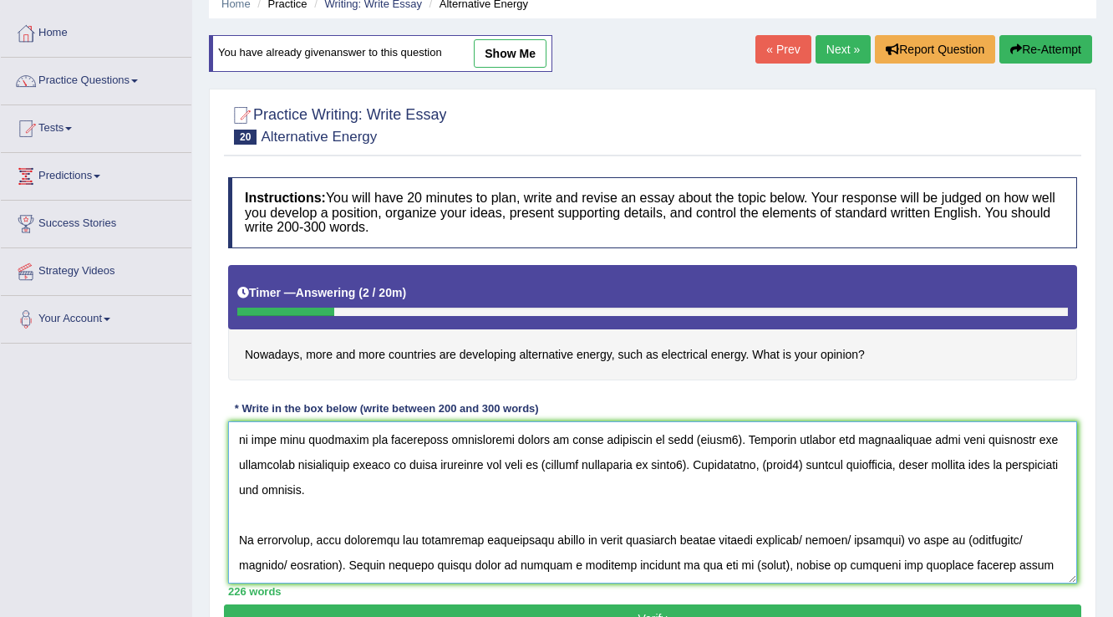
click at [778, 542] on textarea at bounding box center [652, 502] width 849 height 162
click at [844, 541] on textarea at bounding box center [652, 502] width 849 height 162
click at [896, 539] on textarea at bounding box center [652, 502] width 849 height 162
click at [461, 568] on textarea at bounding box center [652, 502] width 849 height 162
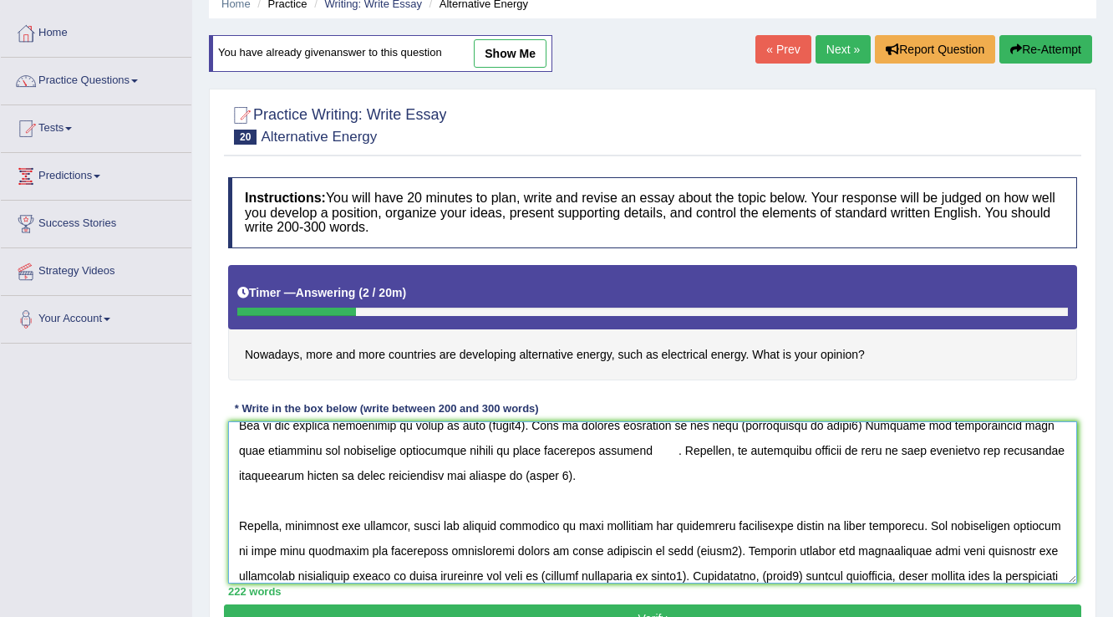
scroll to position [25, 0]
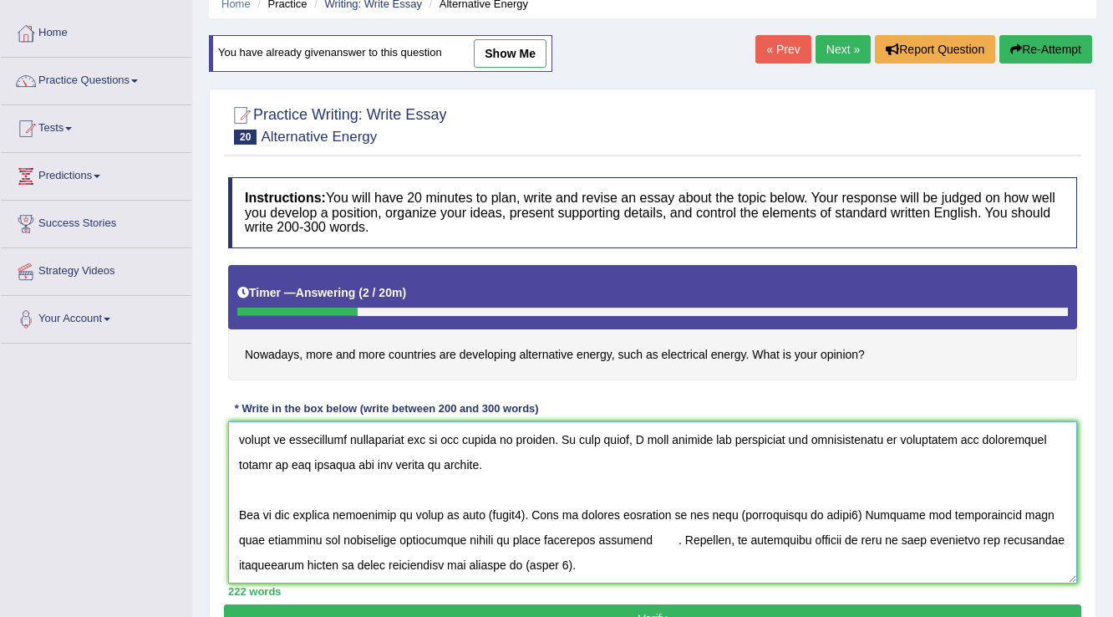
click at [619, 568] on textarea at bounding box center [652, 502] width 849 height 162
click at [439, 516] on textarea at bounding box center [652, 502] width 849 height 162
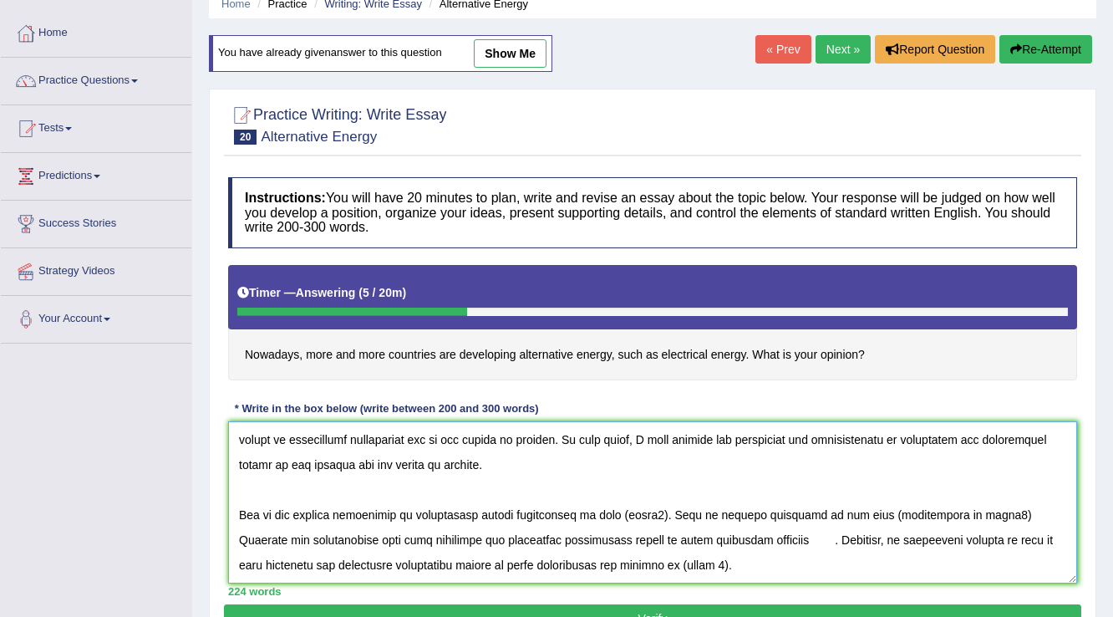
drag, startPoint x: 334, startPoint y: 538, endPoint x: 361, endPoint y: 542, distance: 27.1
click at [361, 542] on textarea at bounding box center [652, 502] width 849 height 162
drag, startPoint x: 314, startPoint y: 538, endPoint x: 684, endPoint y: 546, distance: 370.3
click at [684, 546] on textarea at bounding box center [652, 502] width 849 height 162
click at [758, 554] on textarea at bounding box center [652, 502] width 849 height 162
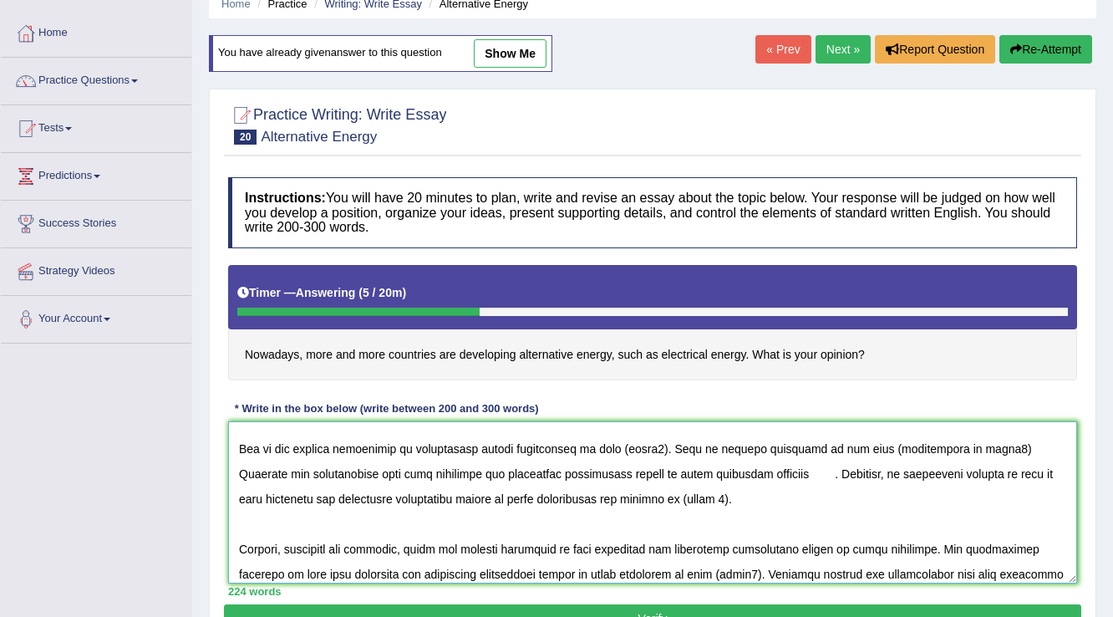
scroll to position [60, 0]
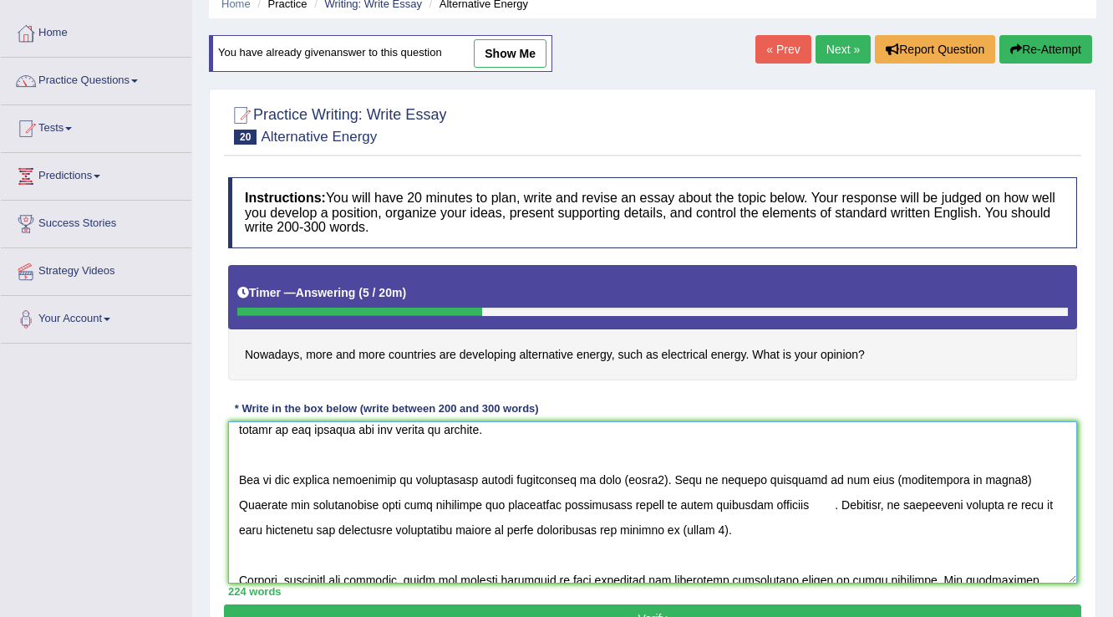
drag, startPoint x: 946, startPoint y: 539, endPoint x: 564, endPoint y: 537, distance: 381.9
click at [564, 537] on textarea at bounding box center [652, 502] width 849 height 162
click at [949, 510] on textarea at bounding box center [652, 502] width 849 height 162
click at [241, 531] on textarea at bounding box center [652, 502] width 849 height 162
click at [1009, 503] on textarea at bounding box center [652, 502] width 849 height 162
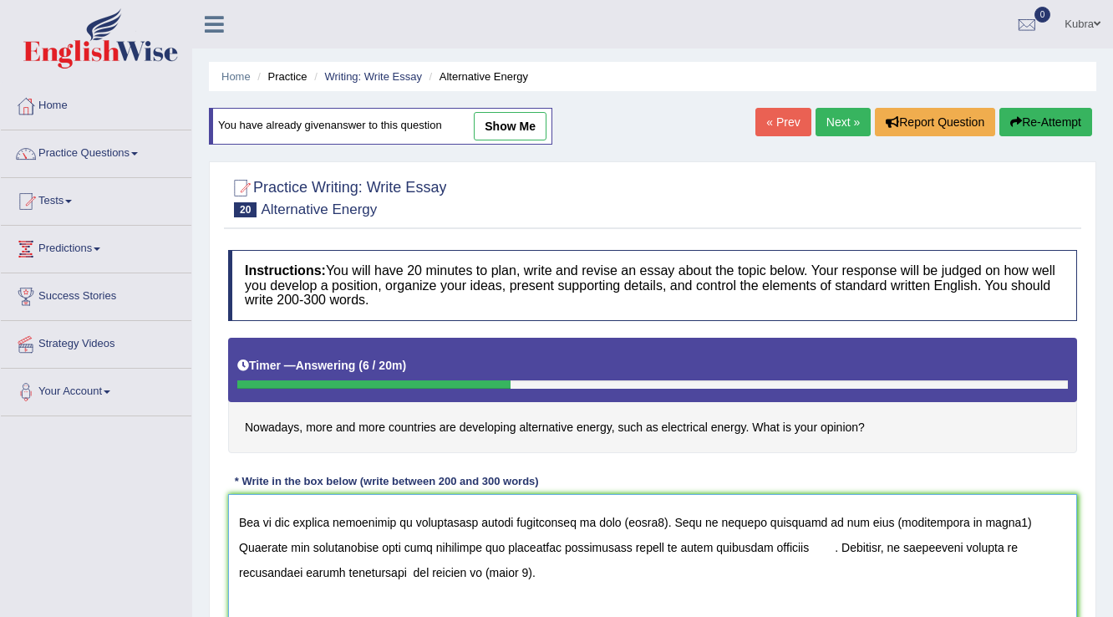
scroll to position [67, 0]
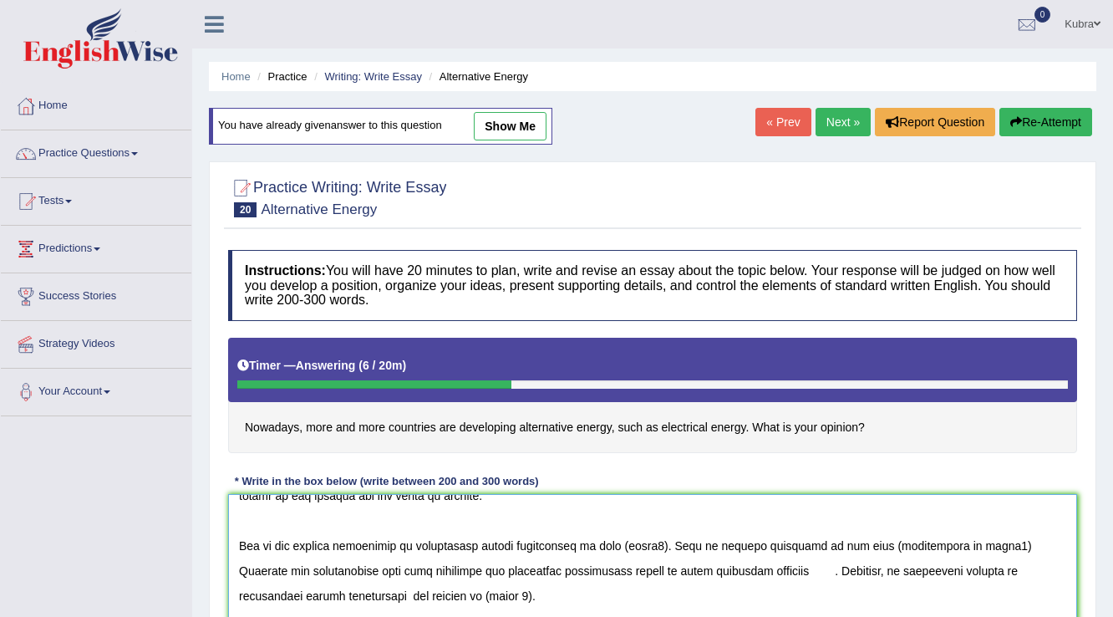
click at [654, 552] on textarea at bounding box center [652, 575] width 849 height 162
click at [654, 550] on textarea at bounding box center [652, 575] width 849 height 162
click at [669, 552] on textarea at bounding box center [652, 575] width 849 height 162
click at [900, 547] on textarea at bounding box center [652, 575] width 849 height 162
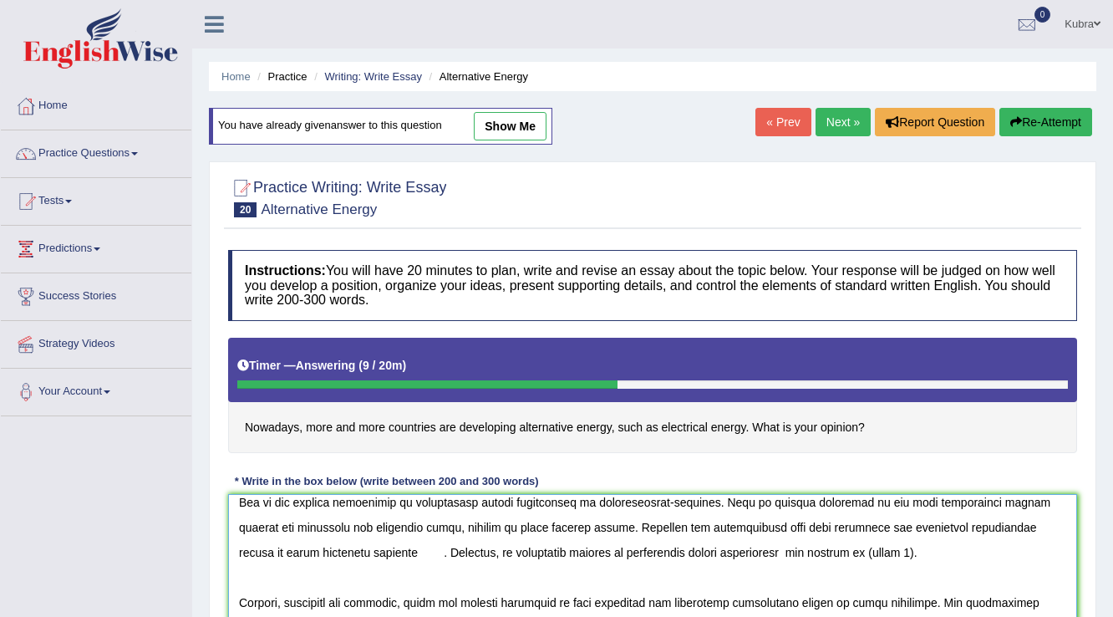
scroll to position [134, 0]
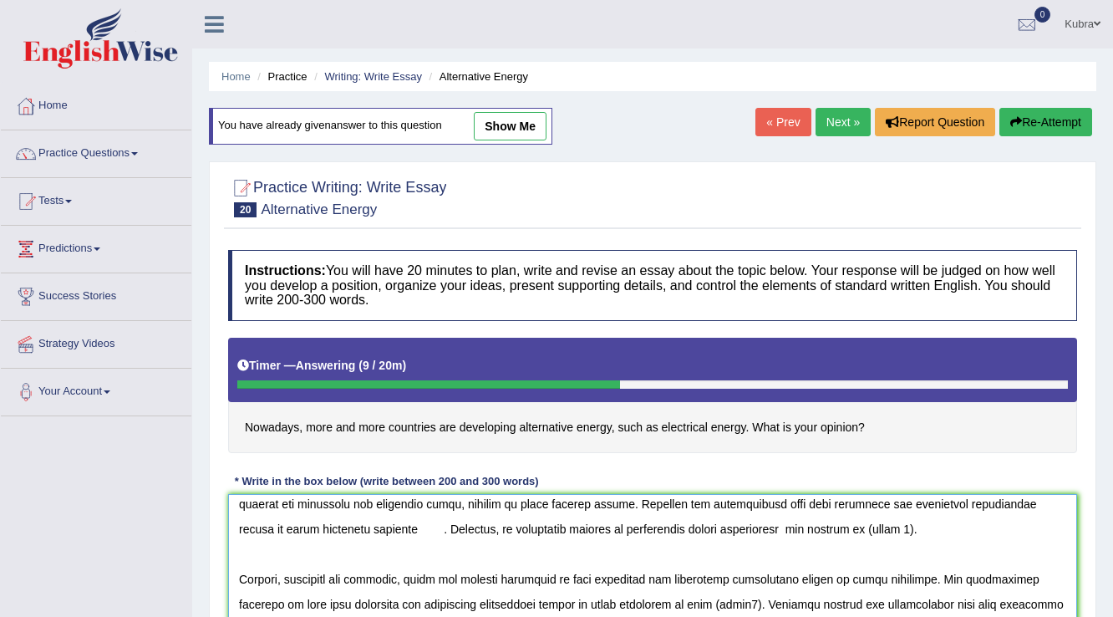
click at [354, 531] on textarea at bounding box center [652, 575] width 849 height 162
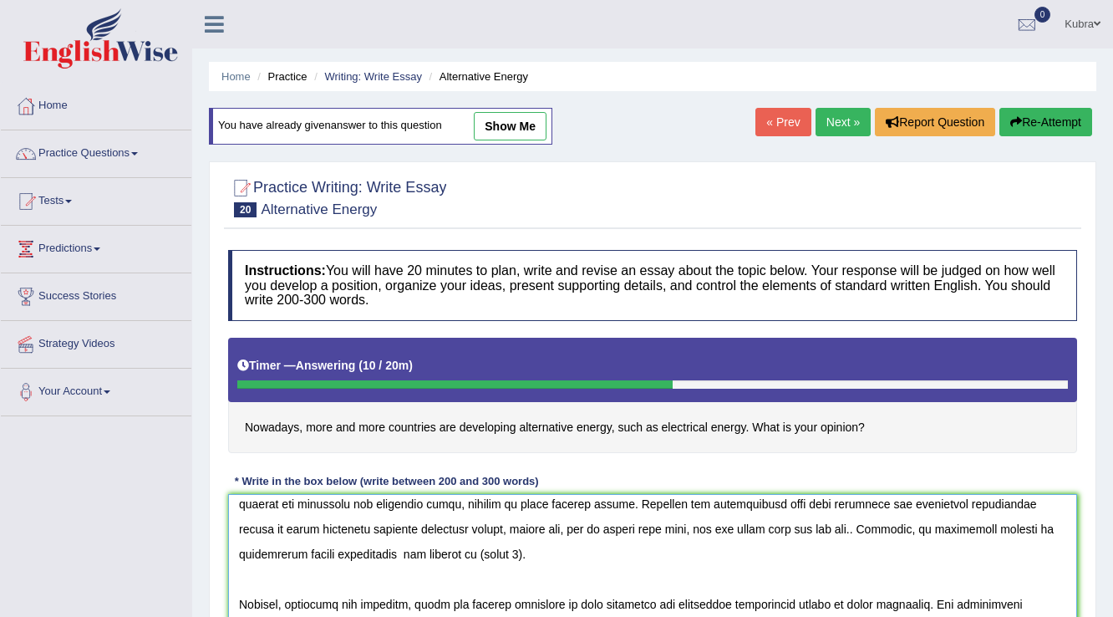
click at [414, 557] on textarea at bounding box center [652, 575] width 849 height 162
click at [430, 535] on textarea at bounding box center [652, 575] width 849 height 162
click at [439, 536] on textarea at bounding box center [652, 575] width 849 height 162
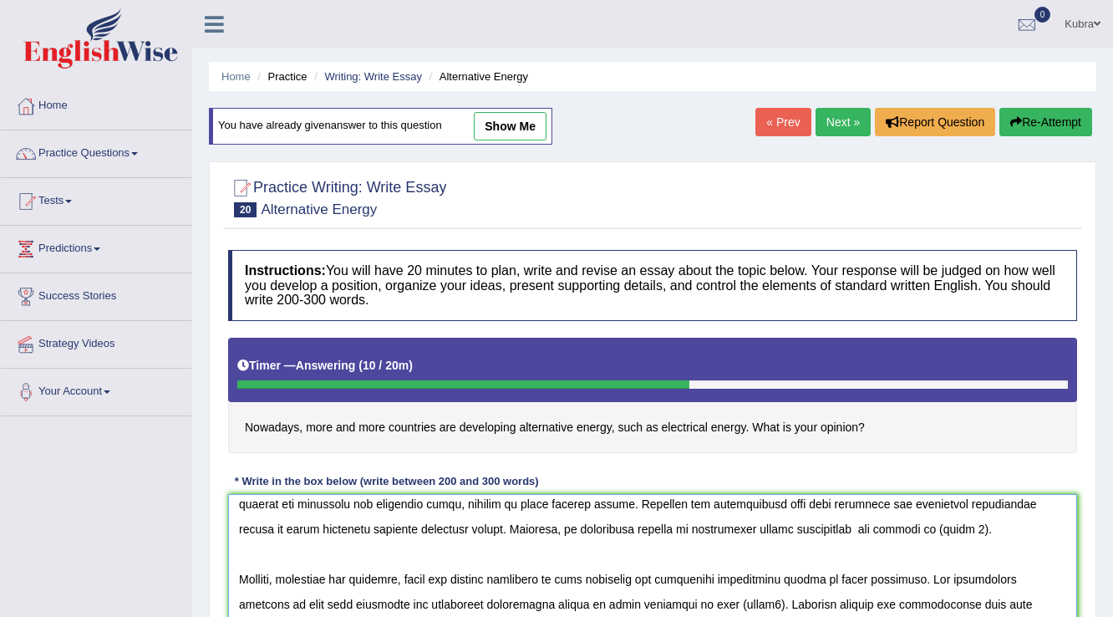
click at [887, 538] on textarea at bounding box center [652, 575] width 849 height 162
paste textarea "unlike oil, gas or energy from wind, sun and water will not run out.."
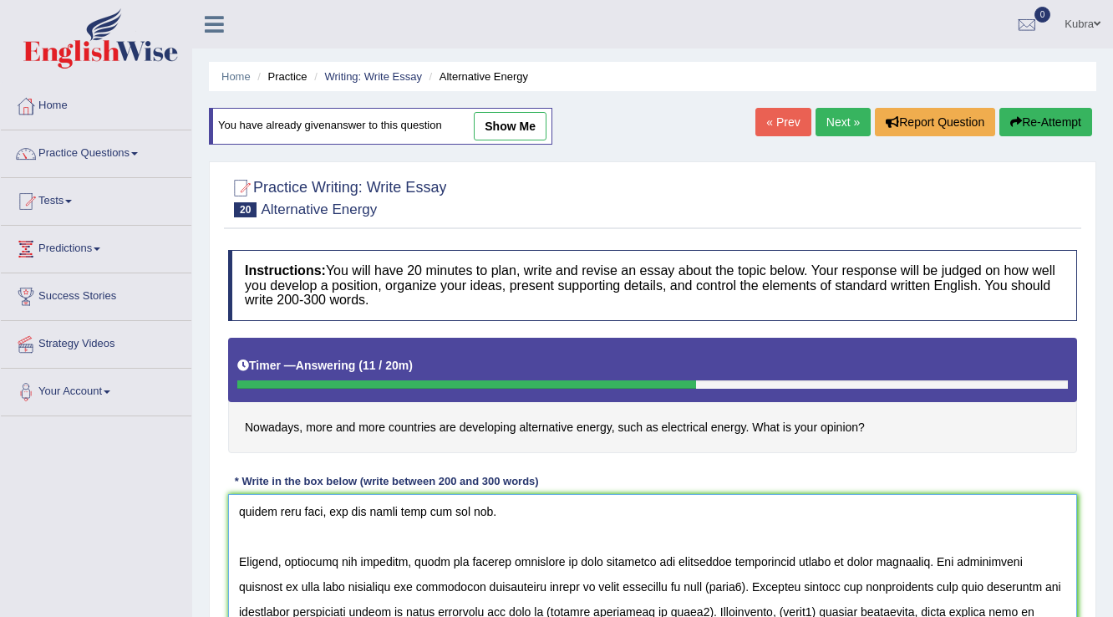
scroll to position [201, 0]
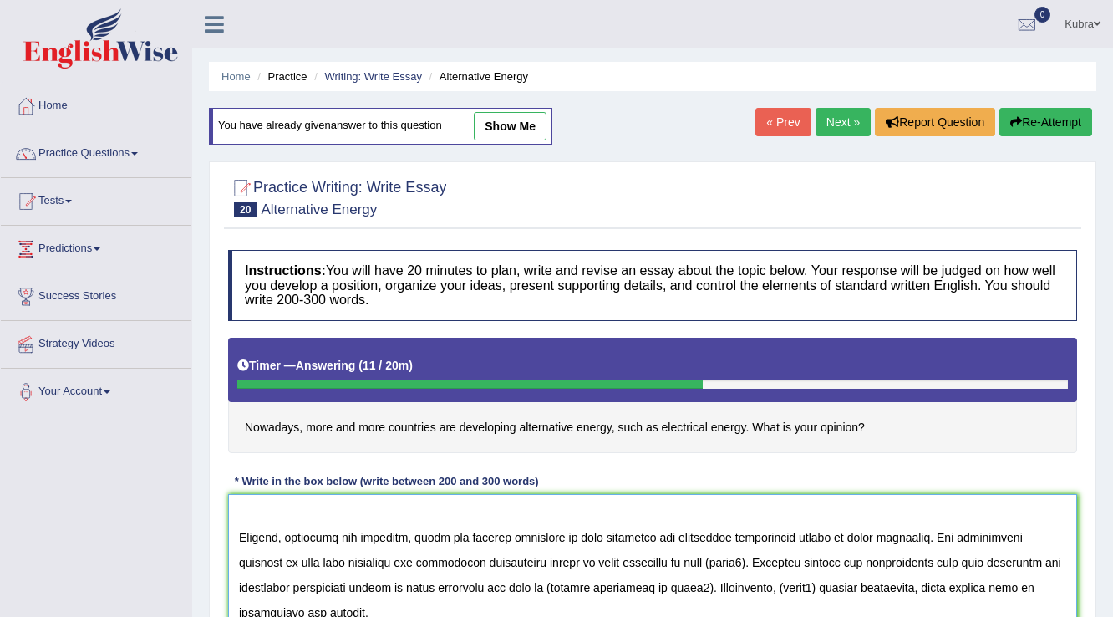
click at [752, 567] on textarea at bounding box center [652, 575] width 849 height 162
drag, startPoint x: 623, startPoint y: 588, endPoint x: 768, endPoint y: 587, distance: 145.4
click at [768, 587] on textarea at bounding box center [652, 575] width 849 height 162
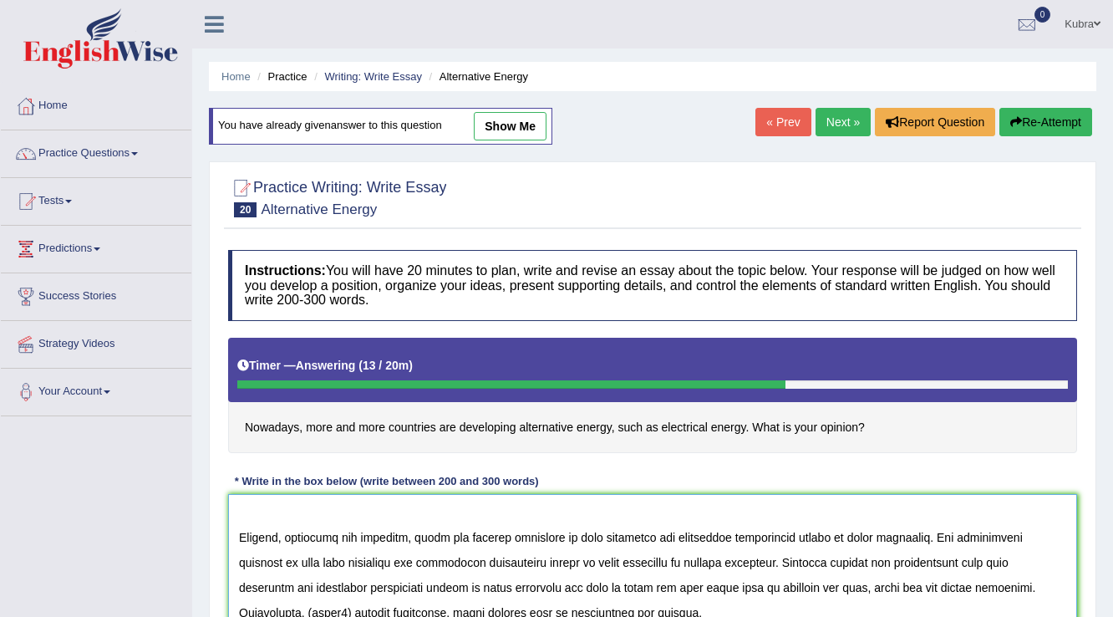
scroll to position [251, 0]
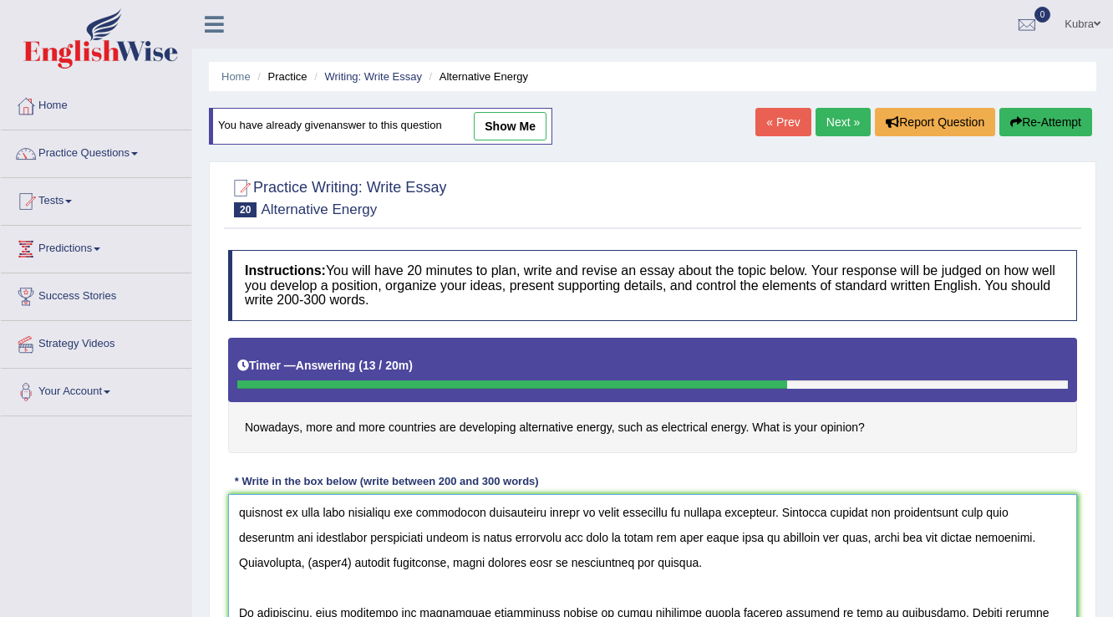
click at [353, 562] on textarea at bounding box center [652, 575] width 849 height 162
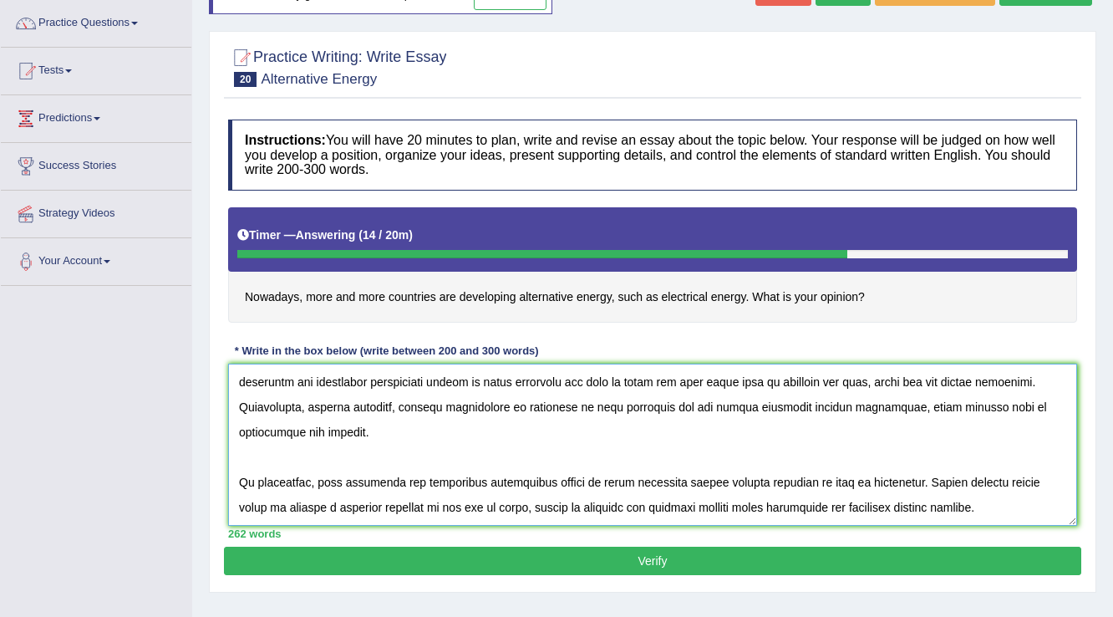
scroll to position [134, 0]
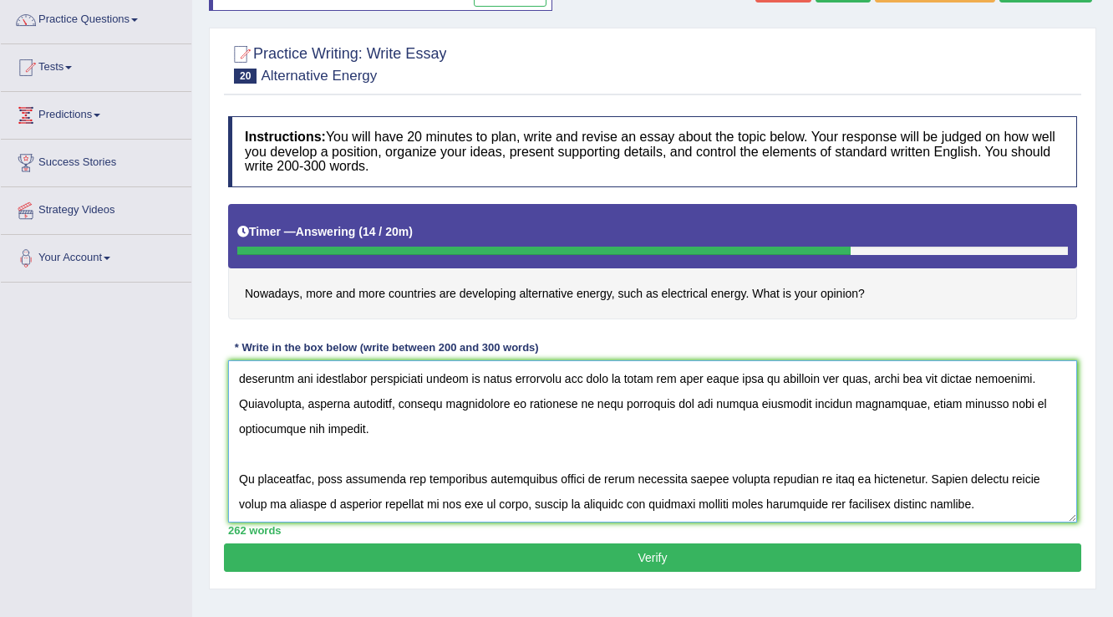
drag, startPoint x: 313, startPoint y: 477, endPoint x: 663, endPoint y: 476, distance: 349.3
click at [663, 476] on textarea at bounding box center [652, 441] width 849 height 162
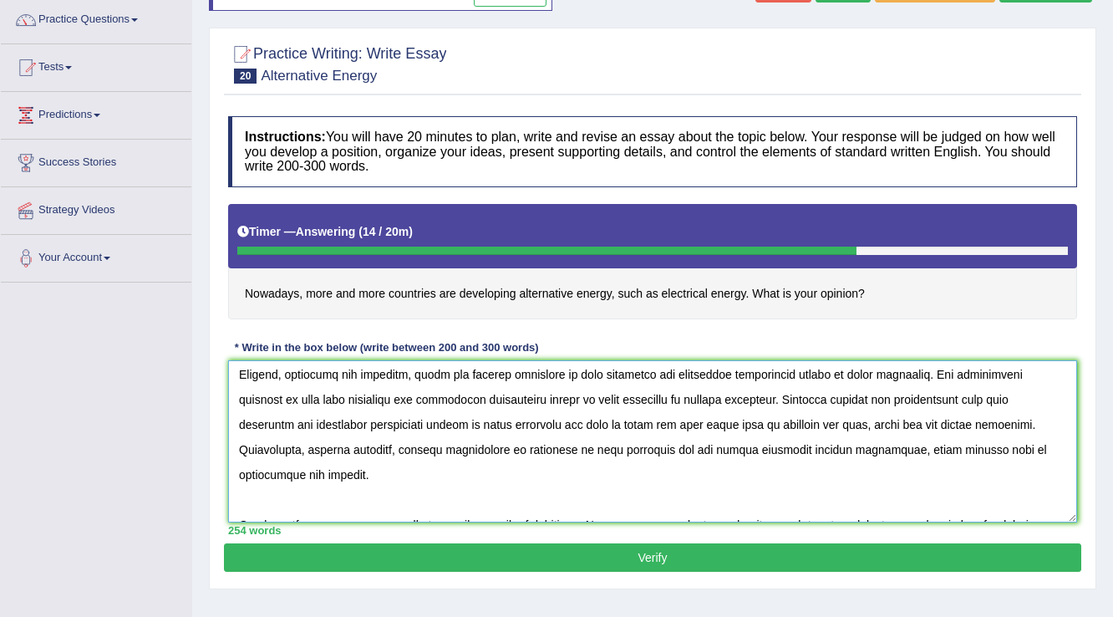
scroll to position [209, 0]
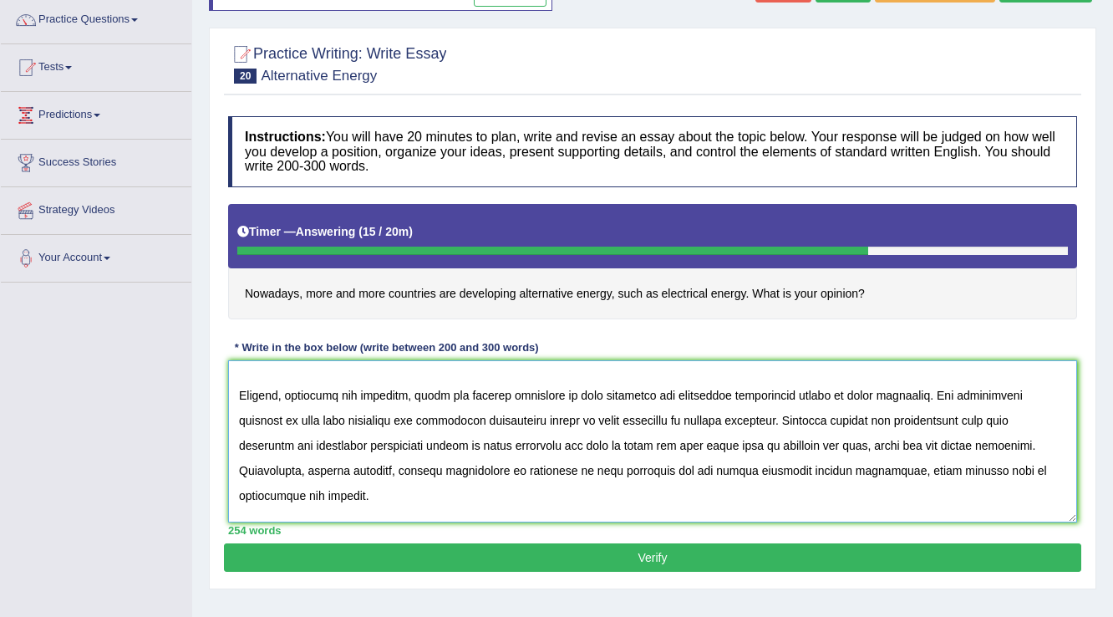
drag, startPoint x: 306, startPoint y: 420, endPoint x: 675, endPoint y: 423, distance: 369.4
click at [675, 423] on textarea at bounding box center [652, 441] width 849 height 162
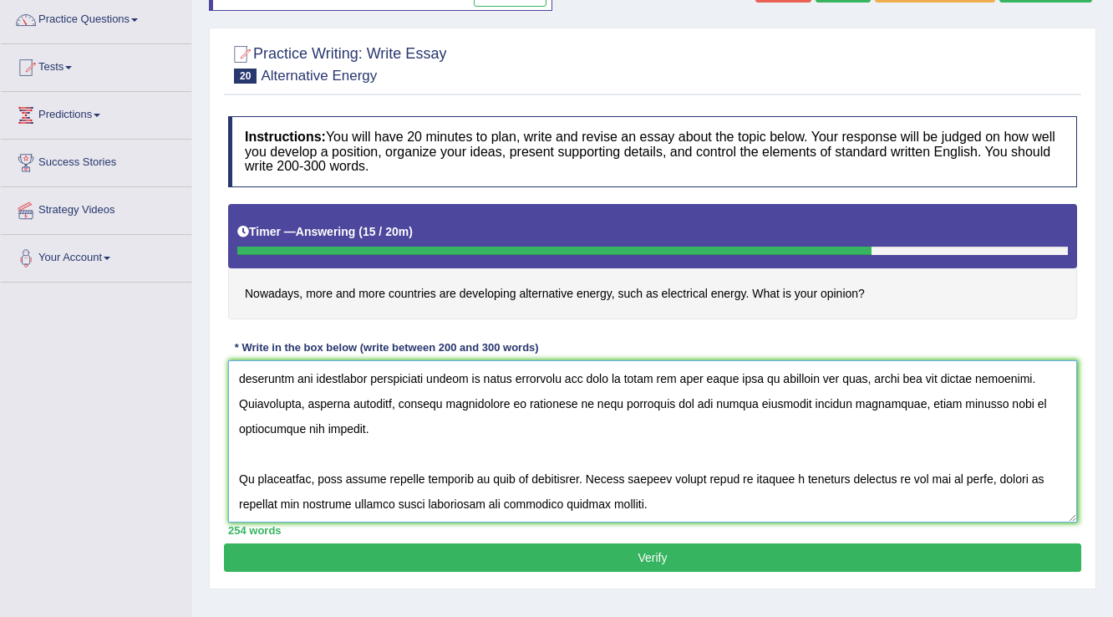
drag, startPoint x: 314, startPoint y: 475, endPoint x: 335, endPoint y: 477, distance: 21.0
click at [335, 477] on textarea at bounding box center [652, 441] width 849 height 162
paste textarea "that many countries are developing alternative energy in there countries"
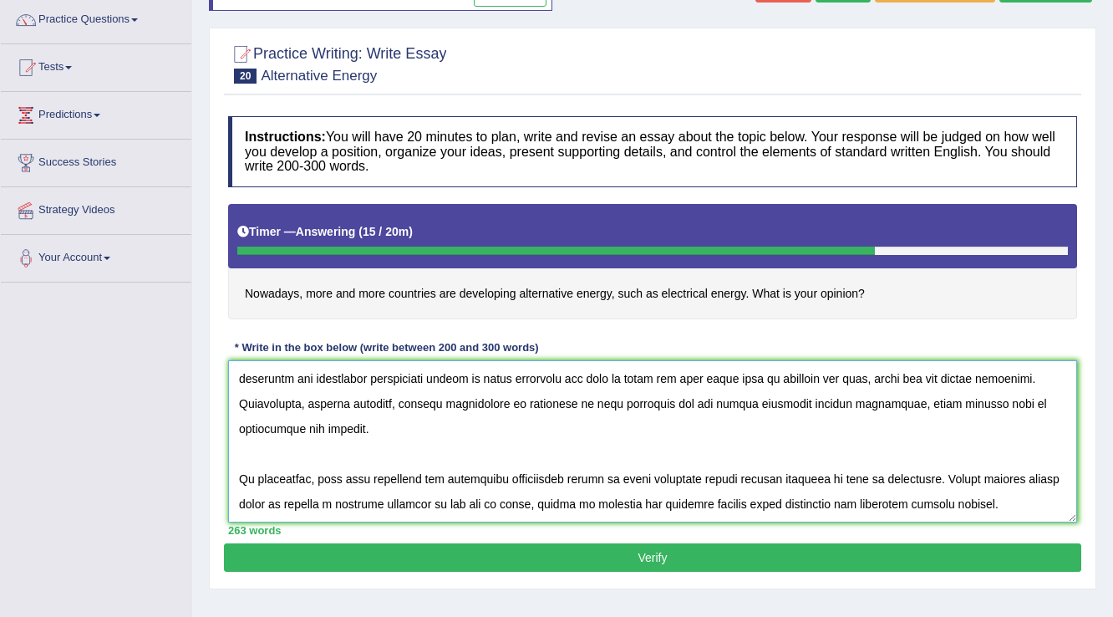
click at [335, 482] on textarea at bounding box center [652, 441] width 849 height 162
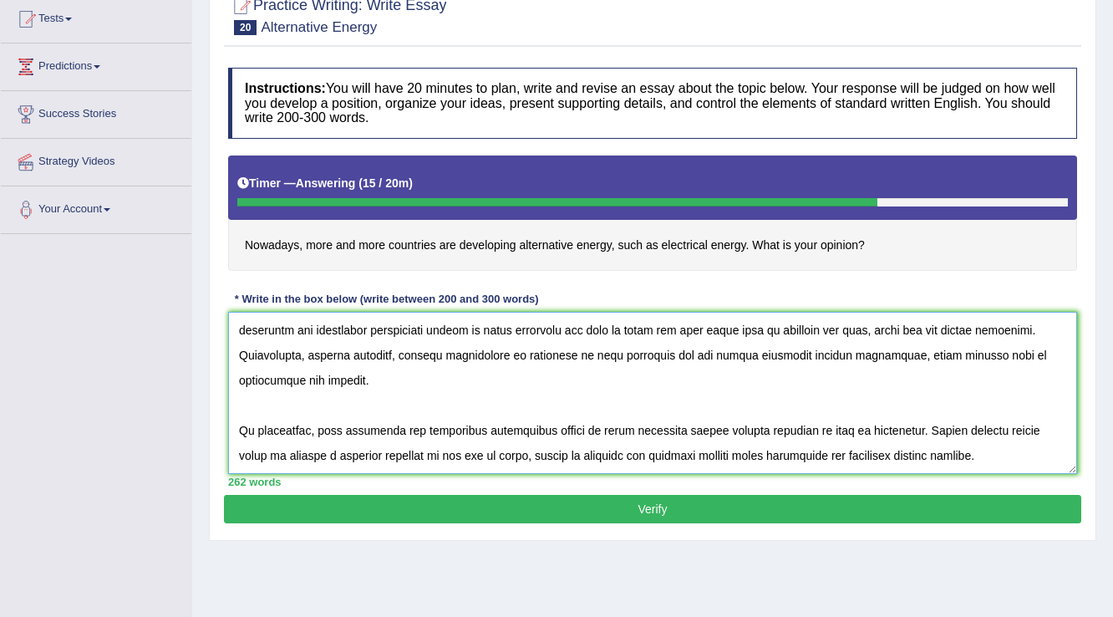
scroll to position [201, 0]
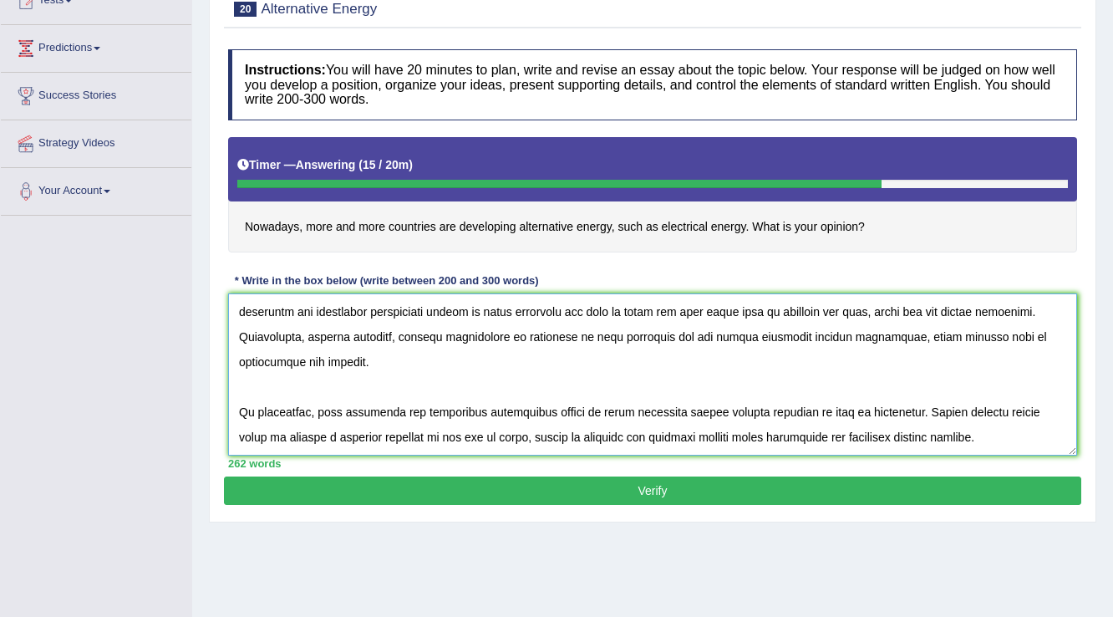
type textarea "The increasing influence of that is many countries are developing alternative e…"
click at [482, 484] on button "Verify" at bounding box center [652, 490] width 857 height 28
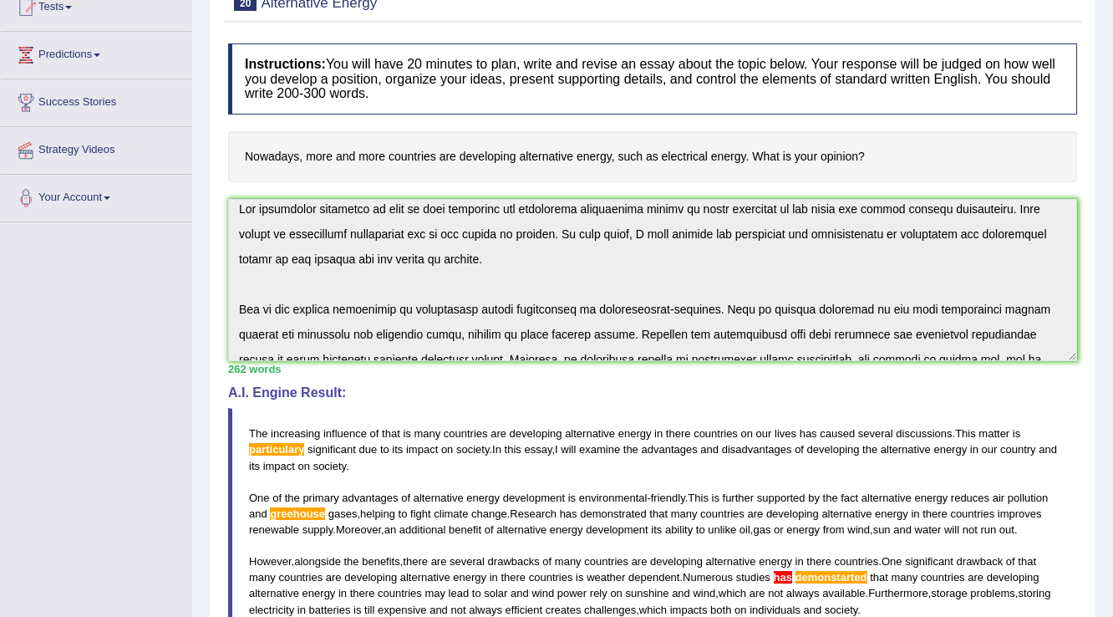
scroll to position [276, 0]
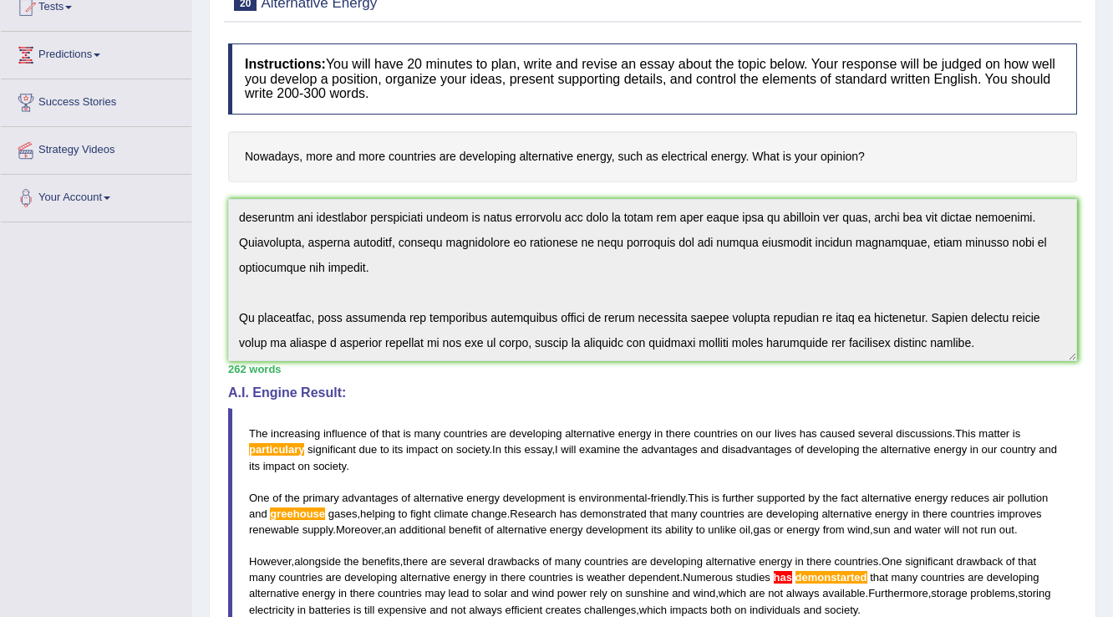
click at [1112, 423] on html "Toggle navigation Home Practice Questions Speaking Practice Read Aloud Repeat S…" at bounding box center [556, 114] width 1113 height 617
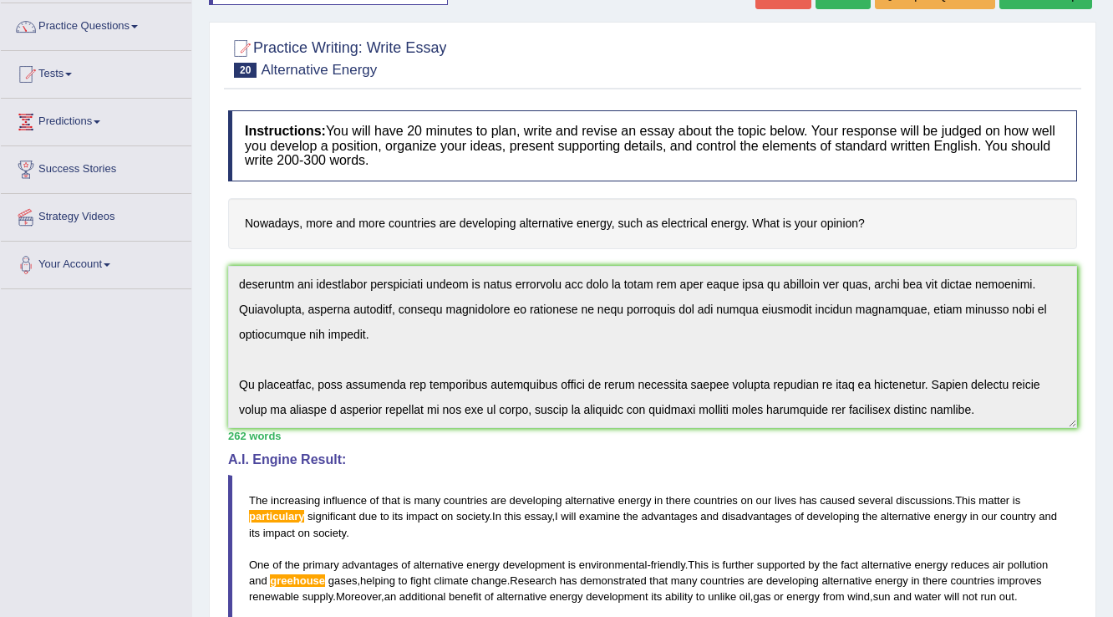
scroll to position [0, 0]
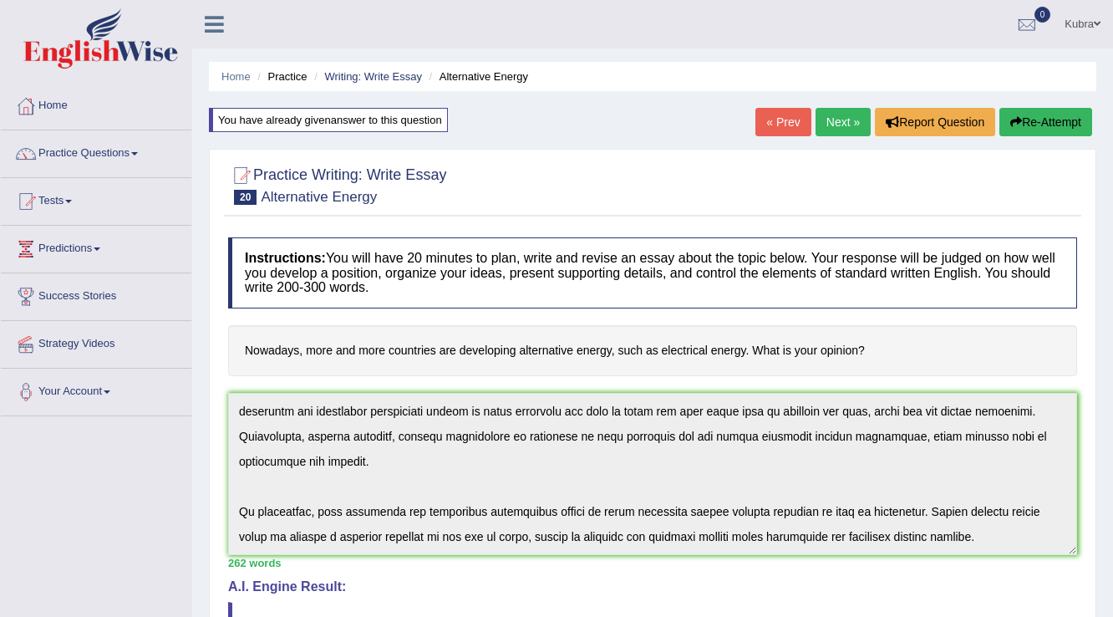
click at [1043, 124] on button "Re-Attempt" at bounding box center [1045, 122] width 93 height 28
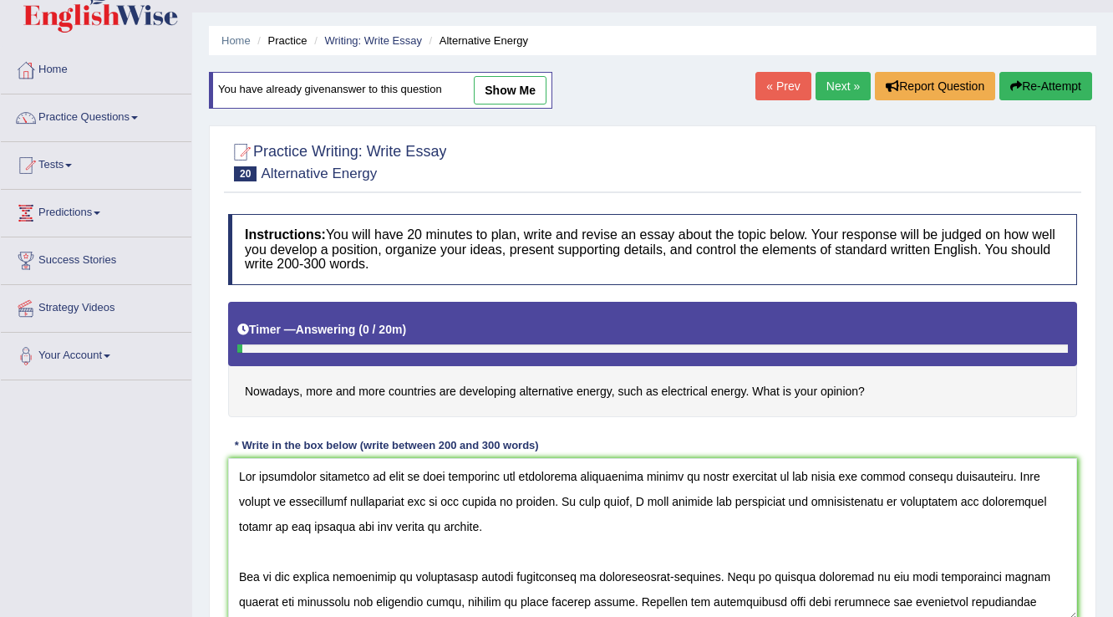
click at [333, 505] on textarea at bounding box center [652, 539] width 849 height 162
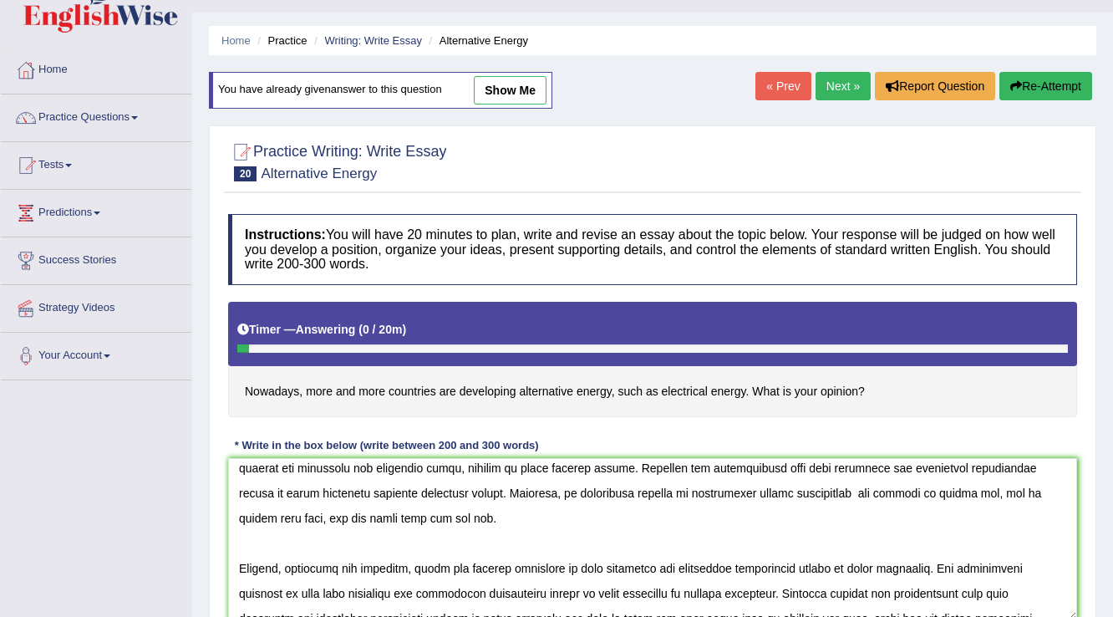
scroll to position [201, 0]
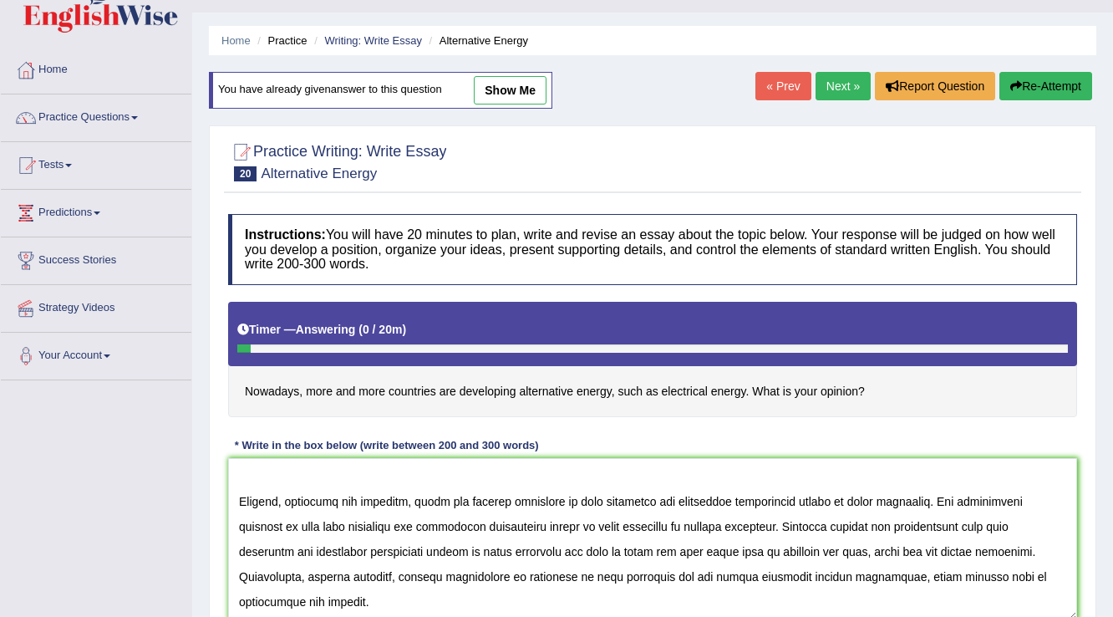
click at [988, 528] on textarea at bounding box center [652, 539] width 849 height 162
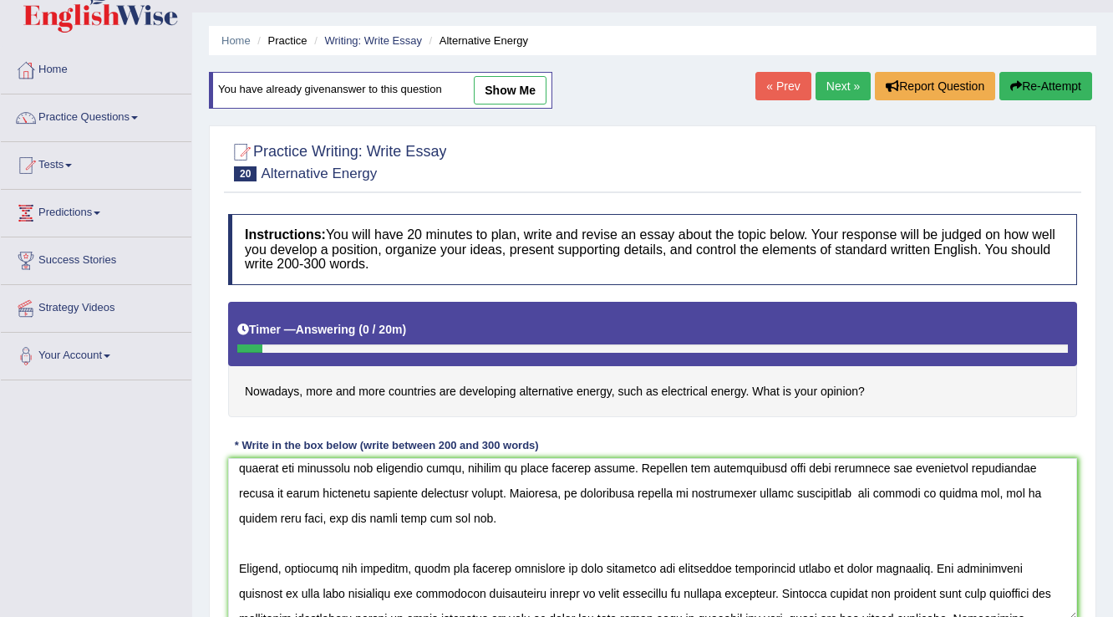
scroll to position [67, 0]
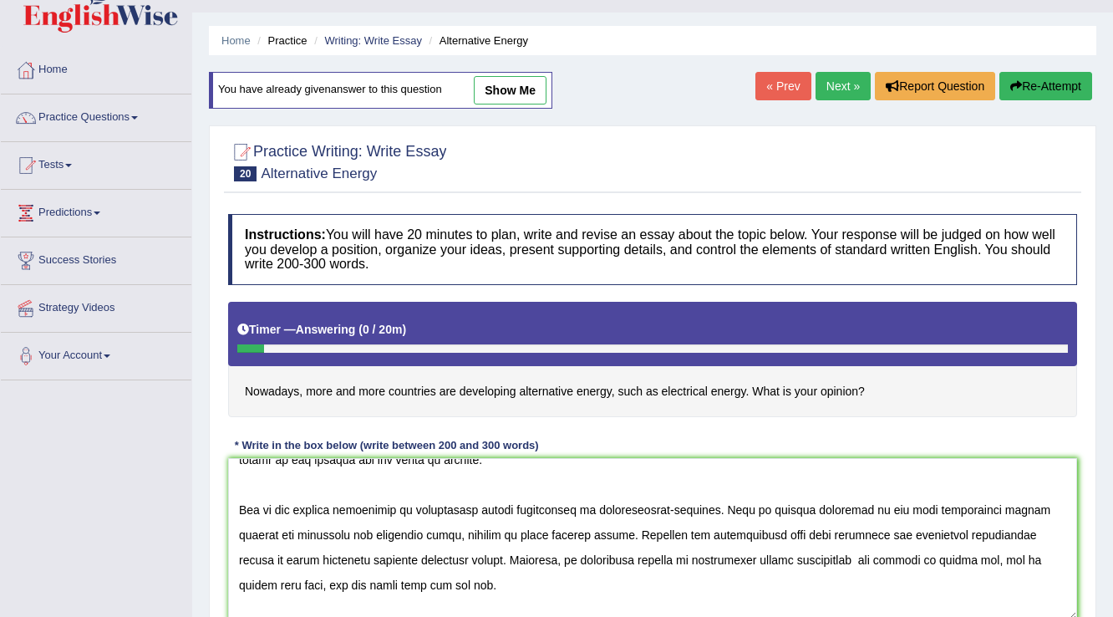
click at [332, 538] on textarea at bounding box center [652, 539] width 849 height 162
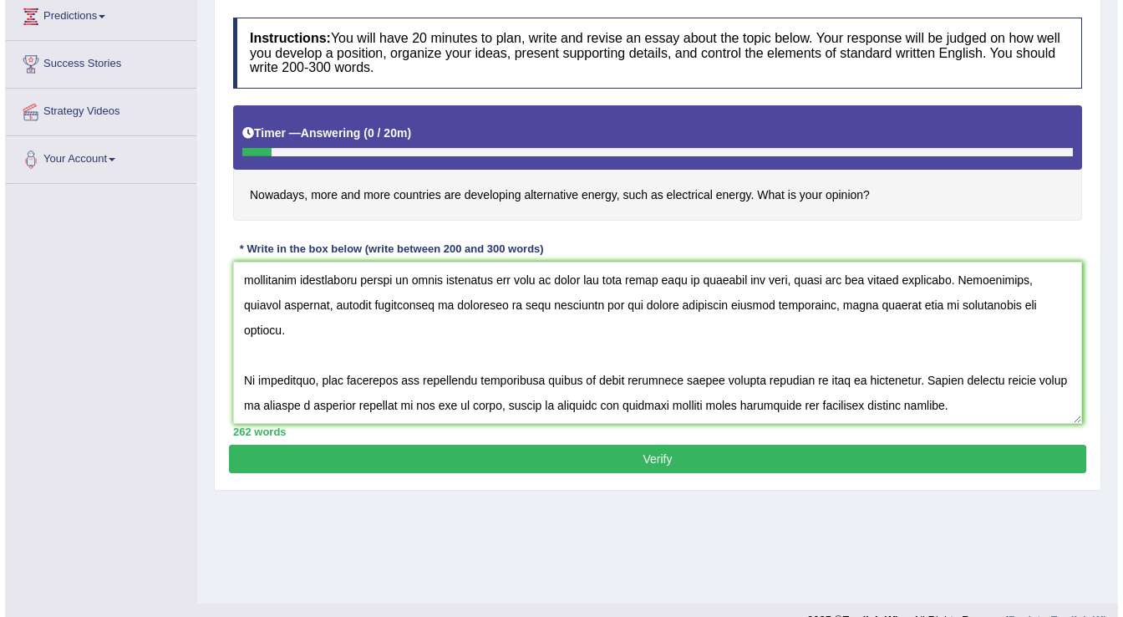
scroll to position [236, 0]
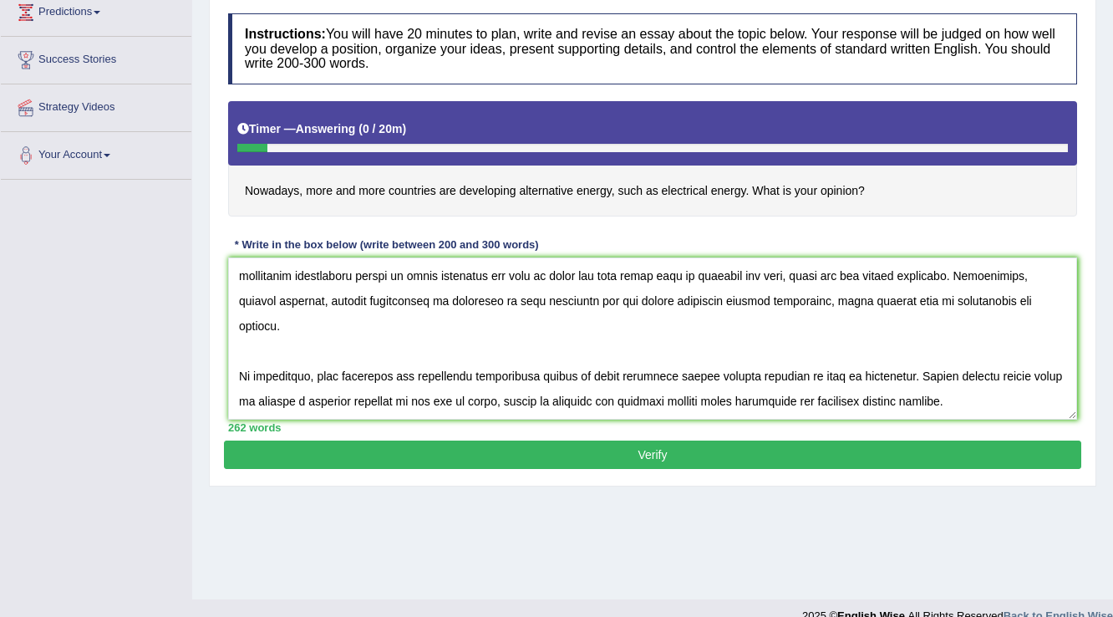
type textarea "The increasing influence of that is many countries are developing alternative e…"
click at [462, 461] on button "Verify" at bounding box center [652, 454] width 857 height 28
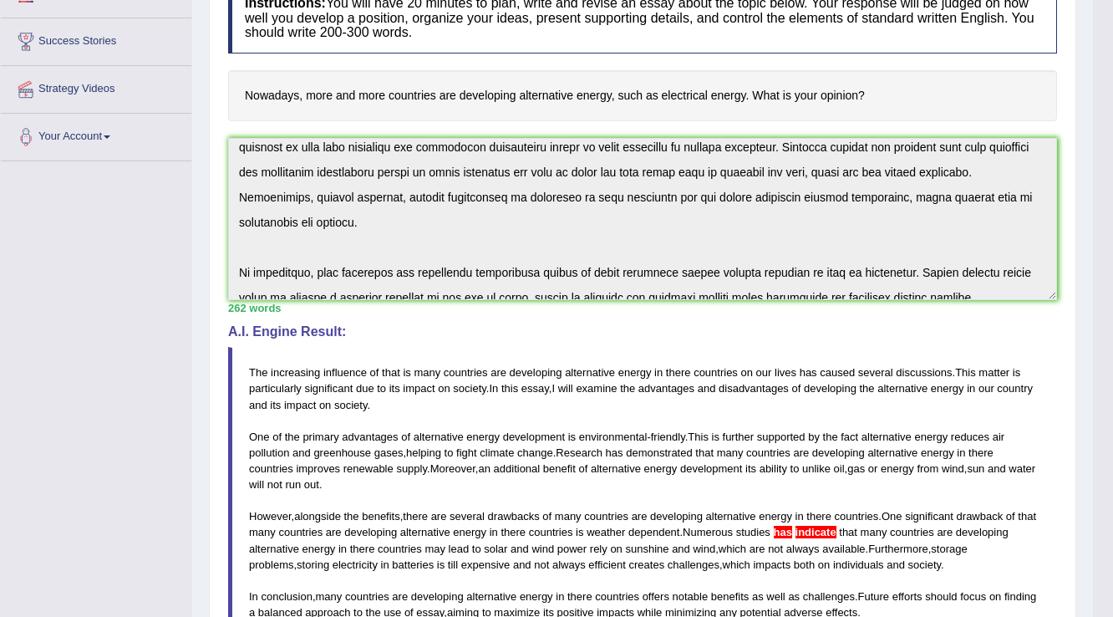
scroll to position [276, 0]
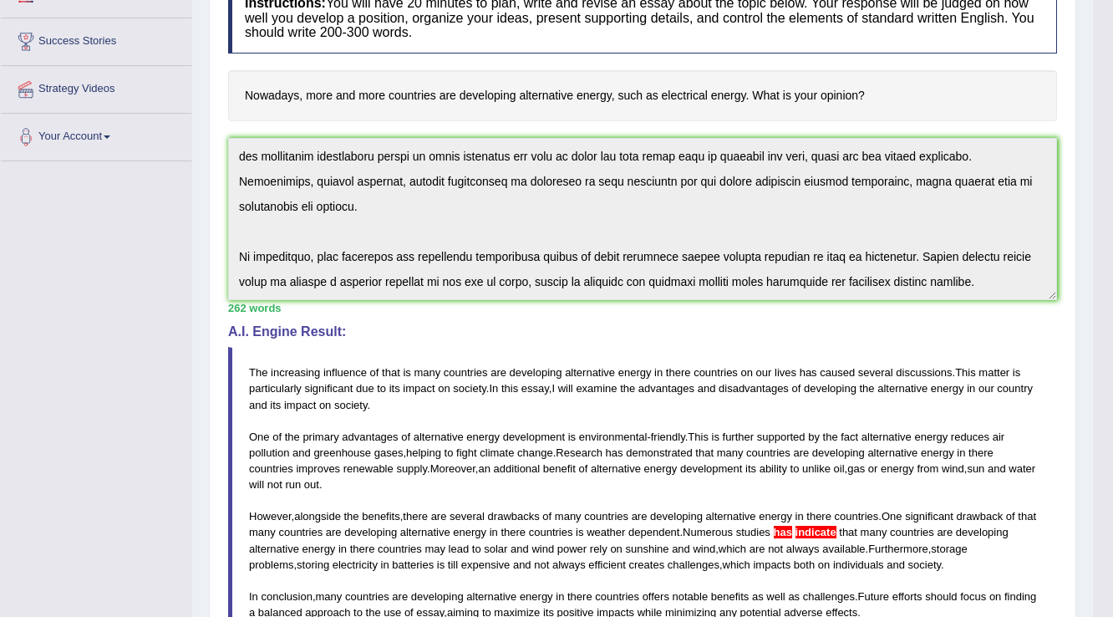
click at [1112, 348] on html "Toggle navigation Home Practice Questions Speaking Practice Read Aloud Repeat S…" at bounding box center [556, 53] width 1113 height 617
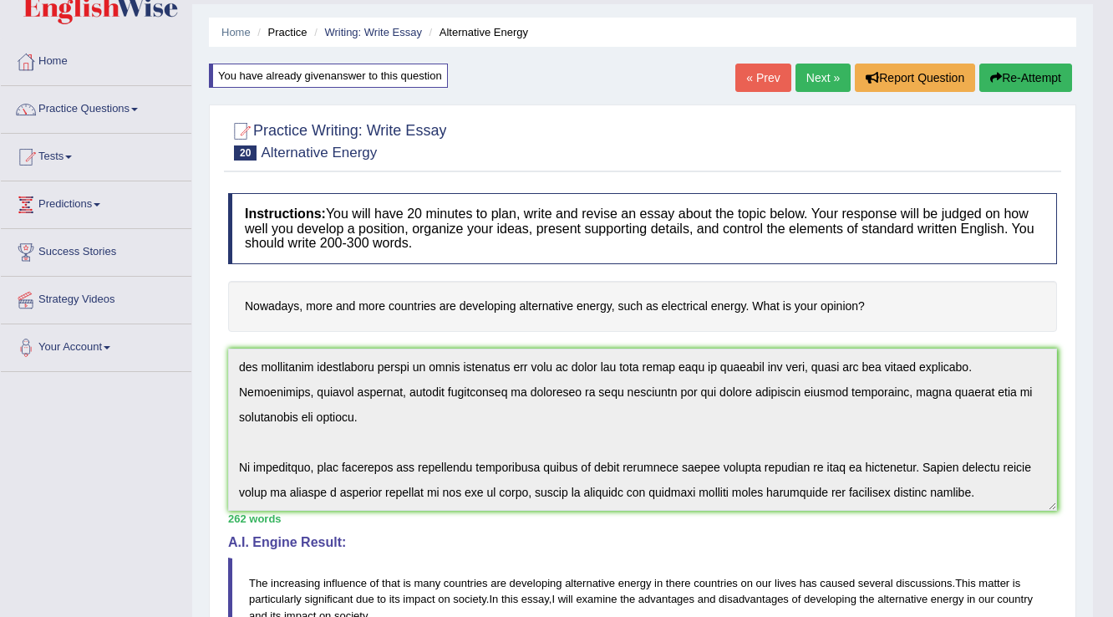
scroll to position [0, 0]
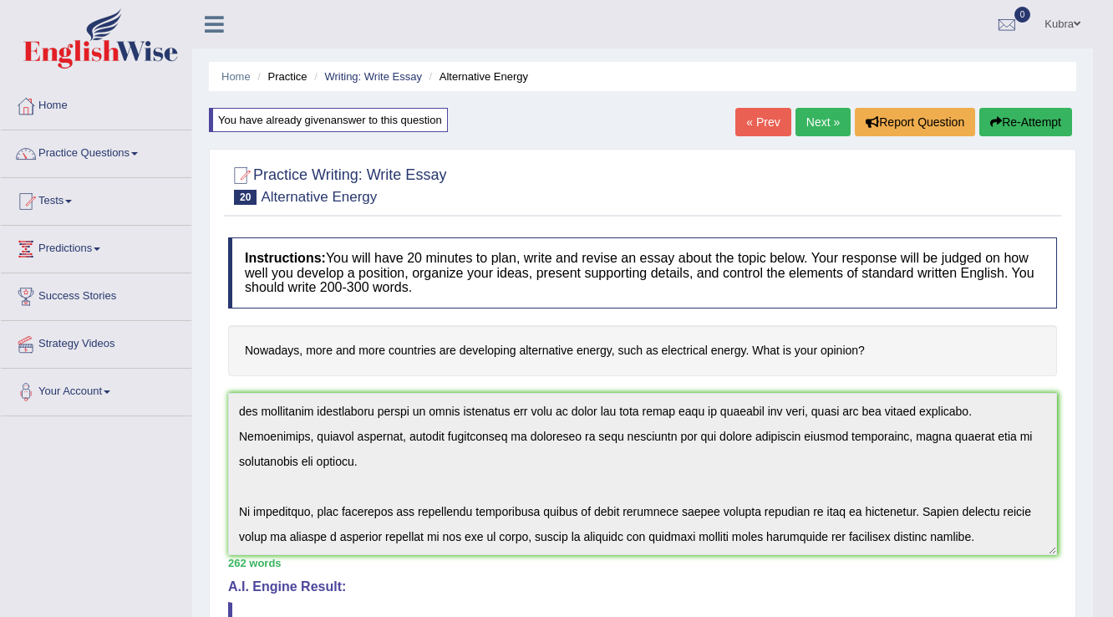
click at [1015, 124] on button "Re-Attempt" at bounding box center [1025, 122] width 93 height 28
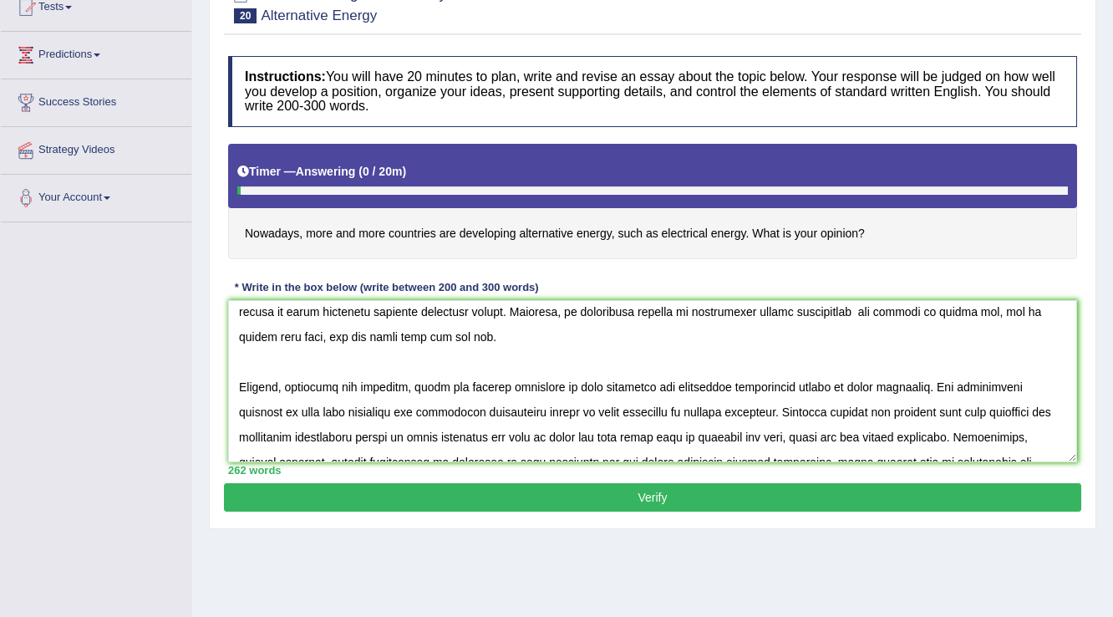
scroll to position [142, 0]
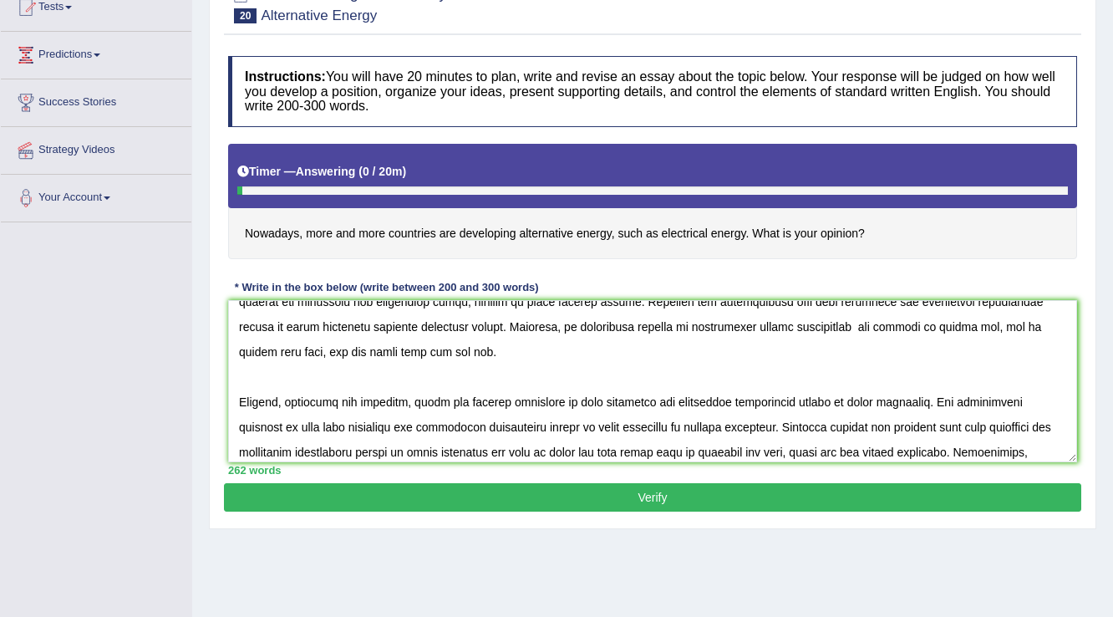
click at [916, 426] on textarea at bounding box center [652, 381] width 849 height 162
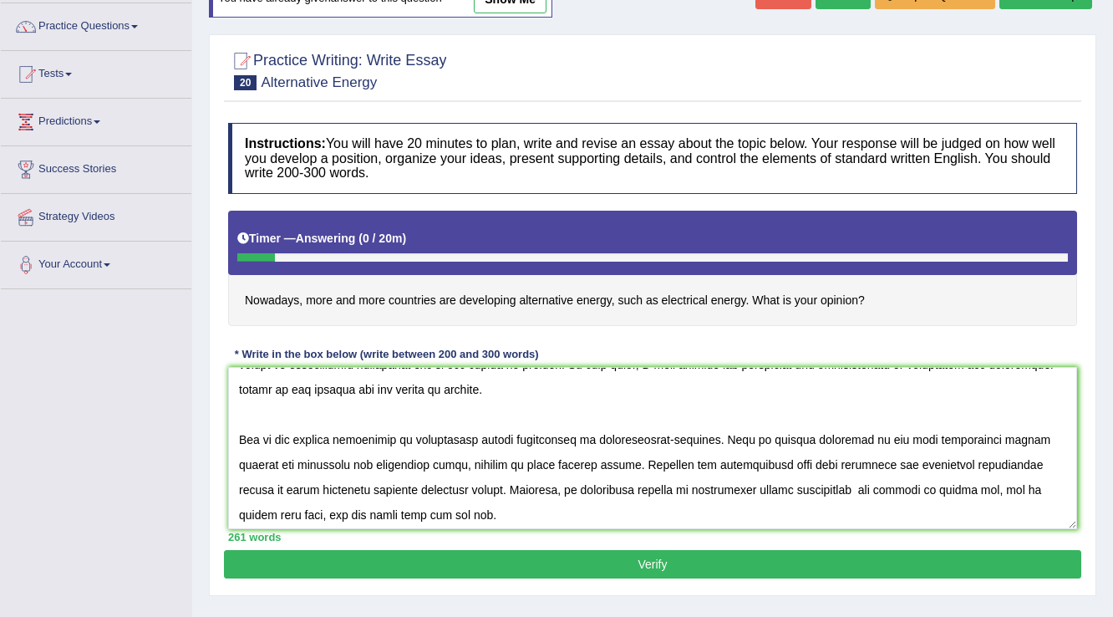
scroll to position [67, 0]
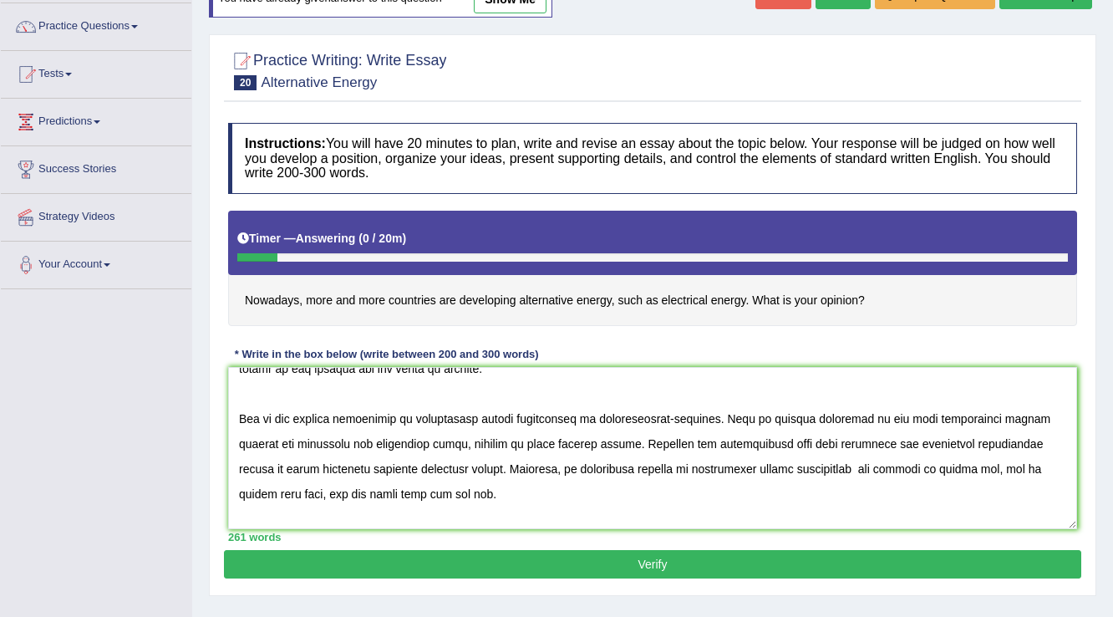
click at [418, 423] on textarea at bounding box center [652, 448] width 849 height 162
drag, startPoint x: 418, startPoint y: 422, endPoint x: 578, endPoint y: 421, distance: 160.5
click at [578, 421] on textarea at bounding box center [652, 448] width 849 height 162
click at [749, 445] on textarea at bounding box center [652, 448] width 849 height 162
drag, startPoint x: 511, startPoint y: 469, endPoint x: 676, endPoint y: 474, distance: 164.7
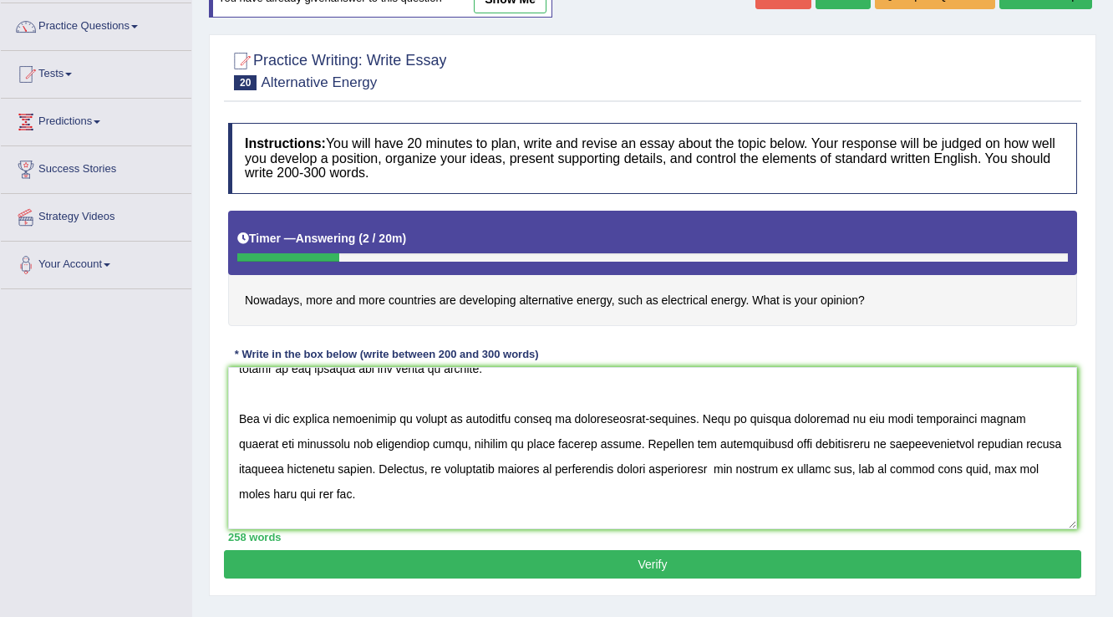
click at [676, 474] on textarea at bounding box center [652, 448] width 849 height 162
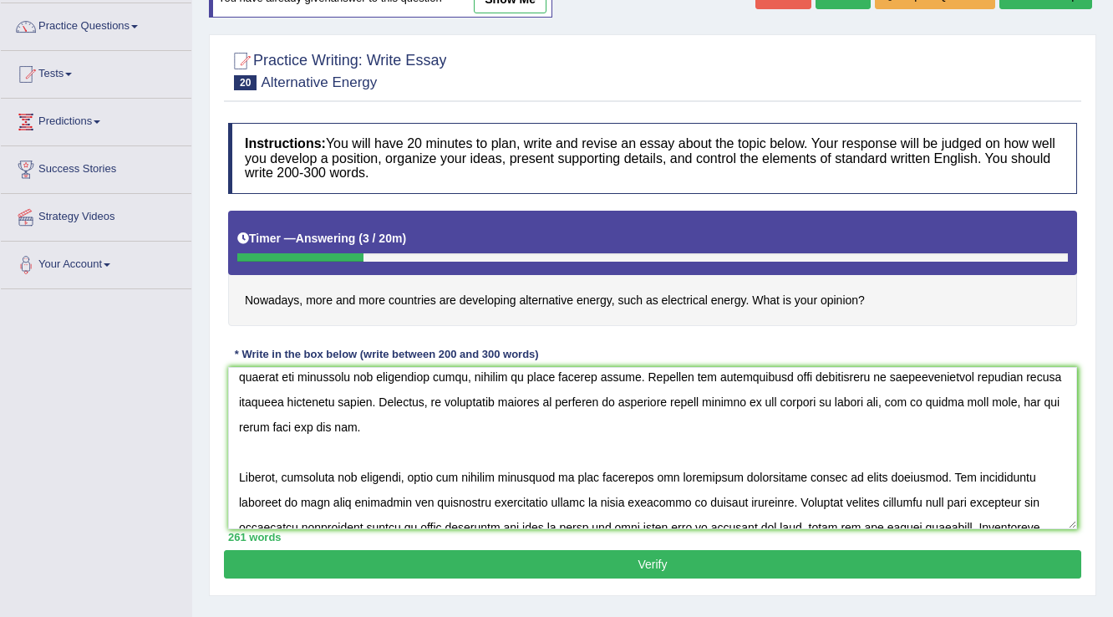
scroll to position [201, 0]
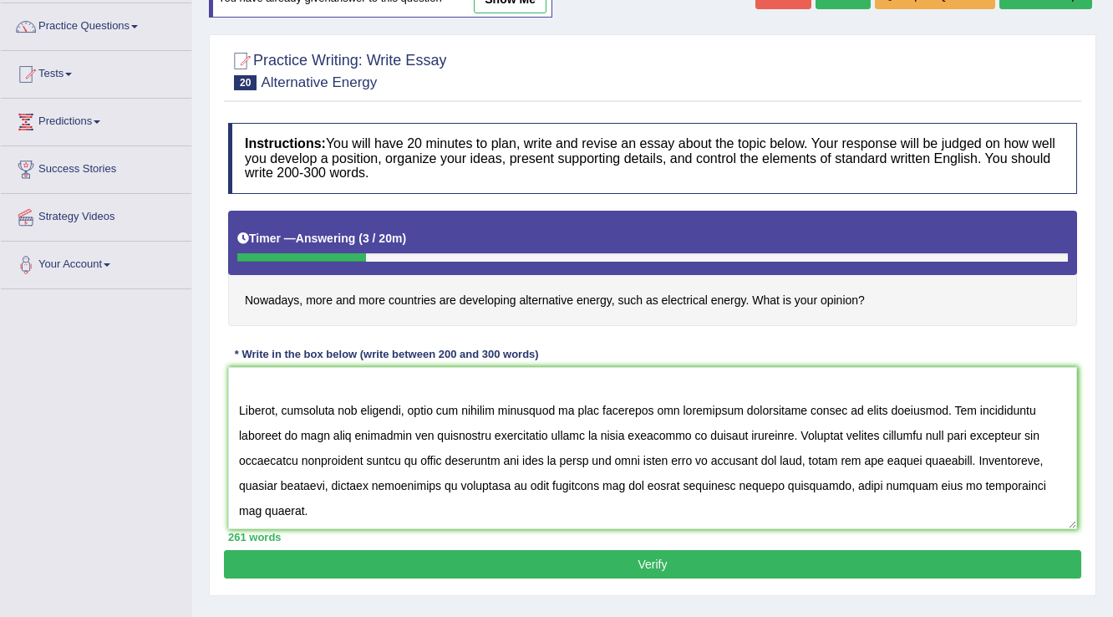
click at [575, 409] on textarea at bounding box center [652, 448] width 849 height 162
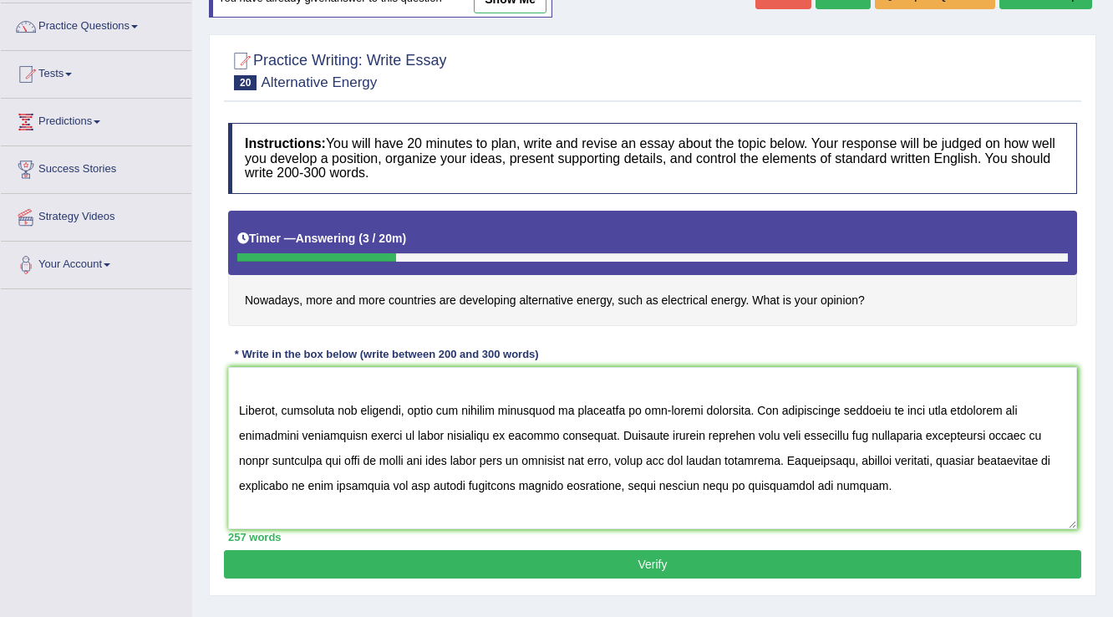
click at [905, 412] on textarea at bounding box center [652, 448] width 849 height 162
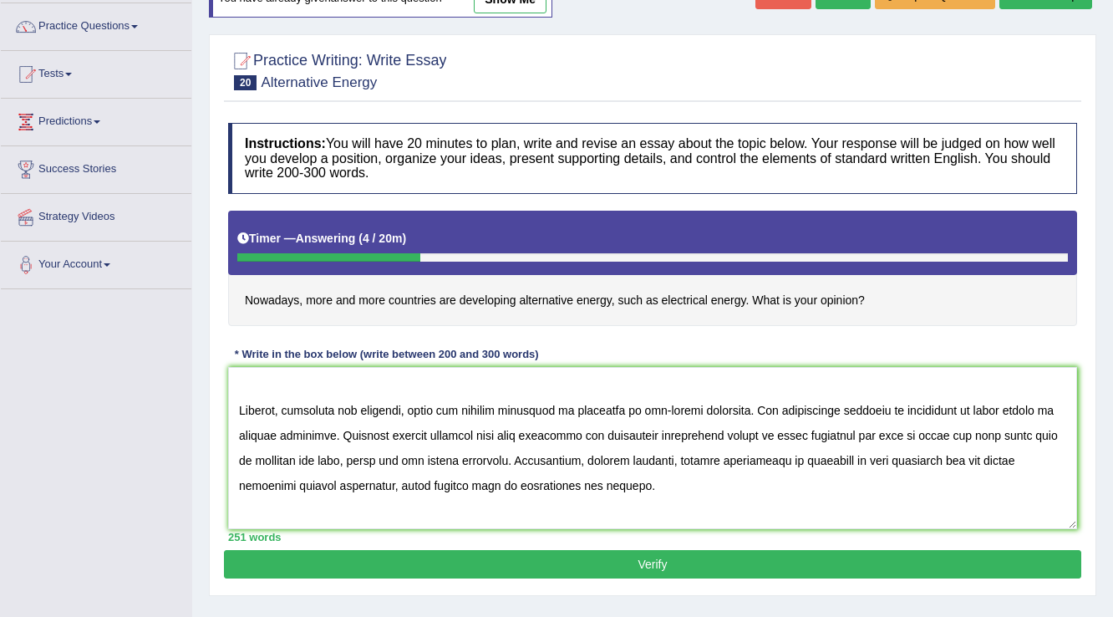
click at [510, 438] on textarea at bounding box center [652, 448] width 849 height 162
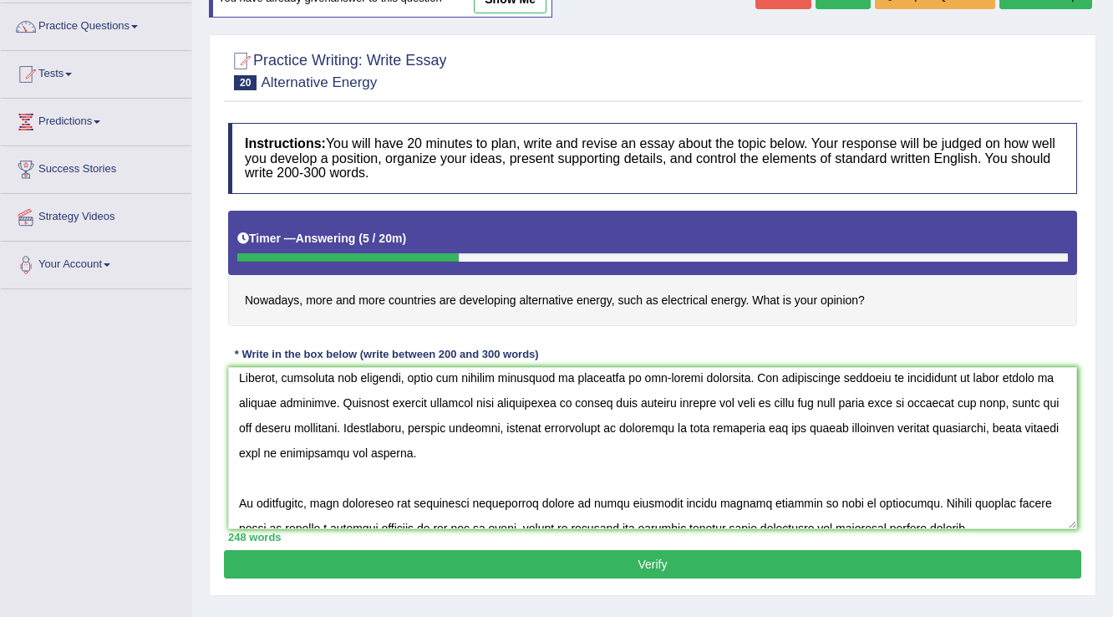
scroll to position [251, 0]
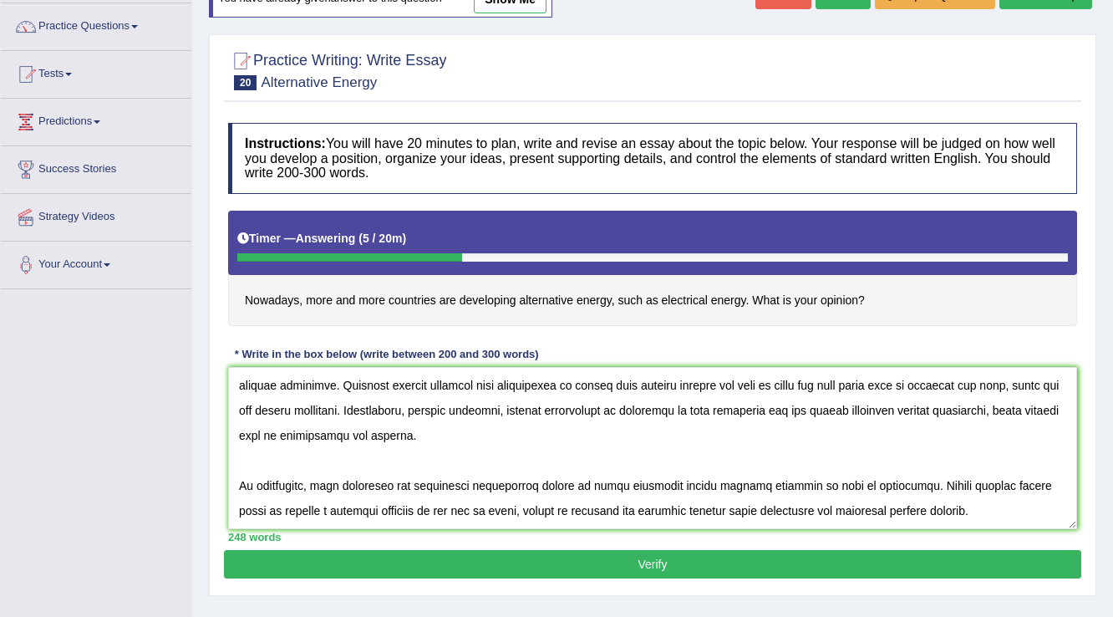
drag, startPoint x: 311, startPoint y: 486, endPoint x: 660, endPoint y: 484, distance: 349.3
click at [660, 484] on textarea at bounding box center [652, 448] width 849 height 162
click at [283, 516] on textarea at bounding box center [652, 448] width 849 height 162
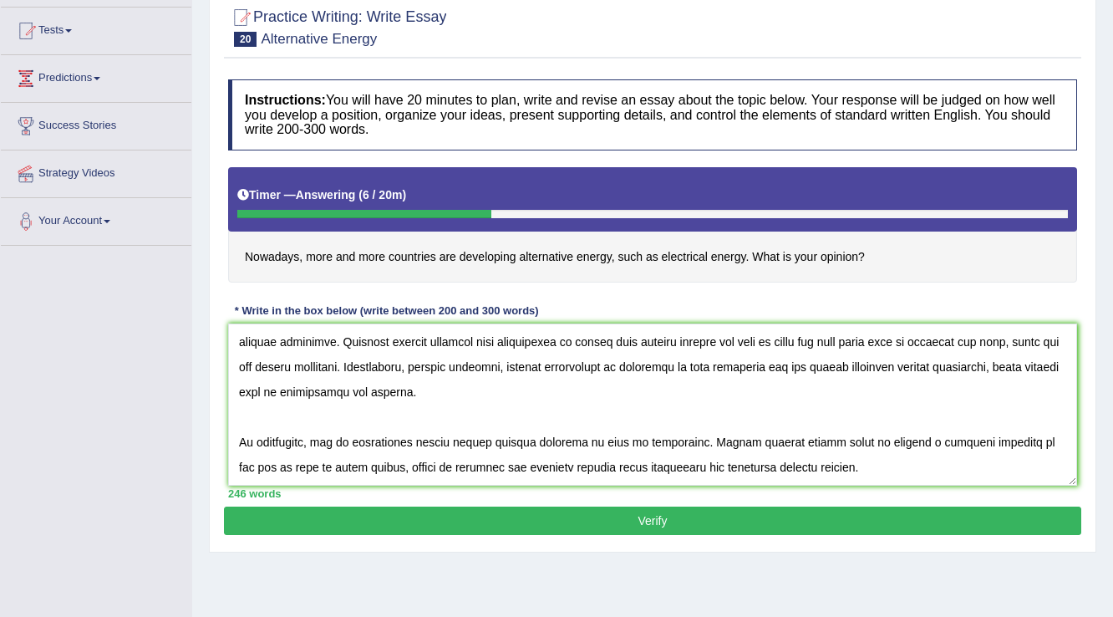
scroll to position [194, 0]
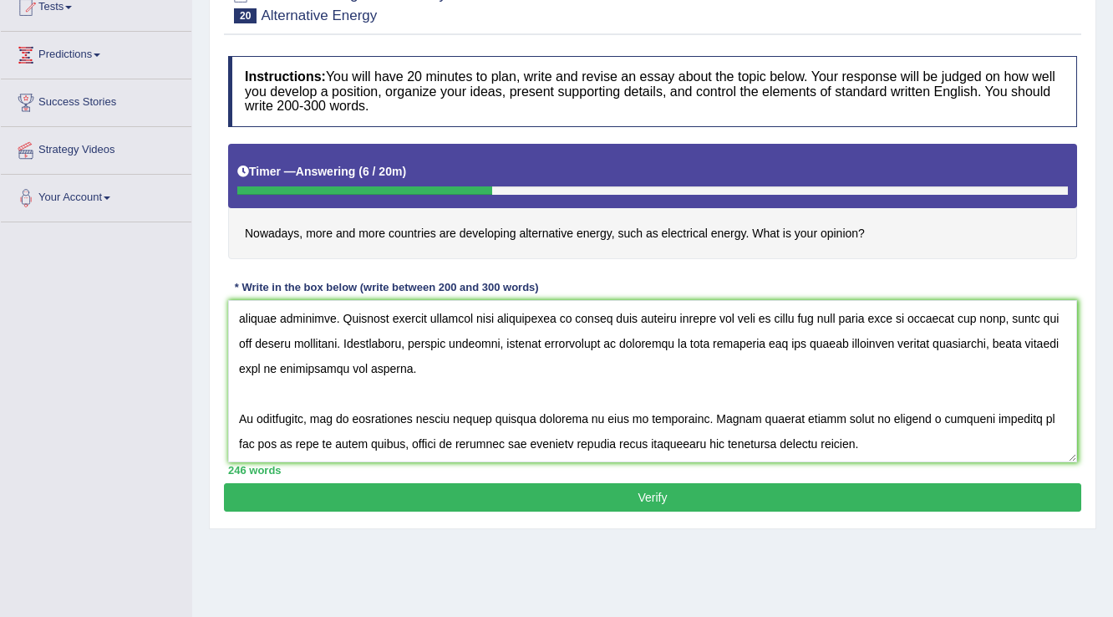
type textarea "The increasing influence of that is many countries are developing alternative e…"
click at [354, 489] on button "Verify" at bounding box center [652, 497] width 857 height 28
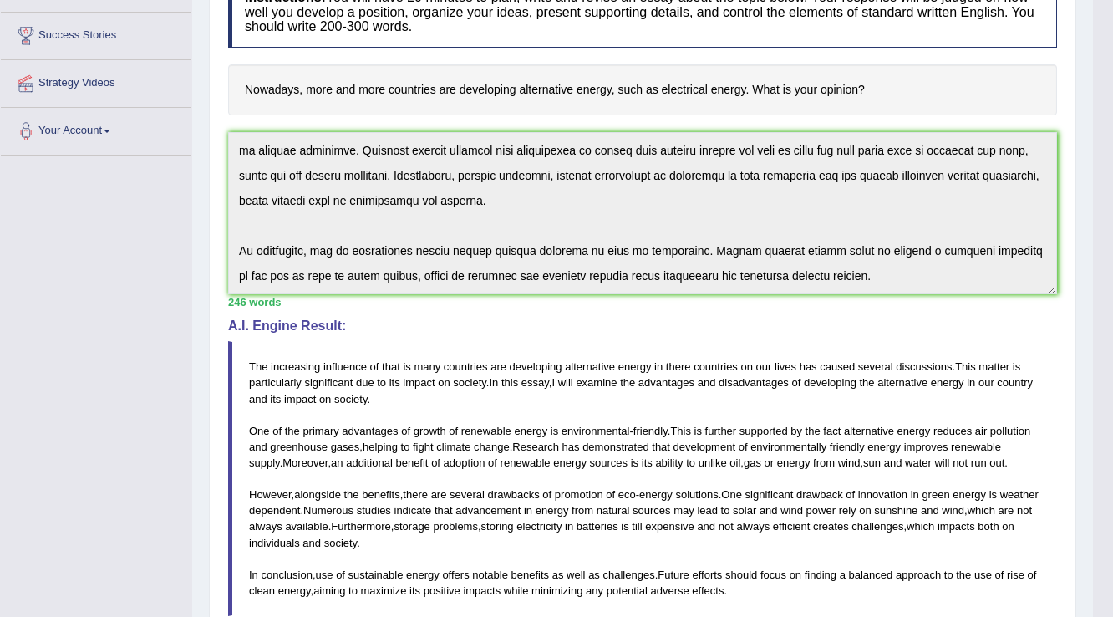
scroll to position [0, 0]
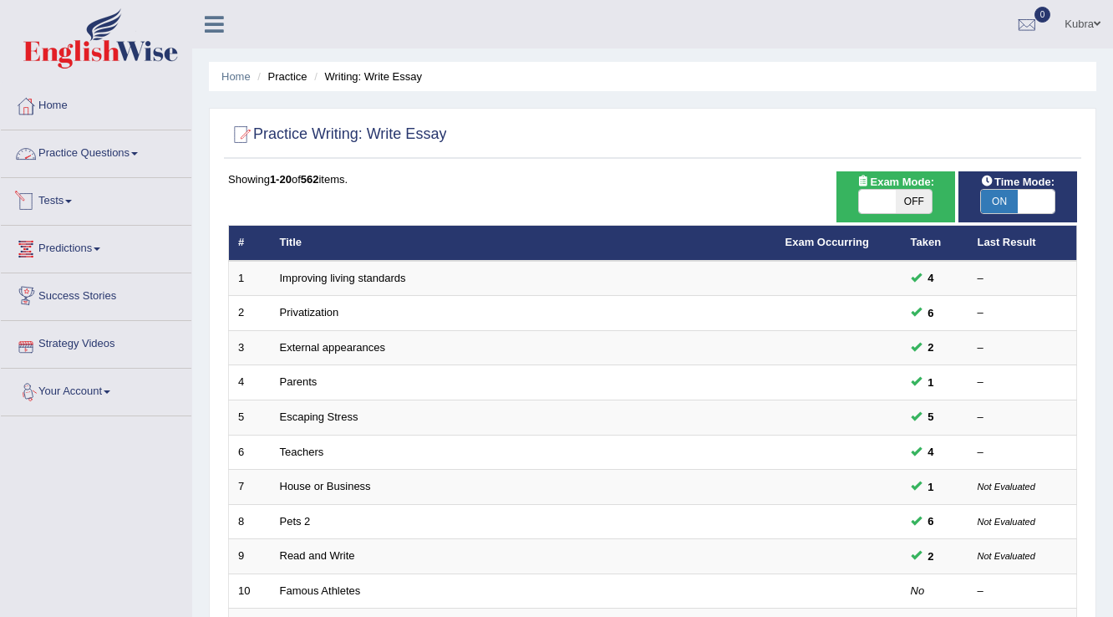
click at [39, 147] on link "Practice Questions" at bounding box center [96, 151] width 191 height 42
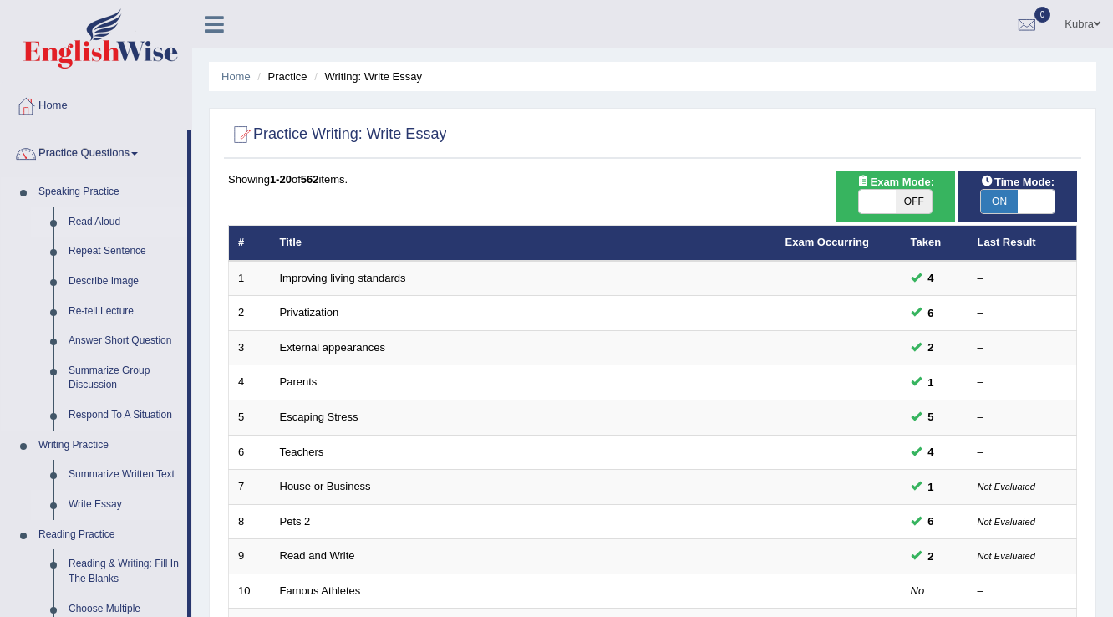
click at [80, 214] on link "Read Aloud" at bounding box center [124, 222] width 126 height 30
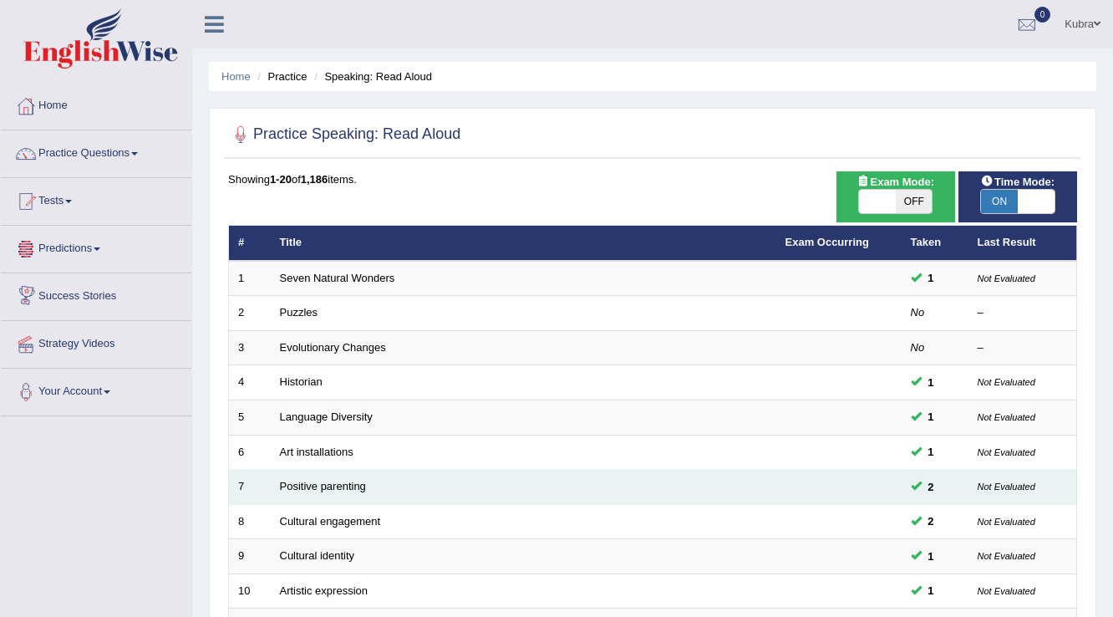
scroll to position [67, 0]
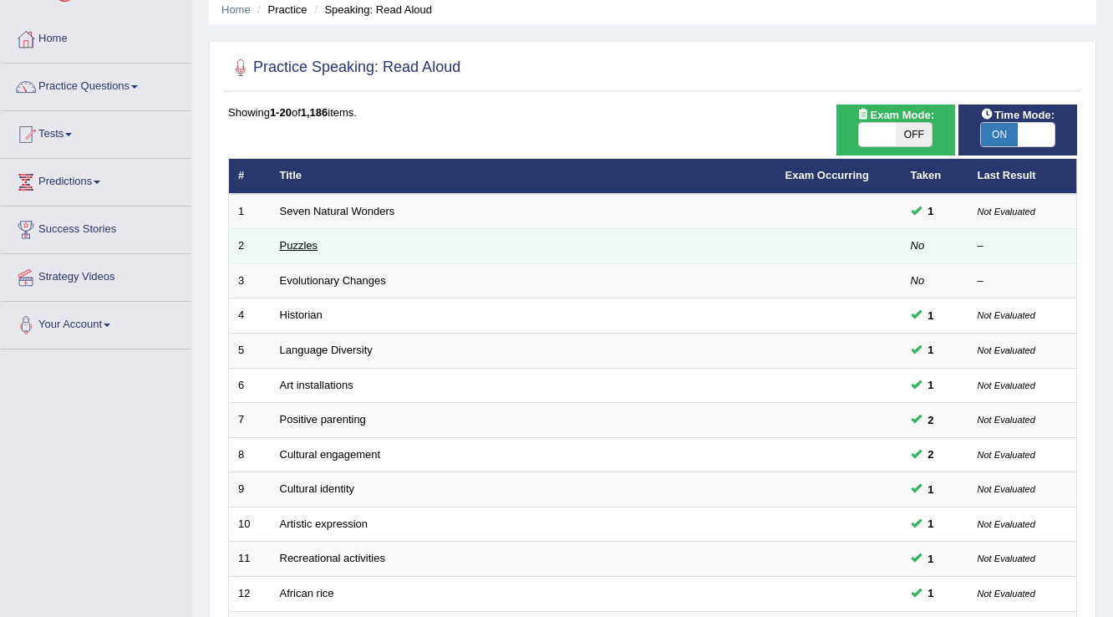
click at [307, 249] on link "Puzzles" at bounding box center [299, 245] width 38 height 13
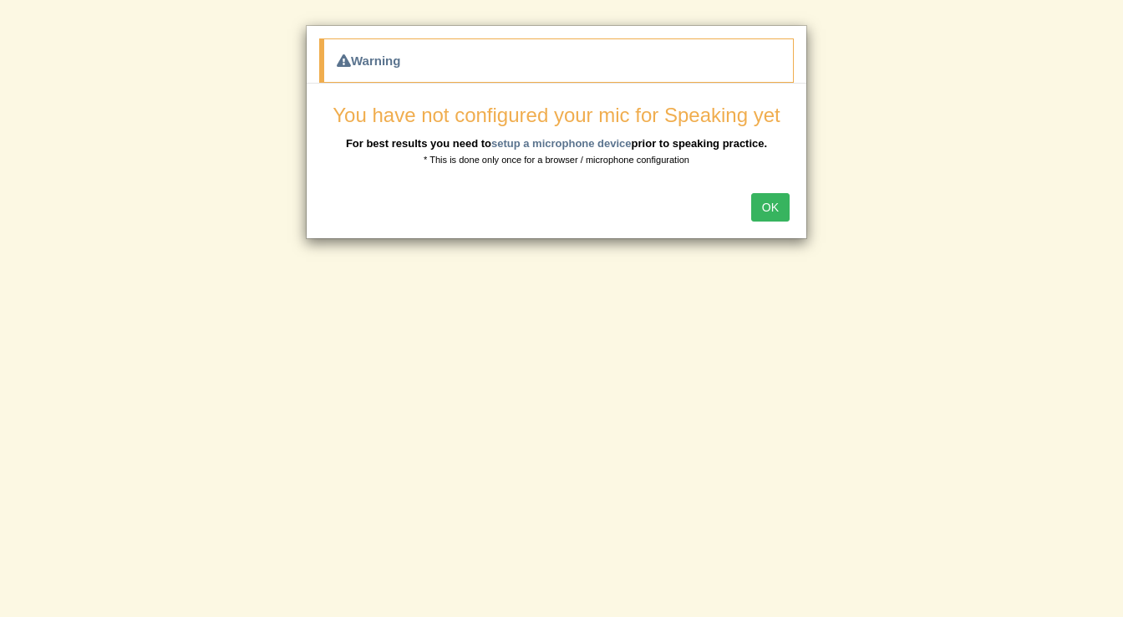
click at [755, 201] on button "OK" at bounding box center [770, 207] width 38 height 28
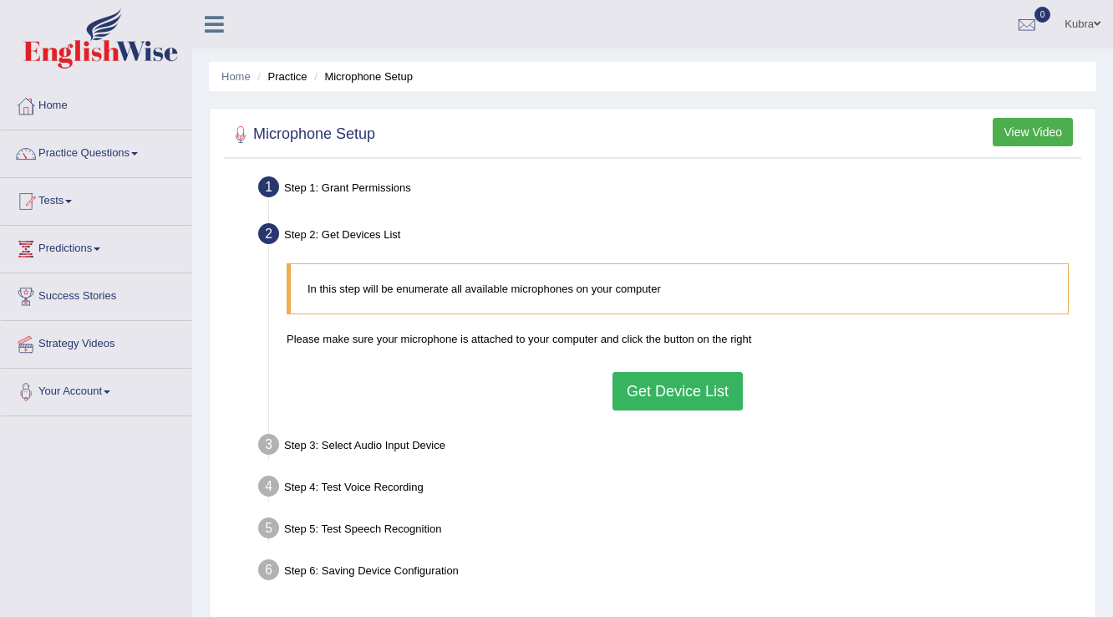
click at [647, 399] on button "Get Device List" at bounding box center [678, 391] width 130 height 38
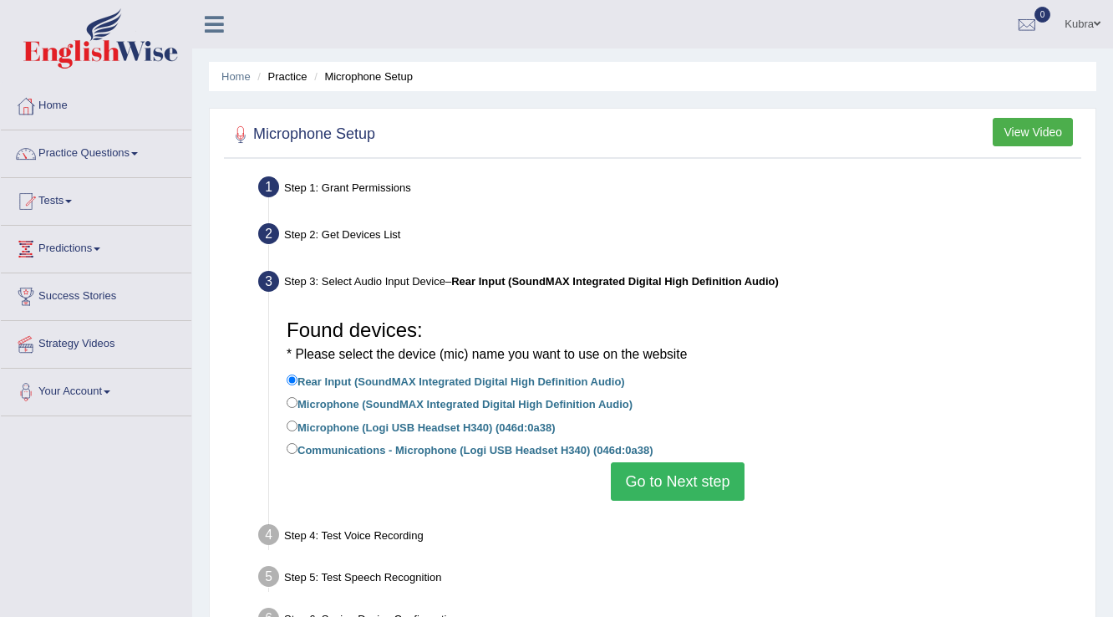
click at [331, 414] on li "Microphone (SoundMAX Integrated Digital High Definition Audio)" at bounding box center [678, 405] width 782 height 23
click at [507, 401] on label "Microphone (SoundMAX Integrated Digital High Definition Audio)" at bounding box center [460, 403] width 346 height 18
click at [298, 401] on input "Microphone (SoundMAX Integrated Digital High Definition Audio)" at bounding box center [292, 402] width 11 height 11
radio input "true"
click at [653, 484] on button "Go to Next step" at bounding box center [677, 481] width 133 height 38
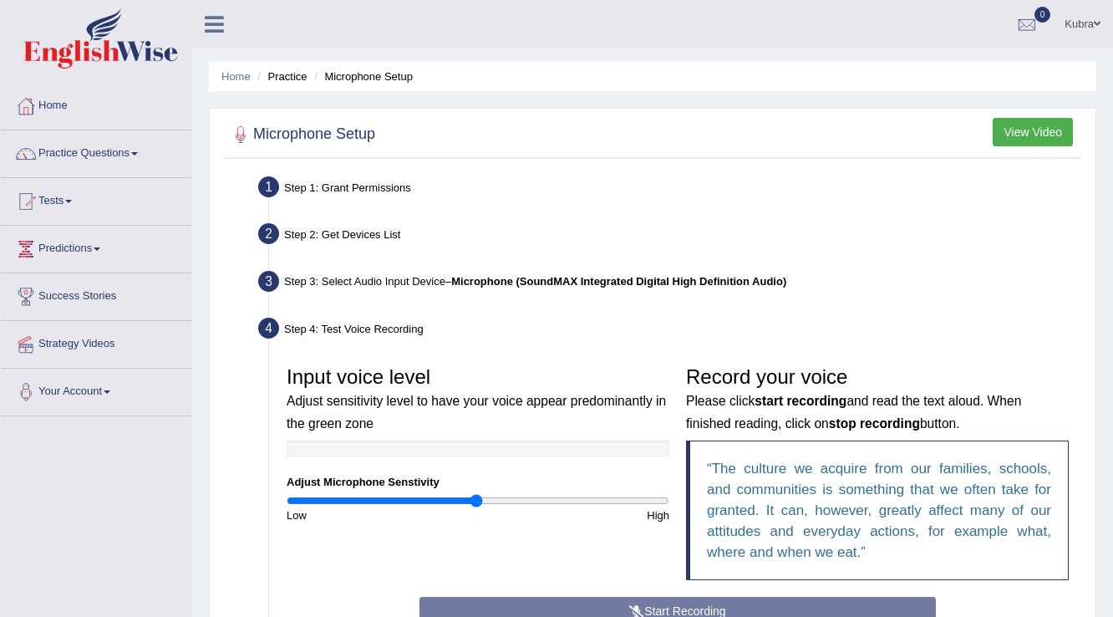
click at [562, 593] on div "Input voice level Adjust sensitivity level to have your voice appear predominan…" at bounding box center [677, 477] width 799 height 239
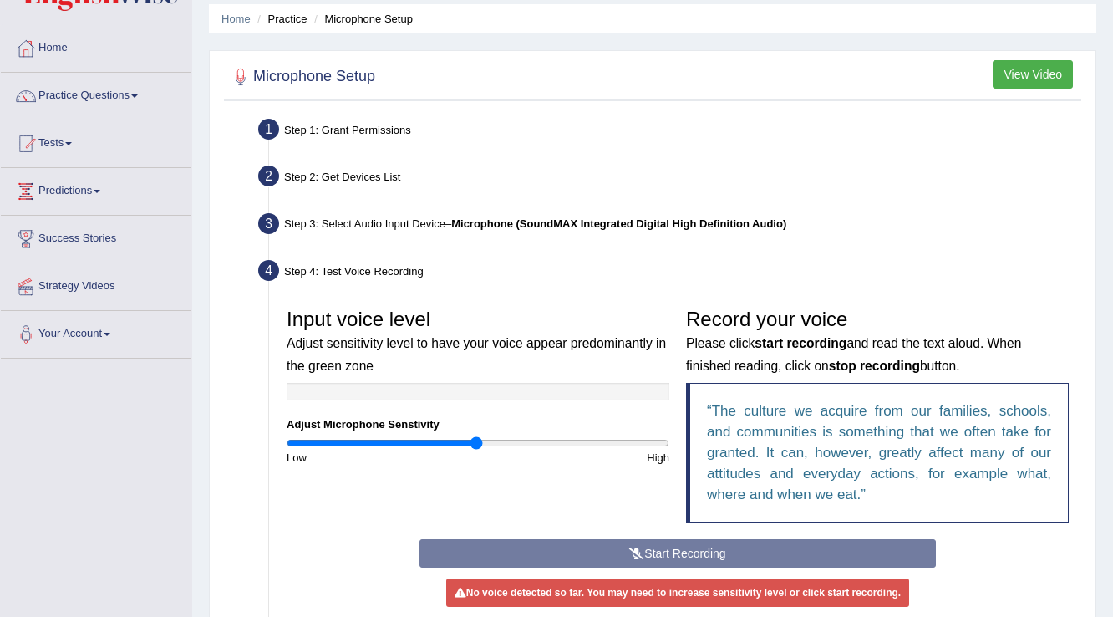
scroll to position [134, 0]
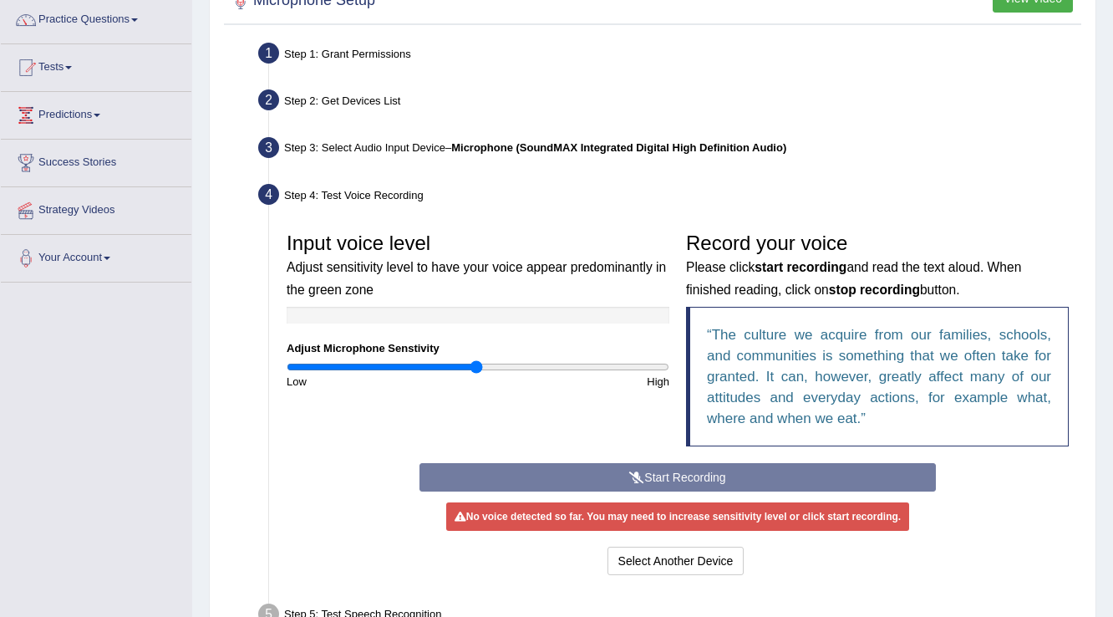
click at [542, 483] on div "Start Recording Stop Recording Note: Please listen to the recording till the en…" at bounding box center [677, 521] width 532 height 116
type input "0.84"
click at [445, 367] on input "range" at bounding box center [478, 366] width 383 height 13
click at [661, 572] on button "Select Another Device" at bounding box center [676, 561] width 137 height 28
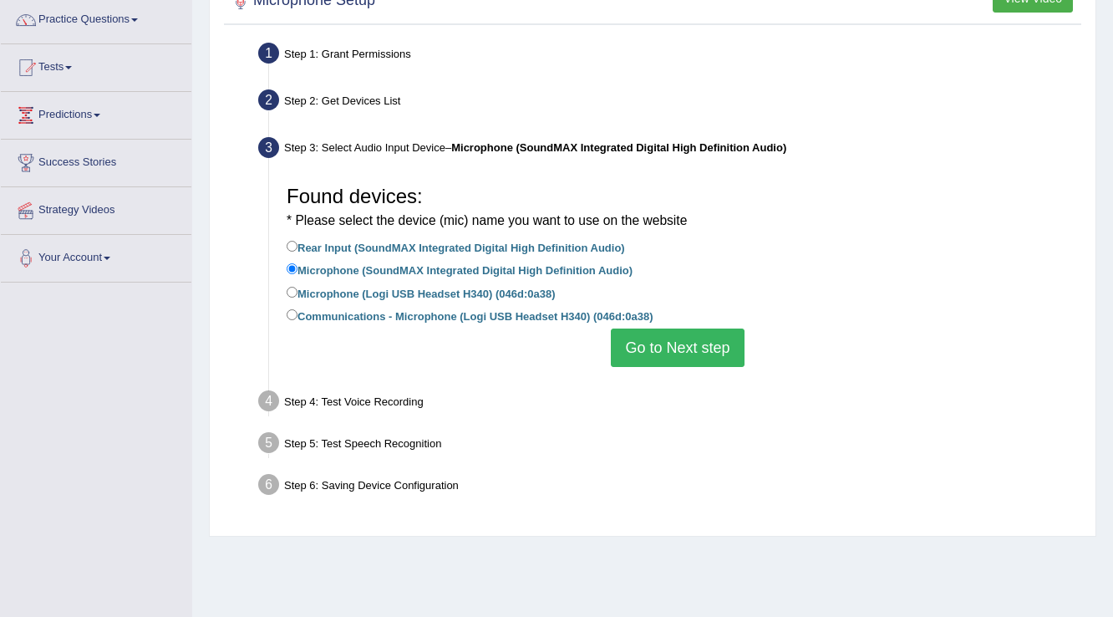
click at [429, 291] on label "Microphone (Logi USB Headset H340) (046d:0a38)" at bounding box center [421, 292] width 268 height 18
click at [298, 291] on input "Microphone (Logi USB Headset H340) (046d:0a38)" at bounding box center [292, 292] width 11 height 11
radio input "true"
click at [635, 364] on button "Go to Next step" at bounding box center [677, 347] width 133 height 38
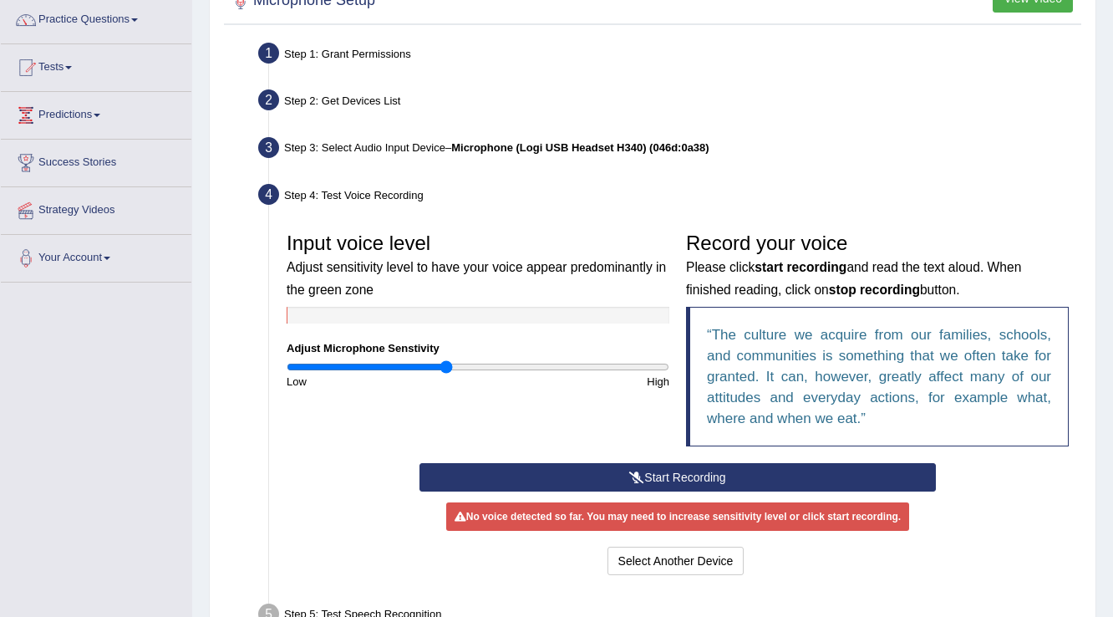
click at [654, 472] on button "Start Recording" at bounding box center [678, 477] width 516 height 28
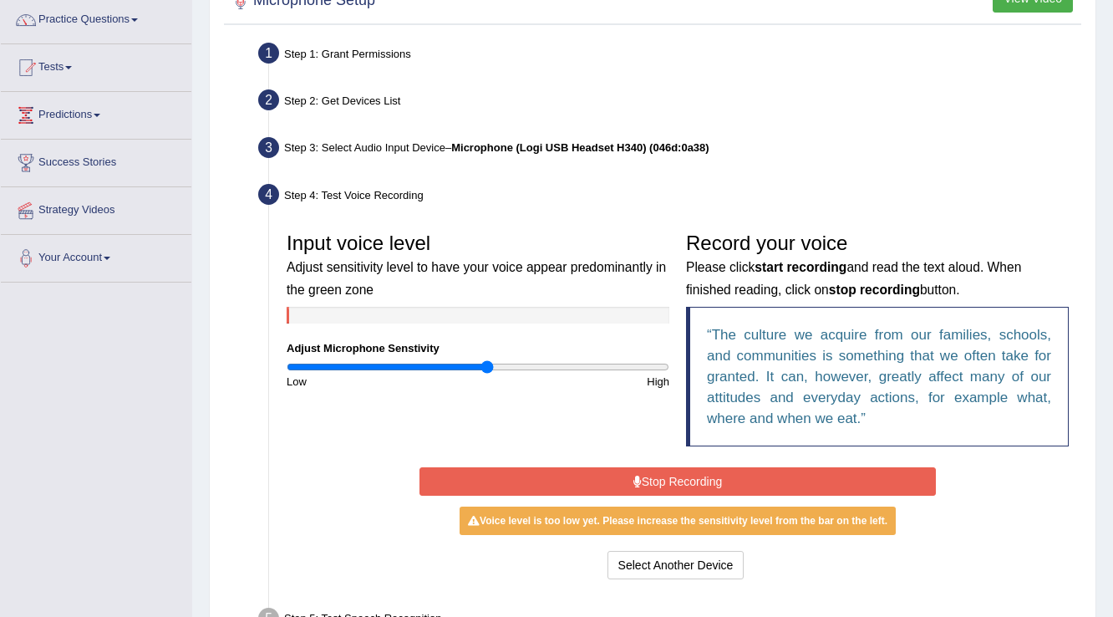
type input "1.06"
click at [488, 371] on input "range" at bounding box center [478, 366] width 383 height 13
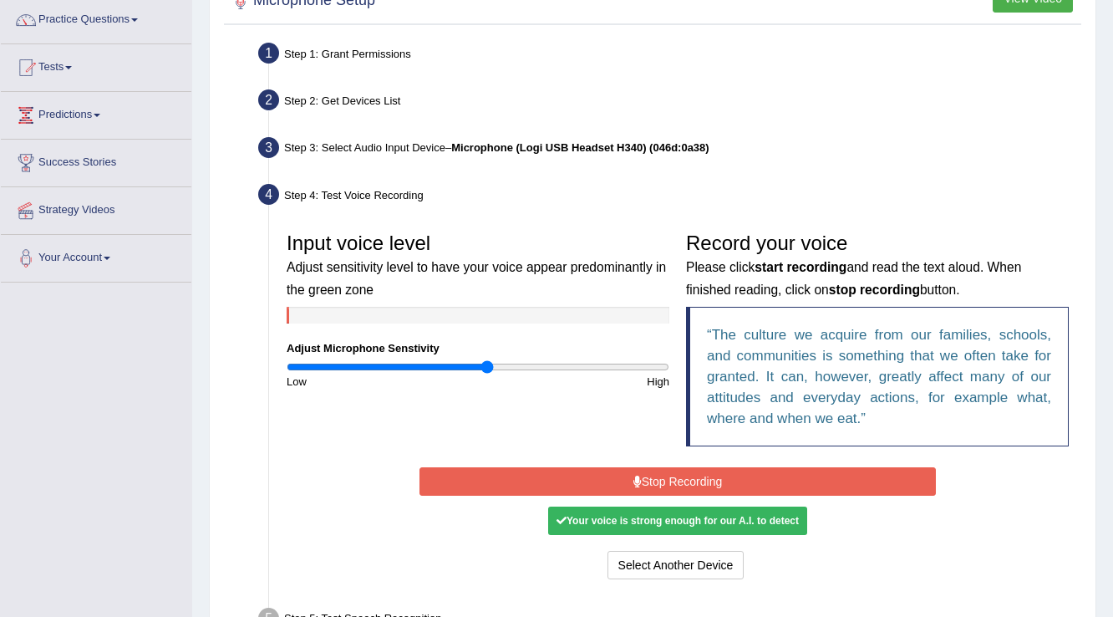
click at [589, 476] on button "Stop Recording" at bounding box center [678, 481] width 516 height 28
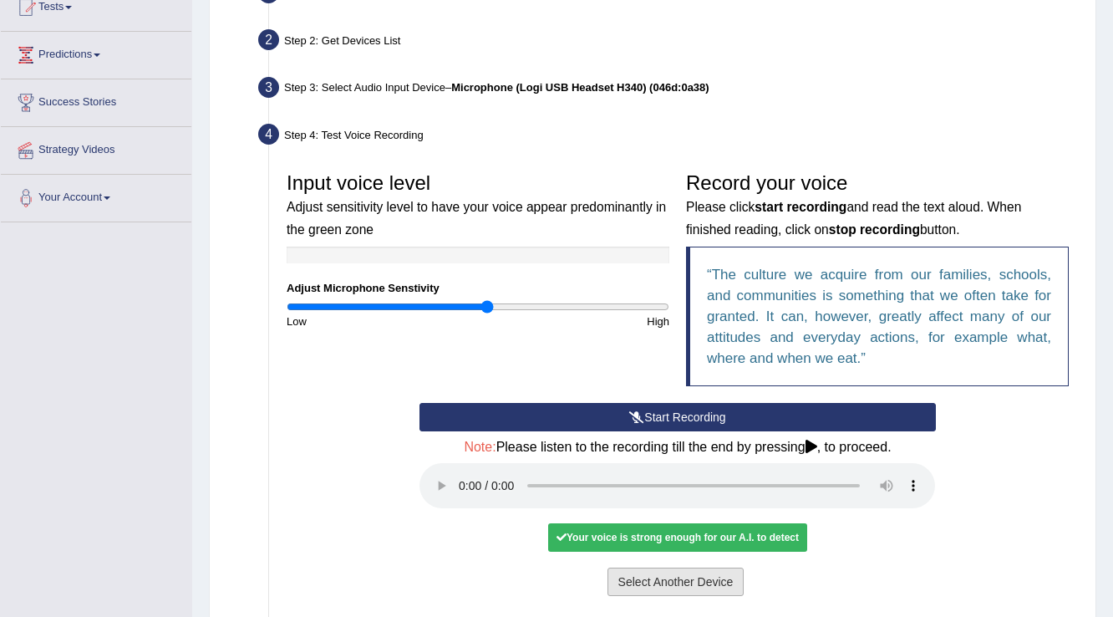
scroll to position [267, 0]
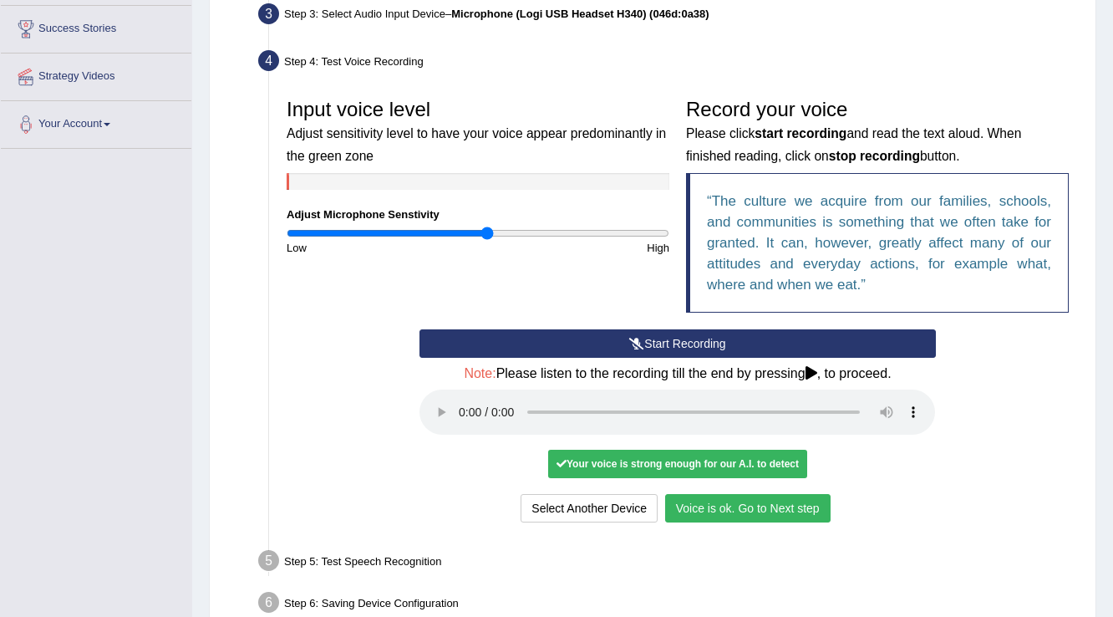
click at [684, 503] on button "Voice is ok. Go to Next step" at bounding box center [747, 508] width 165 height 28
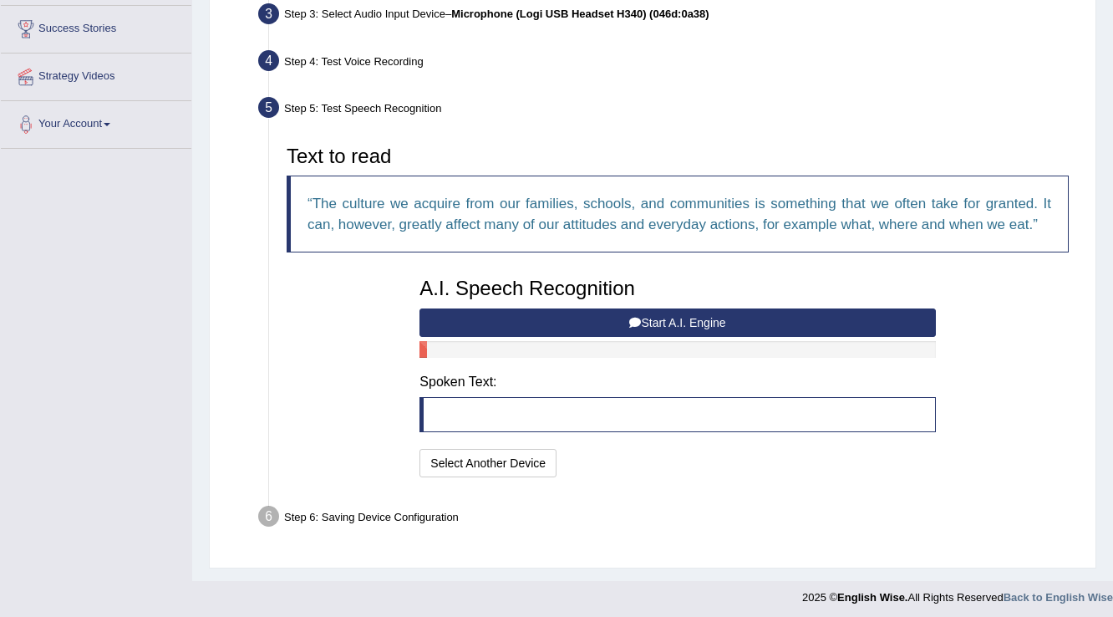
click at [585, 326] on button "Start A.I. Engine" at bounding box center [678, 322] width 516 height 28
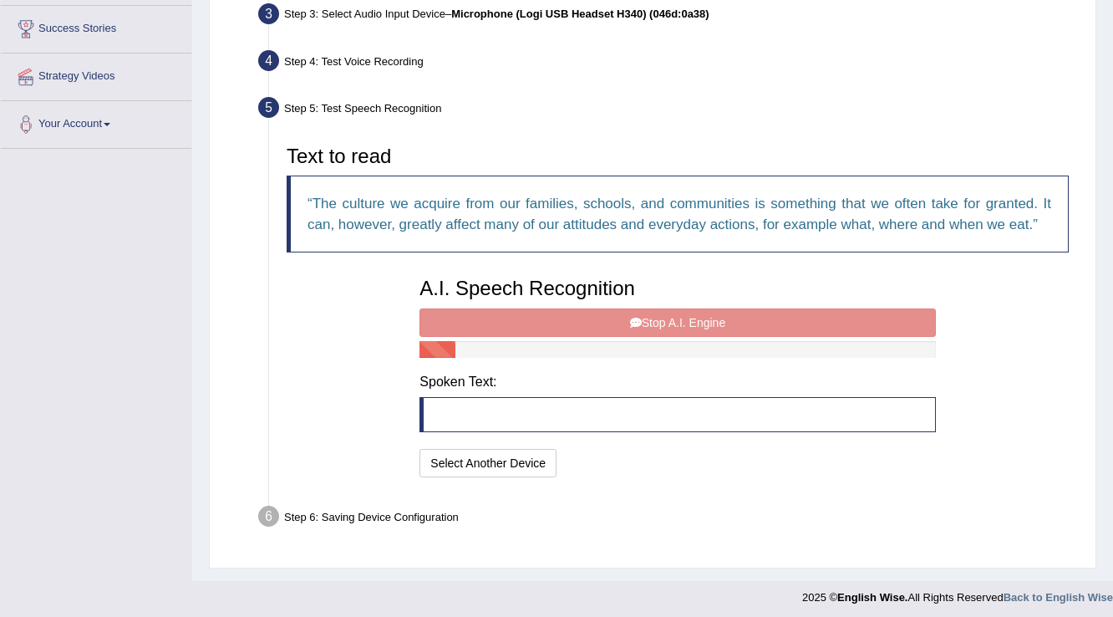
click at [585, 326] on div "A.I. Speech Recognition Start A.I. Engine Stop A.I. Engine Note: Please listen …" at bounding box center [677, 375] width 532 height 212
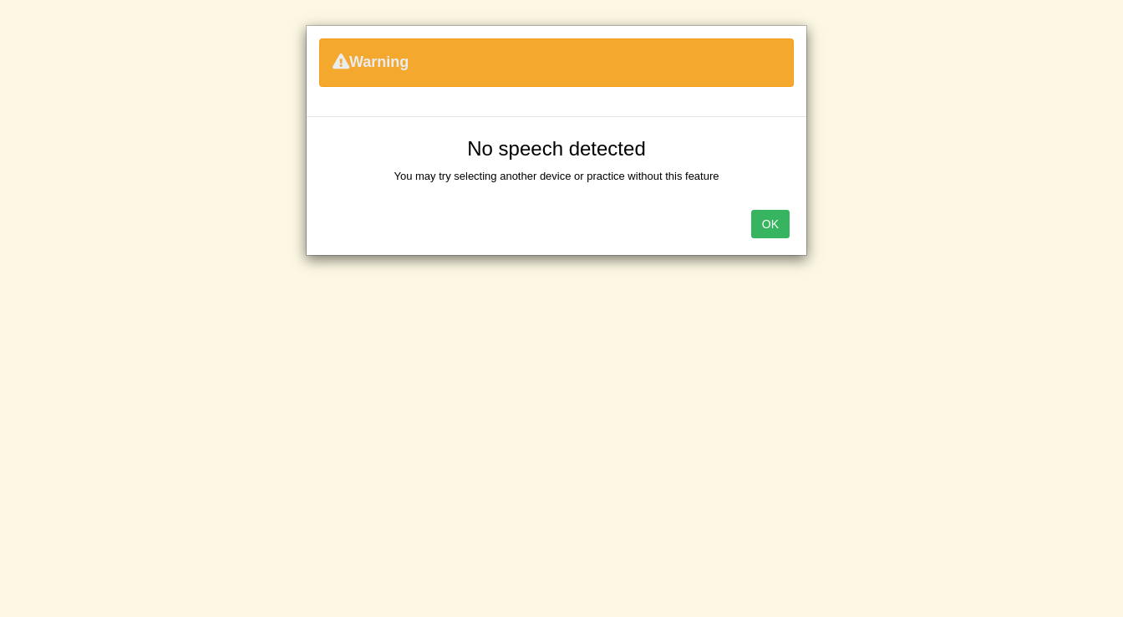
click at [781, 221] on button "OK" at bounding box center [770, 224] width 38 height 28
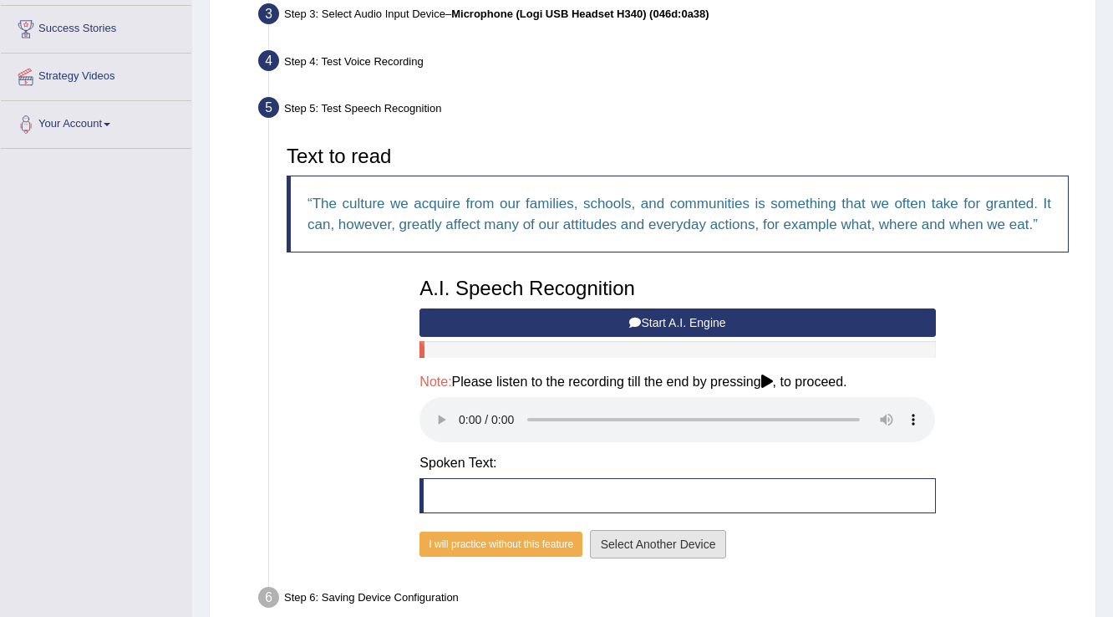
click at [692, 537] on button "Select Another Device" at bounding box center [658, 544] width 137 height 28
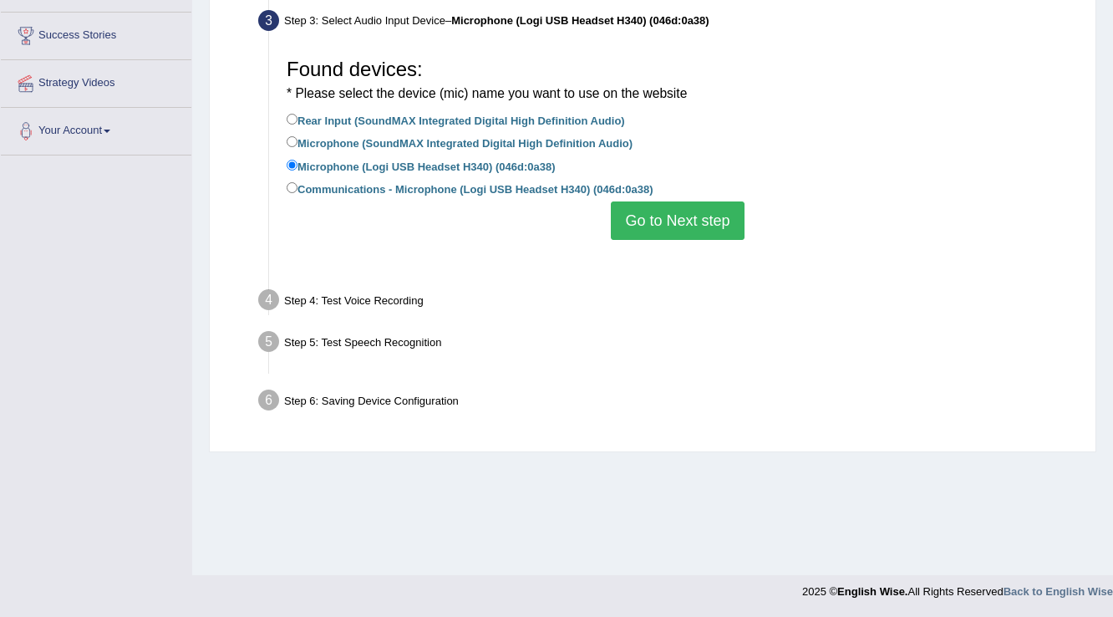
scroll to position [261, 0]
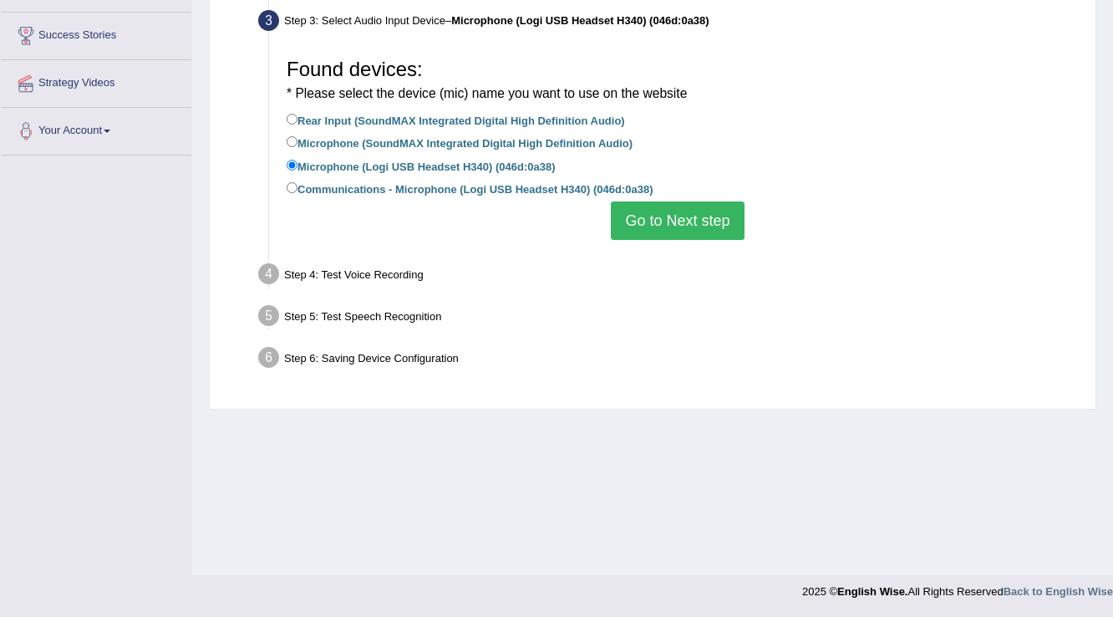
click at [355, 190] on label "Communications - Microphone (Logi USB Headset H340) (046d:0a38)" at bounding box center [470, 188] width 366 height 18
click at [298, 190] on input "Communications - Microphone (Logi USB Headset H340) (046d:0a38)" at bounding box center [292, 187] width 11 height 11
radio input "true"
click at [660, 221] on button "Go to Next step" at bounding box center [677, 220] width 133 height 38
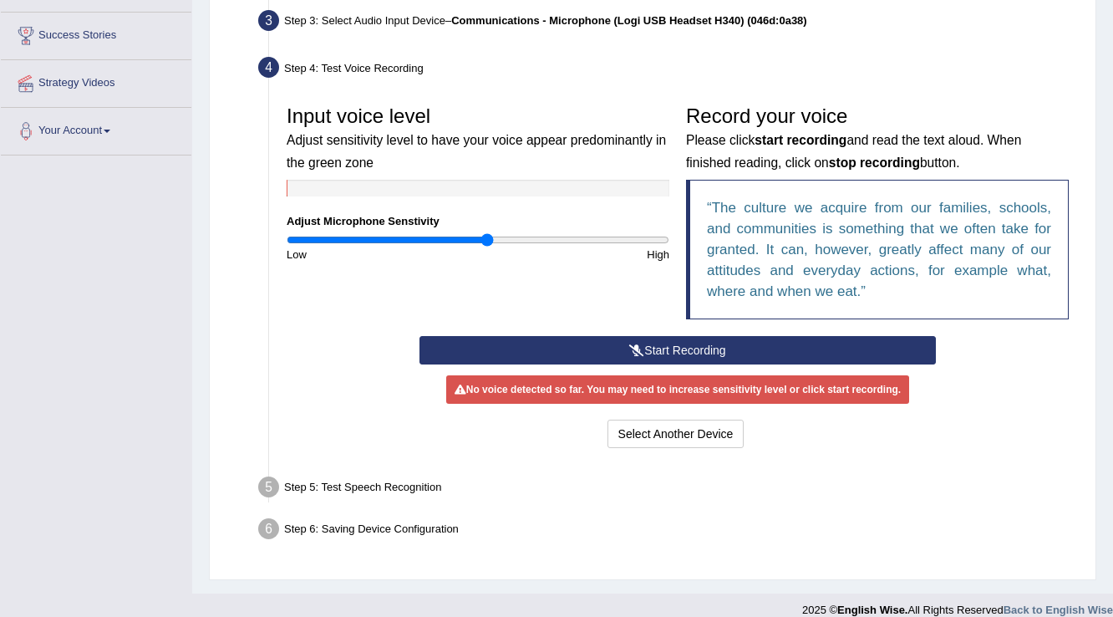
click at [608, 336] on button "Start Recording" at bounding box center [678, 350] width 516 height 28
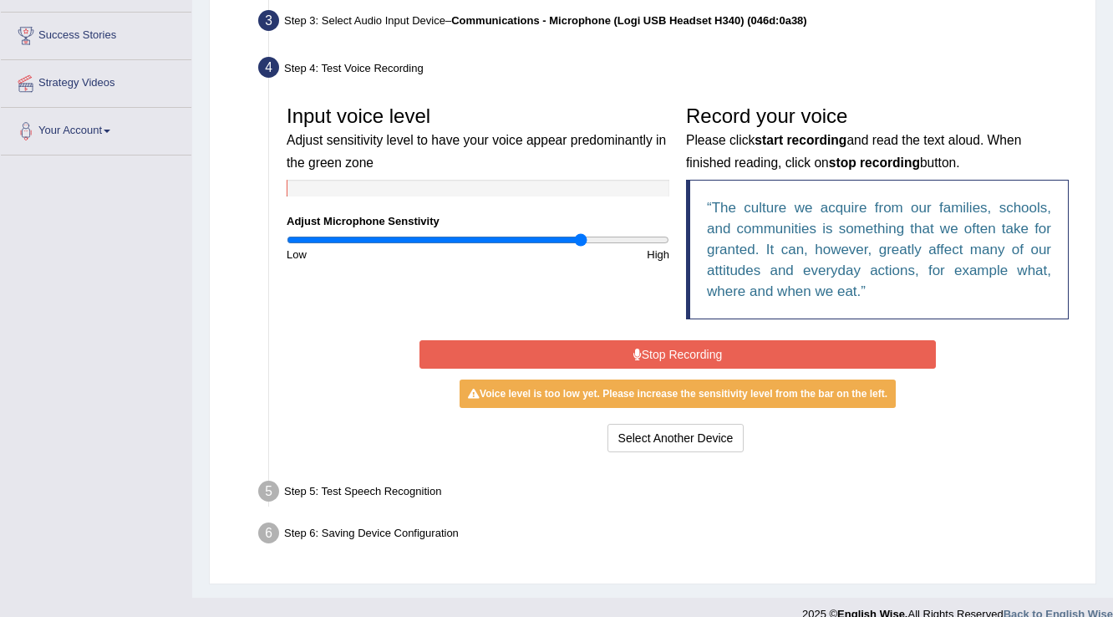
click at [582, 236] on input "range" at bounding box center [478, 239] width 383 height 13
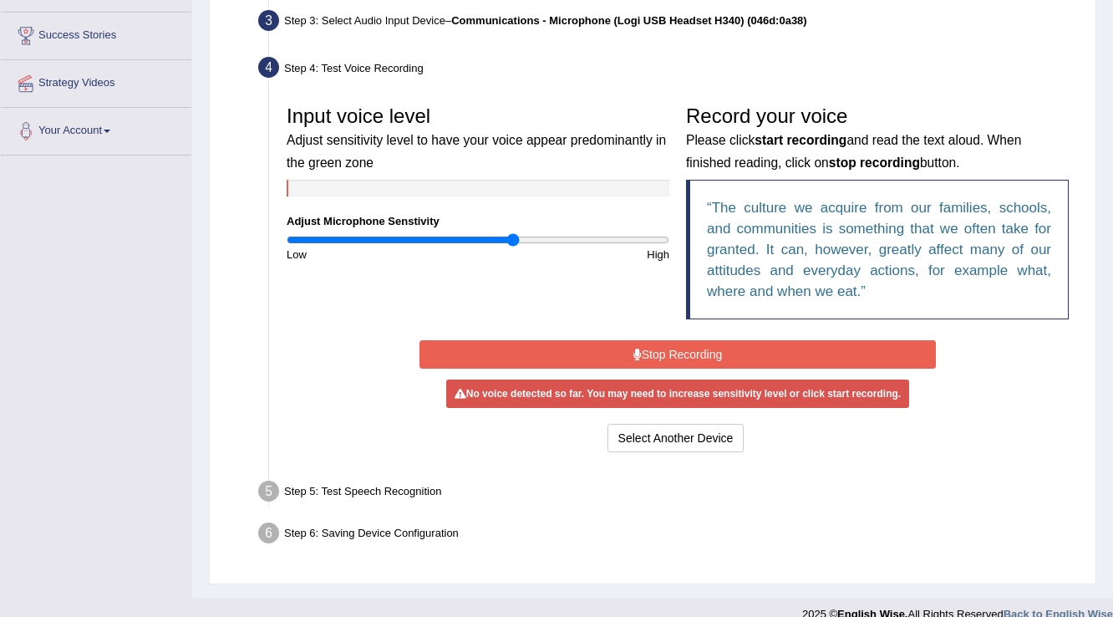
click at [515, 238] on input "range" at bounding box center [478, 239] width 383 height 13
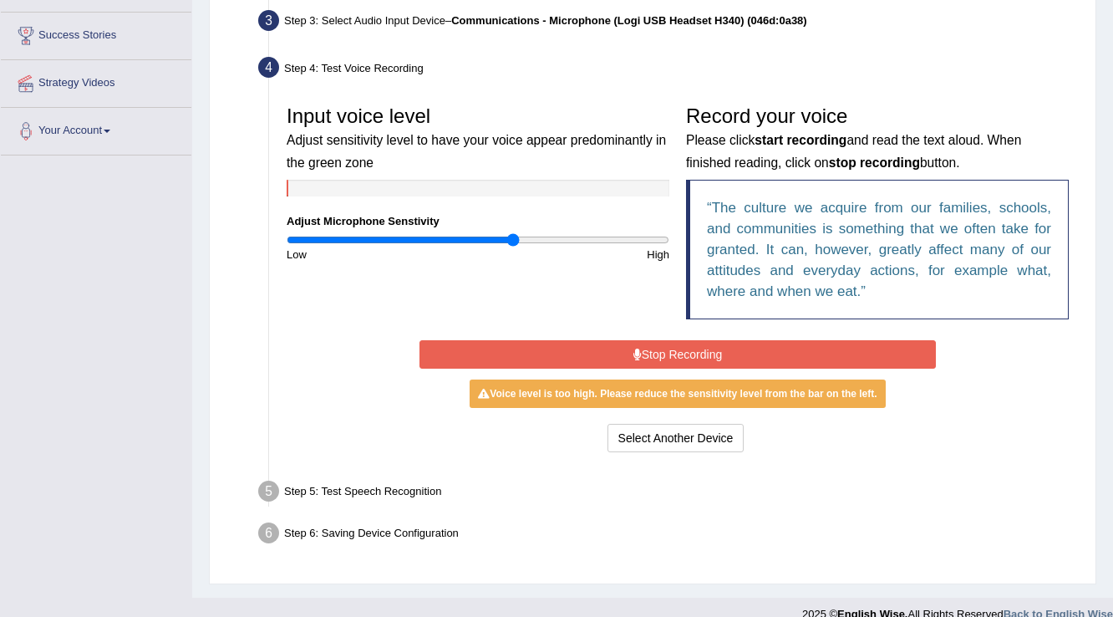
click at [644, 356] on button "Stop Recording" at bounding box center [678, 354] width 516 height 28
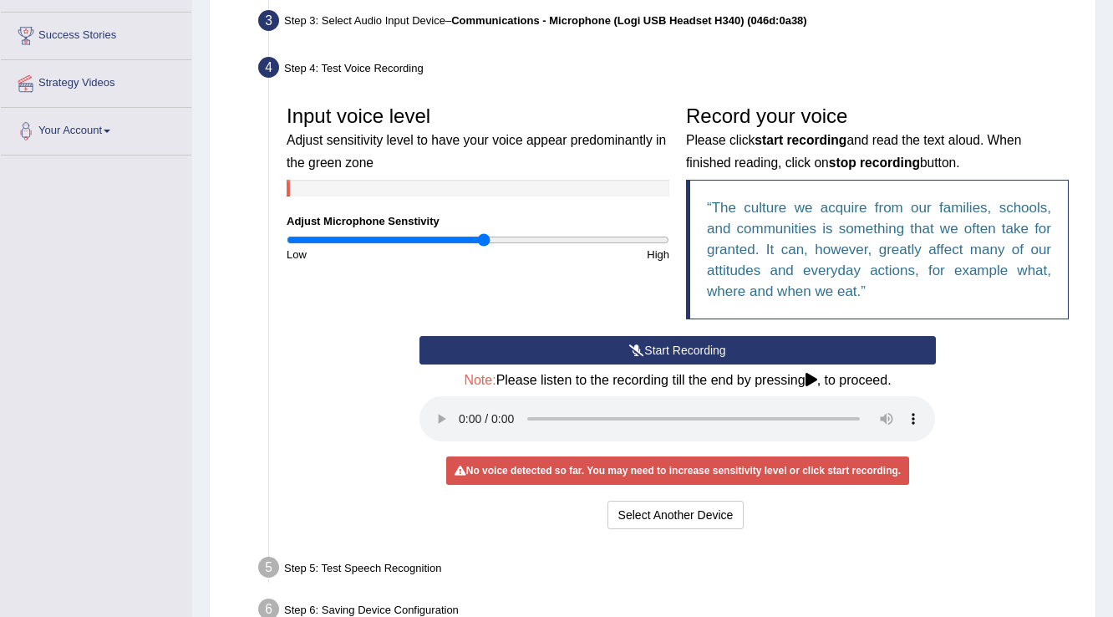
type input "1.04"
click at [485, 241] on input "range" at bounding box center [478, 239] width 383 height 13
click at [544, 348] on button "Start Recording" at bounding box center [678, 350] width 516 height 28
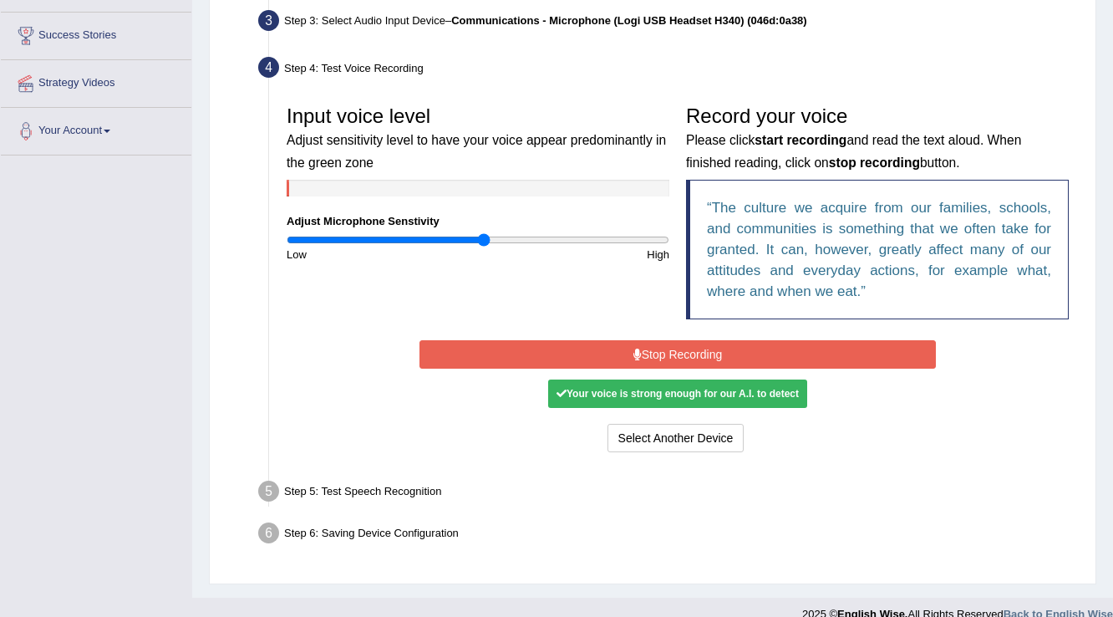
click at [544, 348] on button "Stop Recording" at bounding box center [678, 354] width 516 height 28
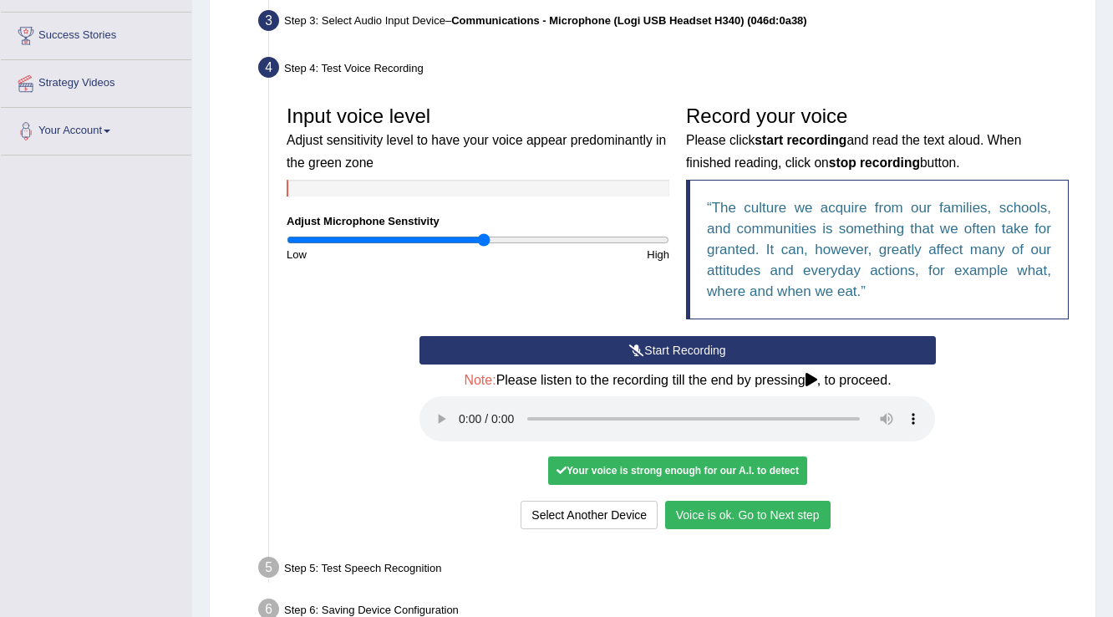
click at [778, 510] on button "Voice is ok. Go to Next step" at bounding box center [747, 515] width 165 height 28
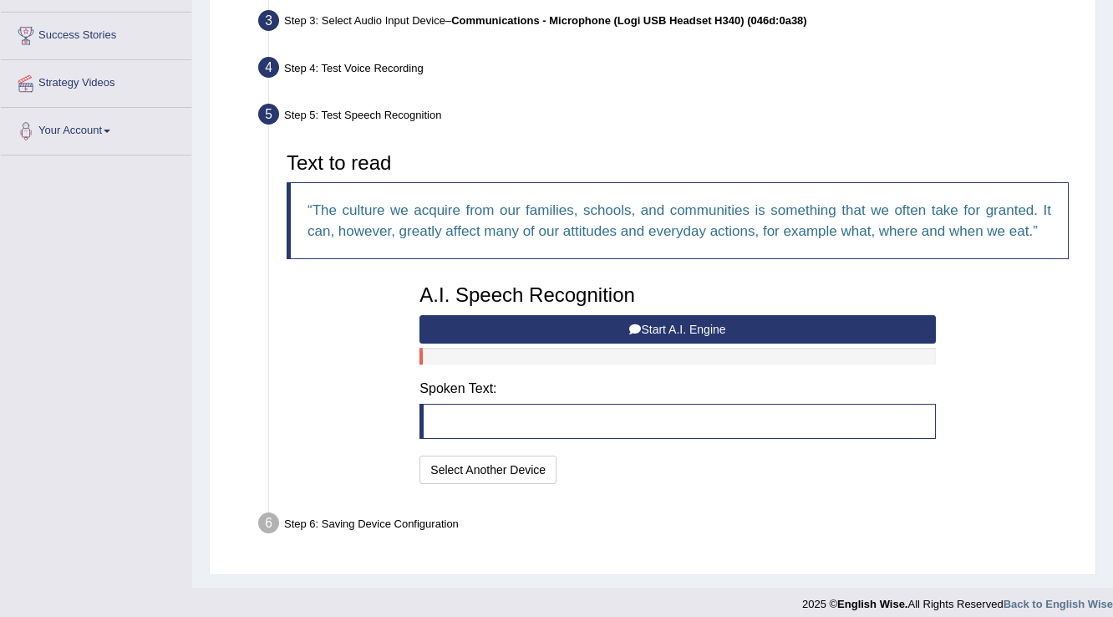
click at [670, 326] on button "Start A.I. Engine" at bounding box center [678, 329] width 516 height 28
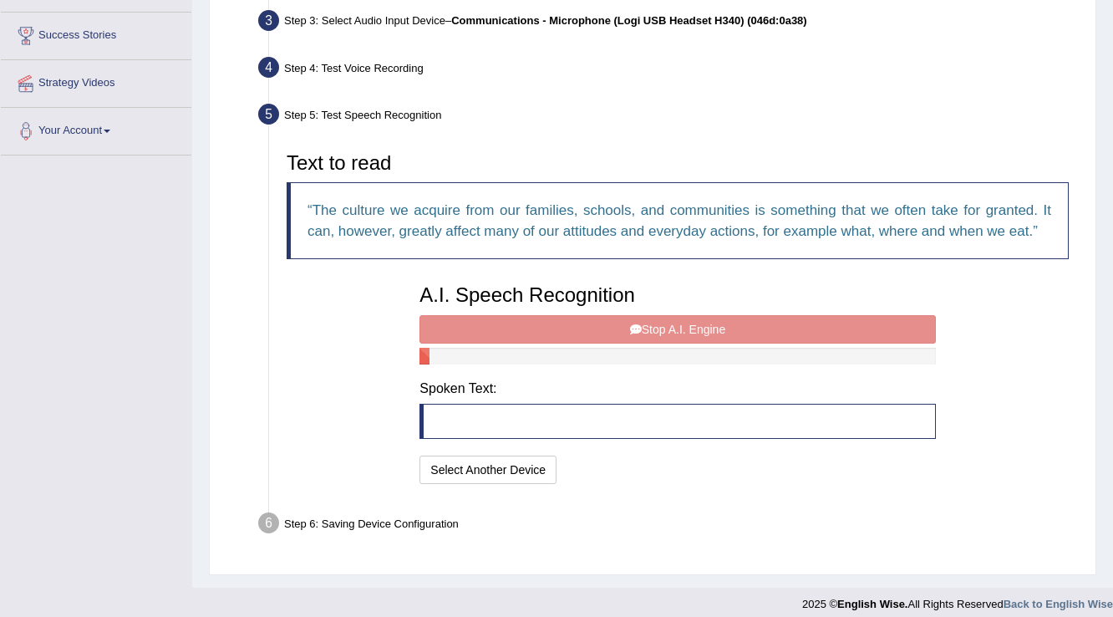
click at [670, 326] on div "A.I. Speech Recognition Start A.I. Engine Stop A.I. Engine Note: Please listen …" at bounding box center [677, 382] width 532 height 212
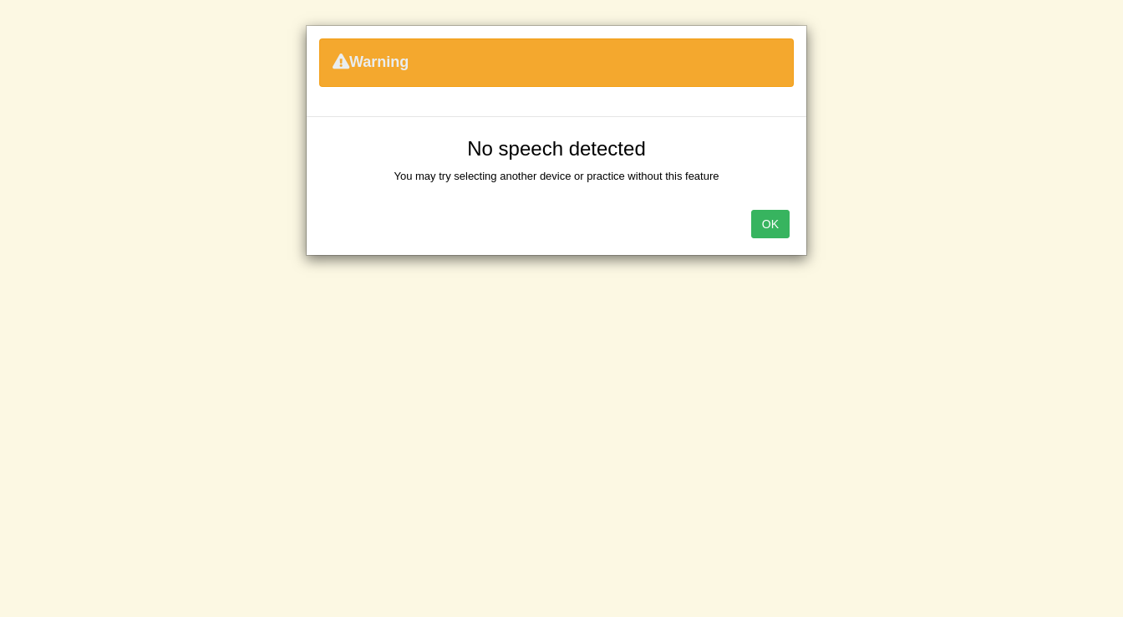
click at [779, 222] on button "OK" at bounding box center [770, 224] width 38 height 28
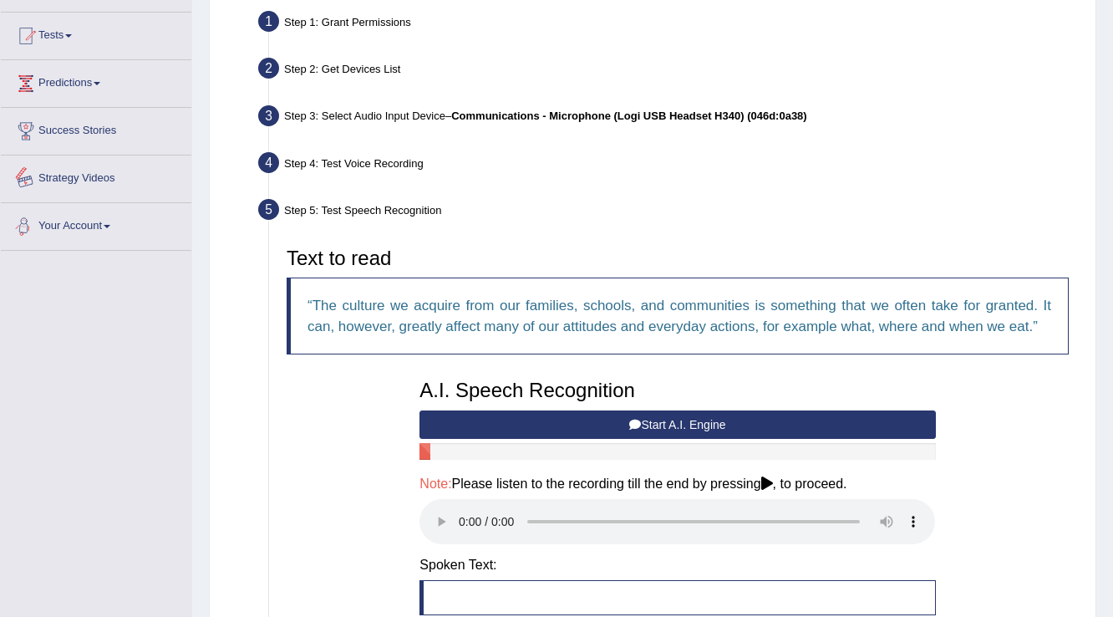
scroll to position [0, 0]
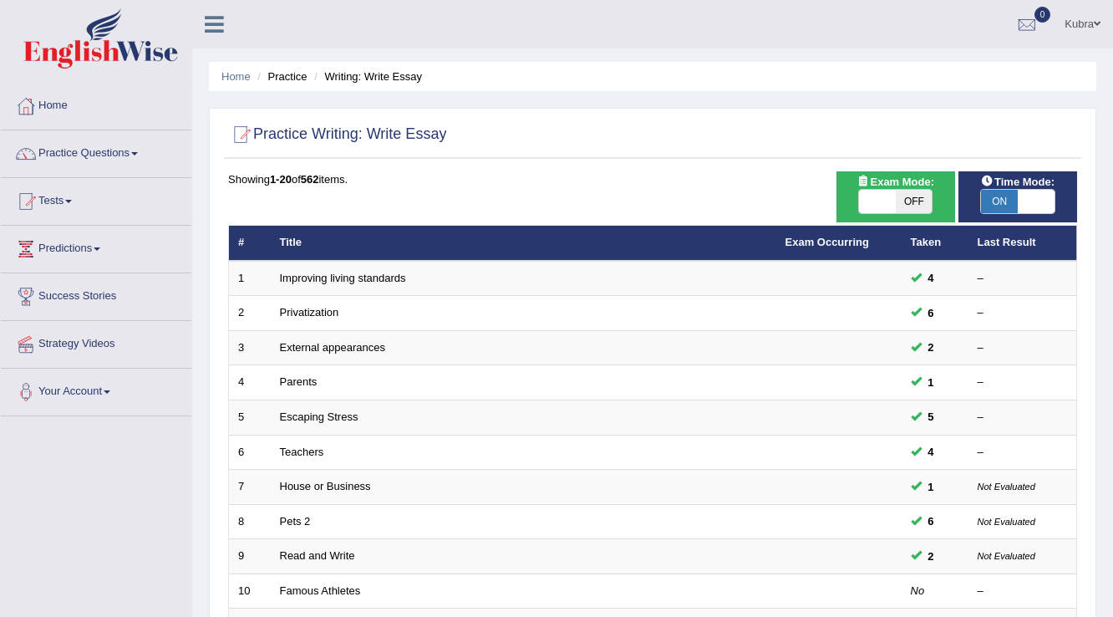
scroll to position [468, 0]
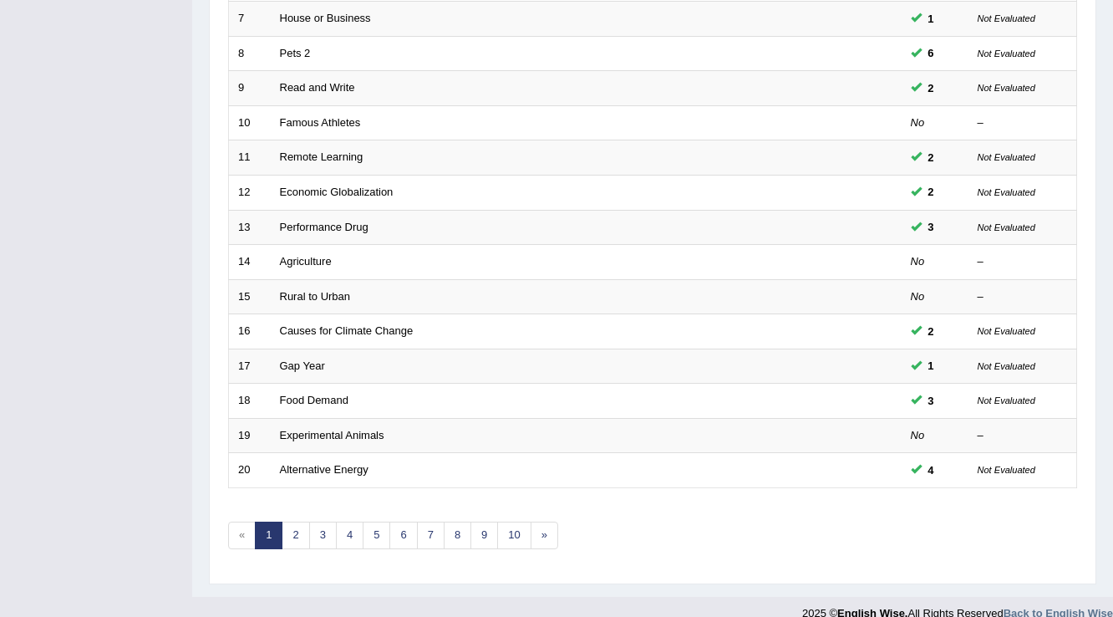
click at [455, 470] on td "Alternative Energy" at bounding box center [524, 470] width 506 height 35
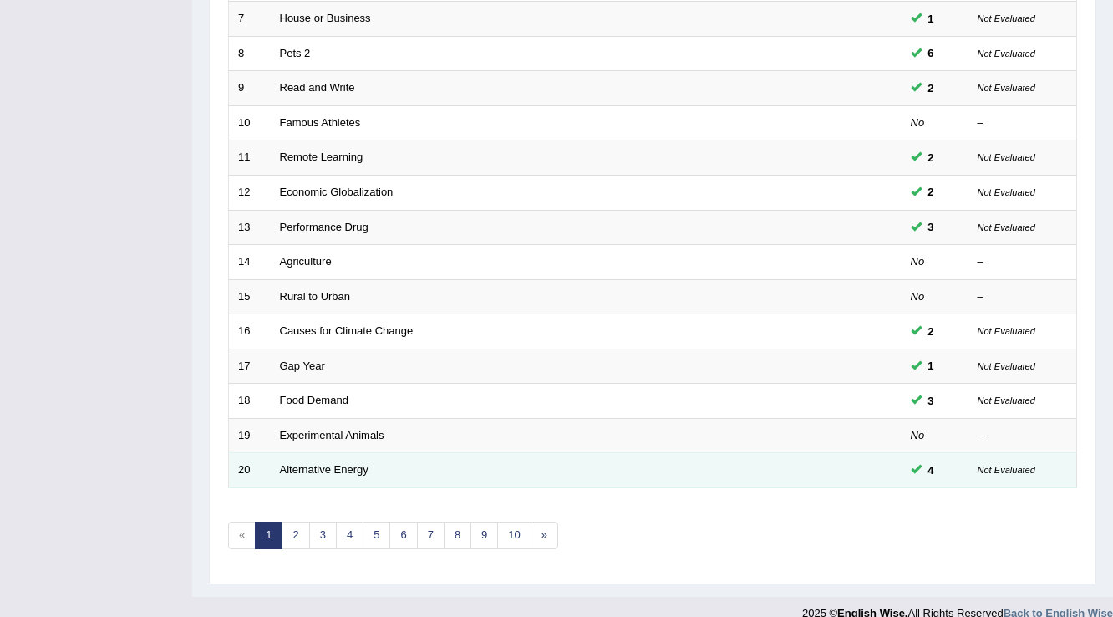
scroll to position [0, 0]
click at [361, 471] on link "Alternative Energy" at bounding box center [324, 469] width 89 height 13
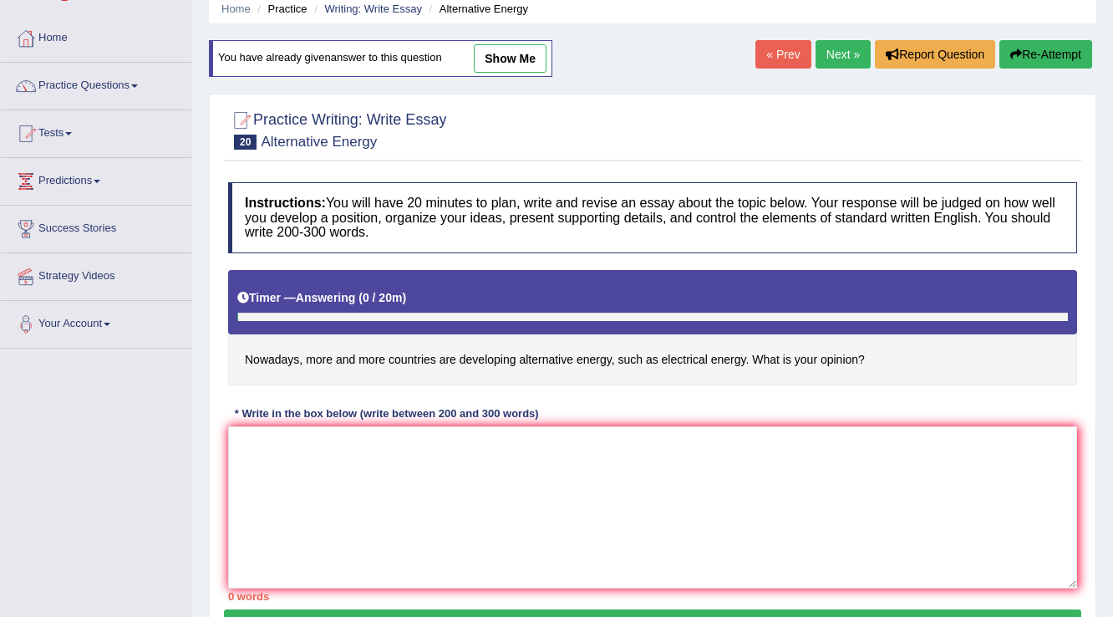
scroll to position [67, 0]
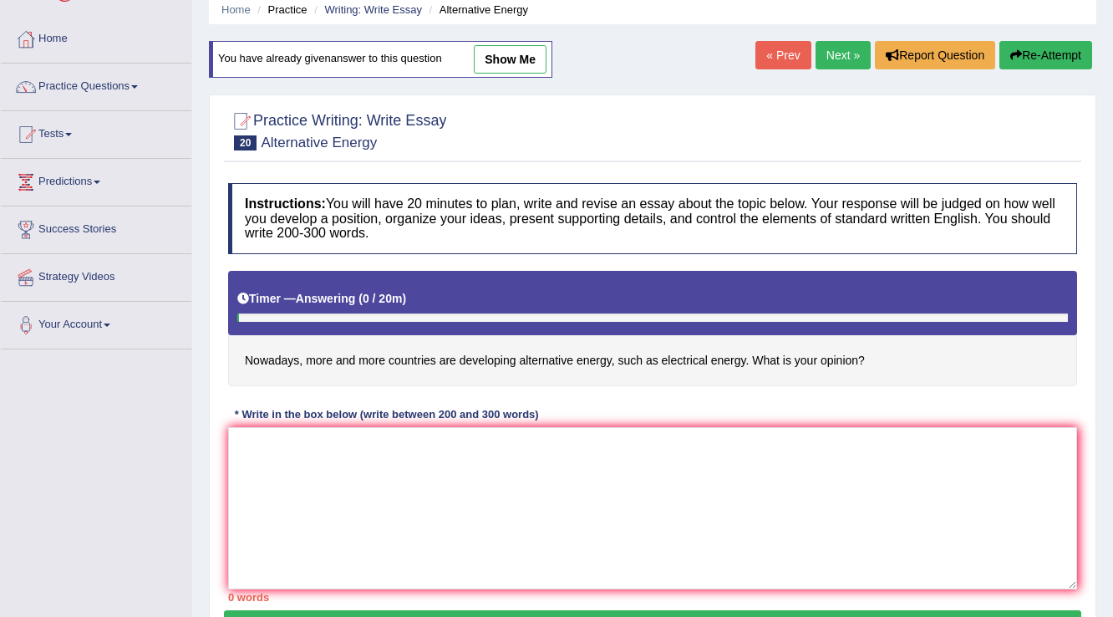
click at [510, 38] on div "Home Practice Writing: Write Essay Alternative Energy You have already given an…" at bounding box center [652, 351] width 921 height 836
click at [523, 74] on div "You have already given answer to this question show me" at bounding box center [380, 59] width 343 height 37
click at [511, 64] on link "show me" at bounding box center [510, 59] width 73 height 28
type textarea "The increasing influence of that is many countries are developing alternative e…"
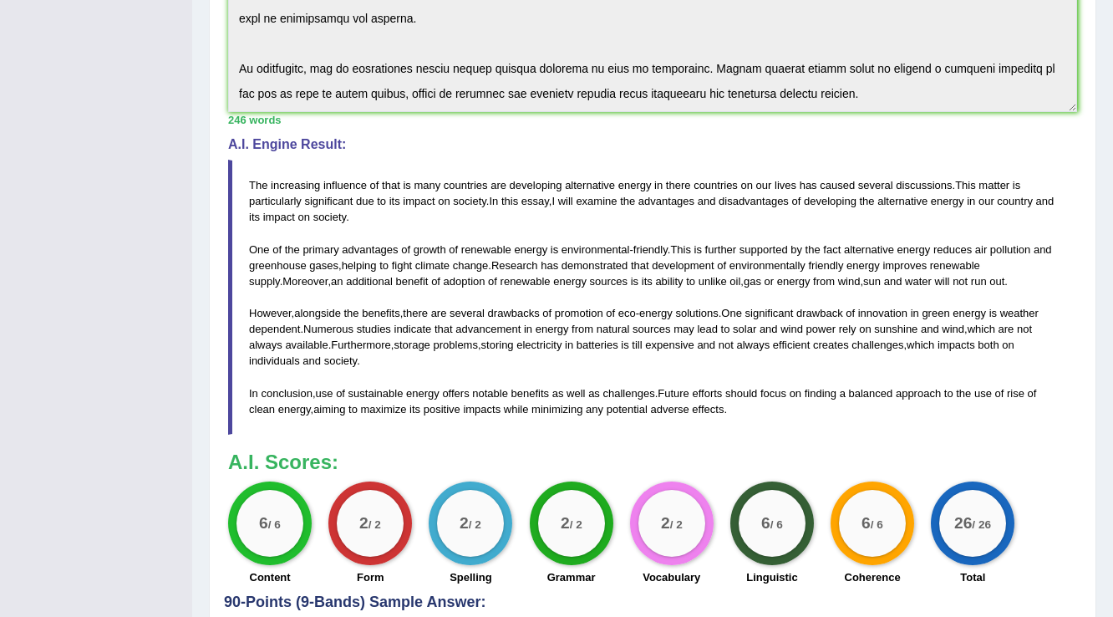
scroll to position [535, 0]
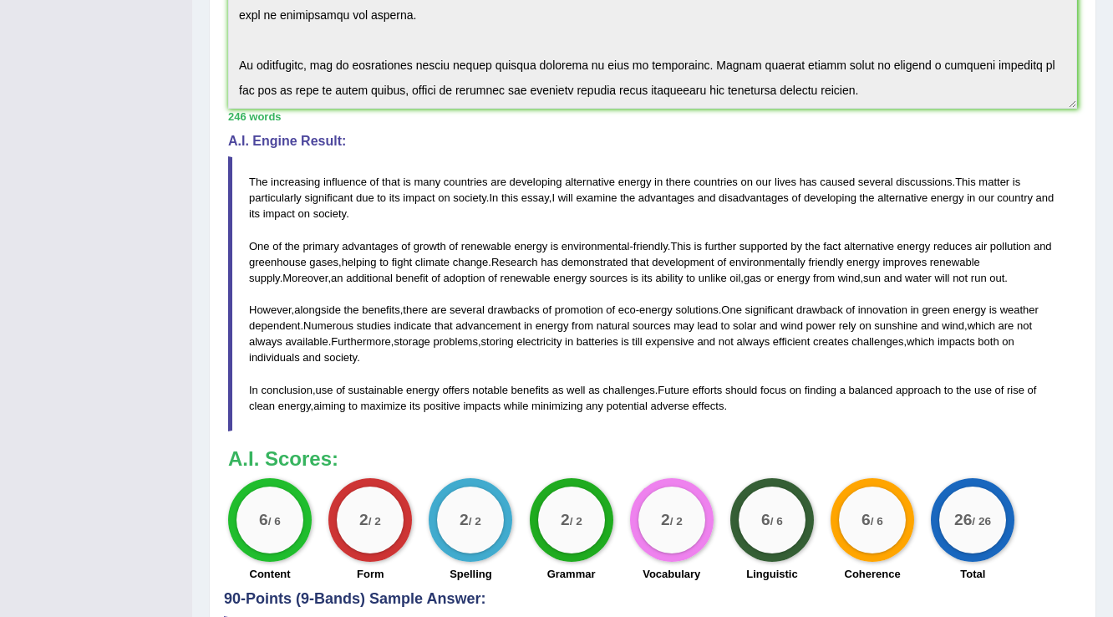
drag, startPoint x: 249, startPoint y: 174, endPoint x: 916, endPoint y: 391, distance: 701.4
click at [916, 391] on blockquote "The increasing influence of that is many countries are developing alternative e…" at bounding box center [652, 293] width 849 height 275
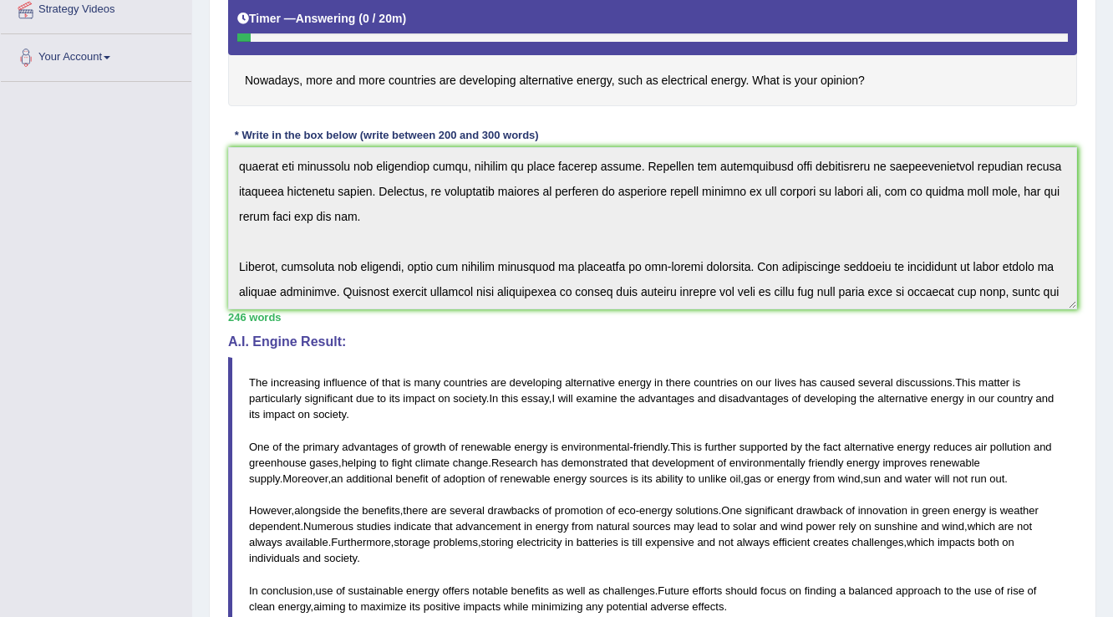
scroll to position [251, 0]
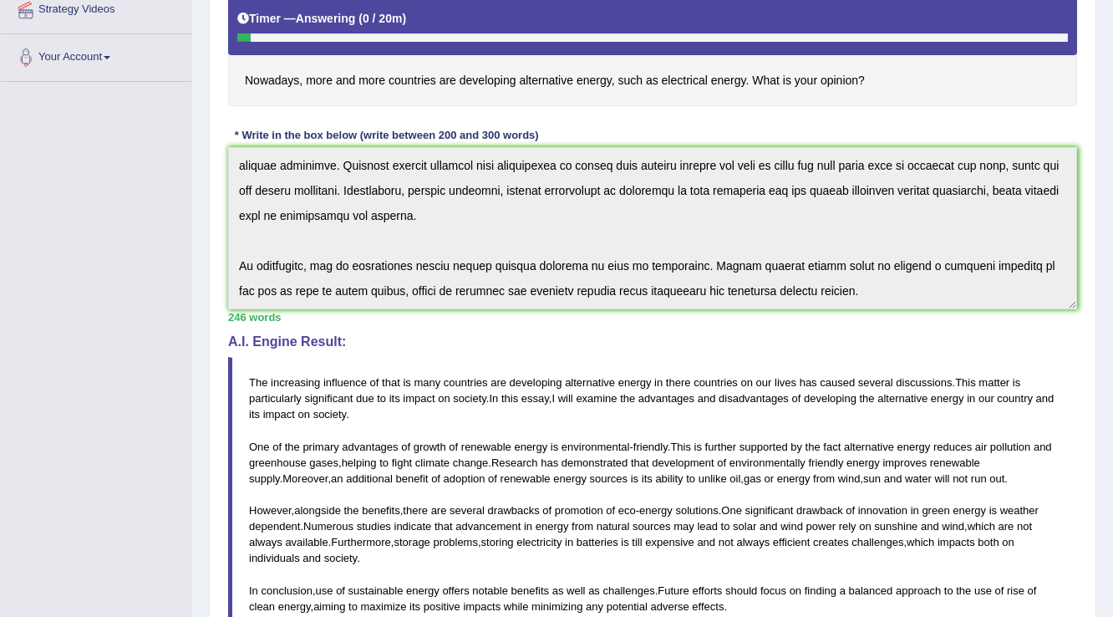
click at [851, 344] on div "Instructions: You will have 20 minutes to plan, write and revise an essay about…" at bounding box center [652, 343] width 857 height 897
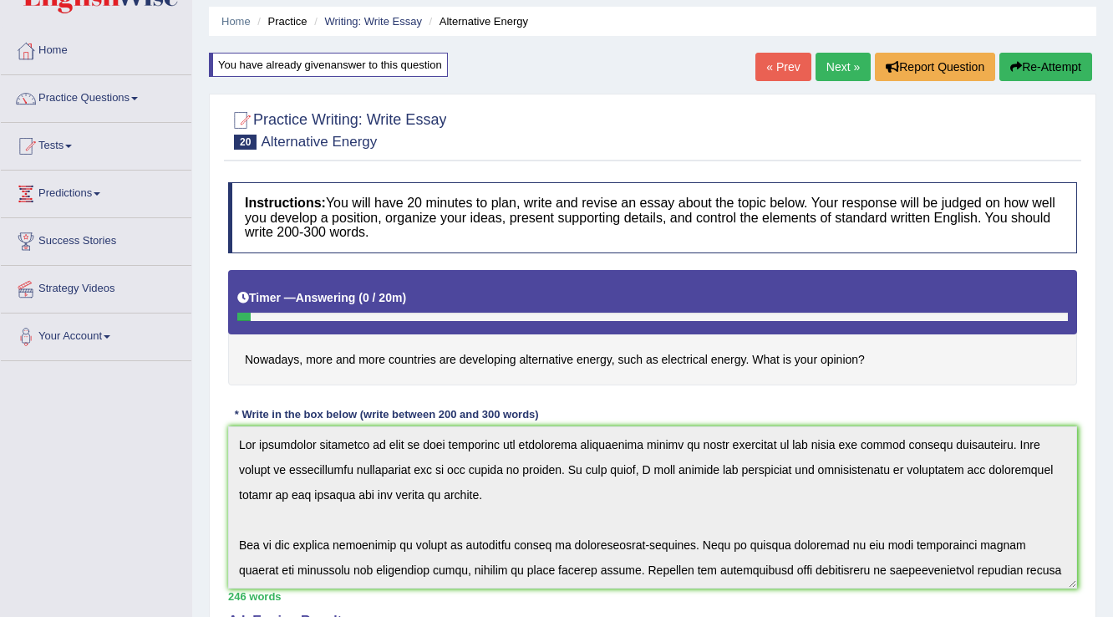
scroll to position [0, 0]
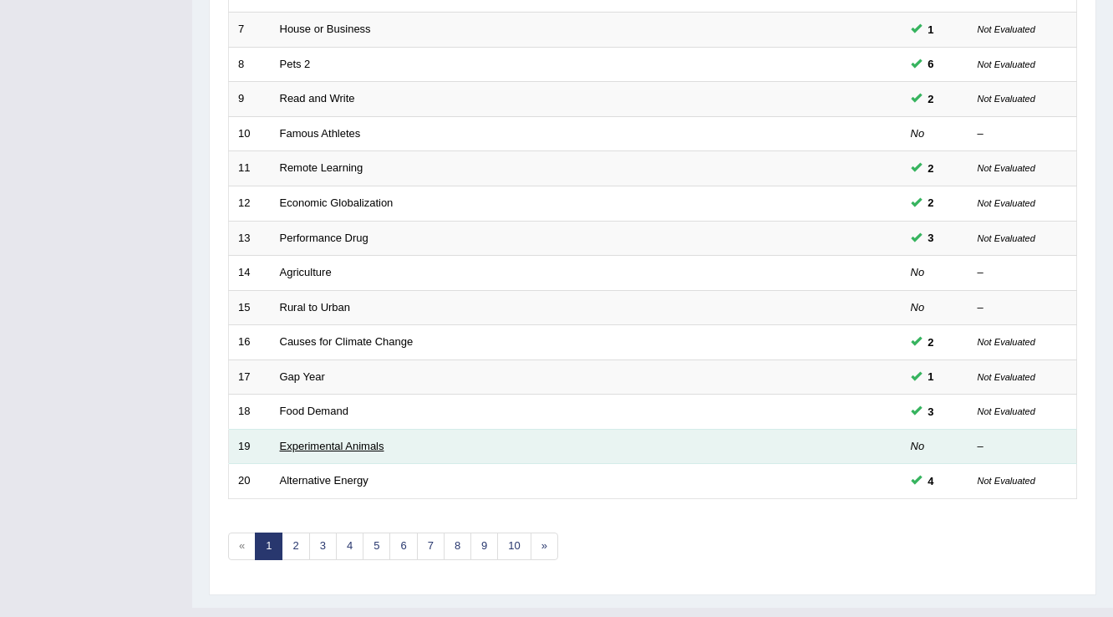
click at [344, 444] on link "Experimental Animals" at bounding box center [332, 446] width 104 height 13
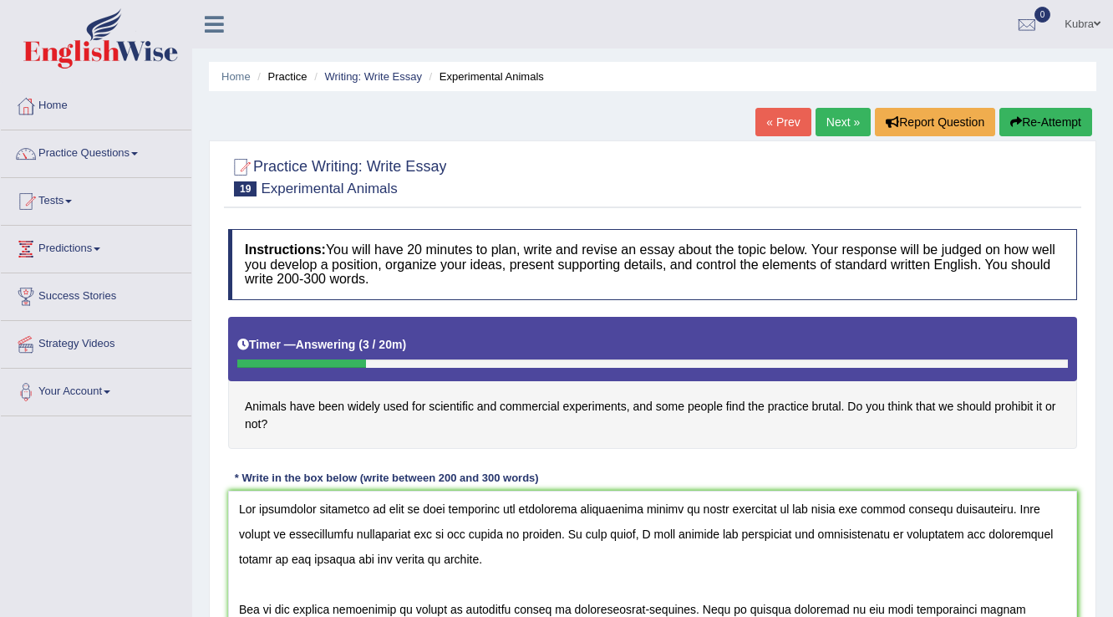
click at [404, 511] on textarea at bounding box center [652, 572] width 849 height 162
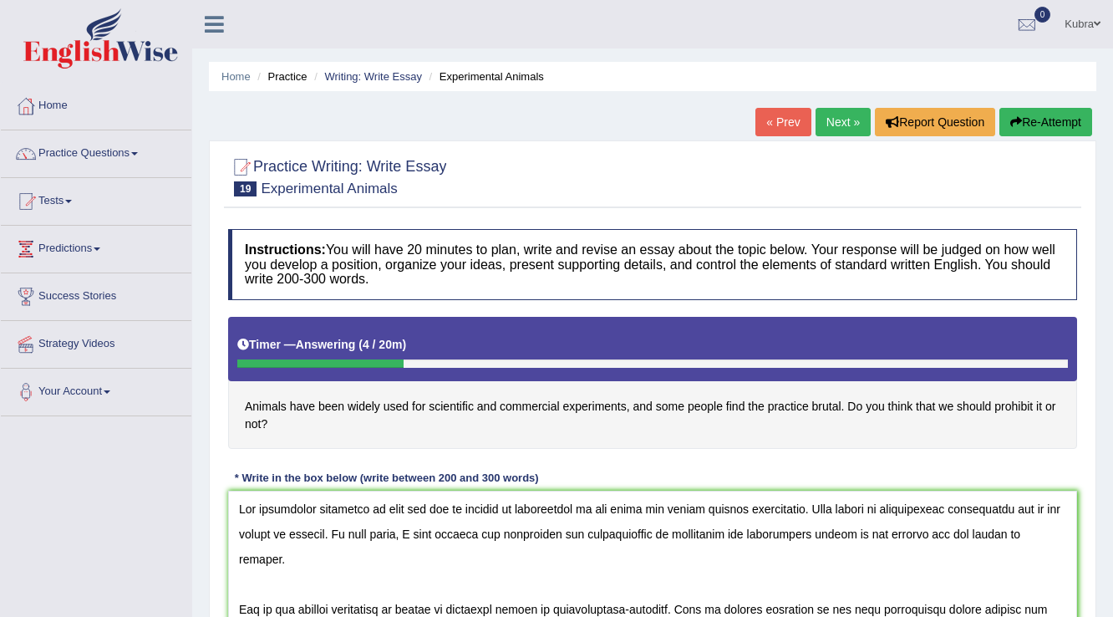
click at [677, 536] on textarea at bounding box center [652, 572] width 849 height 162
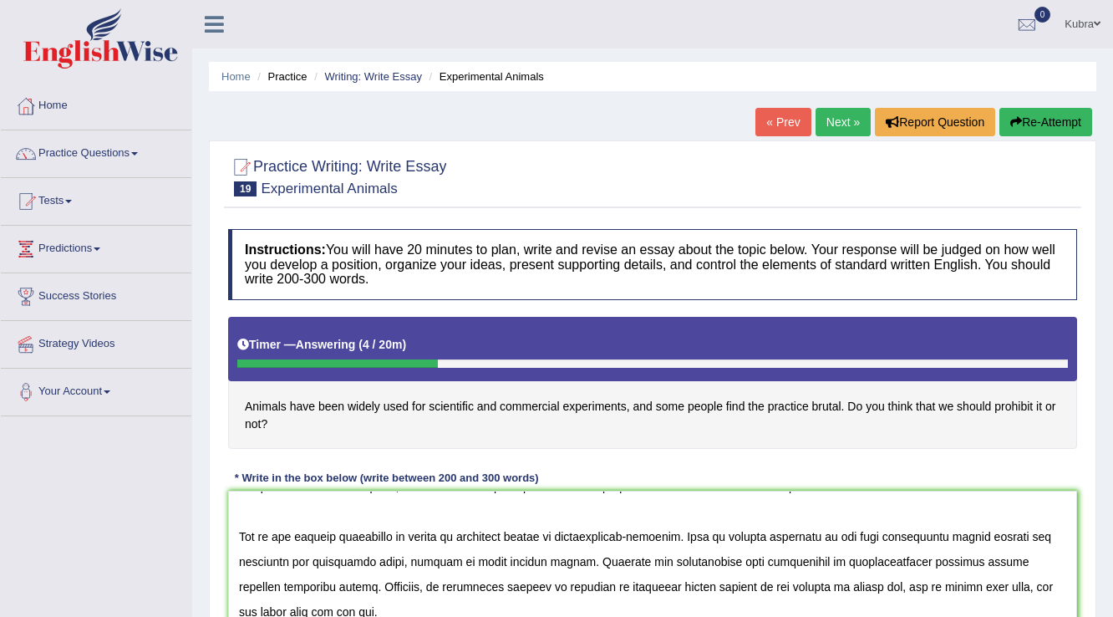
scroll to position [67, 0]
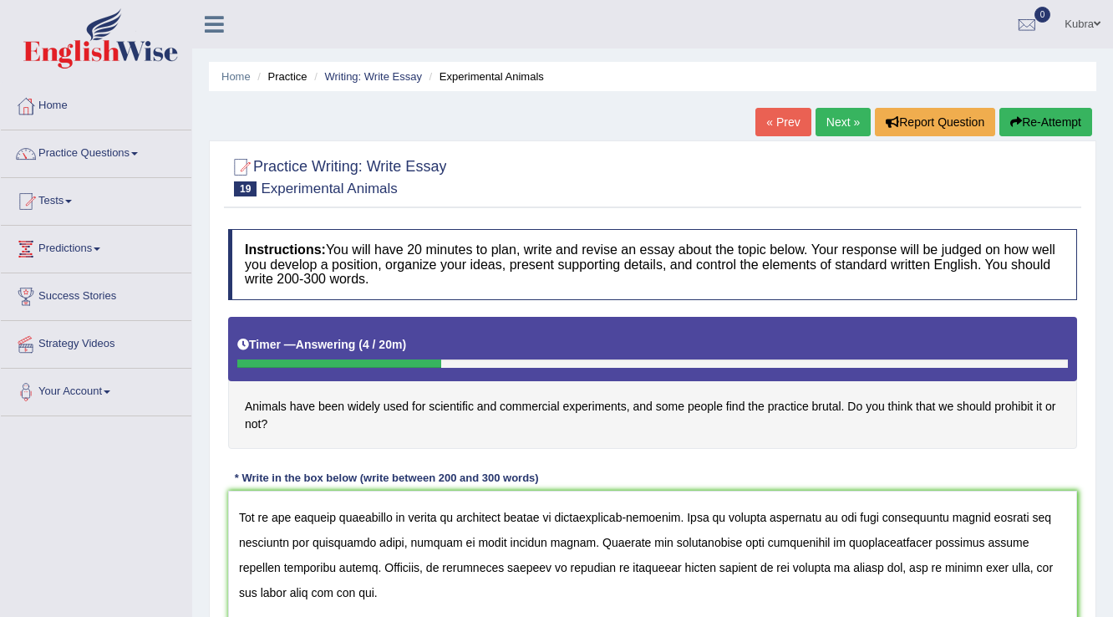
drag, startPoint x: 414, startPoint y: 517, endPoint x: 558, endPoint y: 517, distance: 144.6
click at [558, 517] on textarea at bounding box center [652, 572] width 849 height 162
click at [916, 518] on textarea at bounding box center [652, 572] width 849 height 162
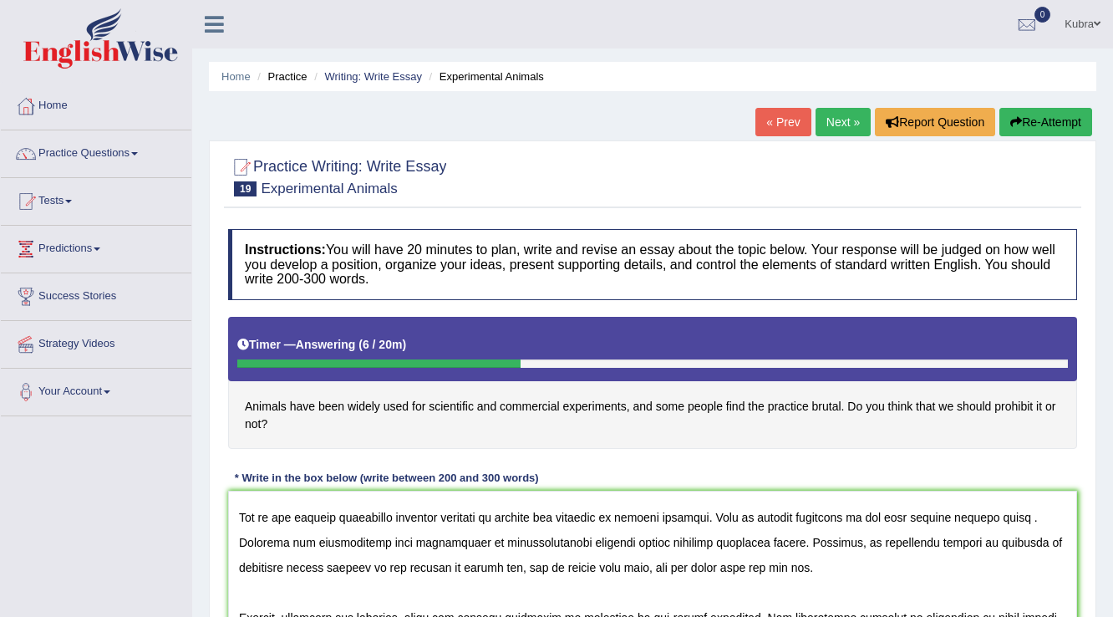
click at [954, 519] on textarea at bounding box center [652, 572] width 849 height 162
click at [1017, 521] on textarea at bounding box center [652, 572] width 849 height 162
click at [1021, 524] on textarea at bounding box center [652, 572] width 849 height 162
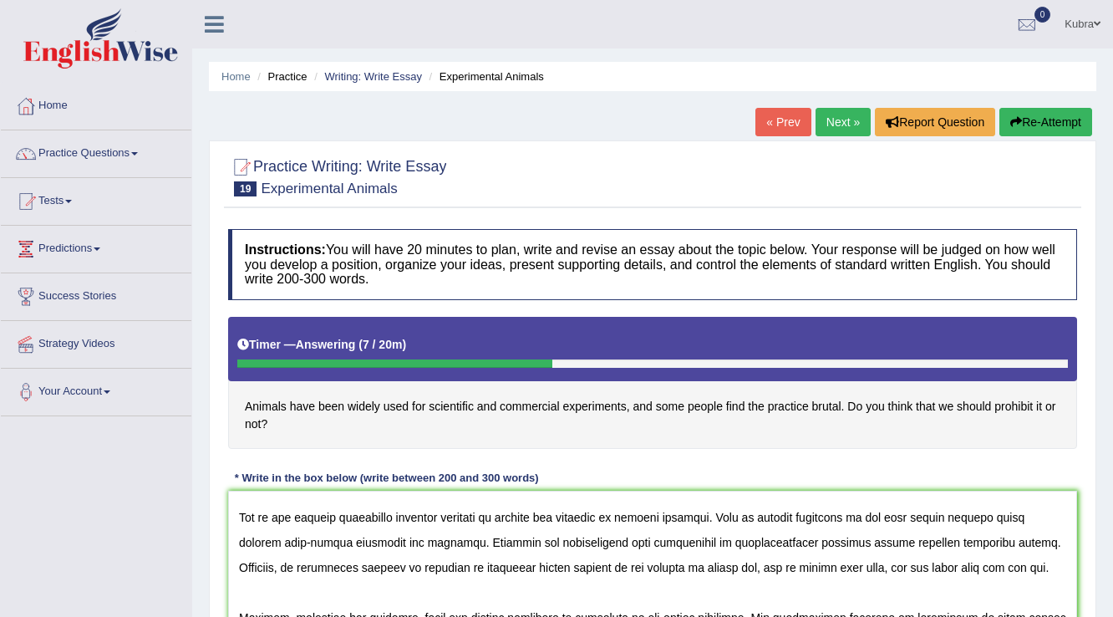
drag, startPoint x: 642, startPoint y: 542, endPoint x: 887, endPoint y: 543, distance: 244.9
click at [887, 543] on textarea at bounding box center [652, 572] width 849 height 162
click at [907, 545] on textarea at bounding box center [652, 572] width 849 height 162
click at [343, 572] on textarea at bounding box center [652, 572] width 849 height 162
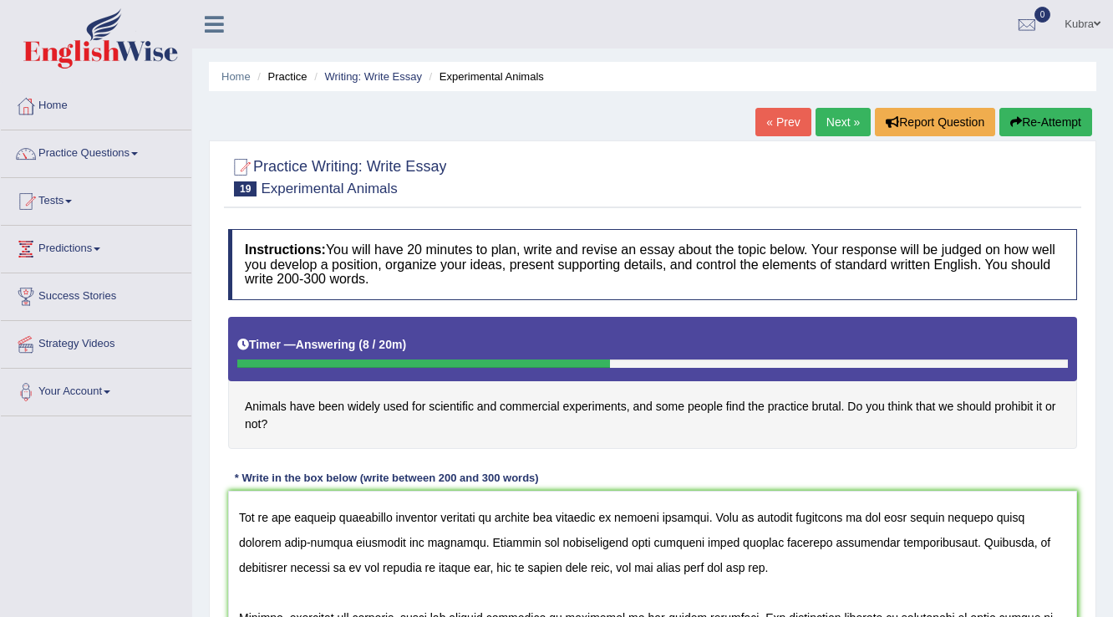
click at [411, 515] on textarea at bounding box center [652, 572] width 849 height 162
click at [343, 570] on textarea at bounding box center [652, 572] width 849 height 162
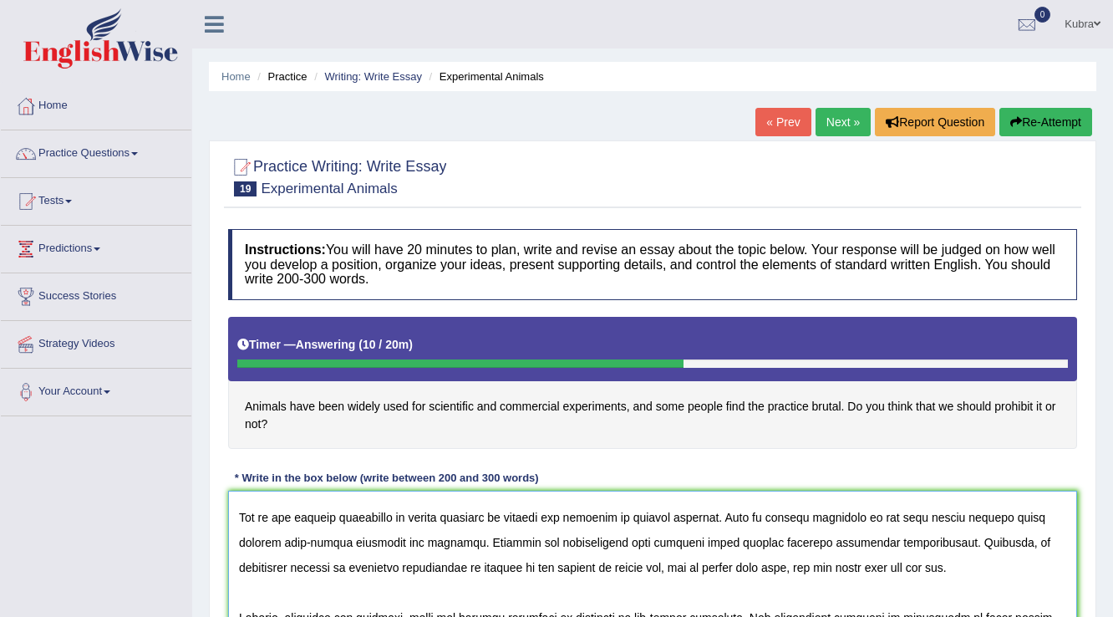
click at [372, 572] on textarea at bounding box center [652, 572] width 849 height 162
click at [602, 567] on textarea at bounding box center [652, 572] width 849 height 162
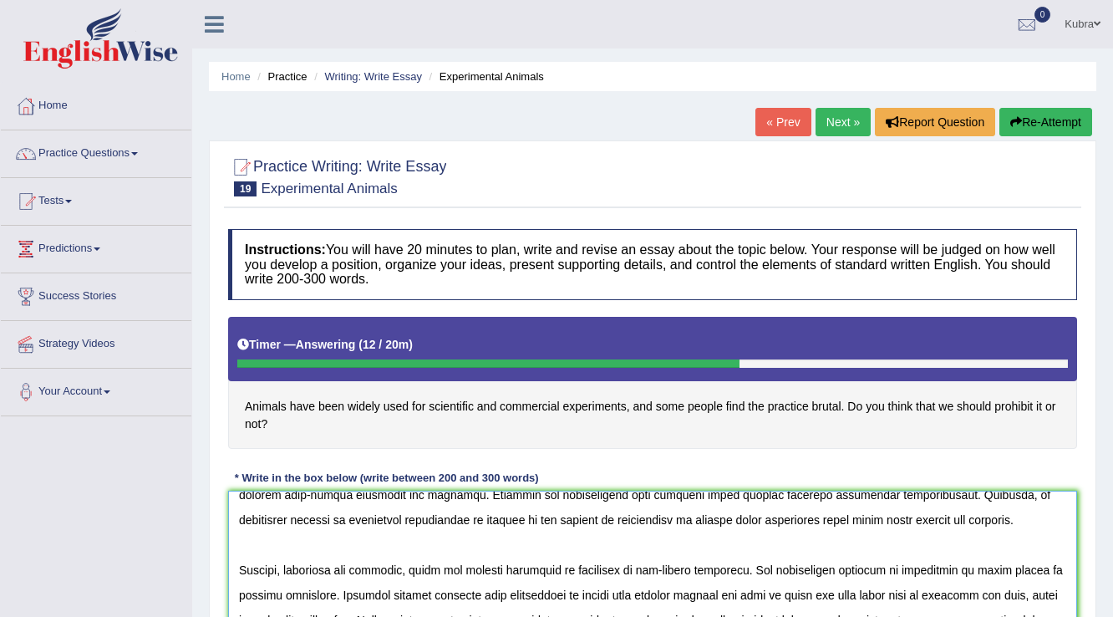
scroll to position [134, 0]
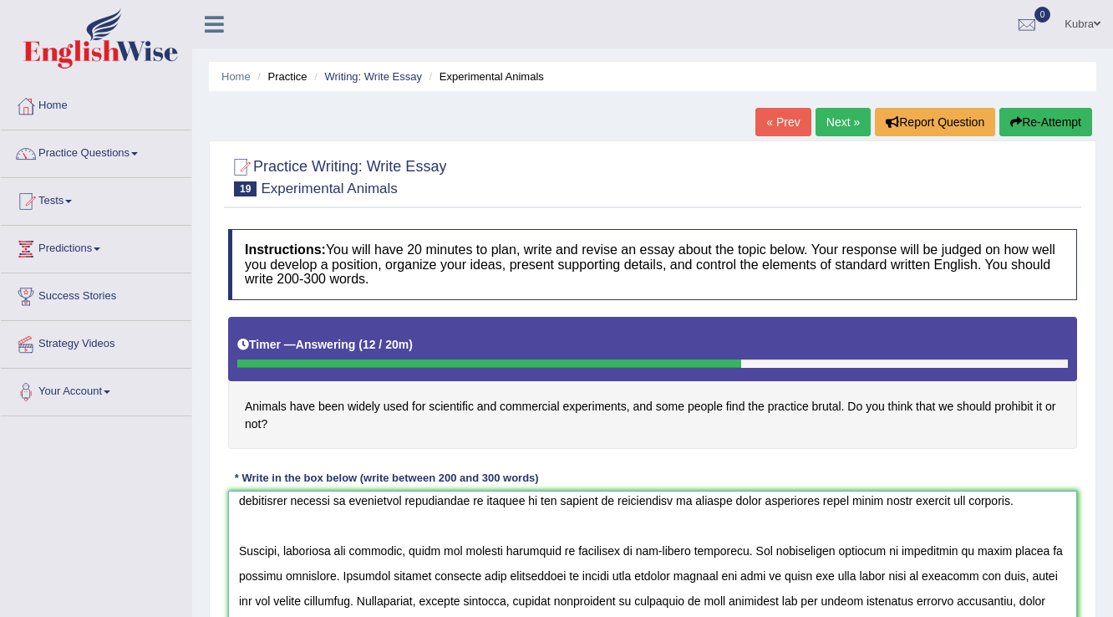
click at [575, 552] on textarea at bounding box center [652, 572] width 849 height 162
click at [918, 553] on textarea at bounding box center [652, 572] width 849 height 162
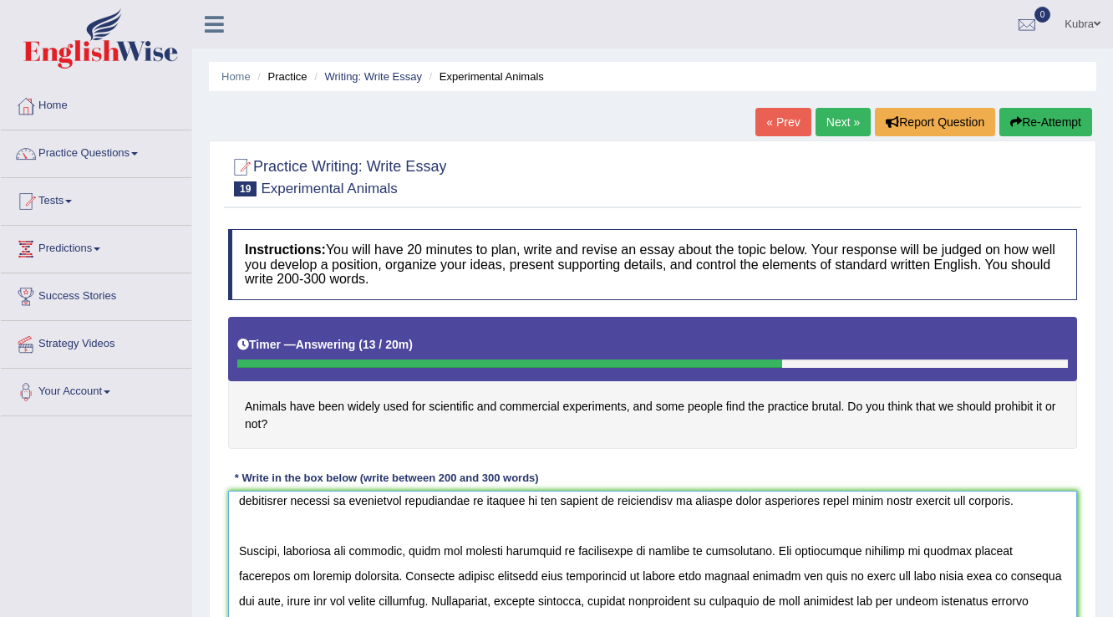
drag, startPoint x: 250, startPoint y: 580, endPoint x: 348, endPoint y: 577, distance: 98.6
click at [348, 577] on textarea at bounding box center [652, 572] width 849 height 162
drag, startPoint x: 531, startPoint y: 579, endPoint x: 762, endPoint y: 583, distance: 231.5
click at [762, 583] on textarea at bounding box center [652, 572] width 849 height 162
click at [749, 577] on textarea at bounding box center [652, 572] width 849 height 162
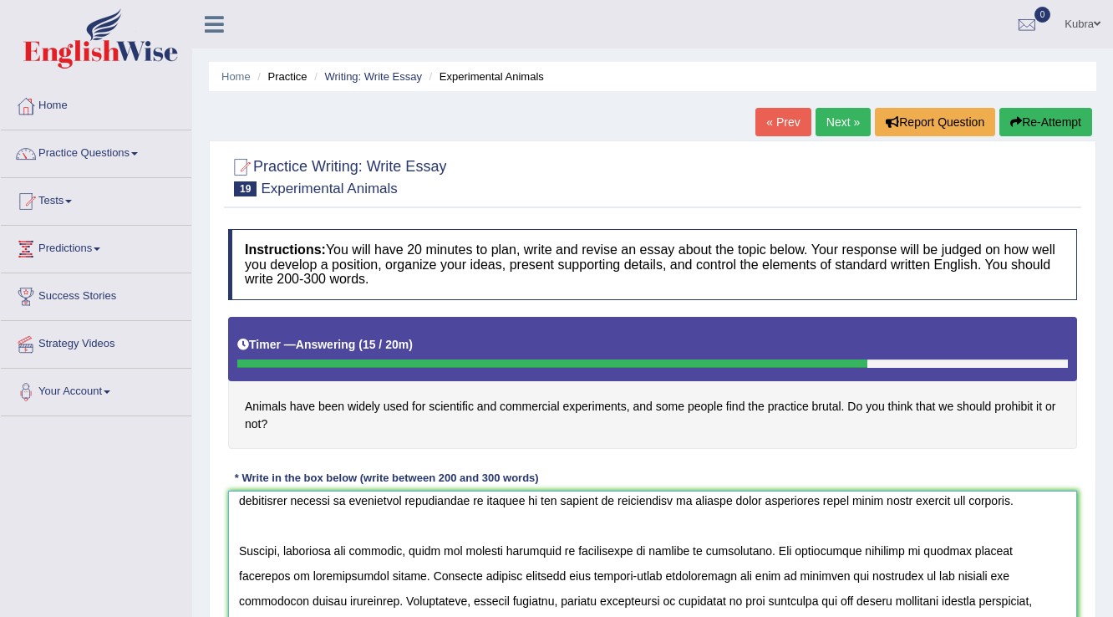
scroll to position [201, 0]
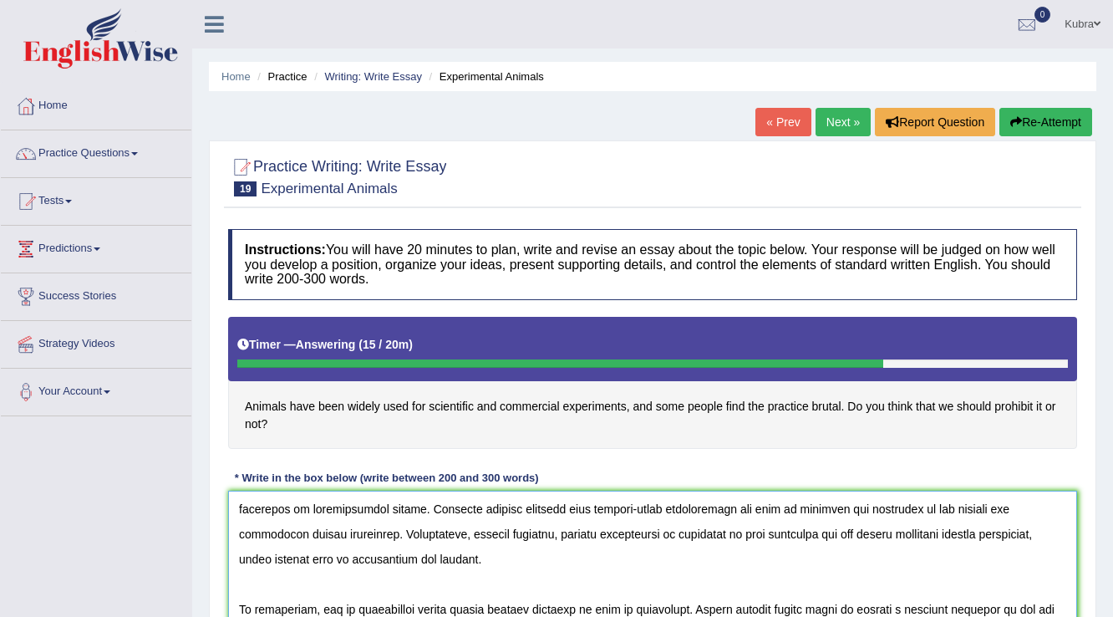
drag, startPoint x: 377, startPoint y: 533, endPoint x: 829, endPoint y: 536, distance: 452.1
click at [829, 536] on textarea at bounding box center [652, 572] width 849 height 162
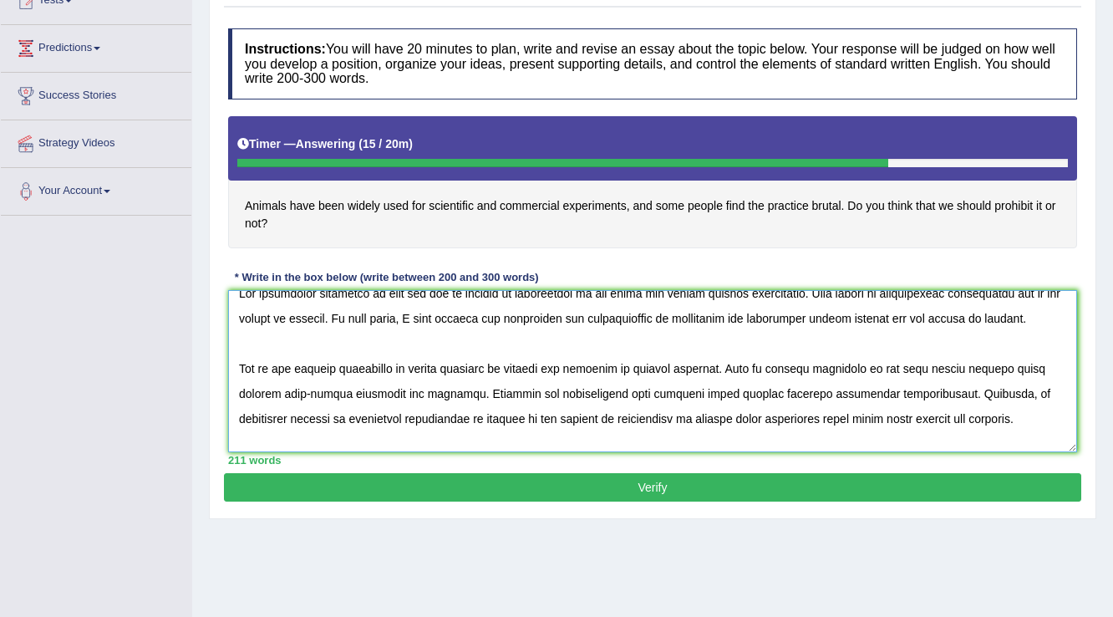
scroll to position [0, 0]
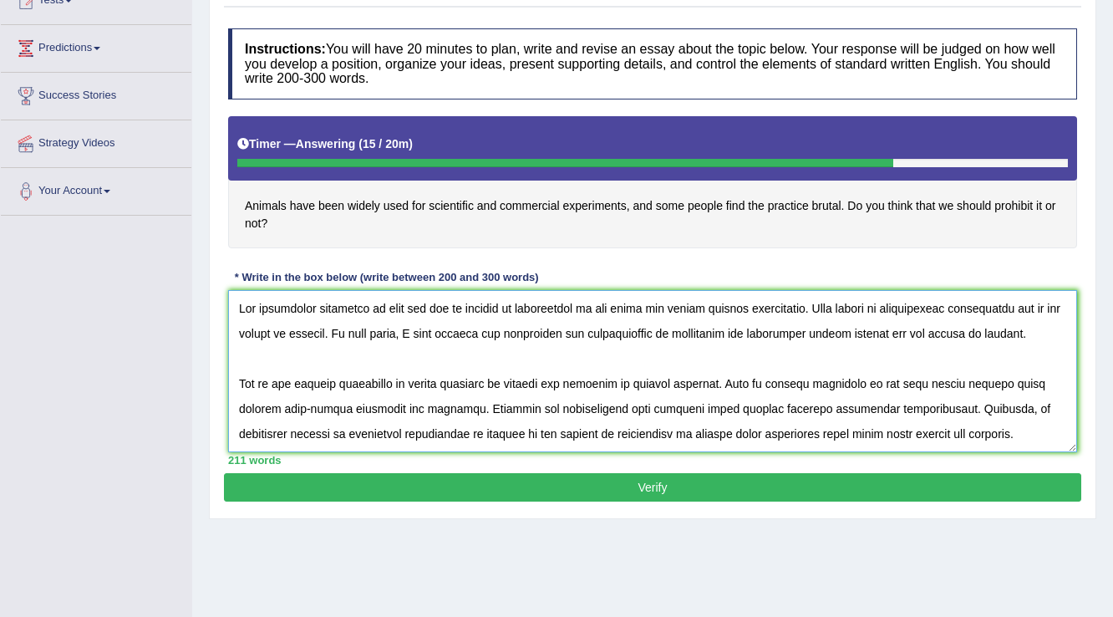
drag, startPoint x: 381, startPoint y: 308, endPoint x: 580, endPoint y: 313, distance: 199.0
click at [580, 313] on textarea at bounding box center [652, 371] width 849 height 162
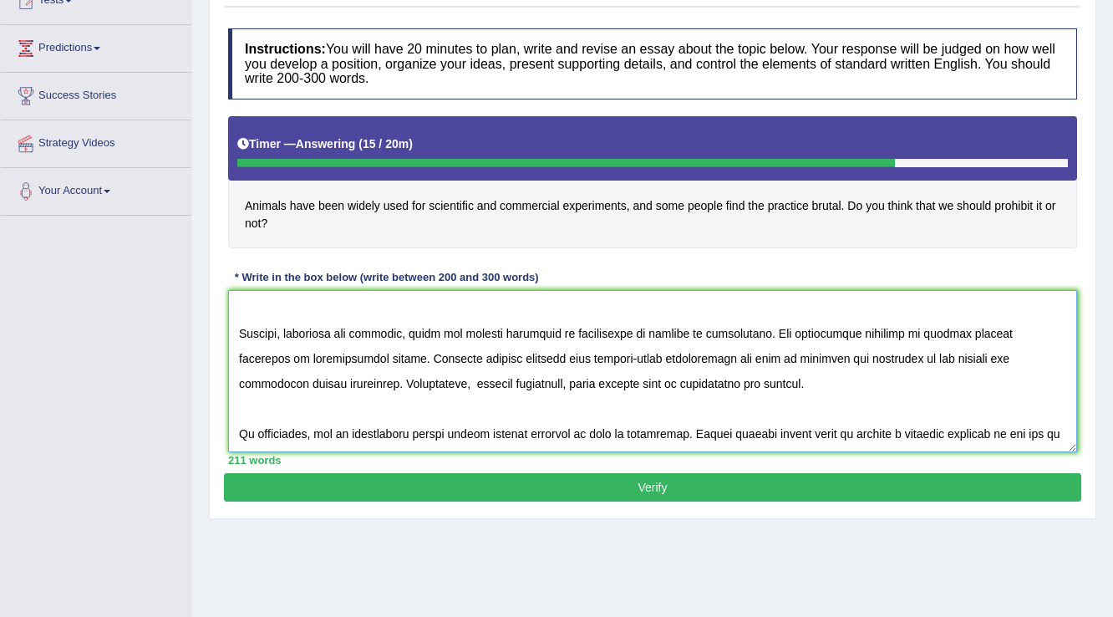
scroll to position [175, 0]
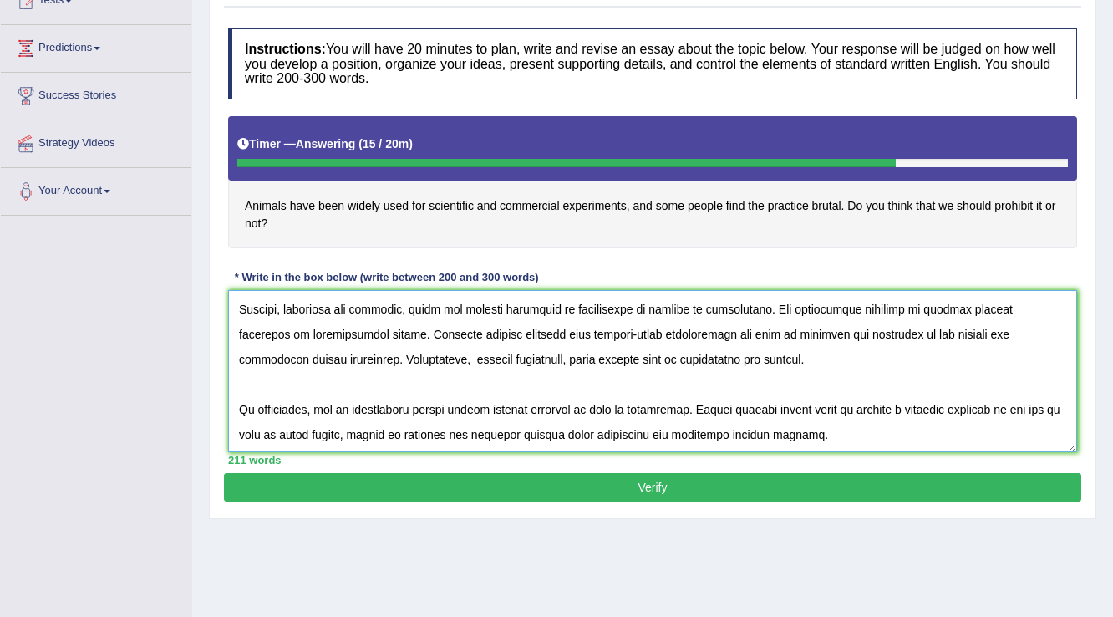
click at [379, 355] on textarea at bounding box center [652, 371] width 849 height 162
drag, startPoint x: 311, startPoint y: 409, endPoint x: 444, endPoint y: 414, distance: 133.0
click at [444, 414] on textarea at bounding box center [652, 371] width 849 height 162
paste textarea "that the use of animals in experiments"
click at [350, 414] on textarea at bounding box center [652, 371] width 849 height 162
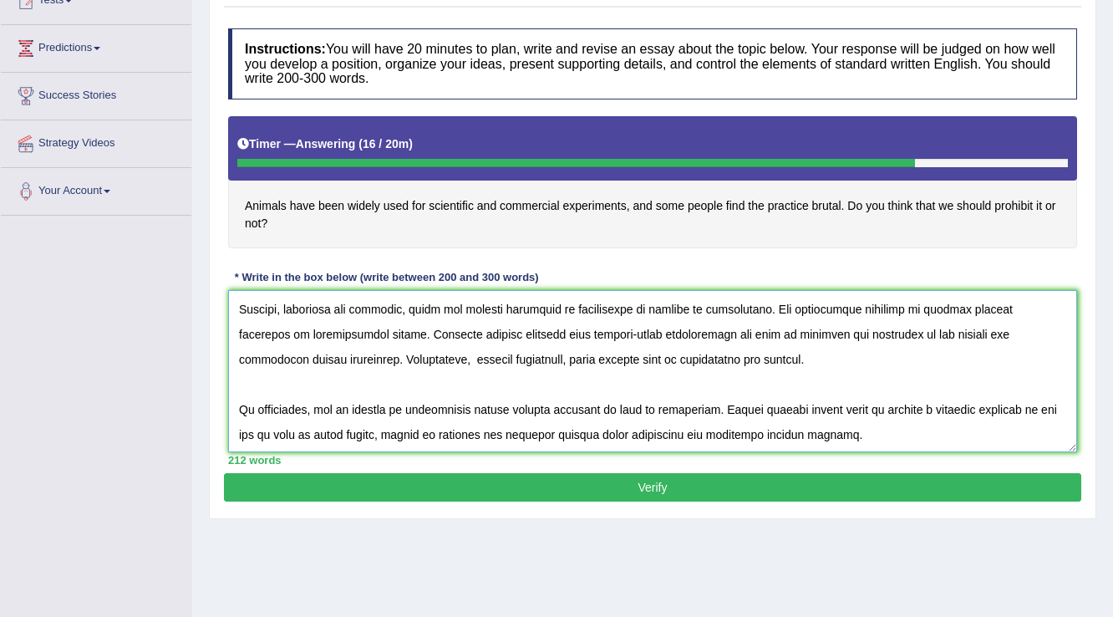
click at [374, 437] on textarea at bounding box center [652, 371] width 849 height 162
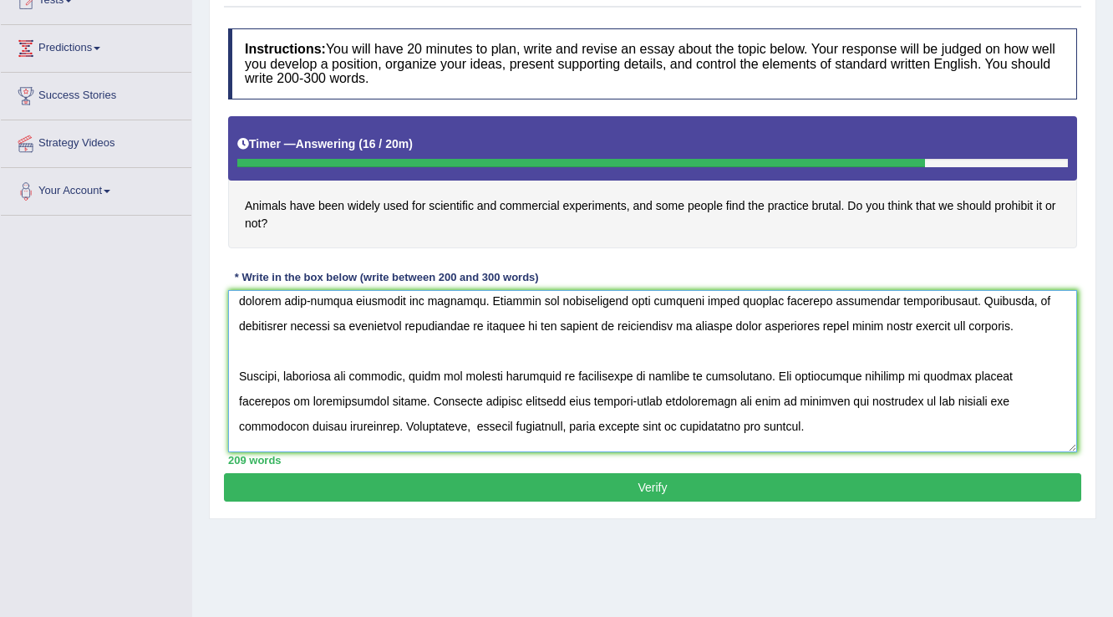
click at [378, 428] on textarea at bounding box center [652, 371] width 849 height 162
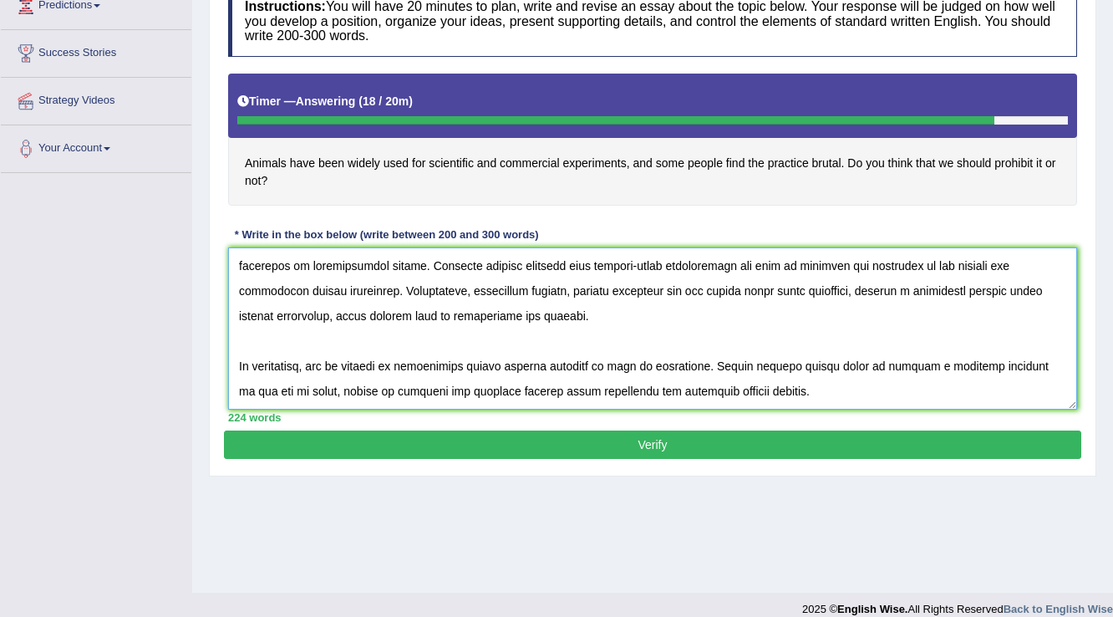
scroll to position [261, 0]
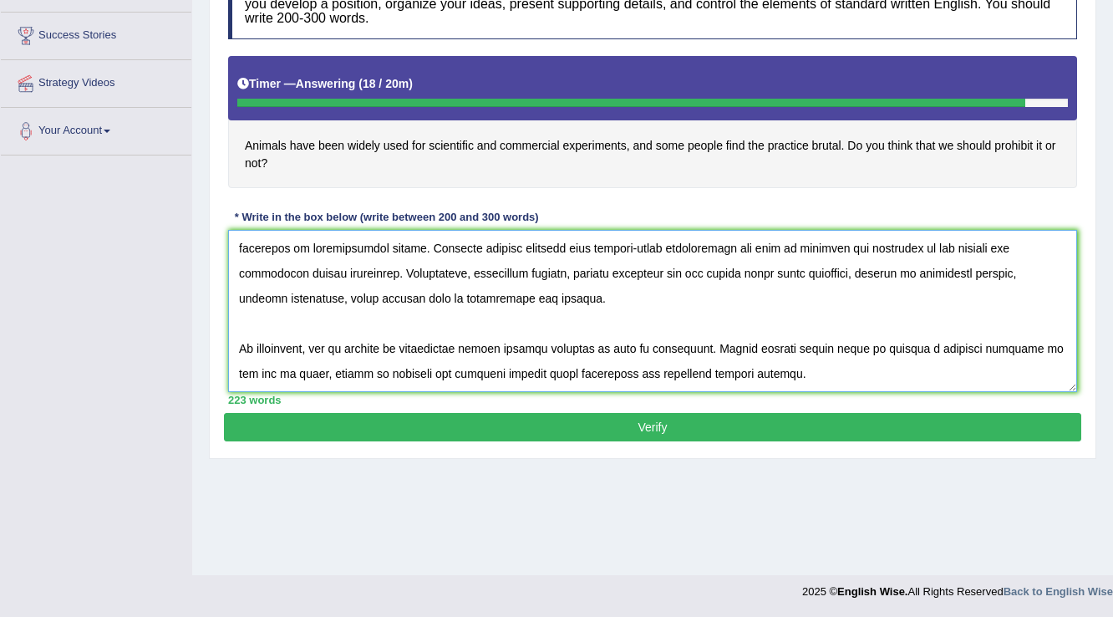
click at [303, 376] on textarea at bounding box center [652, 311] width 849 height 162
type textarea "The increasing influence of that the use of animals in experiments on our lives…"
click at [352, 419] on button "Verify" at bounding box center [652, 427] width 857 height 28
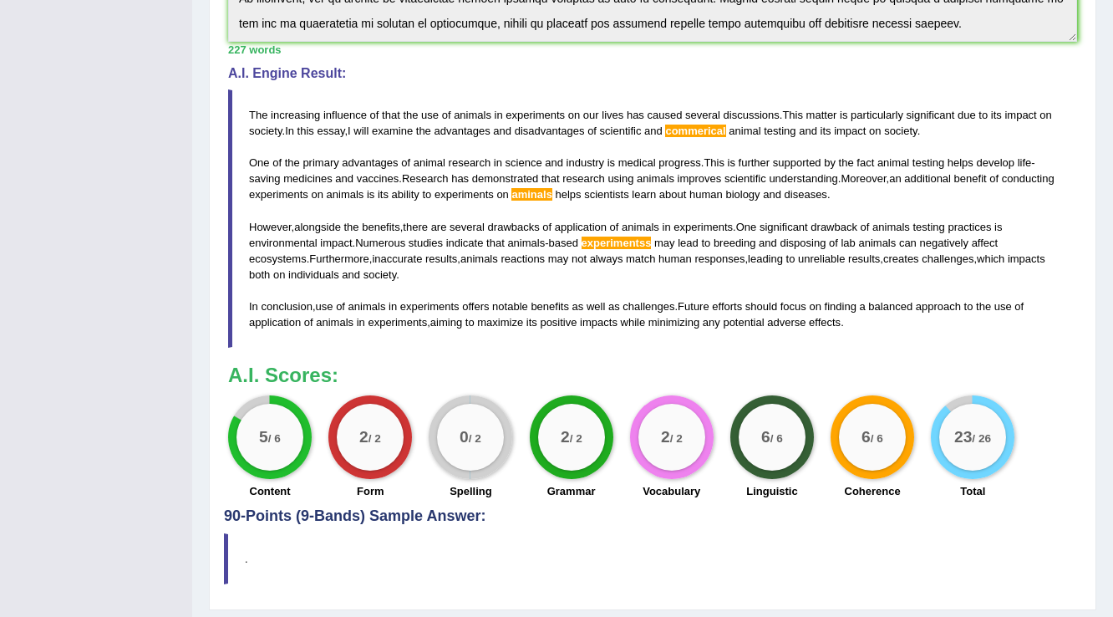
scroll to position [567, 0]
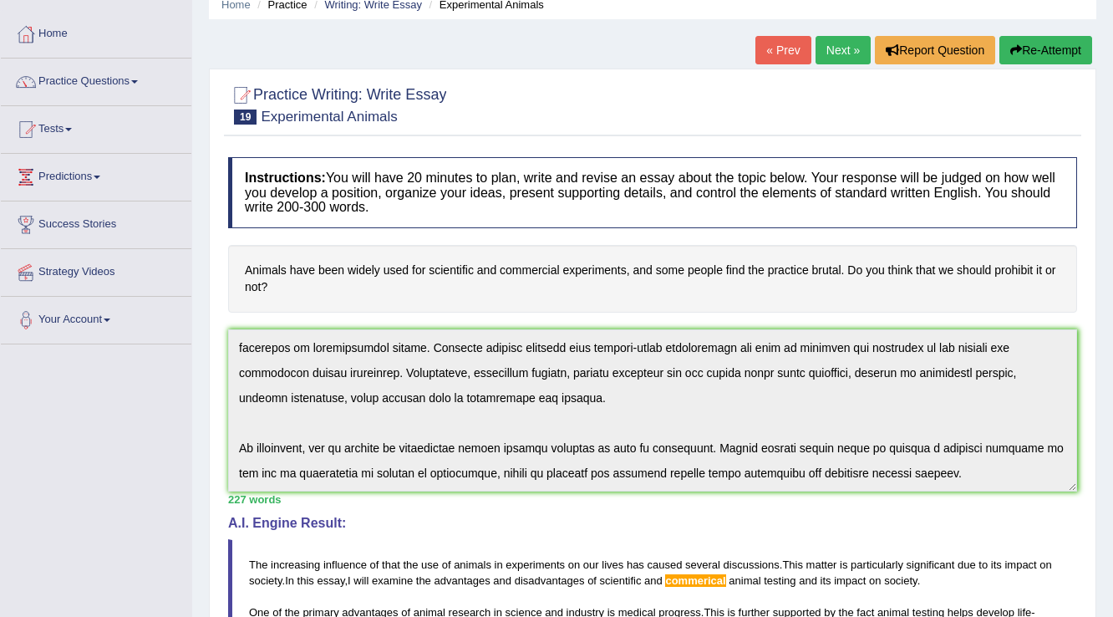
scroll to position [32, 0]
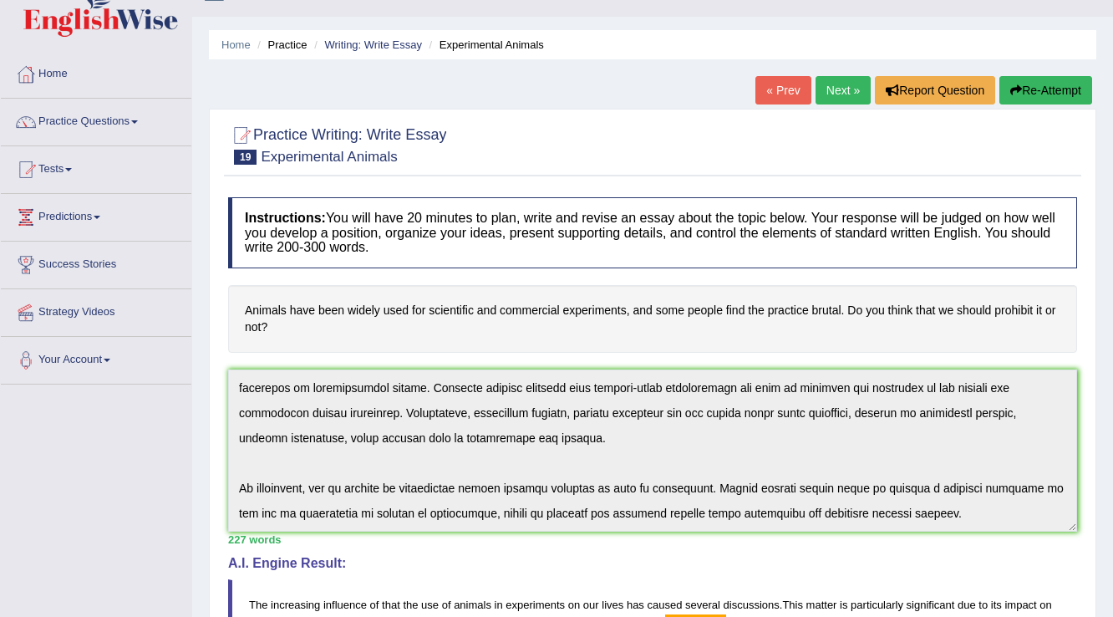
click at [1057, 87] on button "Re-Attempt" at bounding box center [1045, 90] width 93 height 28
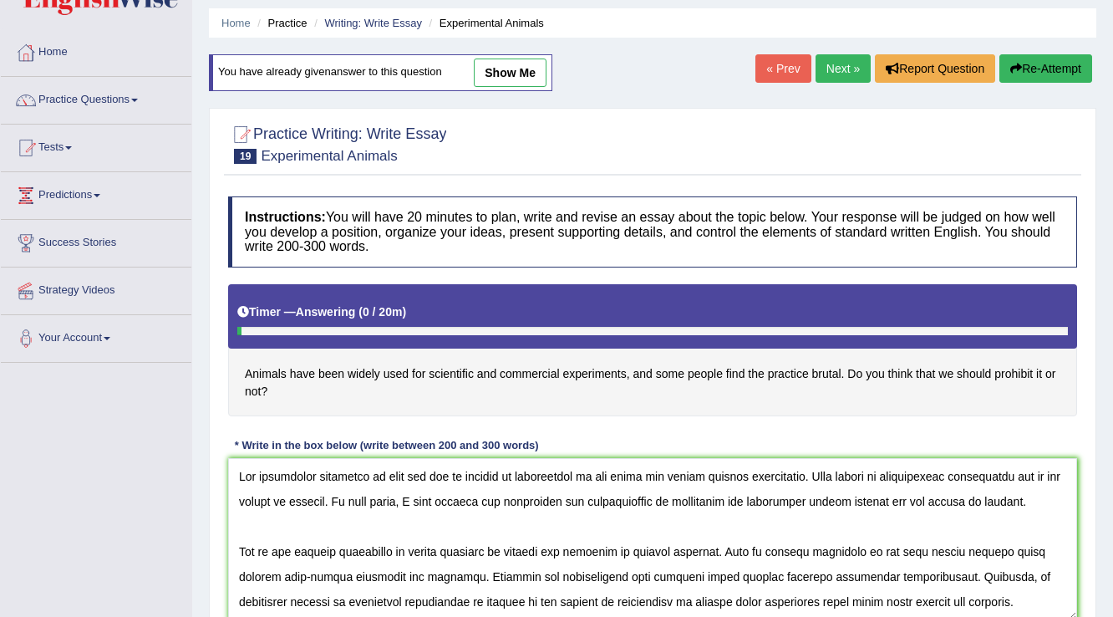
click at [796, 503] on textarea at bounding box center [652, 539] width 849 height 162
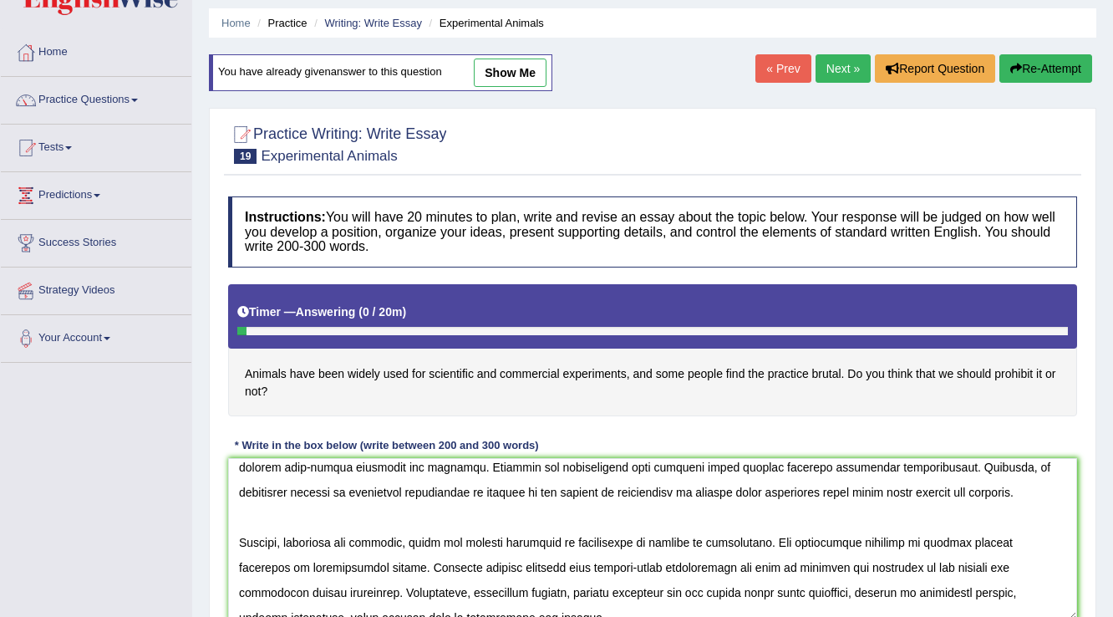
scroll to position [134, 0]
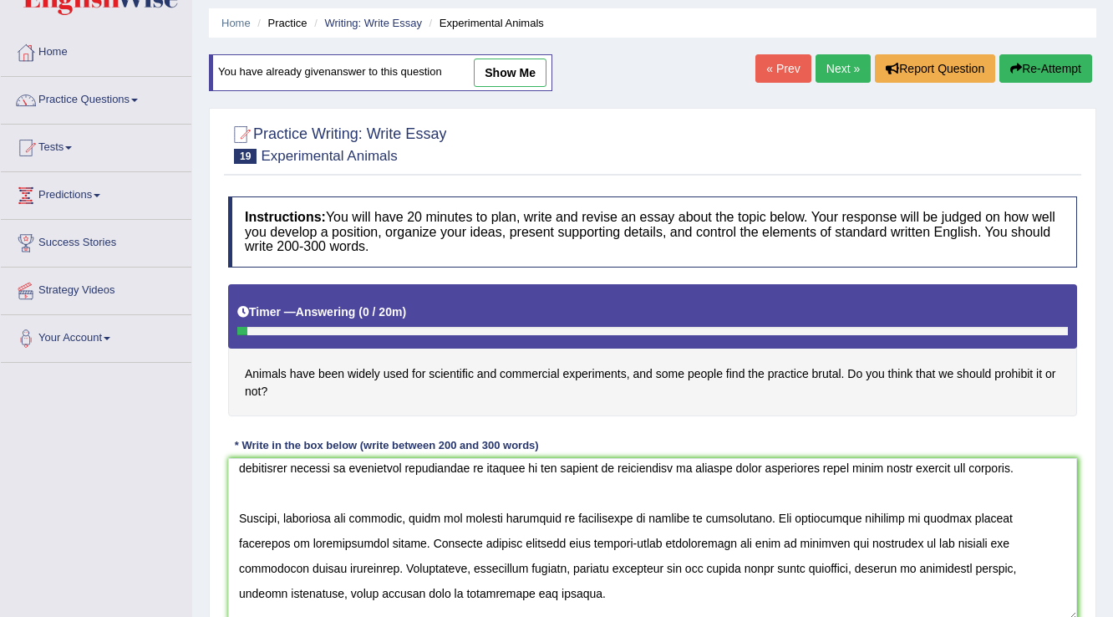
click at [680, 545] on textarea at bounding box center [652, 539] width 849 height 162
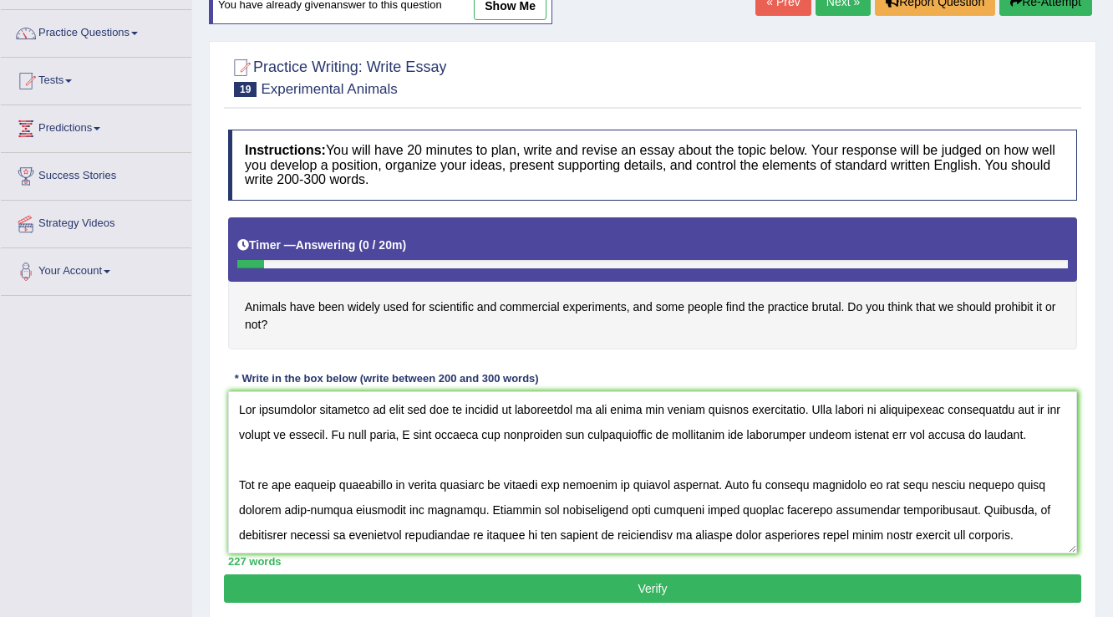
scroll to position [67, 0]
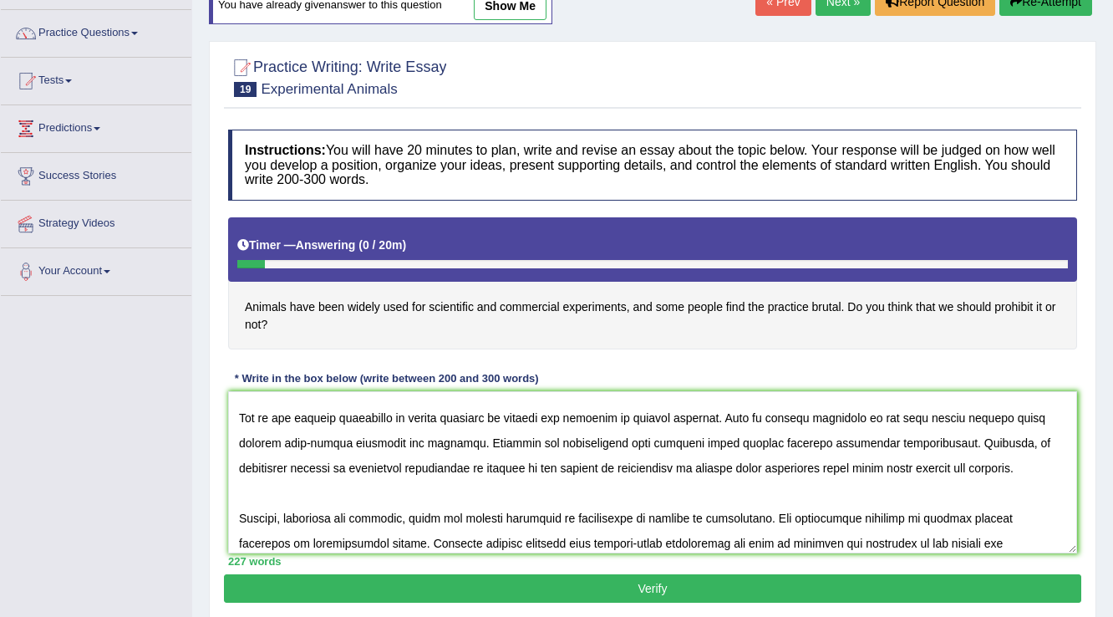
click at [723, 469] on textarea at bounding box center [652, 472] width 849 height 162
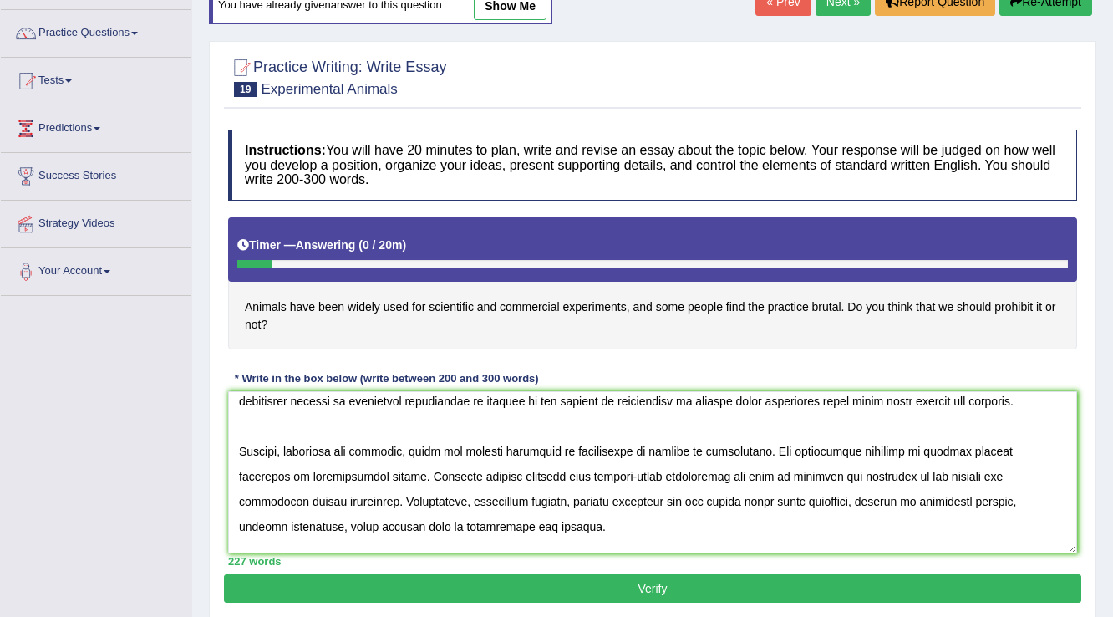
type textarea "The increasing influence of that the use of animals in experiments on our lives…"
click at [786, 582] on button "Verify" at bounding box center [652, 588] width 857 height 28
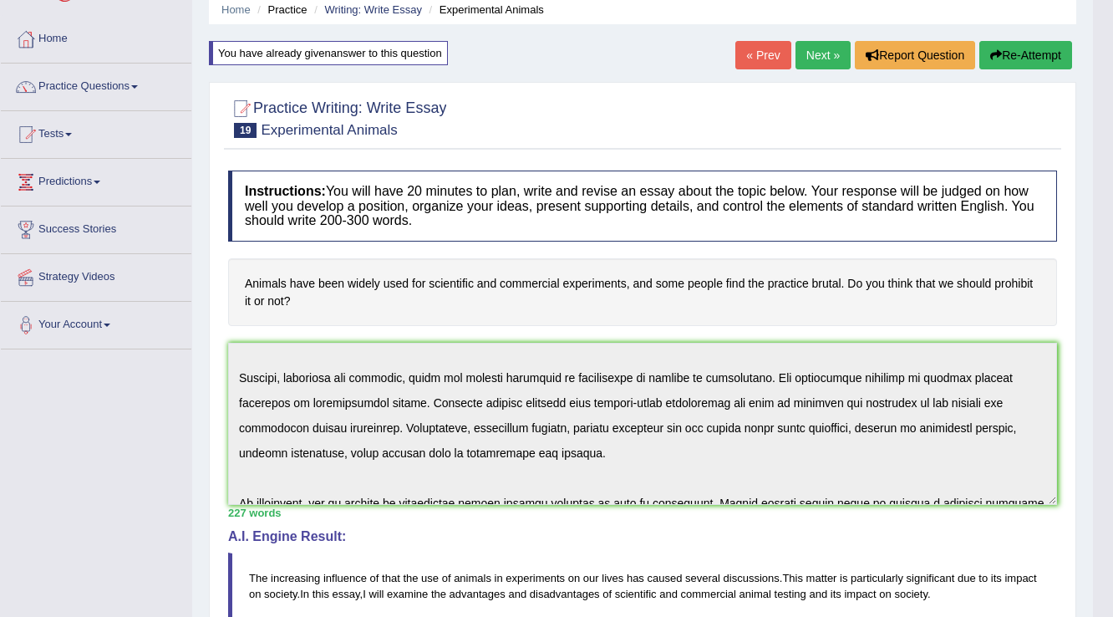
scroll to position [53, 0]
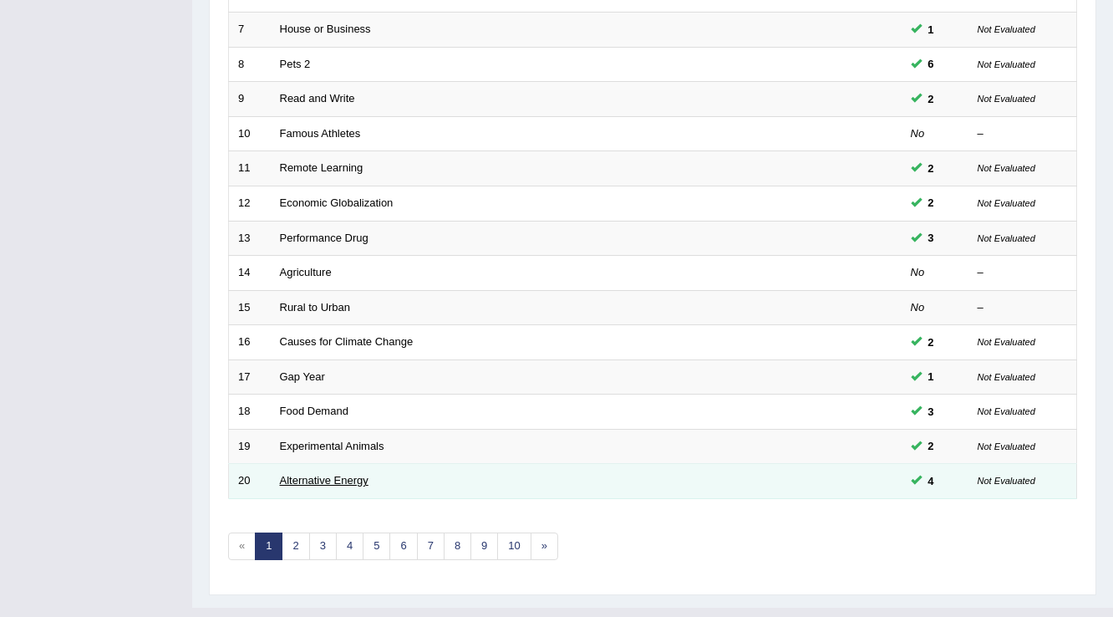
click at [310, 478] on link "Alternative Energy" at bounding box center [324, 480] width 89 height 13
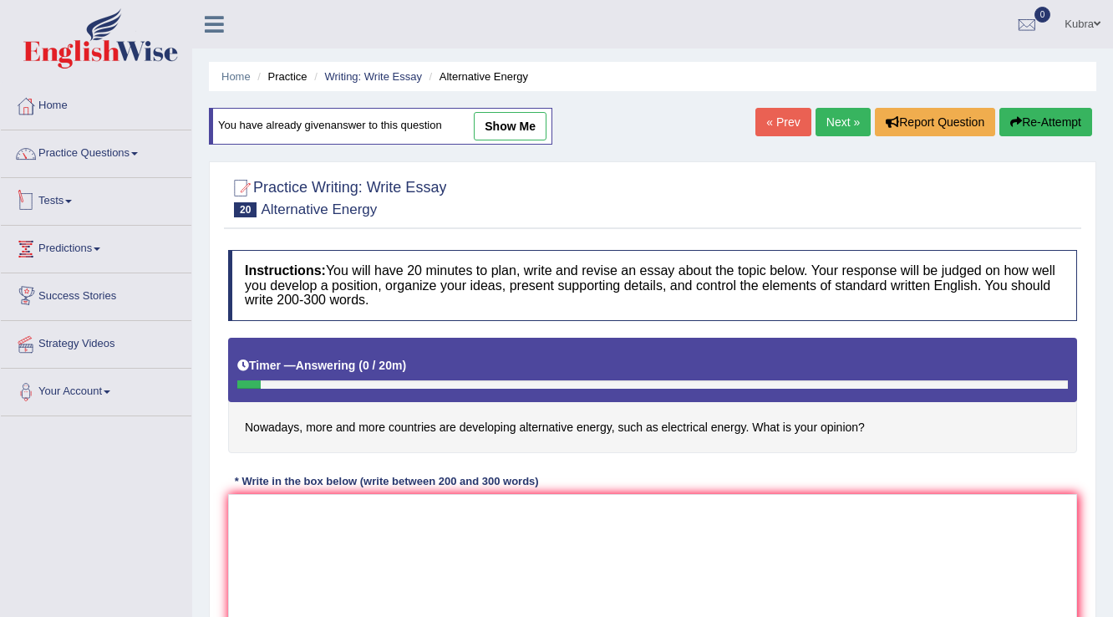
click at [39, 195] on link "Tests" at bounding box center [96, 199] width 191 height 42
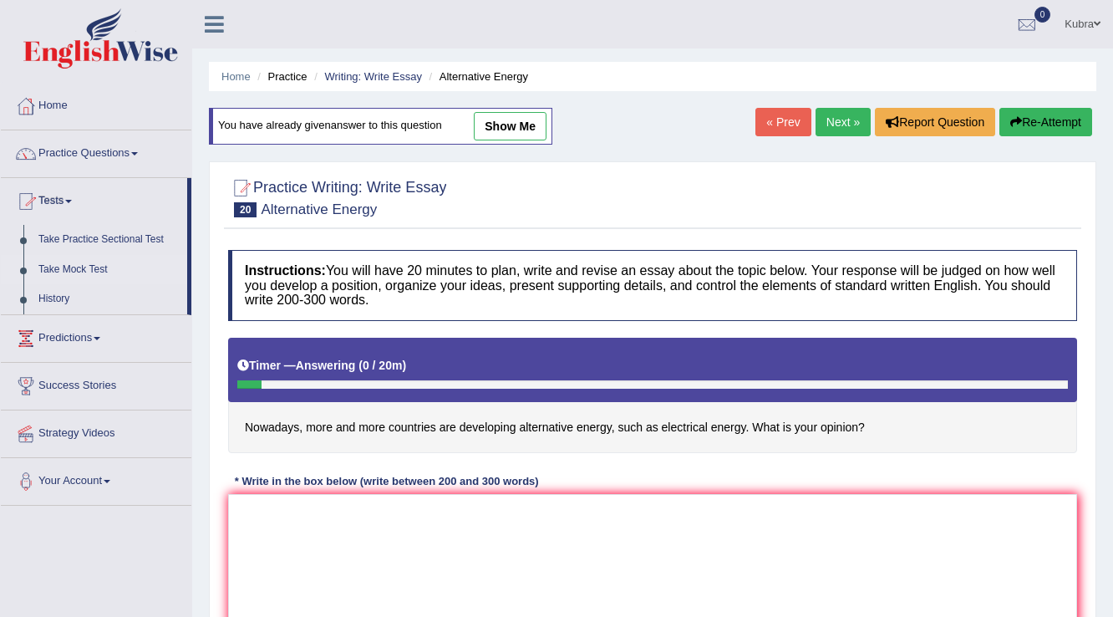
click at [76, 262] on link "Take Mock Test" at bounding box center [109, 270] width 156 height 30
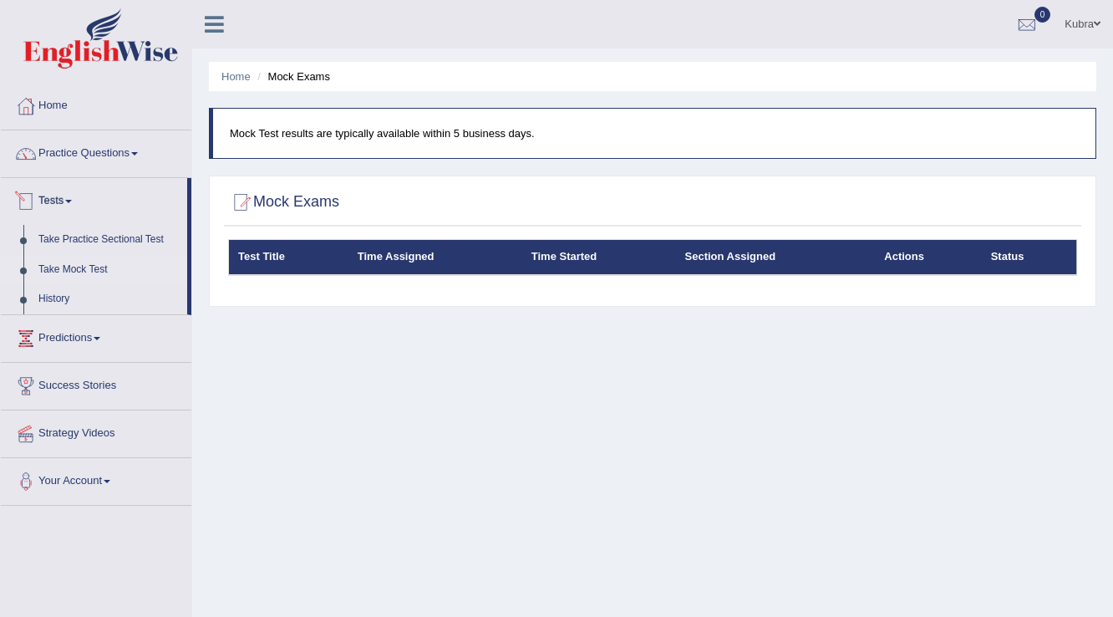
click at [59, 196] on link "Tests" at bounding box center [94, 199] width 186 height 42
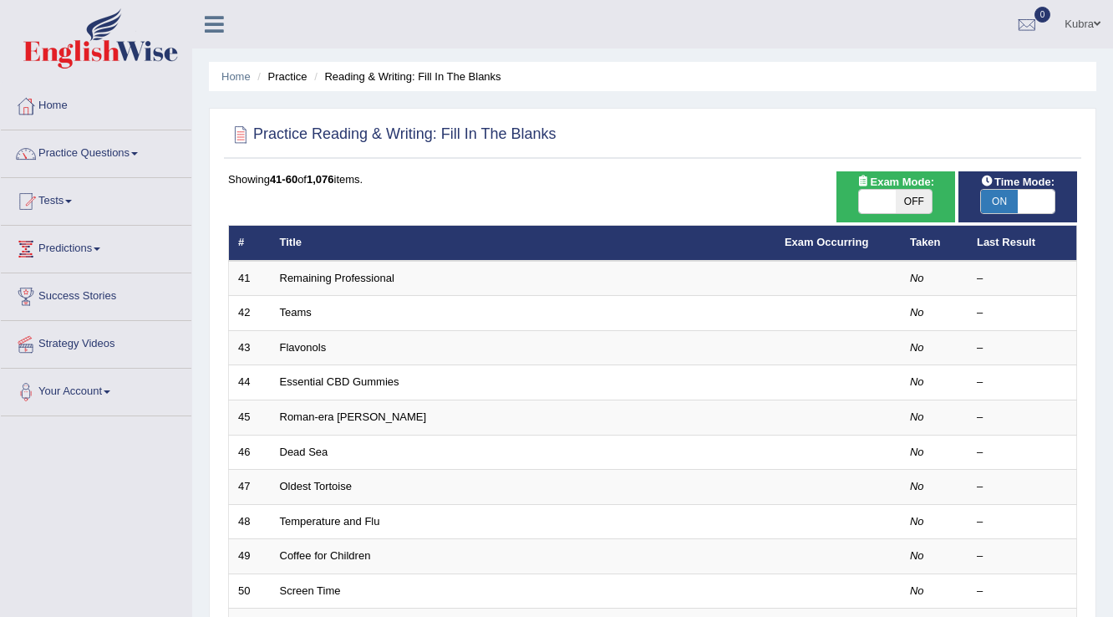
click at [912, 202] on span "OFF" at bounding box center [914, 201] width 37 height 23
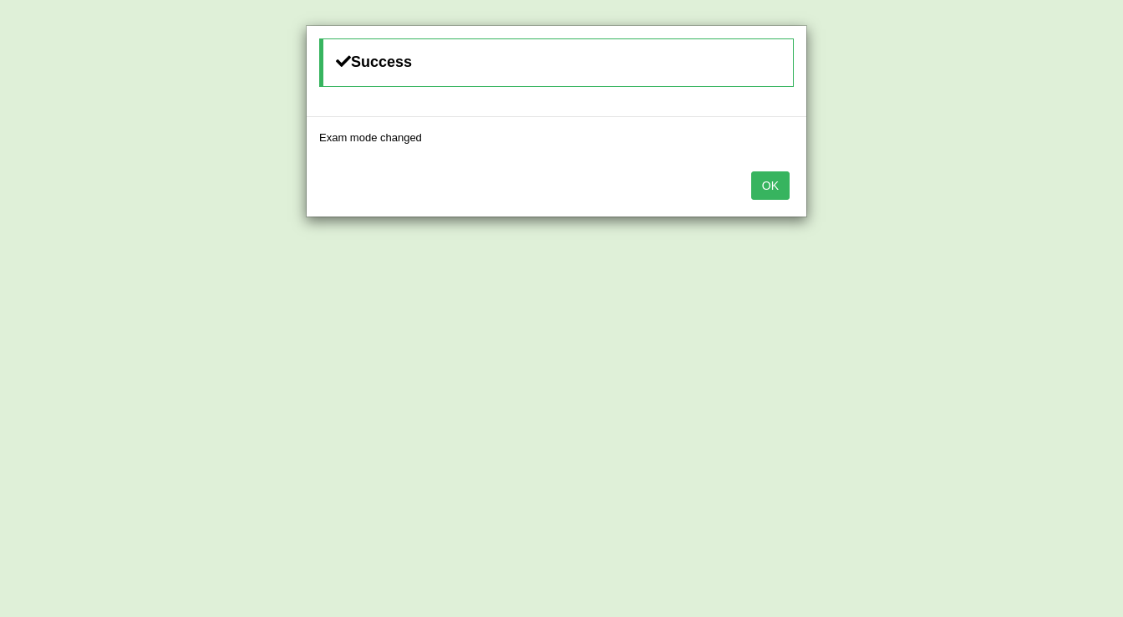
click at [774, 187] on button "OK" at bounding box center [770, 185] width 38 height 28
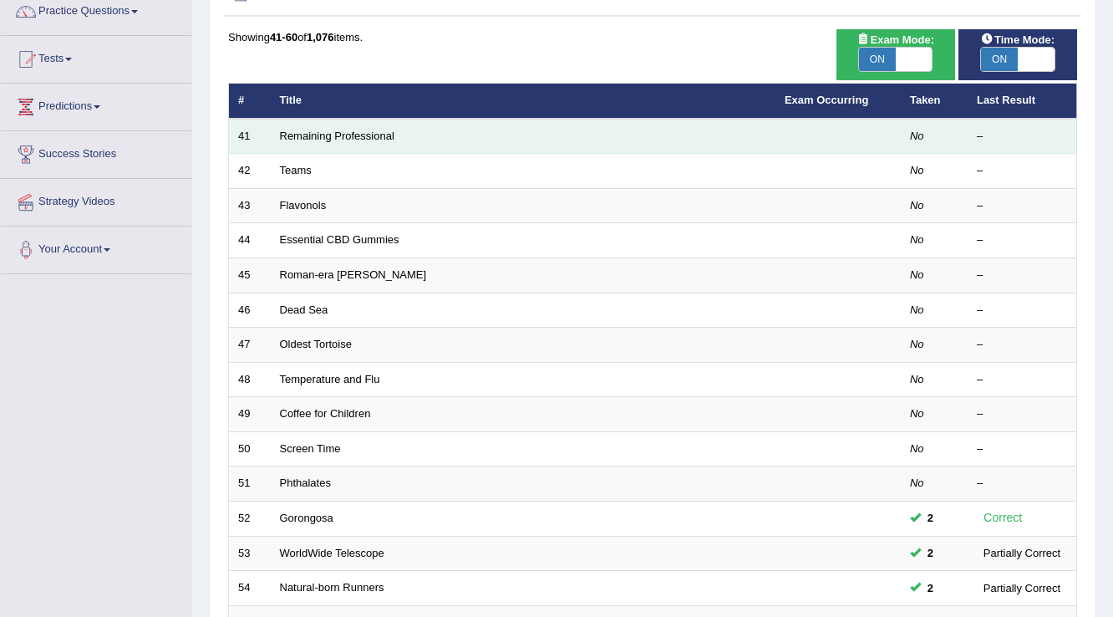
scroll to position [267, 0]
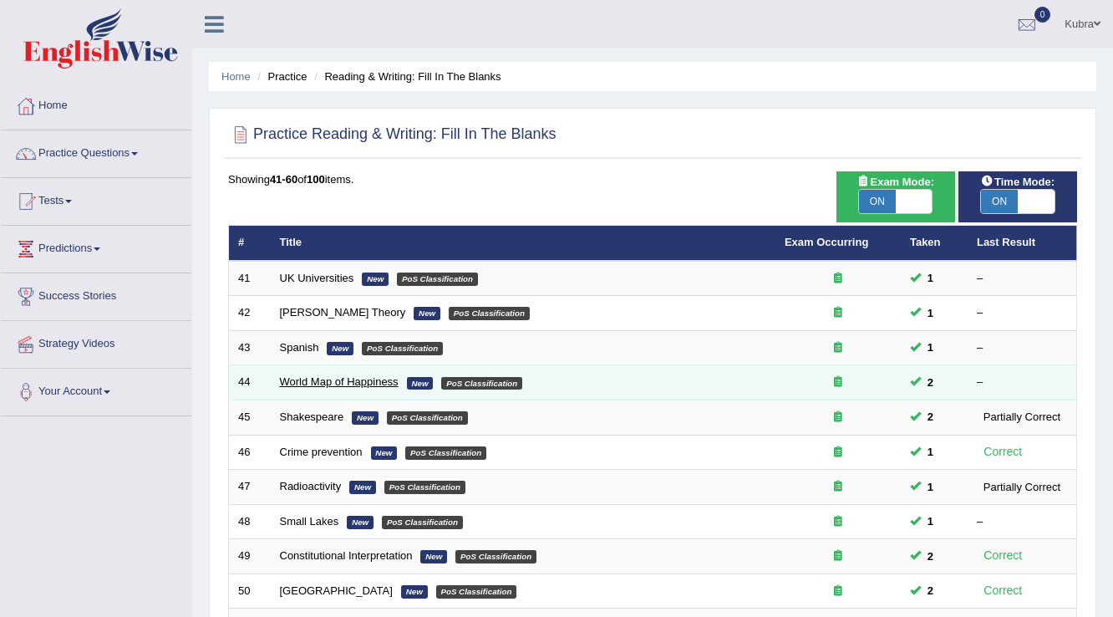
click at [284, 376] on link "World Map of Happiness" at bounding box center [339, 381] width 119 height 13
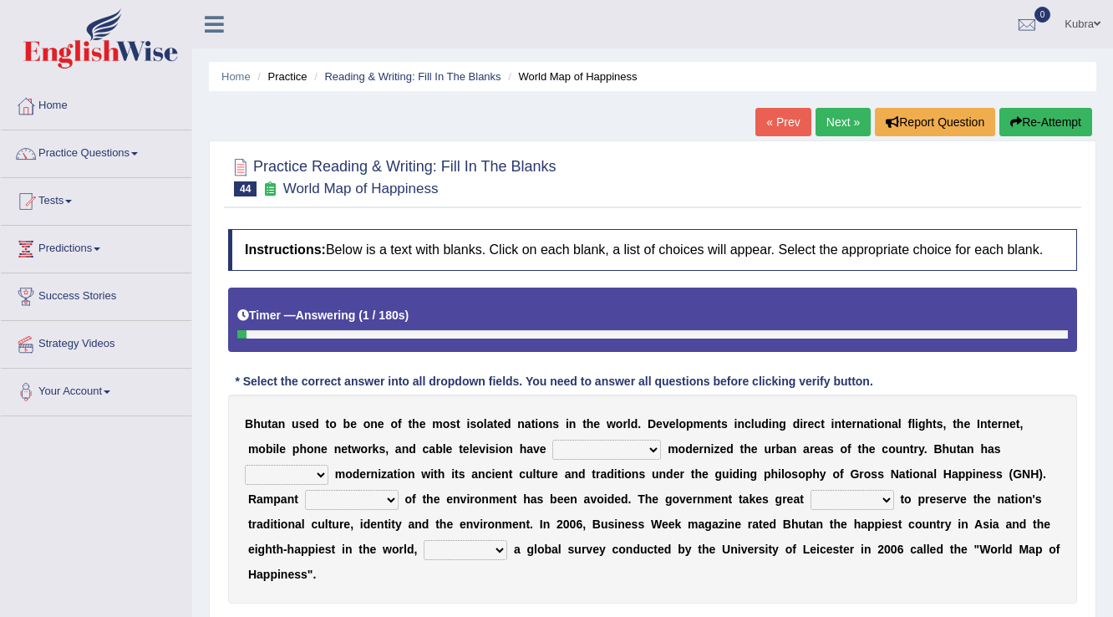
click at [608, 442] on select "spontaneously increasingly contemporarily mechanically" at bounding box center [606, 450] width 109 height 20
select select "increasingly"
click at [552, 440] on select "spontaneously increasingly contemporarily mechanically" at bounding box center [606, 450] width 109 height 20
click at [298, 468] on select "altered balanced opted juggled" at bounding box center [287, 475] width 84 height 20
select select "altered"
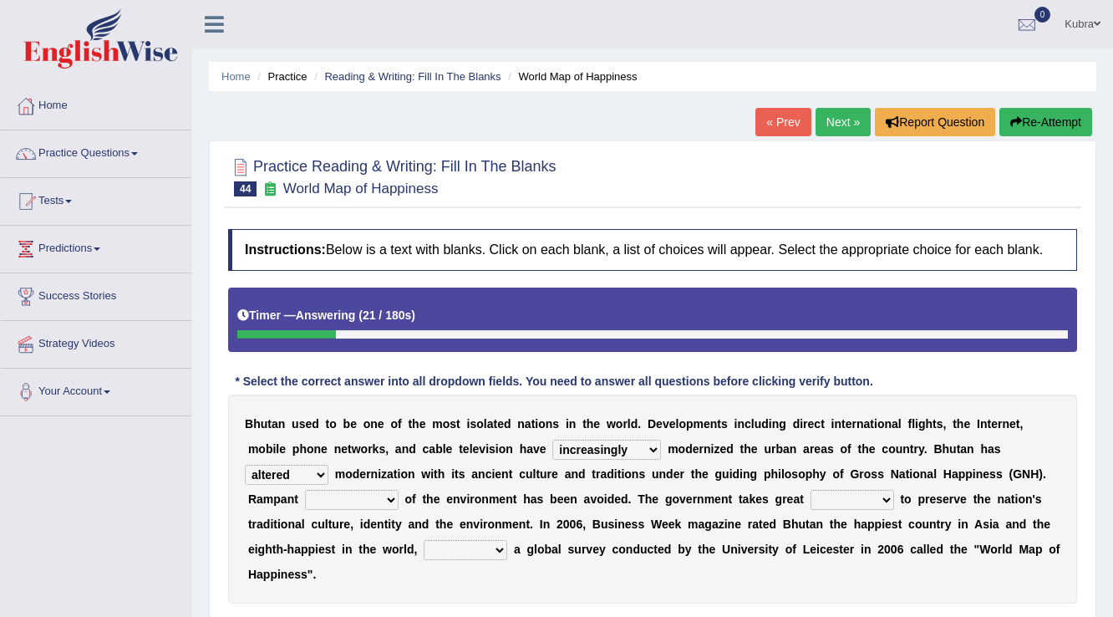
click at [245, 465] on select "altered balanced opted juggled" at bounding box center [287, 475] width 84 height 20
click at [315, 491] on select "destruction embodiment vanity execution" at bounding box center [352, 500] width 94 height 20
select select "destruction"
click at [305, 490] on select "destruction embodiment vanity execution" at bounding box center [352, 500] width 94 height 20
click at [861, 496] on select "pride measures effects allowance" at bounding box center [853, 500] width 84 height 20
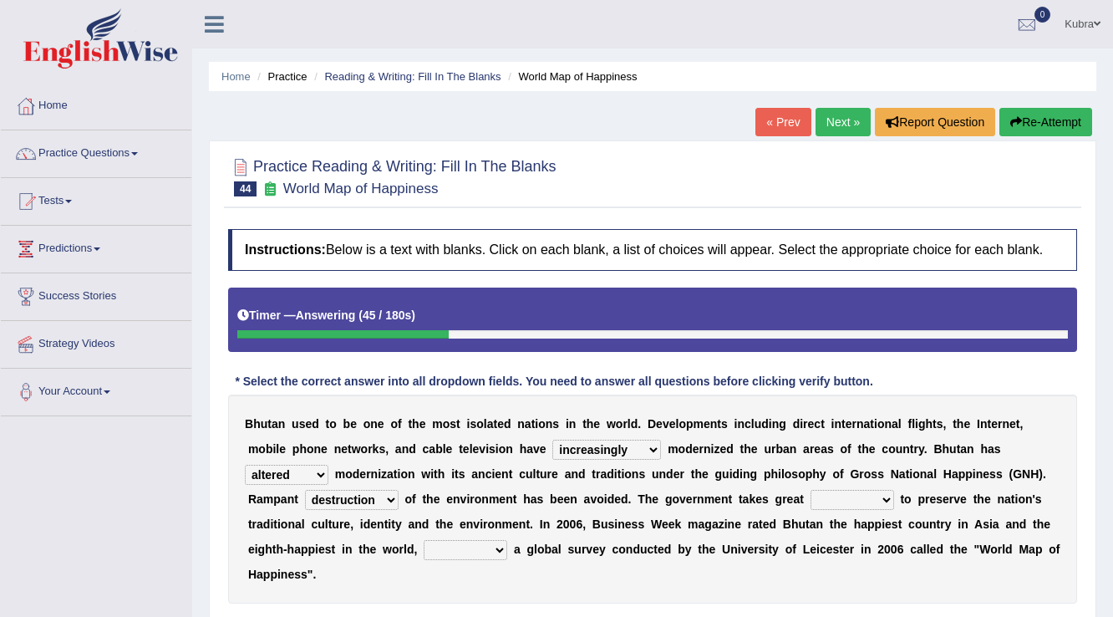
select select "measures"
click at [811, 490] on select "pride measures effects allowance" at bounding box center [853, 500] width 84 height 20
click at [493, 545] on select "submitting citing reviewing proving" at bounding box center [466, 550] width 84 height 20
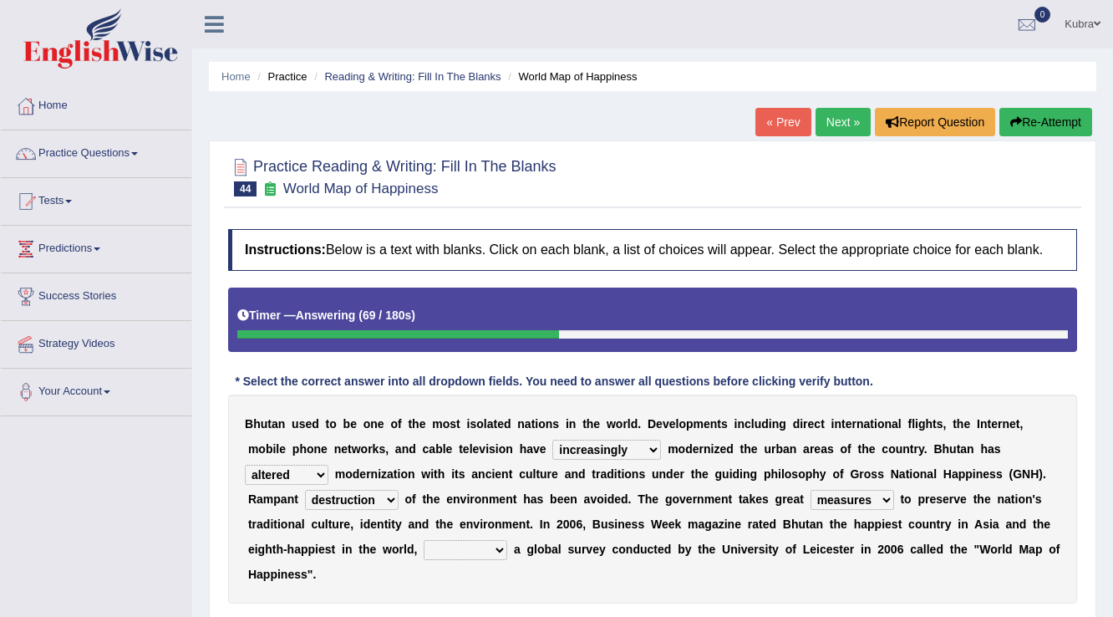
select select "reviewing"
click at [424, 540] on select "submitting citing reviewing proving" at bounding box center [466, 550] width 84 height 20
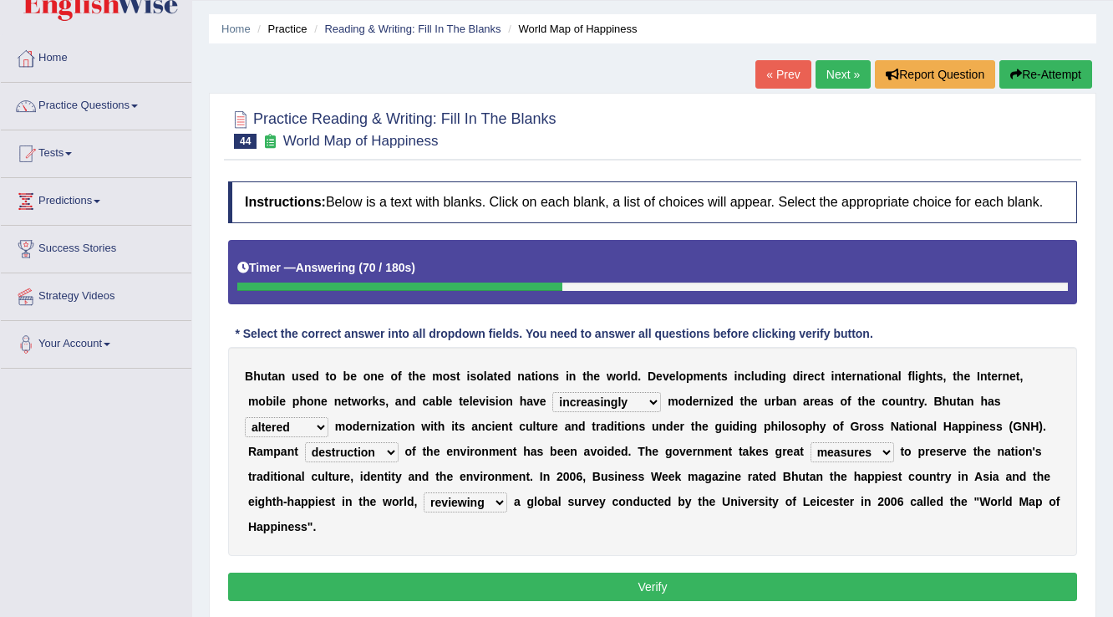
scroll to position [134, 0]
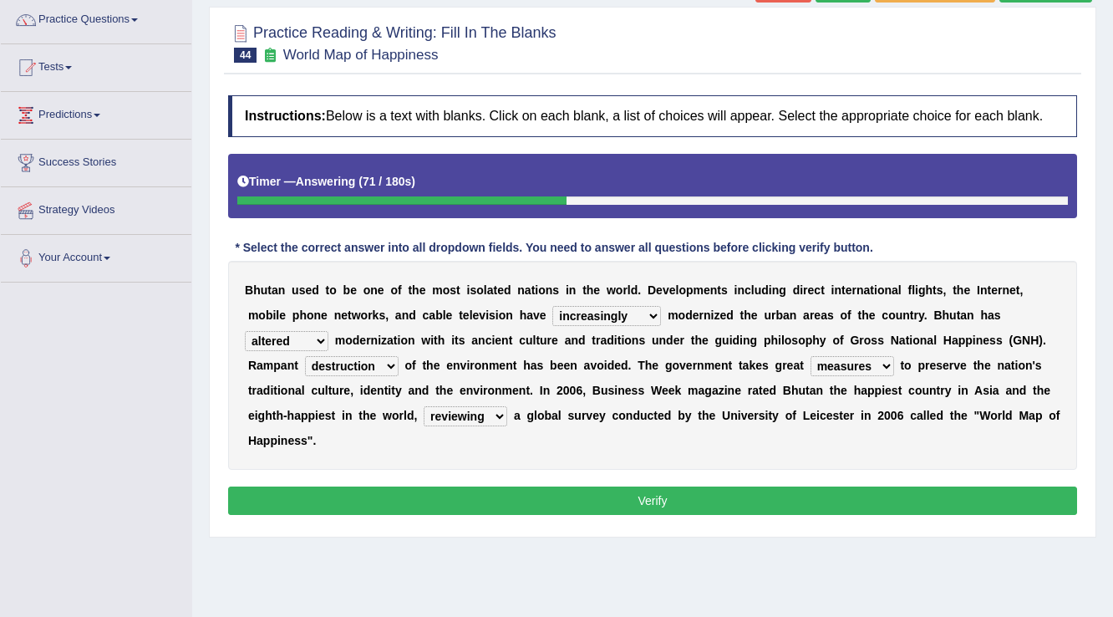
click at [525, 503] on button "Verify" at bounding box center [652, 500] width 849 height 28
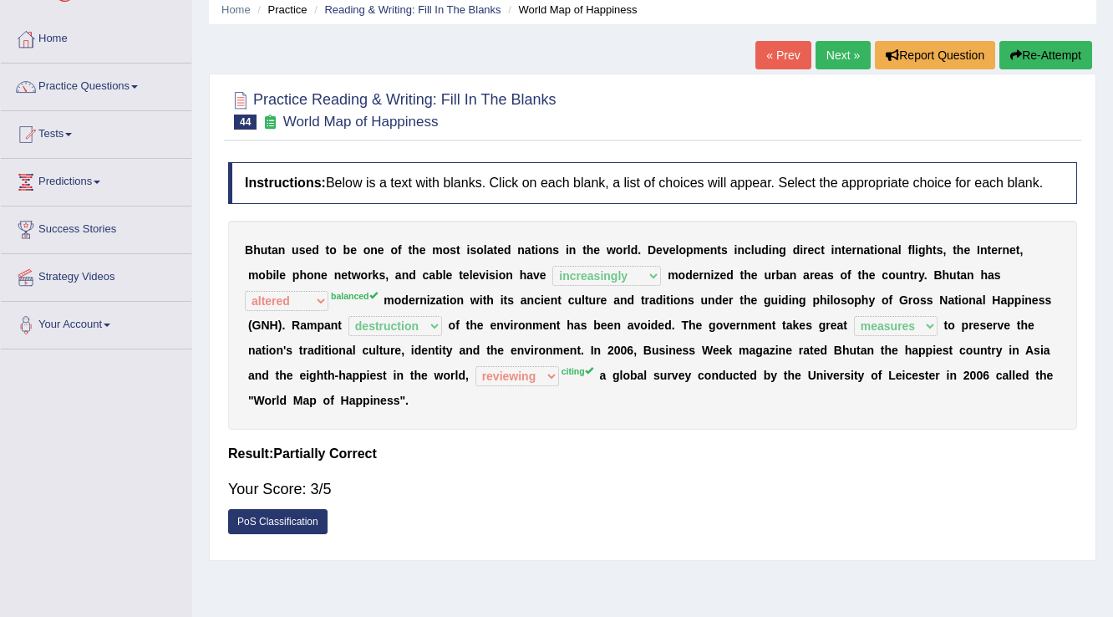
scroll to position [0, 0]
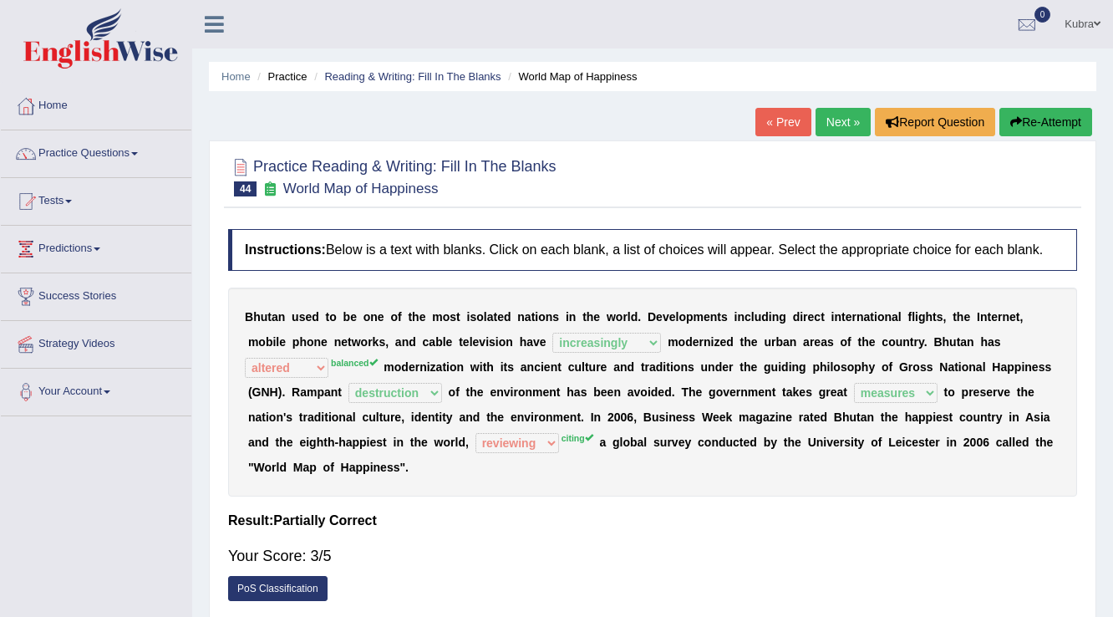
click at [1036, 125] on button "Re-Attempt" at bounding box center [1045, 122] width 93 height 28
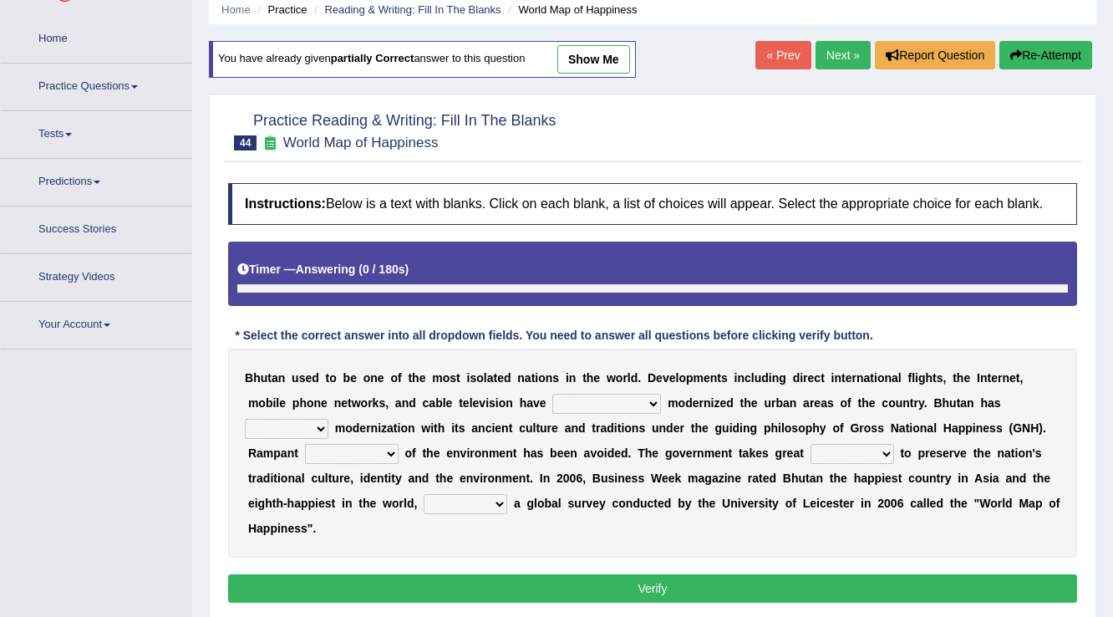
click at [604, 399] on select "spontaneously increasingly contemporarily mechanically" at bounding box center [606, 404] width 109 height 20
select select "increasingly"
click at [552, 394] on select "spontaneously increasingly contemporarily mechanically" at bounding box center [606, 404] width 109 height 20
click at [258, 428] on select "altered balanced opted juggled" at bounding box center [287, 429] width 84 height 20
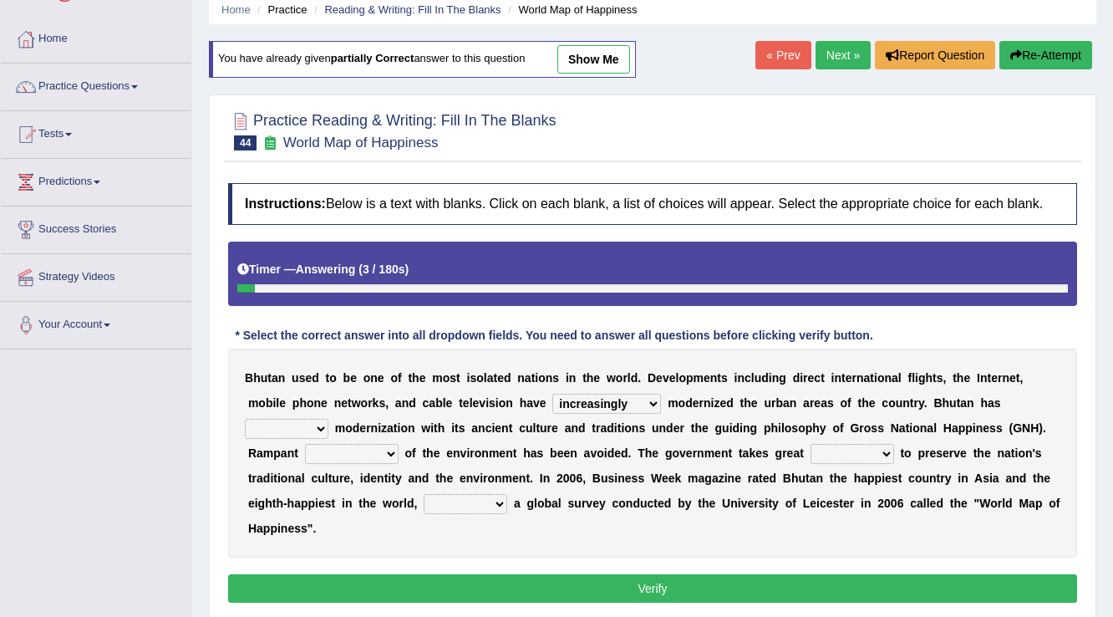
select select "balanced"
click at [245, 419] on select "altered balanced opted juggled" at bounding box center [287, 429] width 84 height 20
click at [357, 448] on select "destruction embodiment vanity execution" at bounding box center [352, 454] width 94 height 20
select select "destruction"
click at [305, 444] on select "destruction embodiment vanity execution" at bounding box center [352, 454] width 94 height 20
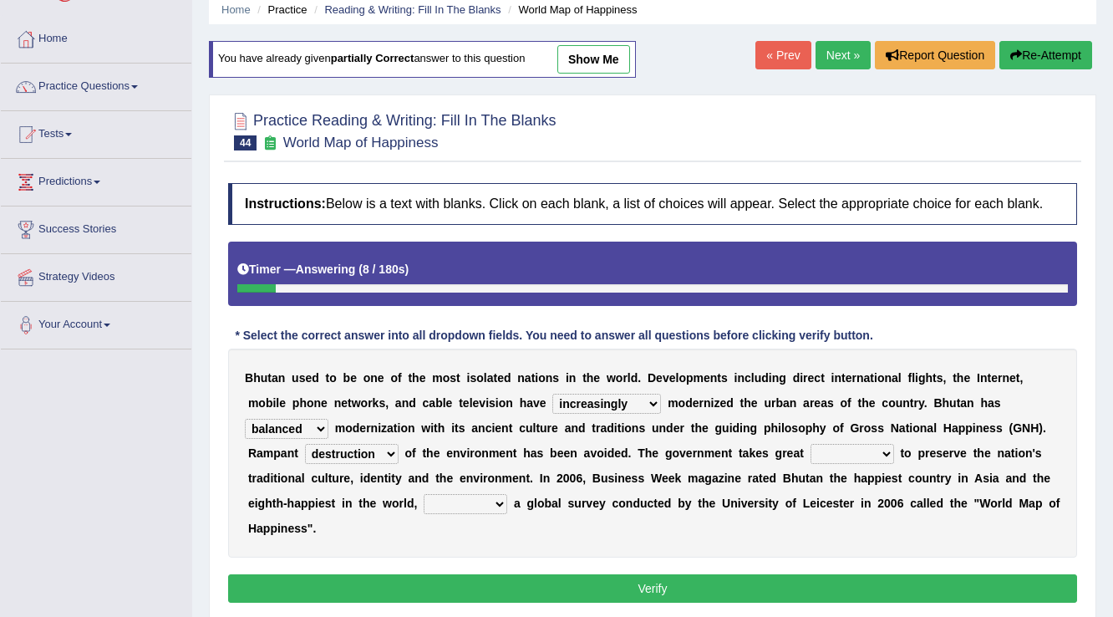
click at [841, 458] on select "pride measures effects allowance" at bounding box center [853, 454] width 84 height 20
select select "measures"
click at [811, 444] on select "pride measures effects allowance" at bounding box center [853, 454] width 84 height 20
click at [464, 506] on select "submitting citing reviewing proving" at bounding box center [466, 504] width 84 height 20
select select "citing"
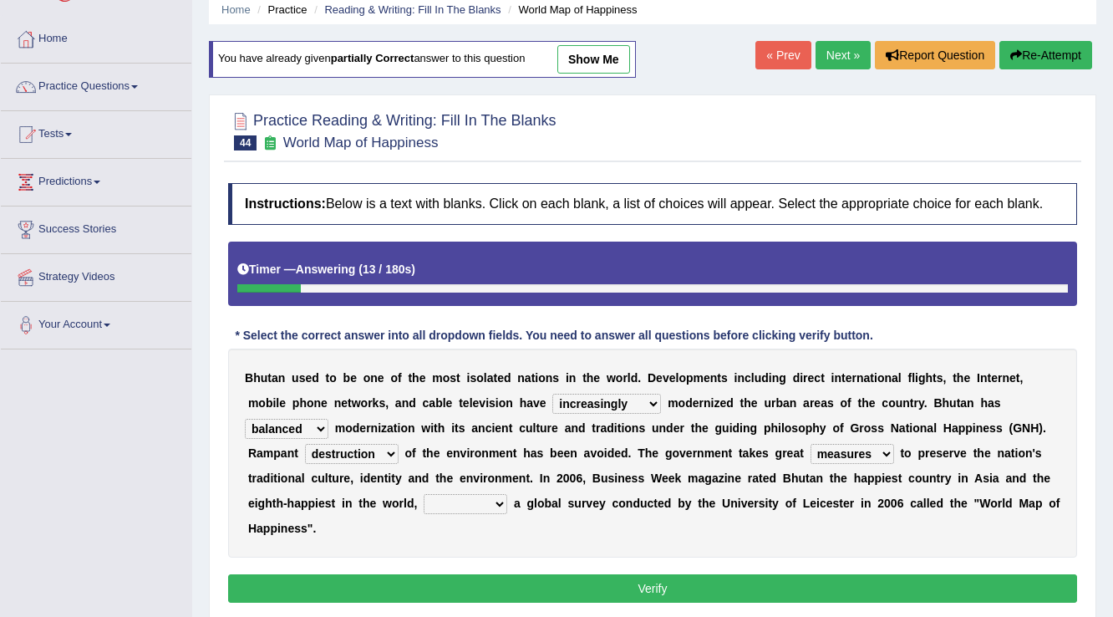
click at [424, 494] on select "submitting citing reviewing proving" at bounding box center [466, 504] width 84 height 20
click at [461, 578] on button "Verify" at bounding box center [652, 588] width 849 height 28
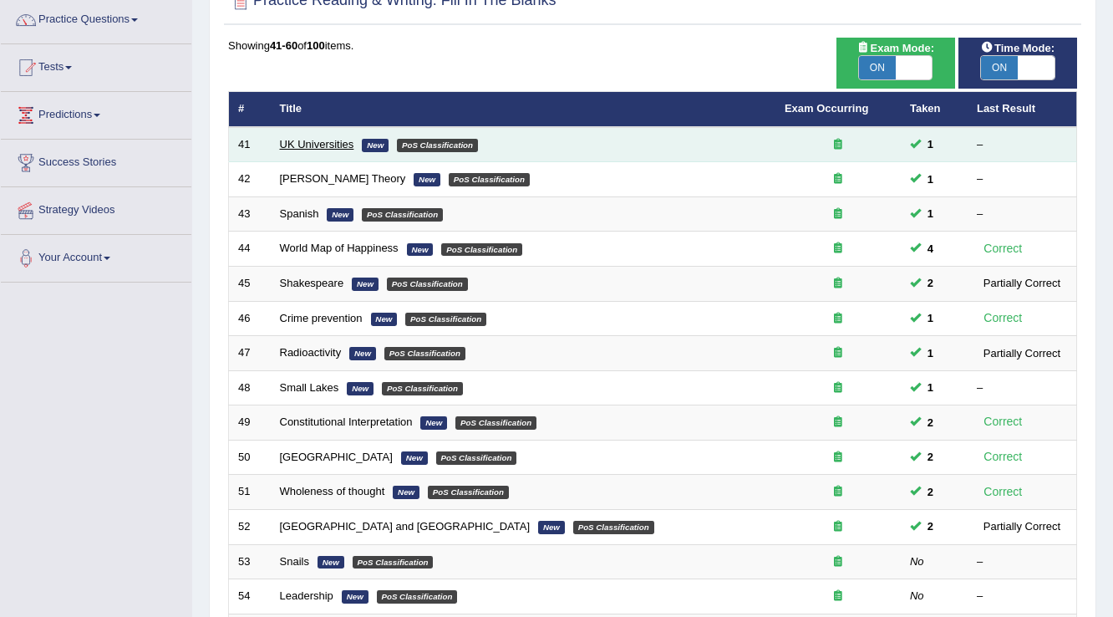
click at [322, 144] on link "UK Universities" at bounding box center [317, 144] width 74 height 13
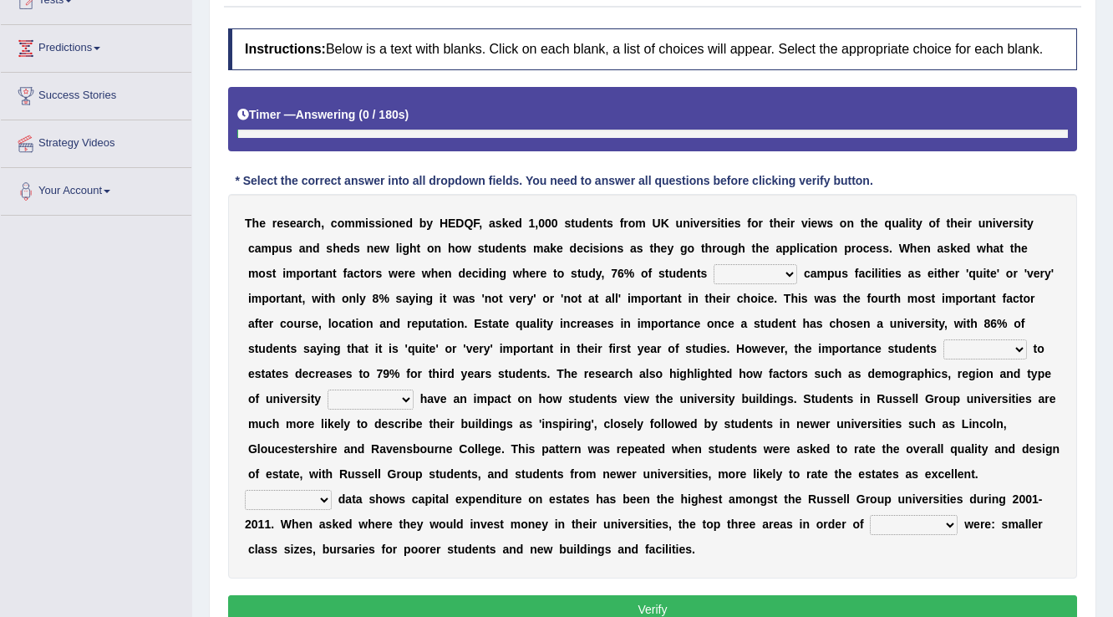
scroll to position [201, 0]
click at [755, 271] on select "refers claims prescribes ranks" at bounding box center [756, 274] width 84 height 20
select select "claims"
click at [714, 264] on select "refers claims prescribes ranks" at bounding box center [756, 274] width 84 height 20
click at [996, 345] on select "deliver attach summon acquire" at bounding box center [985, 349] width 84 height 20
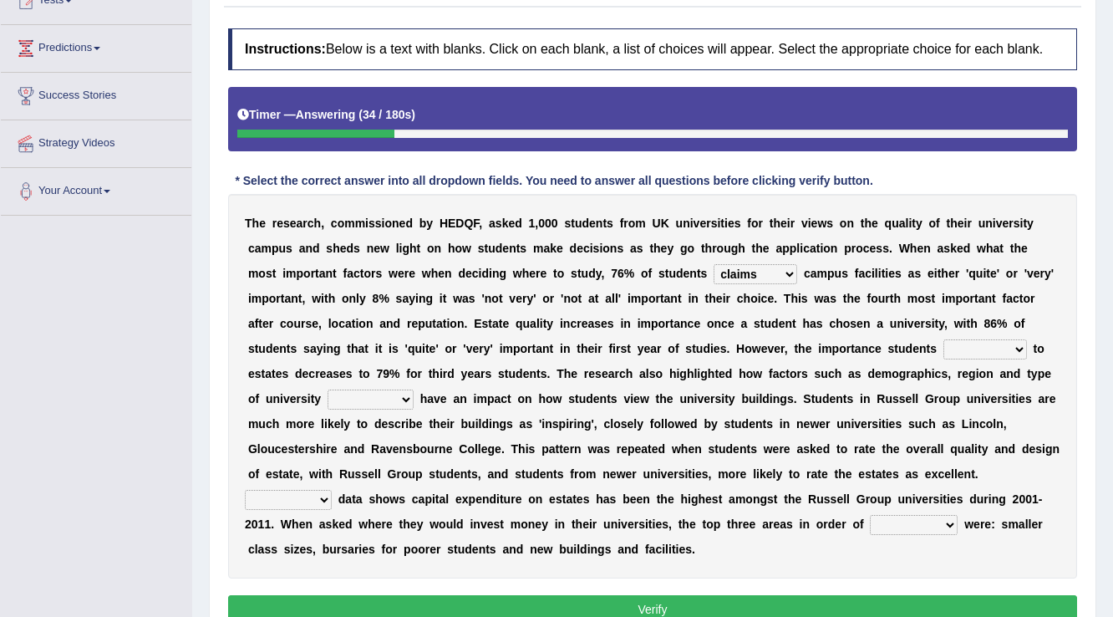
select select "deliver"
click at [943, 339] on select "deliver attach summon acquire" at bounding box center [985, 349] width 84 height 20
click at [370, 394] on select "attached attended acquired augmented" at bounding box center [371, 399] width 86 height 20
click at [328, 389] on select "attached attended acquired augmented" at bounding box center [371, 399] width 86 height 20
click at [405, 398] on select "attached attended acquired augmented" at bounding box center [371, 399] width 86 height 20
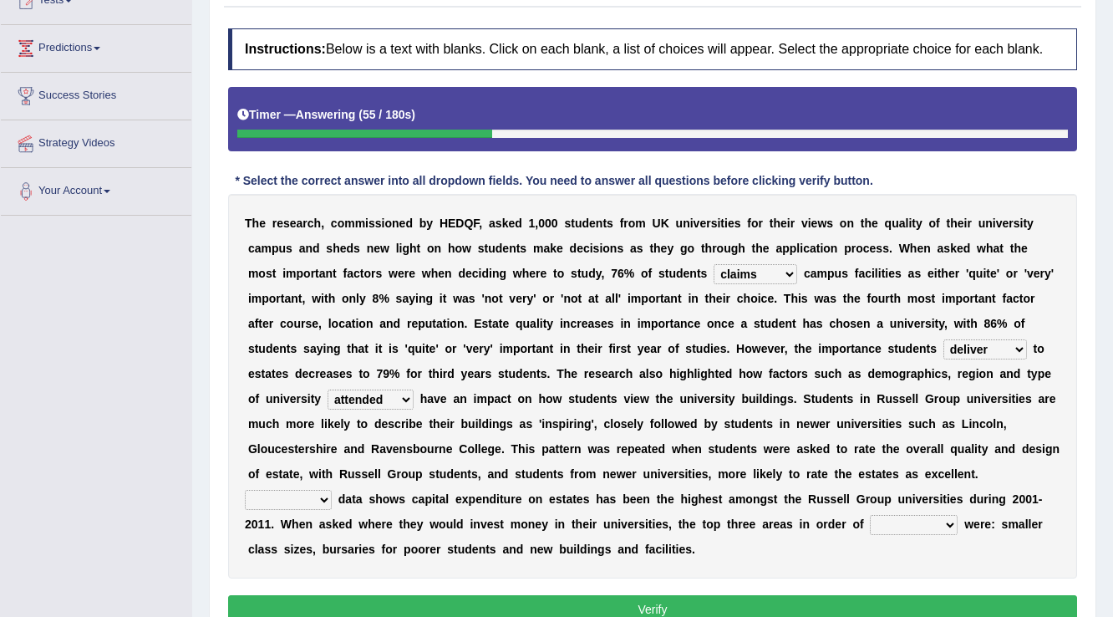
click at [405, 398] on select "attached attended acquired augmented" at bounding box center [371, 399] width 86 height 20
click at [406, 404] on select "attached attended acquired augmented" at bounding box center [371, 399] width 86 height 20
click at [404, 408] on div "T h e r e s e a r c h , c o m m i s s i o n e d b y H E D Q F , a s k e d 1 , 0…" at bounding box center [652, 386] width 849 height 384
click at [403, 395] on select "attached attended acquired augmented" at bounding box center [371, 399] width 86 height 20
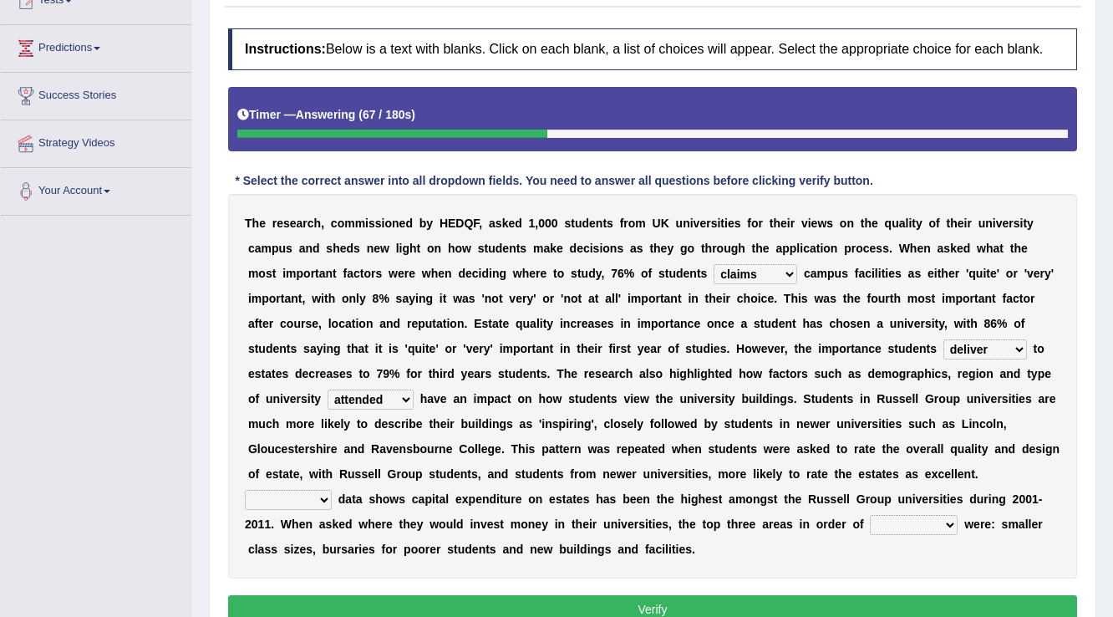
click at [328, 389] on select "attached attended acquired augmented" at bounding box center [371, 399] width 86 height 20
click at [333, 402] on select "attached attended acquired augmented" at bounding box center [371, 399] width 86 height 20
select select "augmented"
click at [328, 389] on select "attached attended acquired augmented" at bounding box center [371, 399] width 86 height 20
click at [924, 523] on select "prefer preferential prefect preference" at bounding box center [914, 525] width 88 height 20
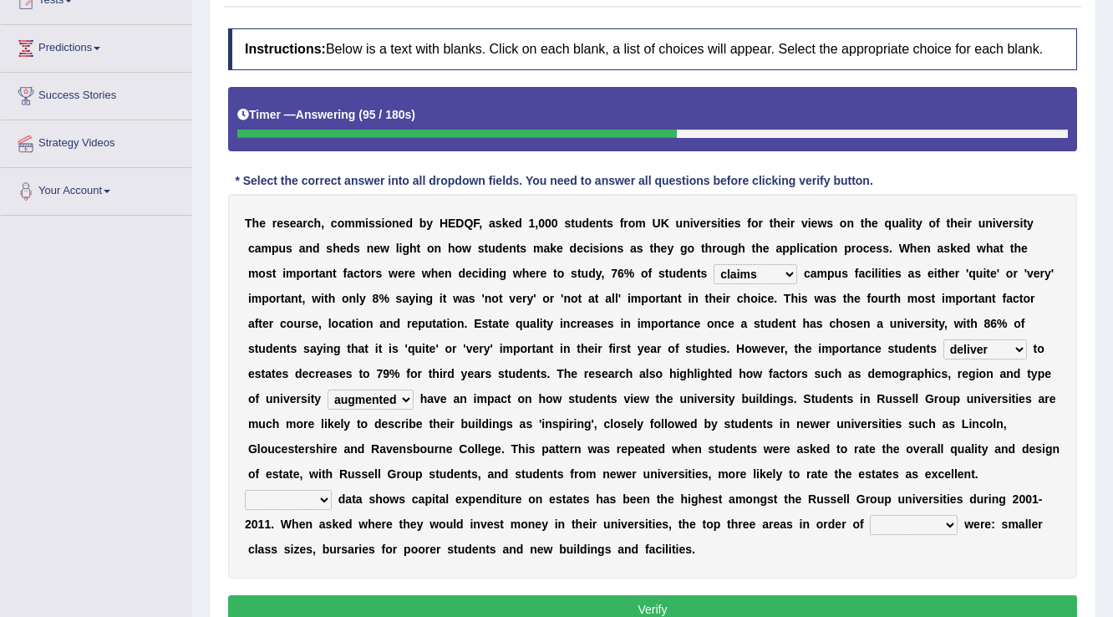
select select "prefer"
click at [870, 515] on select "prefer preferential prefect preference" at bounding box center [914, 525] width 88 height 20
click at [283, 493] on select "Collective Existing Predictable Collateral" at bounding box center [288, 500] width 87 height 20
select select "Collective"
click at [245, 490] on select "Collective Existing Predictable Collateral" at bounding box center [288, 500] width 87 height 20
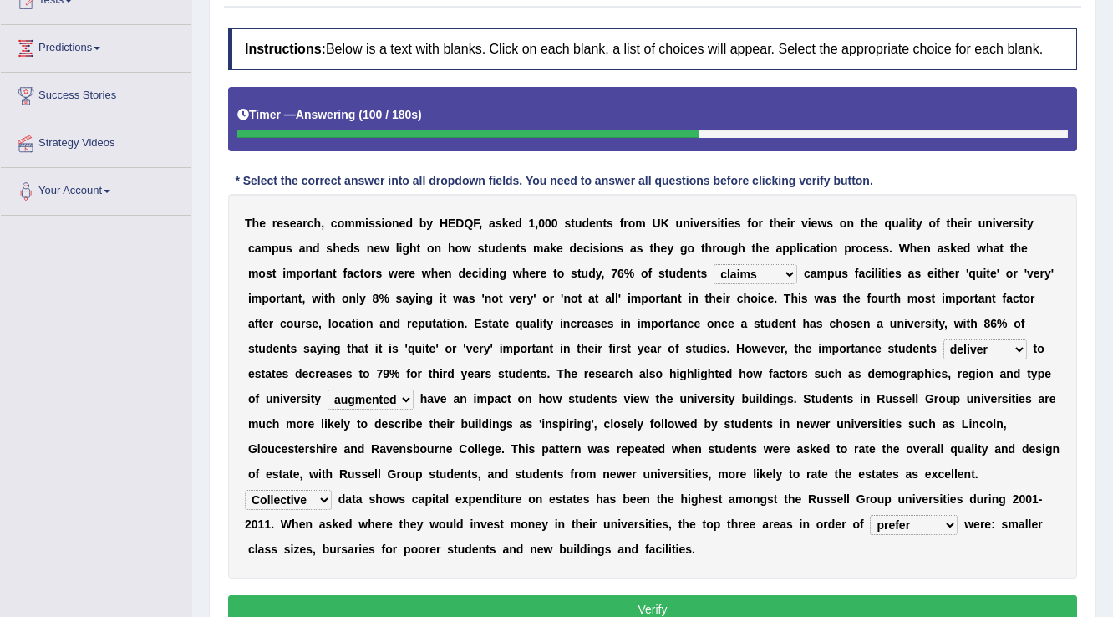
click at [292, 608] on button "Verify" at bounding box center [652, 609] width 849 height 28
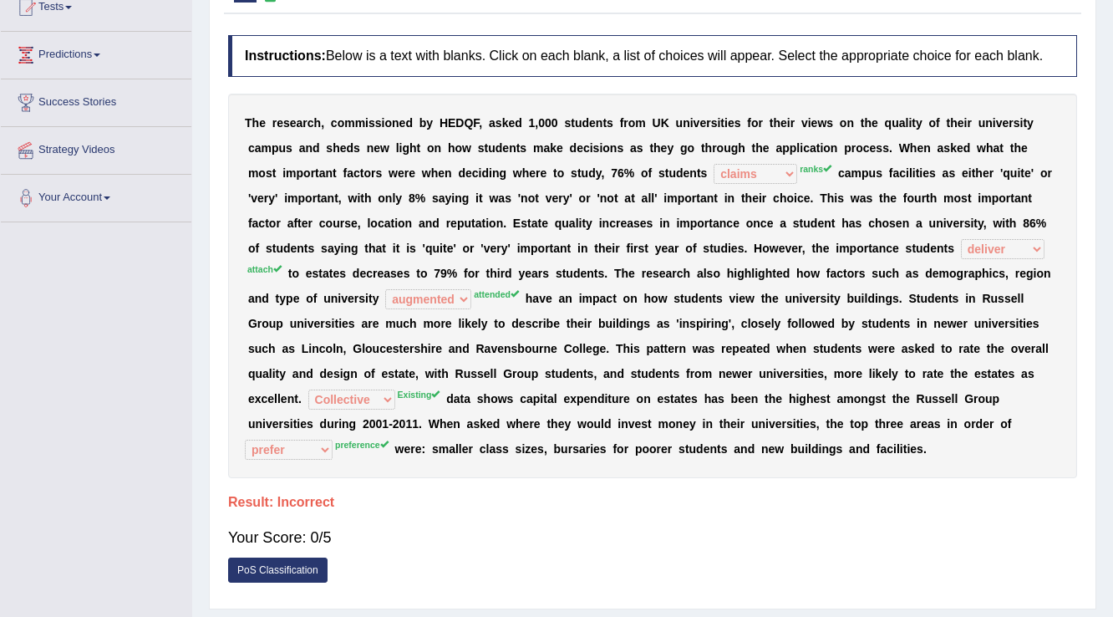
scroll to position [127, 0]
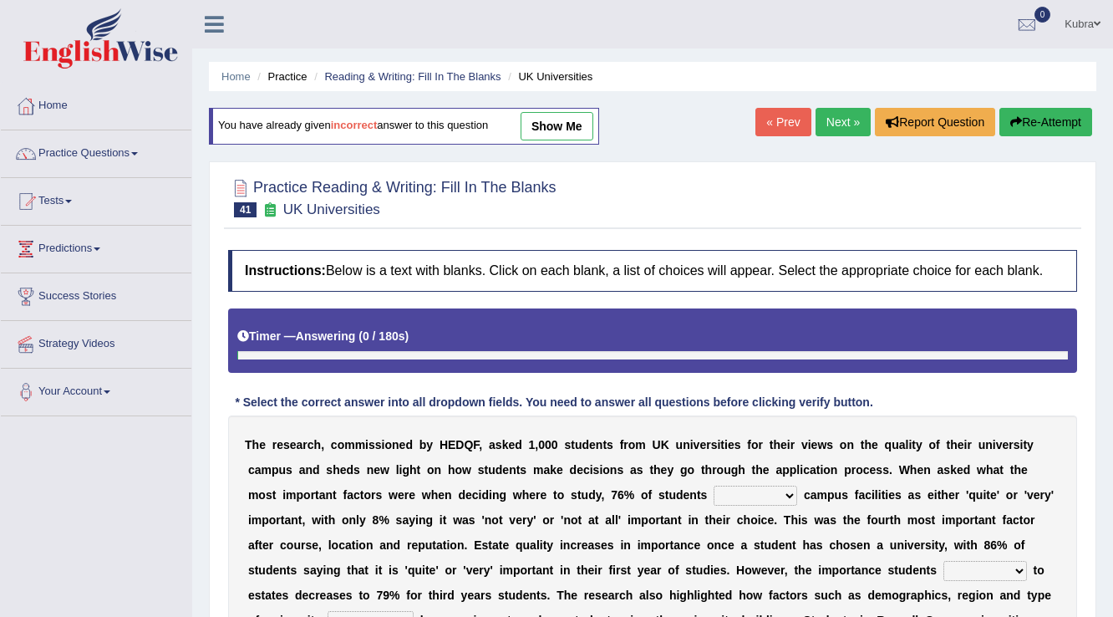
click at [770, 486] on select "refers claims prescribes ranks" at bounding box center [756, 496] width 84 height 20
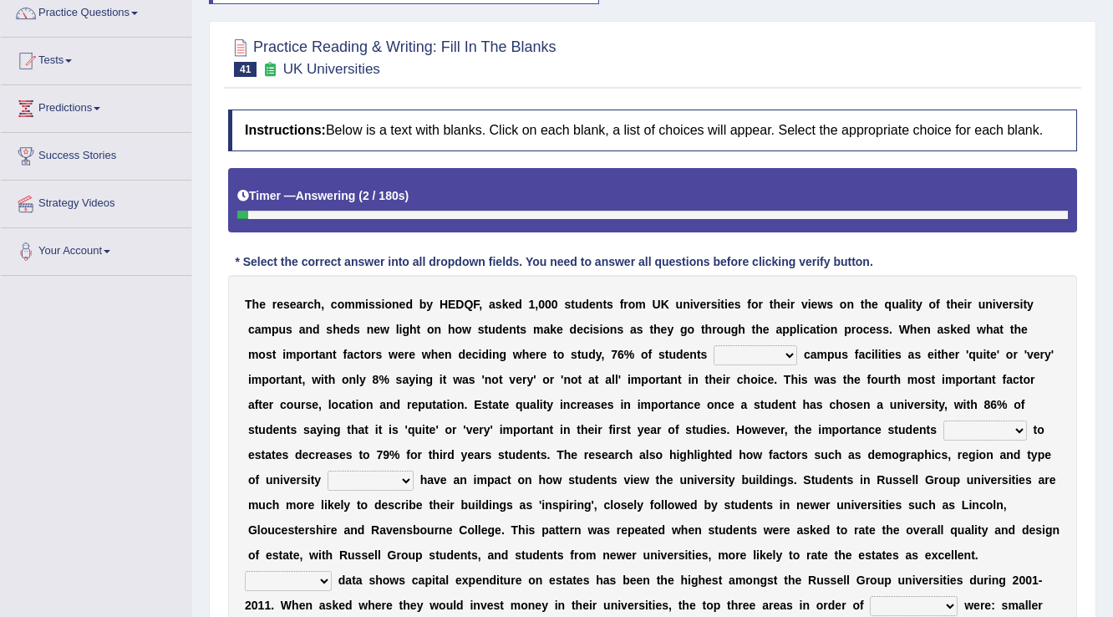
select select "ranks"
click at [714, 345] on select "refers claims prescribes ranks" at bounding box center [756, 355] width 84 height 20
click at [974, 430] on select "deliver attach summon acquire" at bounding box center [985, 430] width 84 height 20
select select "attach"
click at [943, 420] on select "deliver attach summon acquire" at bounding box center [985, 430] width 84 height 20
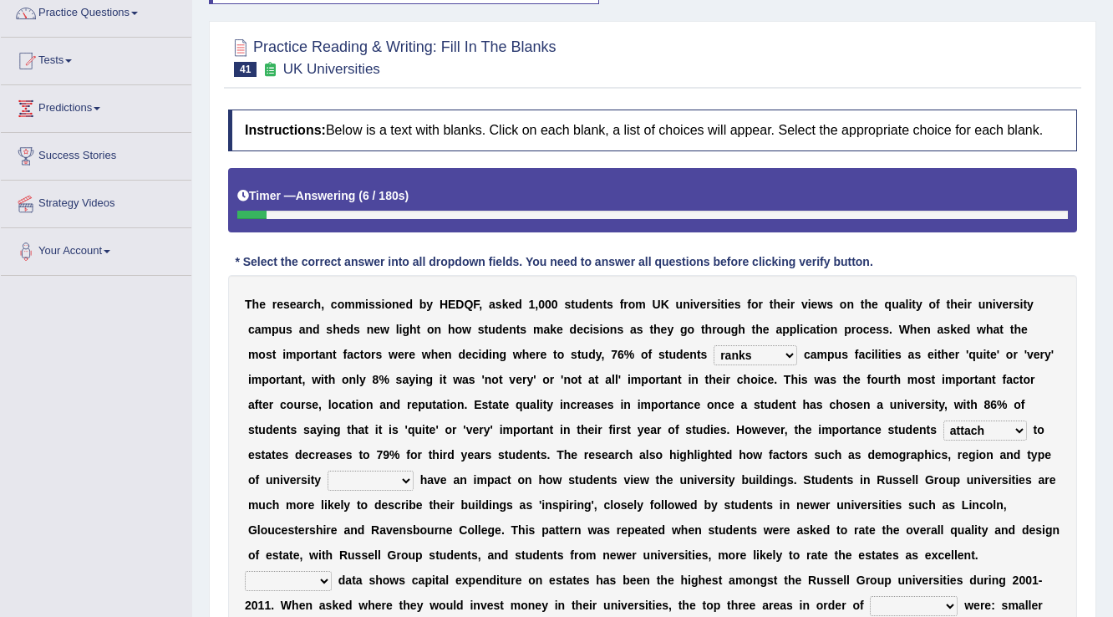
click at [369, 482] on select "attached attended acquired augmented" at bounding box center [371, 480] width 86 height 20
select select "attached"
click at [328, 470] on select "attached attended acquired augmented" at bounding box center [371, 480] width 86 height 20
click at [308, 578] on select "Collective Existing Predictable Collateral" at bounding box center [288, 581] width 87 height 20
select select "Existing"
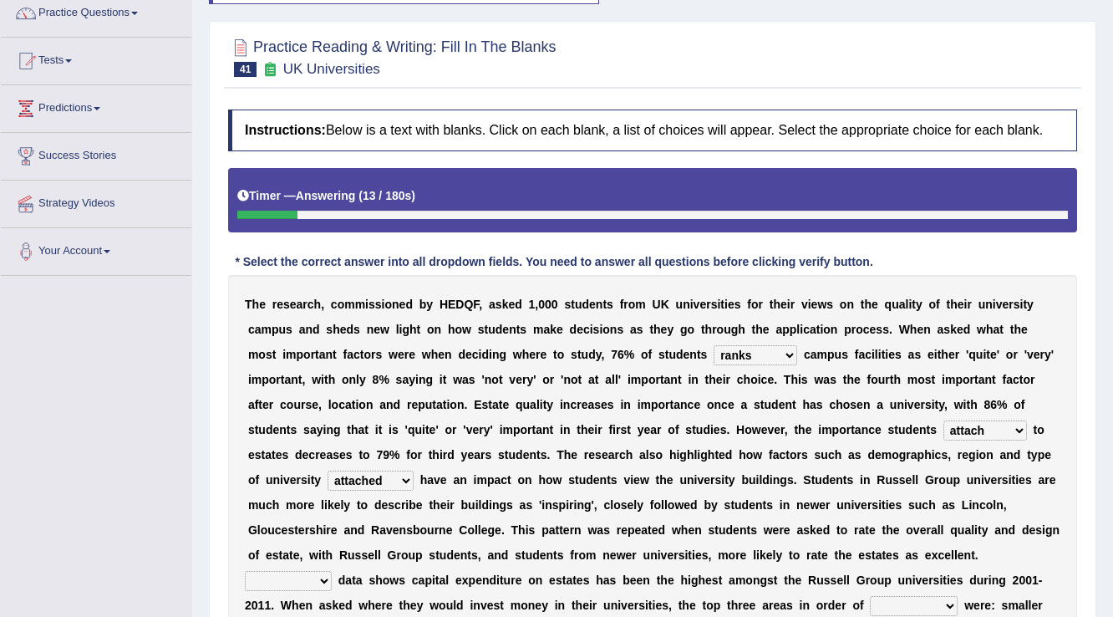
click at [245, 571] on select "Collective Existing Predictable Collateral" at bounding box center [288, 581] width 87 height 20
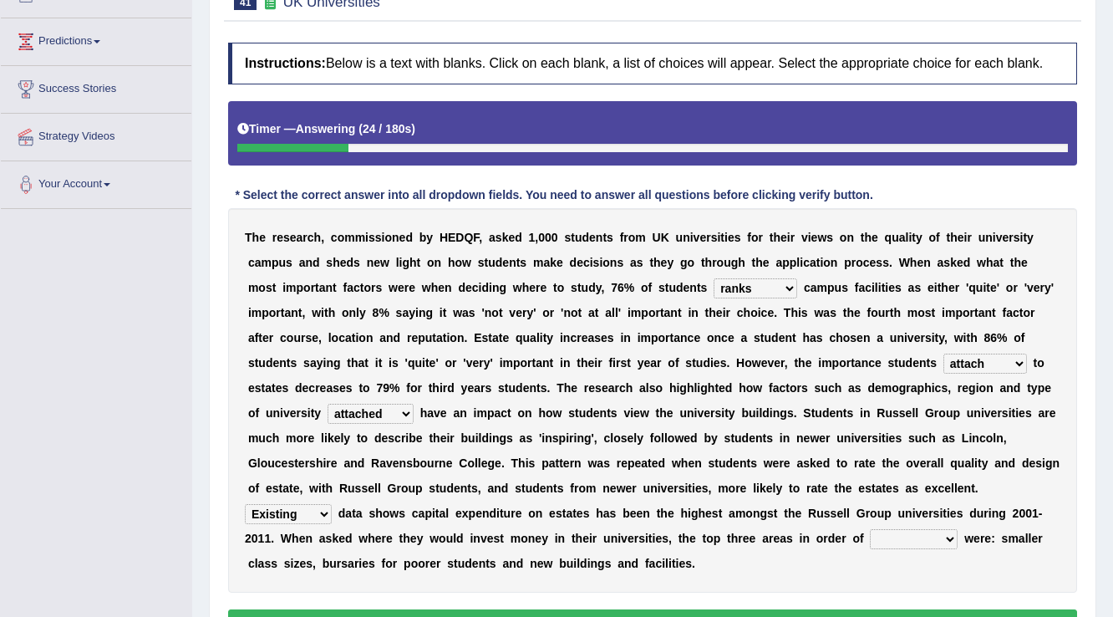
click at [870, 535] on select "prefer preferential prefect preference" at bounding box center [914, 539] width 88 height 20
select select "preference"
click at [870, 529] on select "prefer preferential prefect preference" at bounding box center [914, 539] width 88 height 20
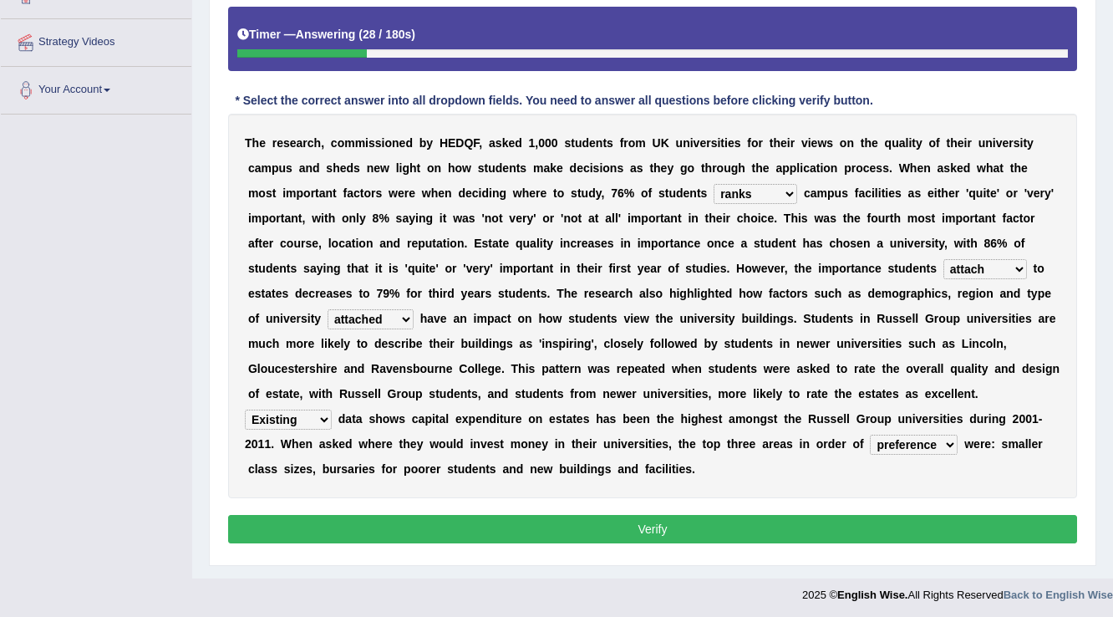
click at [872, 515] on button "Verify" at bounding box center [652, 529] width 849 height 28
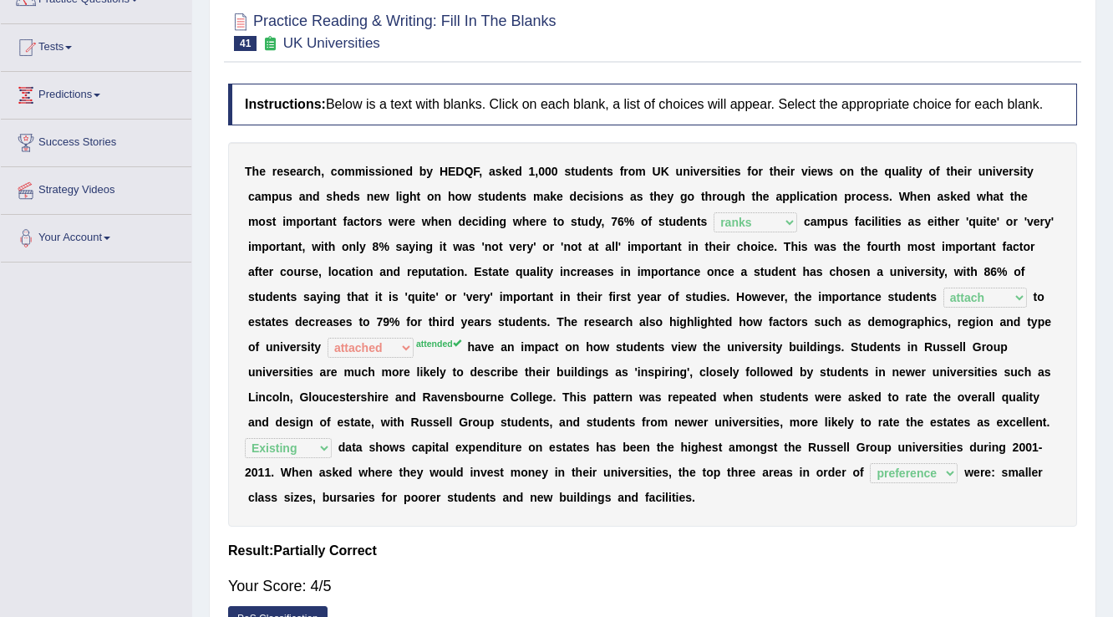
scroll to position [60, 0]
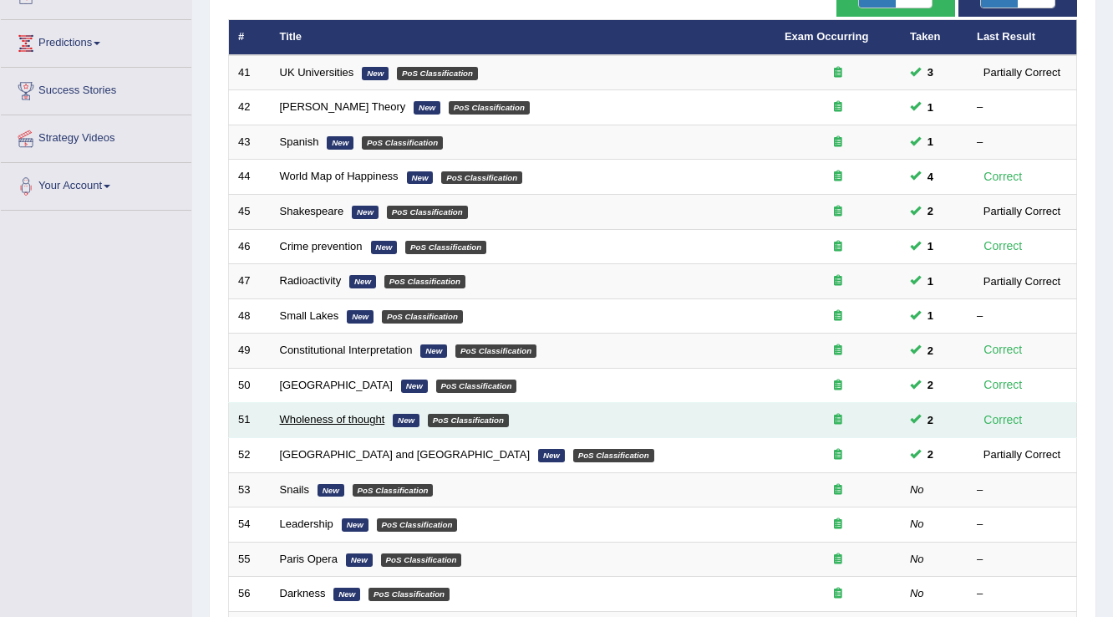
click at [308, 415] on link "Wholeness of thought" at bounding box center [332, 419] width 105 height 13
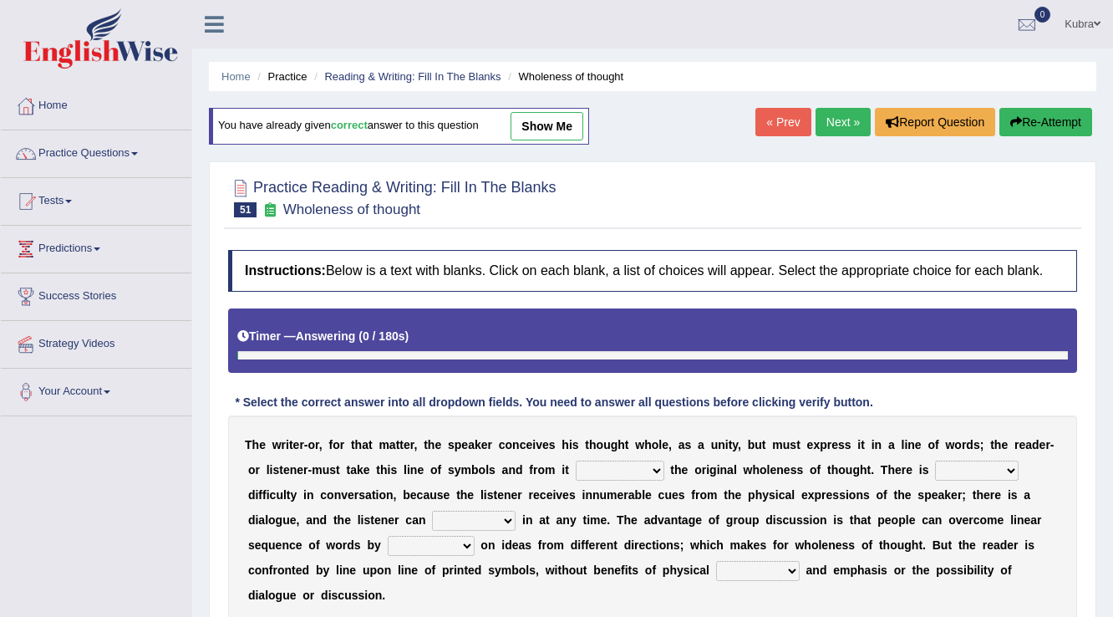
click at [538, 117] on link "show me" at bounding box center [547, 126] width 73 height 28
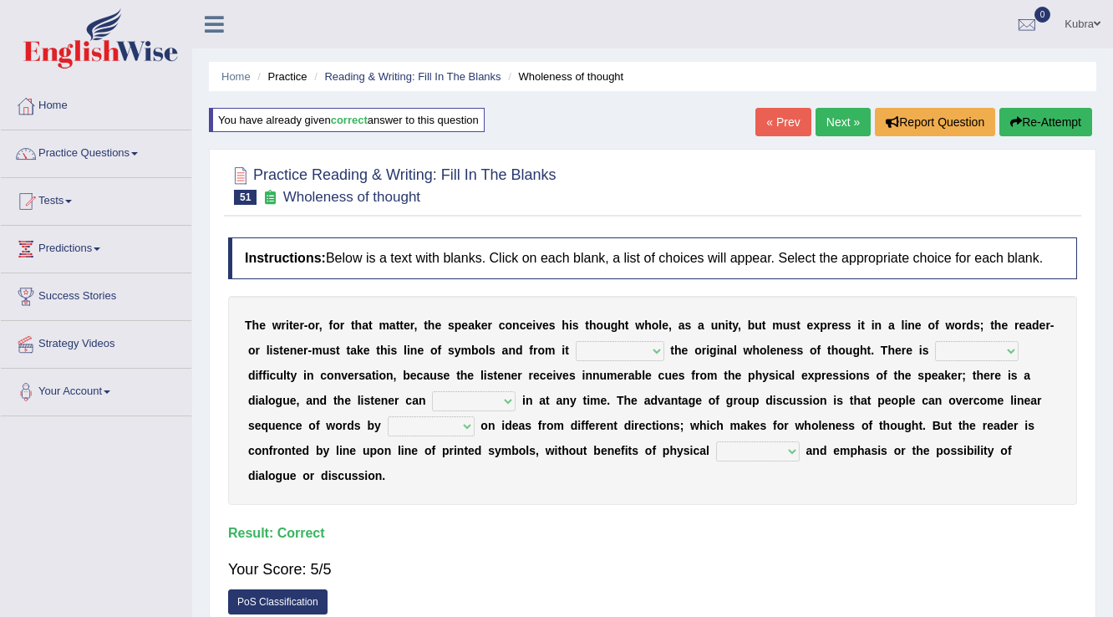
select select "reconstruct"
select select "little"
select select "cut"
select select "converging"
select select "tone"
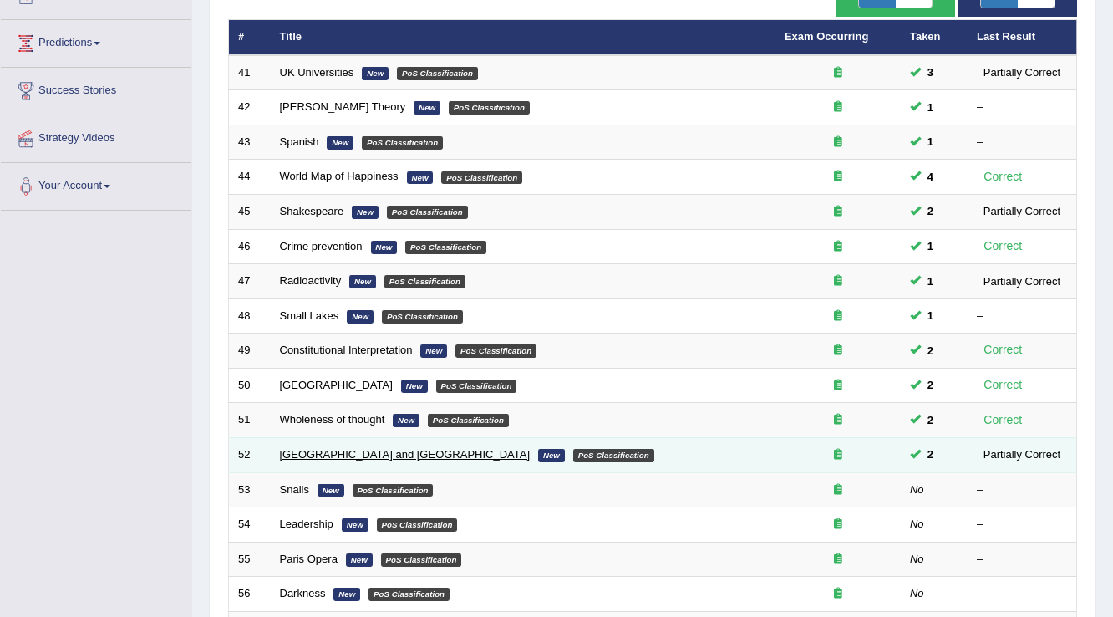
click at [323, 451] on link "[GEOGRAPHIC_DATA] and [GEOGRAPHIC_DATA]" at bounding box center [405, 454] width 251 height 13
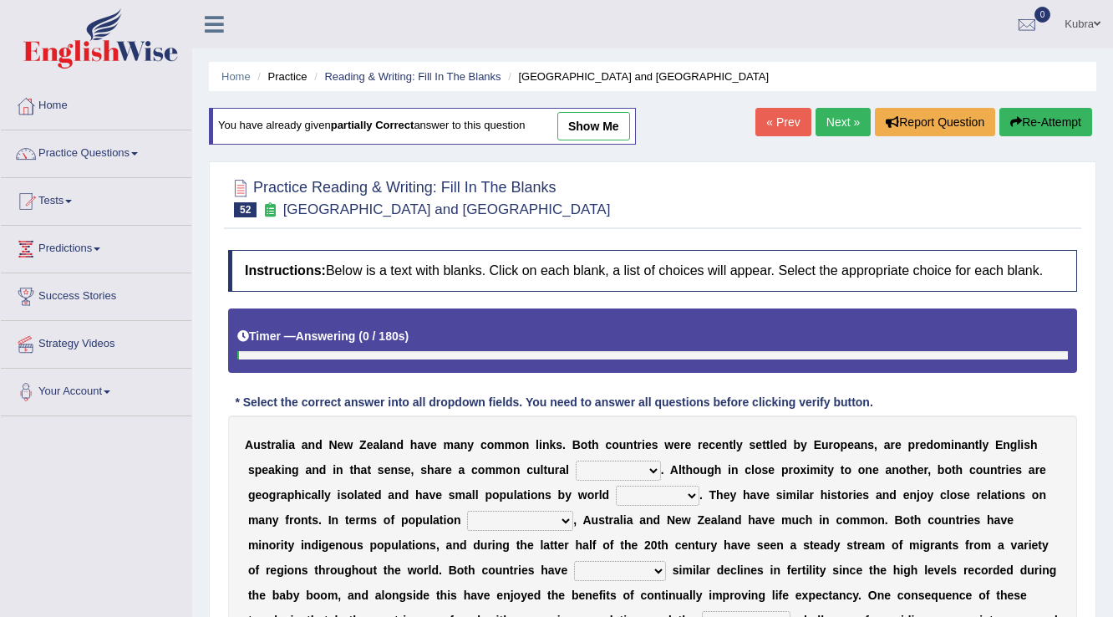
click at [608, 108] on div "You have already given partially correct answer to this question show me" at bounding box center [422, 126] width 427 height 37
click at [618, 119] on link "show me" at bounding box center [593, 126] width 73 height 28
select select "heritage"
select select "standards"
select select "characteristics"
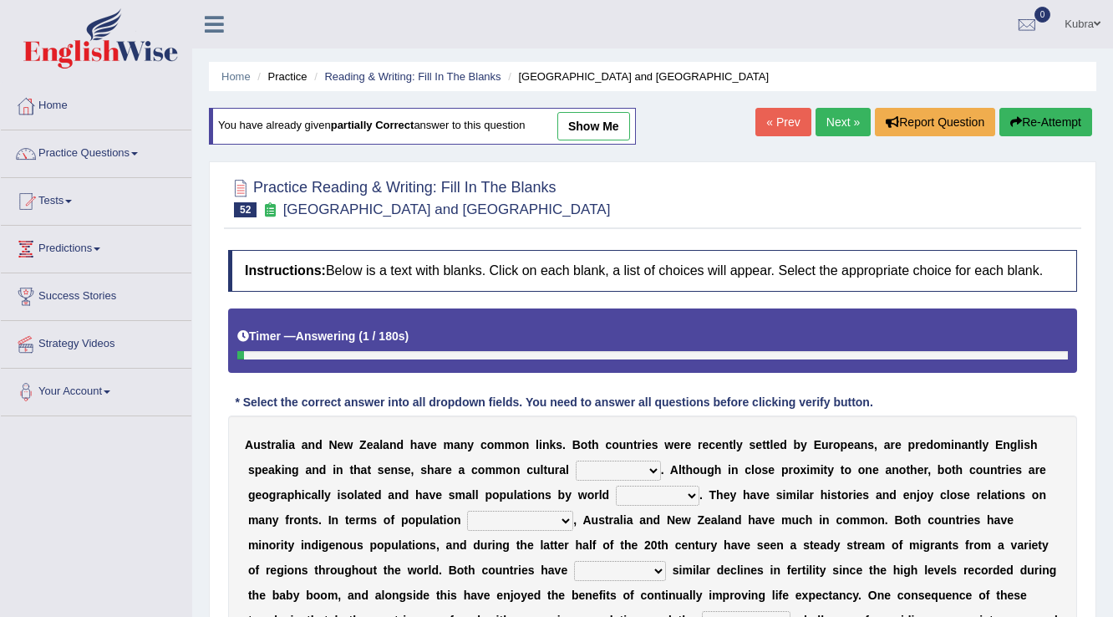
select select "reached"
select select "associated"
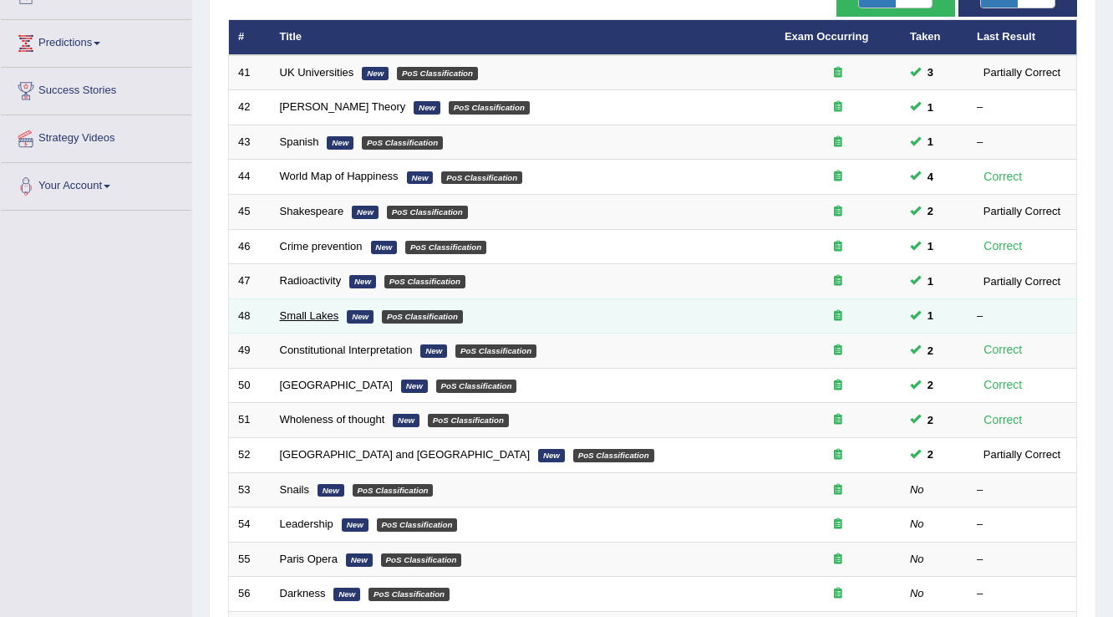
click at [322, 312] on link "Small Lakes" at bounding box center [309, 315] width 59 height 13
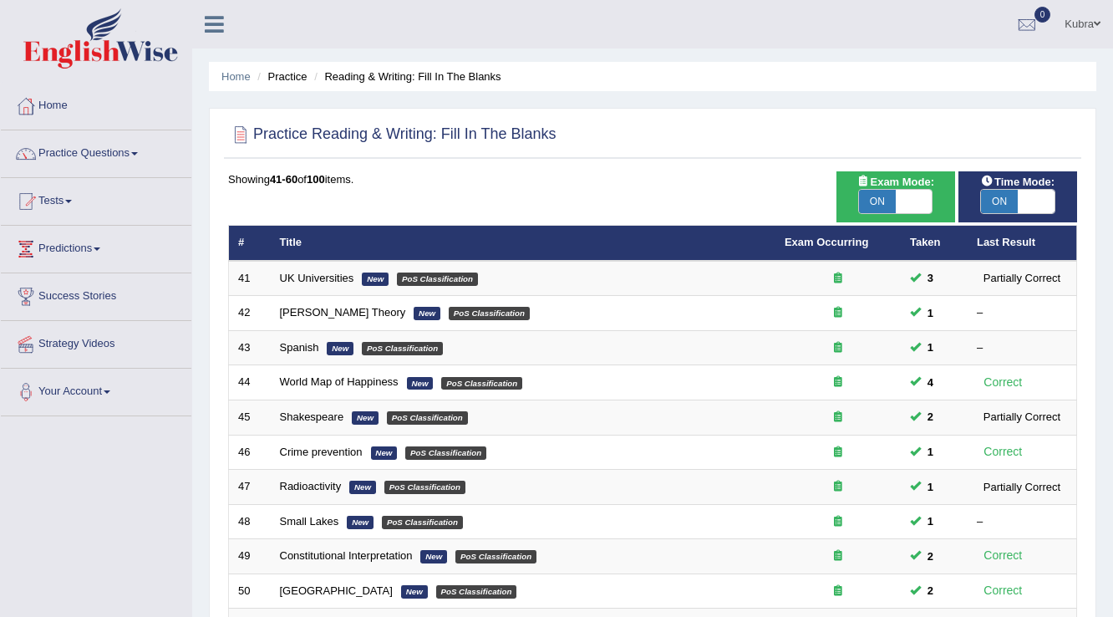
click at [1079, 23] on link "Kubra" at bounding box center [1082, 21] width 61 height 43
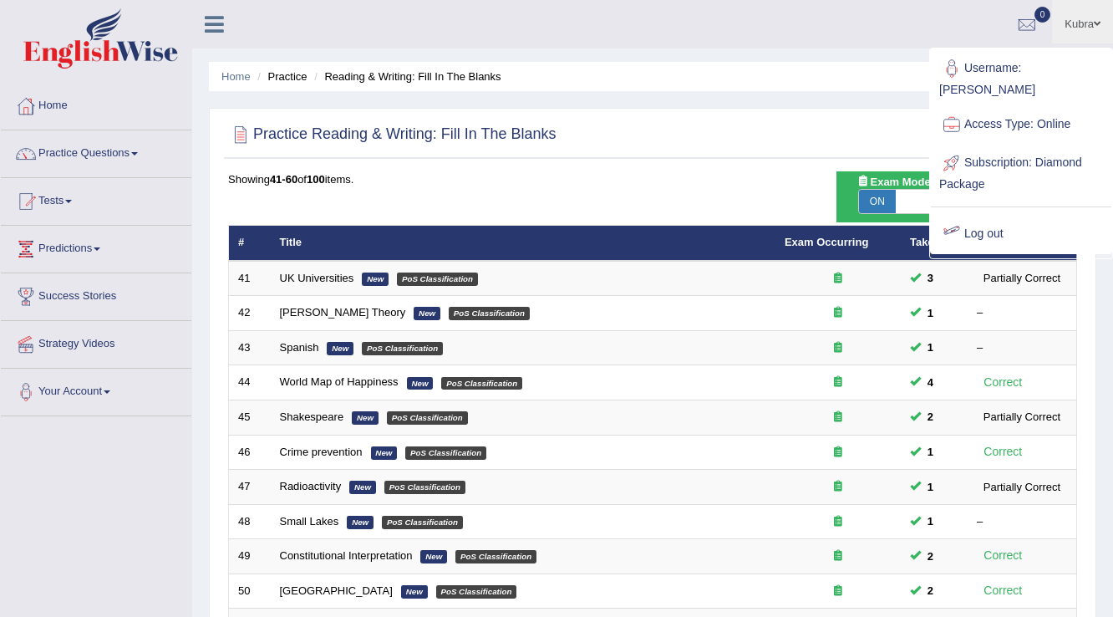
click at [1030, 215] on link "Log out" at bounding box center [1021, 234] width 181 height 38
